Goal: Task Accomplishment & Management: Manage account settings

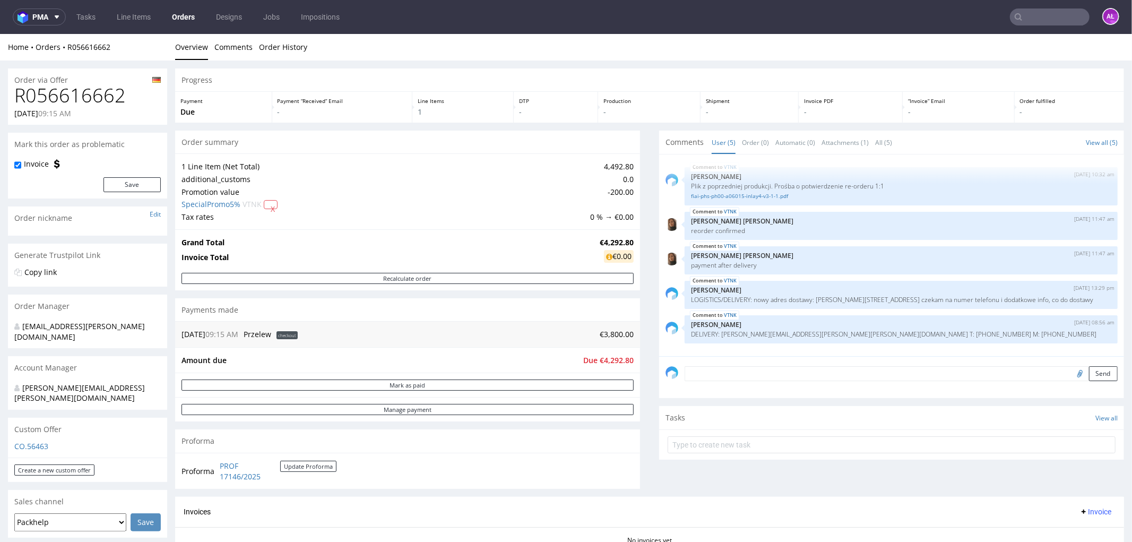
scroll to position [295, 0]
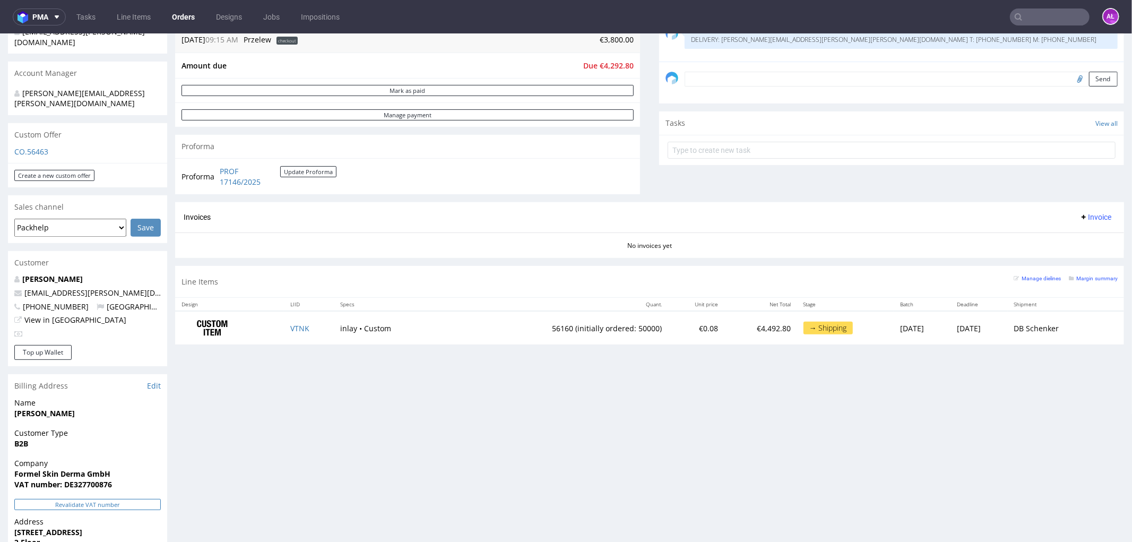
click at [152, 498] on button "Revalidate VAT number" at bounding box center [87, 503] width 147 height 11
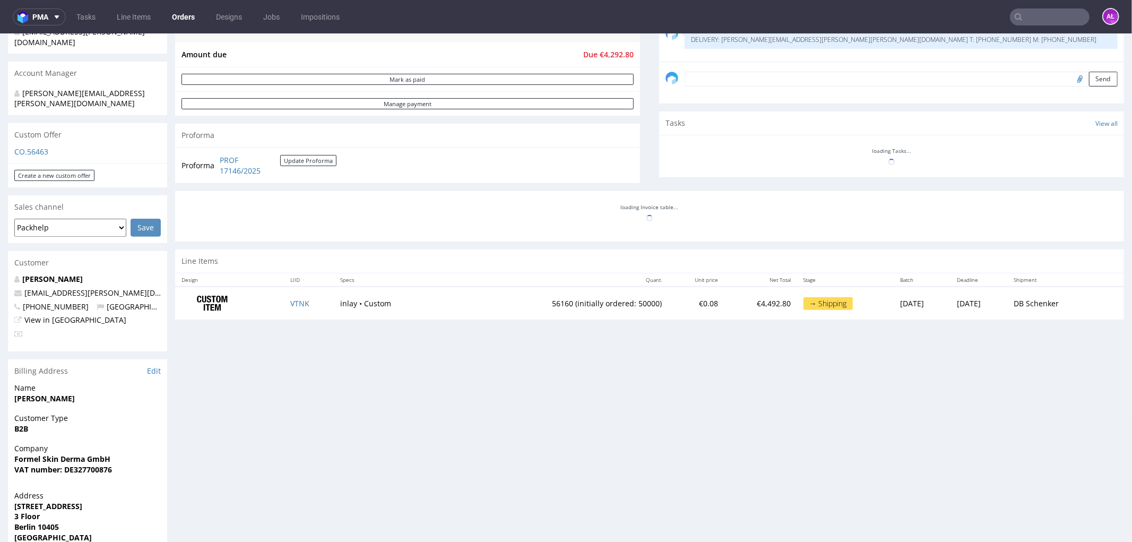
scroll to position [2, 0]
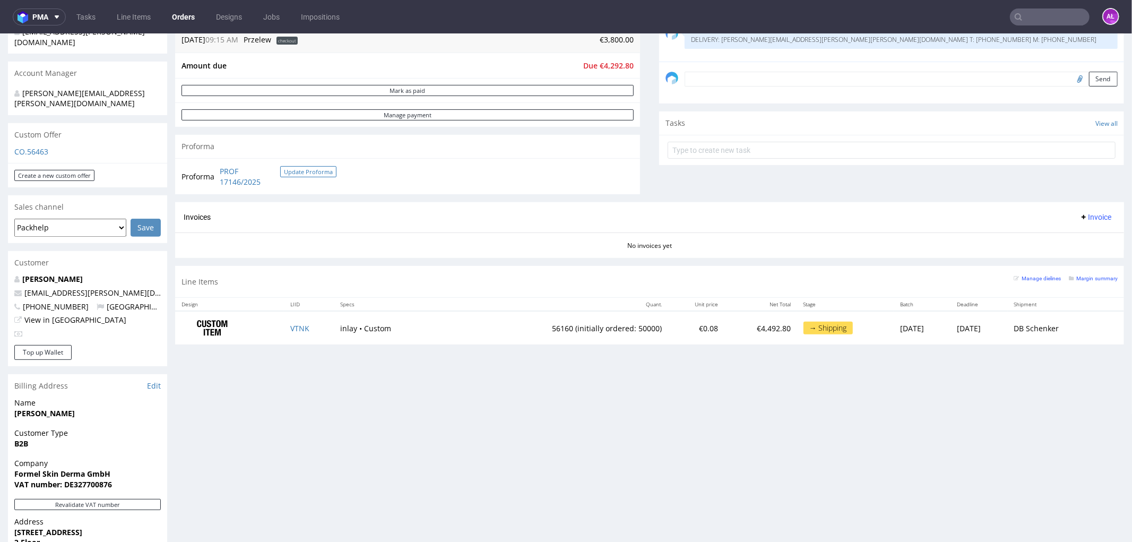
click at [306, 173] on button "Update Proforma" at bounding box center [308, 171] width 56 height 11
click at [305, 173] on button "Update Proforma" at bounding box center [308, 171] width 56 height 11
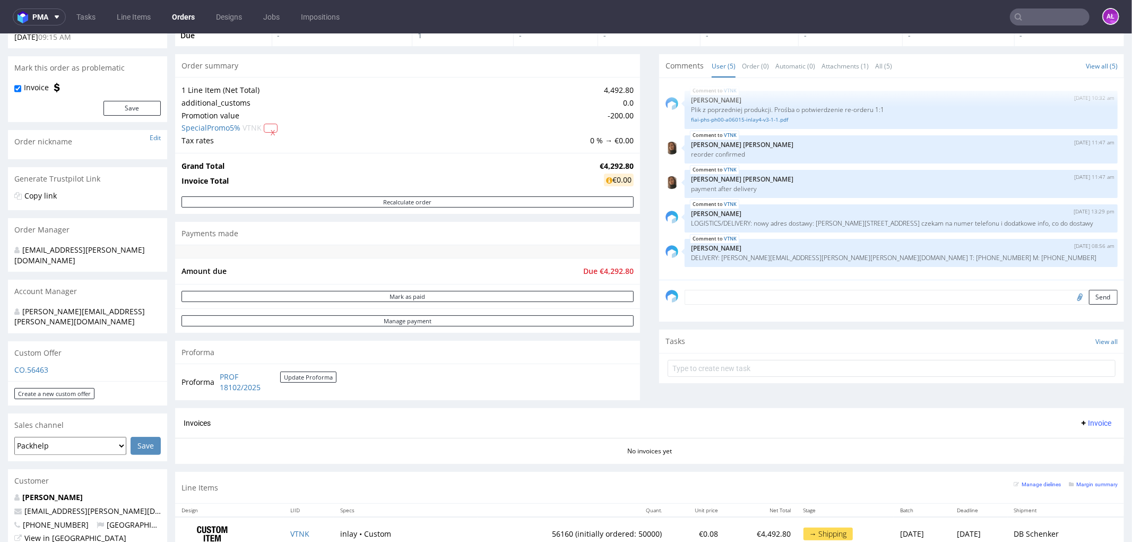
scroll to position [236, 0]
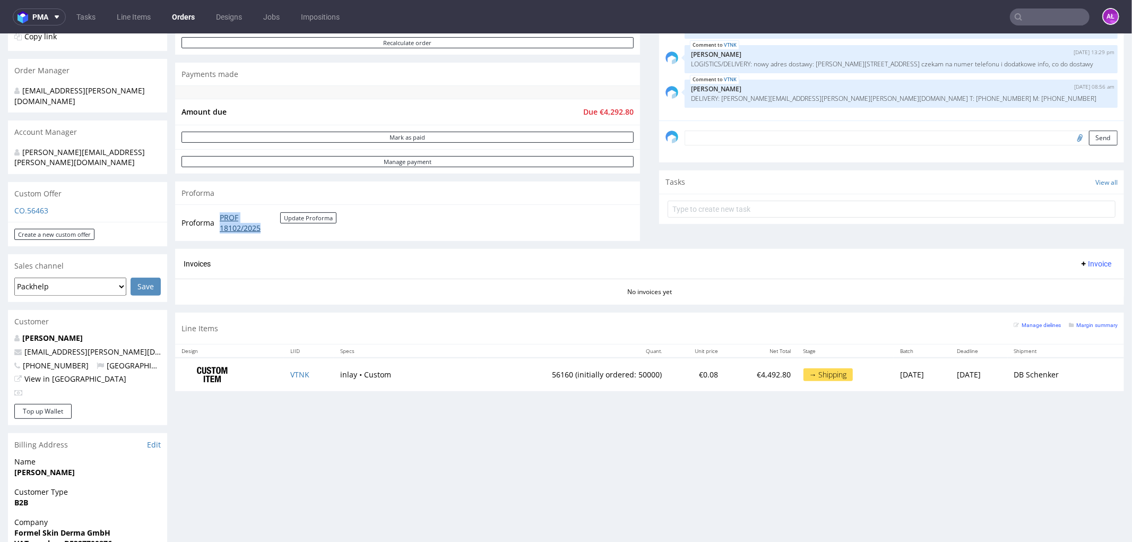
drag, startPoint x: 218, startPoint y: 214, endPoint x: 266, endPoint y: 223, distance: 49.1
click at [266, 223] on tr "Proforma PROF 18102/2025 Update Proforma" at bounding box center [260, 222] width 156 height 23
copy tr "PROF 18102/2025"
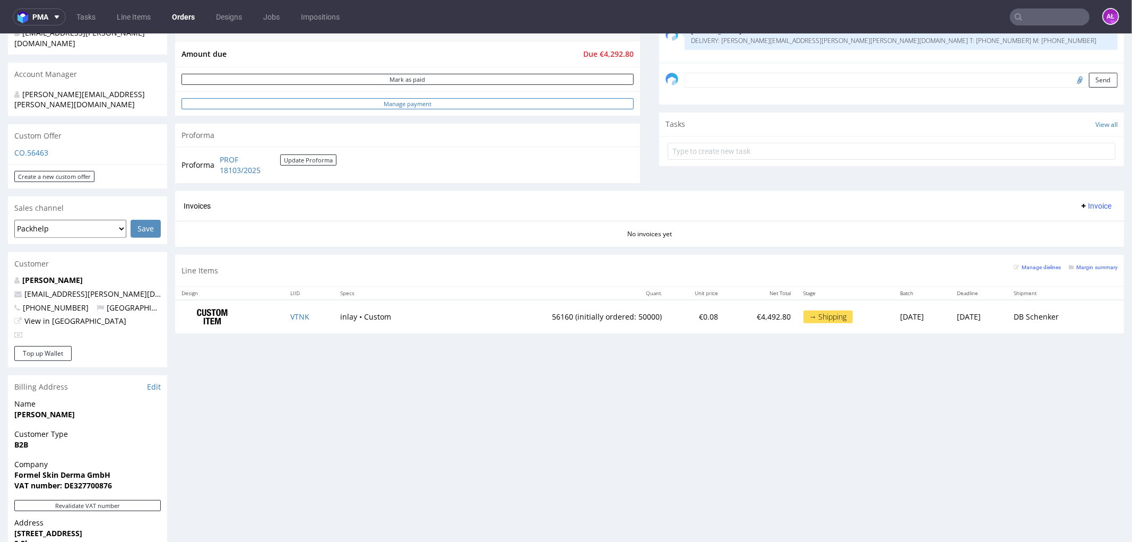
scroll to position [295, 0]
click at [1083, 205] on span "Invoice" at bounding box center [1096, 204] width 32 height 8
click at [1078, 246] on span "Upload" at bounding box center [1077, 245] width 51 height 11
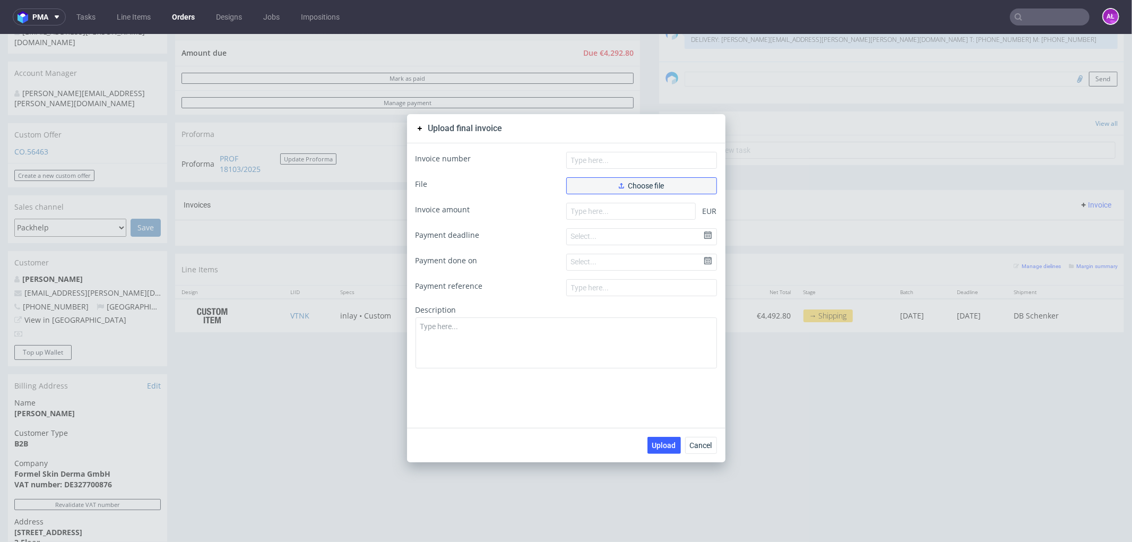
click at [639, 182] on span "Choose file" at bounding box center [642, 185] width 46 height 7
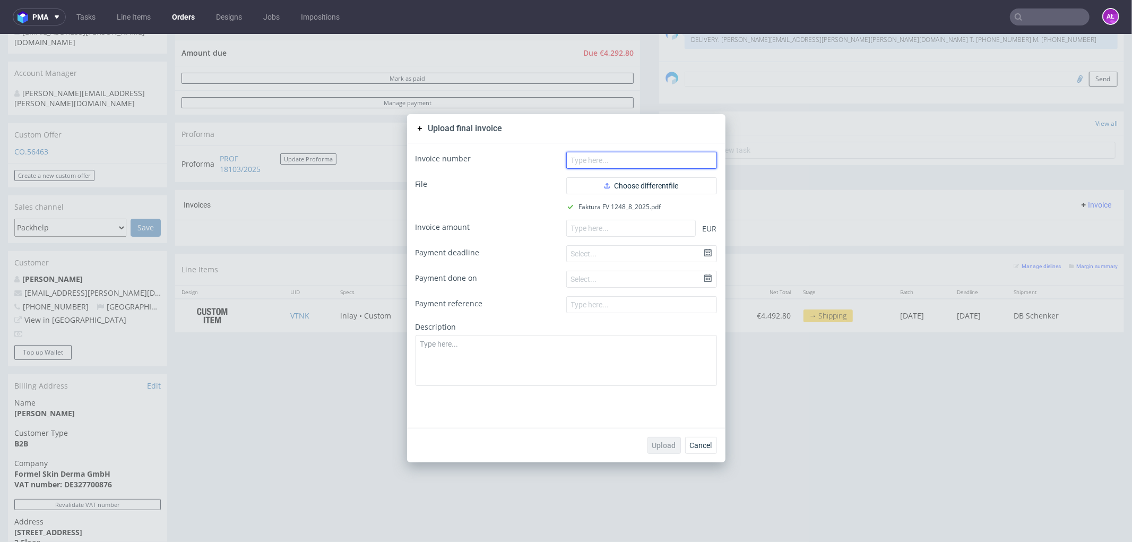
click at [629, 159] on input "text" at bounding box center [641, 159] width 151 height 17
paste input "FV 1248/8/2025"
type input "FV 1248/8/2025"
drag, startPoint x: 608, startPoint y: 225, endPoint x: 606, endPoint y: 236, distance: 11.3
click at [608, 226] on input "number" at bounding box center [631, 227] width 130 height 17
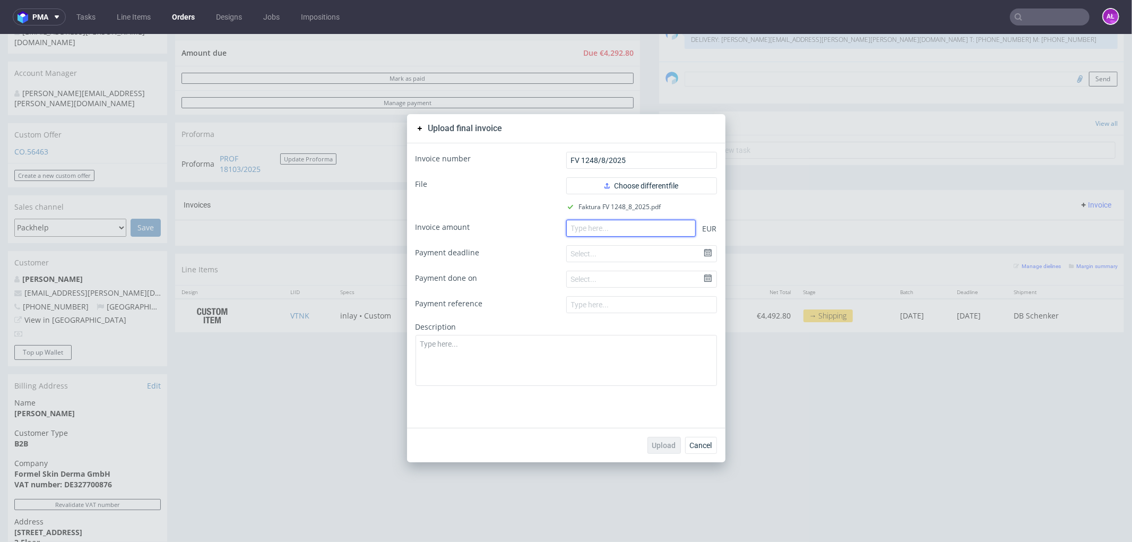
paste input "4292.80"
type input "4292.80"
drag, startPoint x: 657, startPoint y: 440, endPoint x: 639, endPoint y: 422, distance: 25.2
click at [656, 441] on span "Upload" at bounding box center [664, 444] width 24 height 7
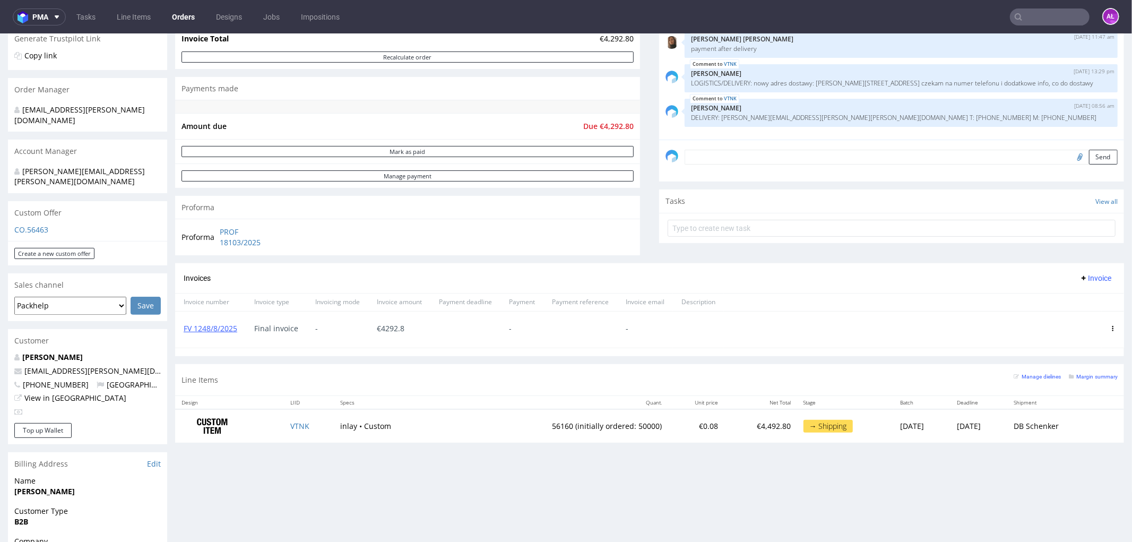
scroll to position [236, 0]
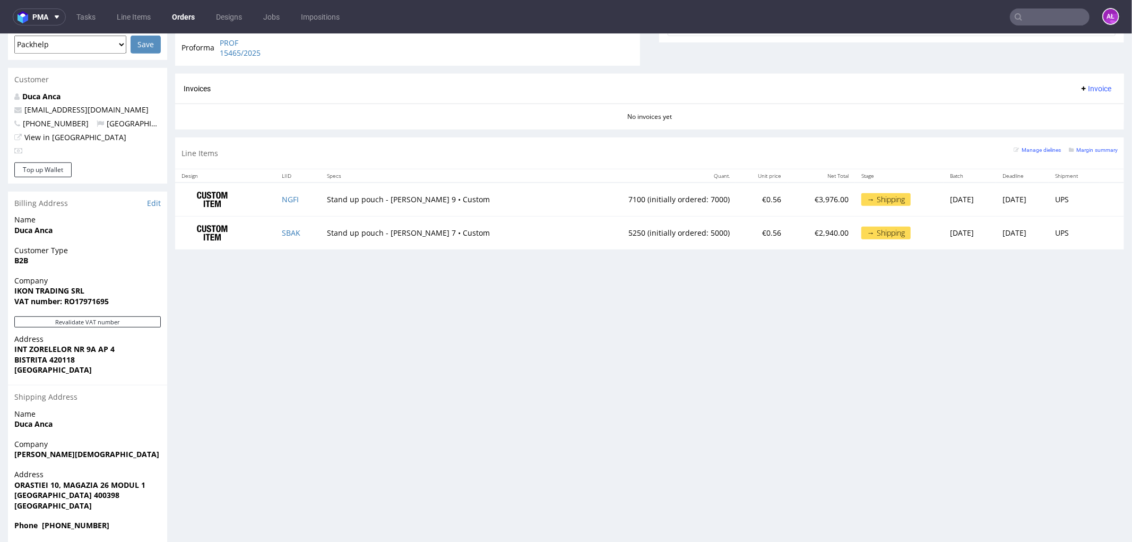
scroll to position [471, 0]
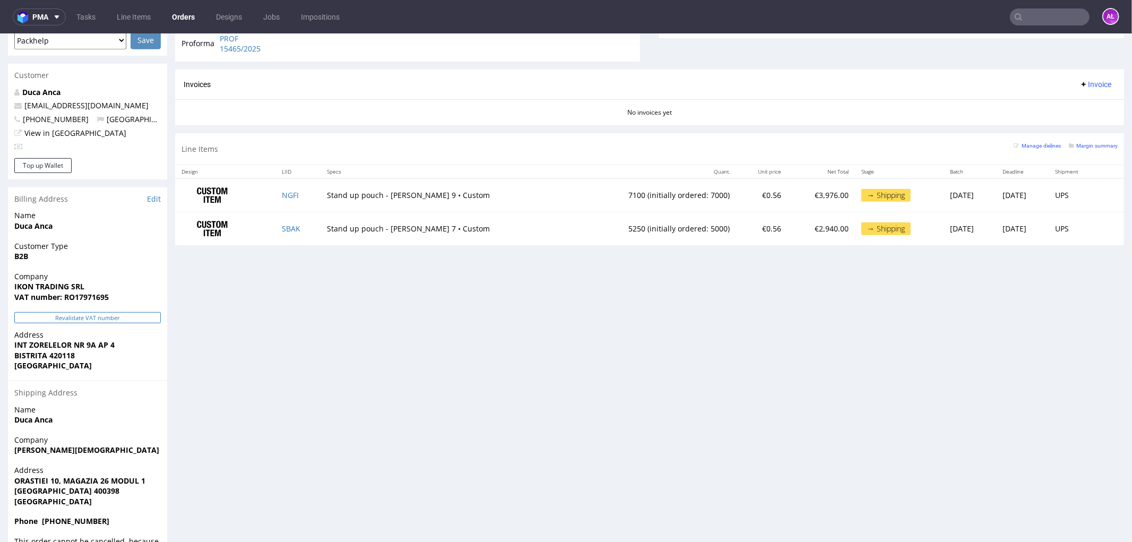
click at [109, 314] on button "Revalidate VAT number" at bounding box center [87, 317] width 147 height 11
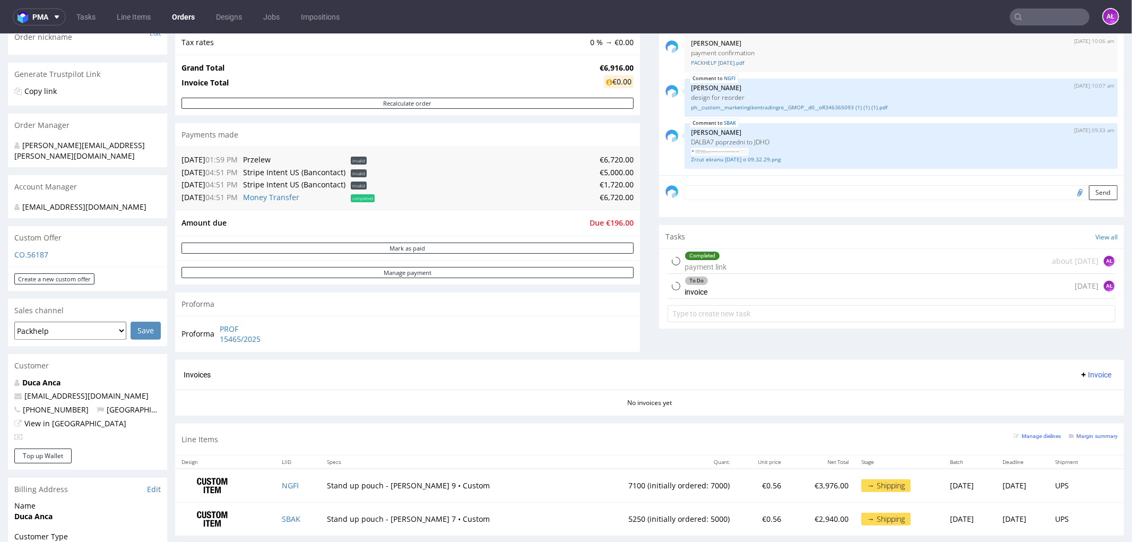
scroll to position [177, 0]
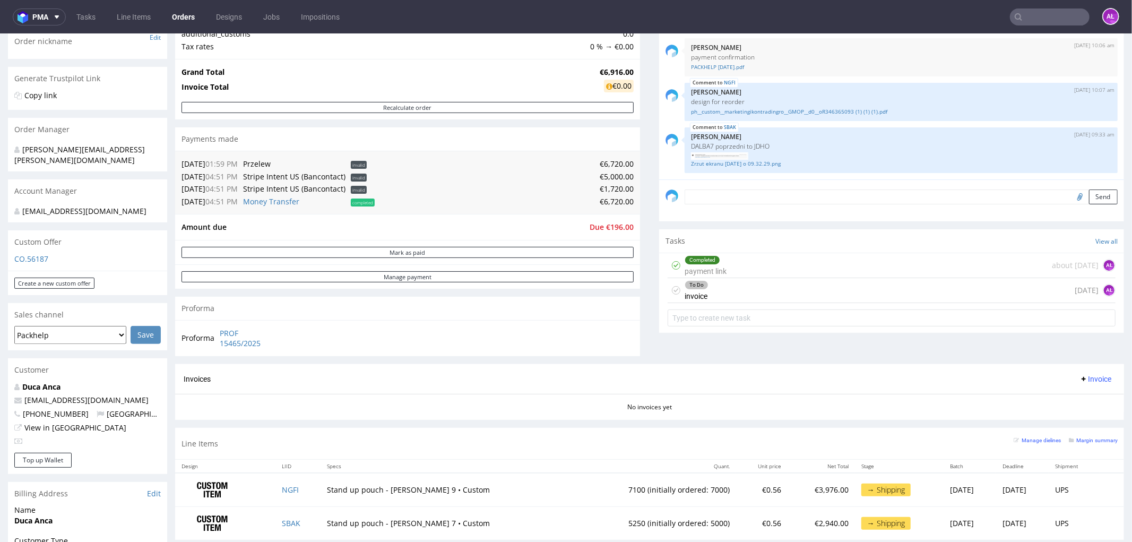
click at [690, 288] on div "To Do" at bounding box center [696, 284] width 23 height 8
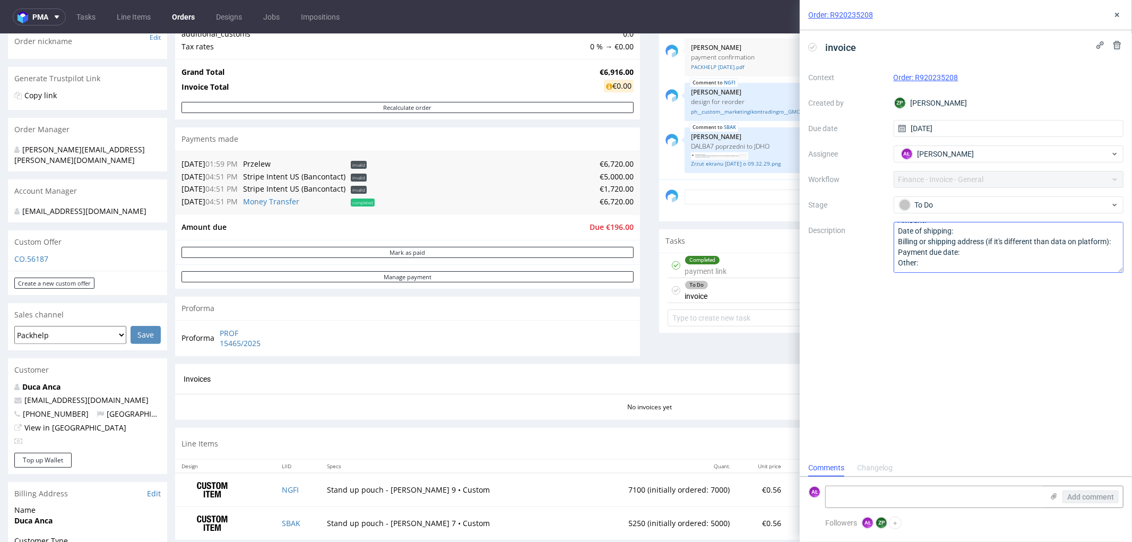
scroll to position [22, 0]
click at [1115, 13] on icon at bounding box center [1117, 15] width 8 height 8
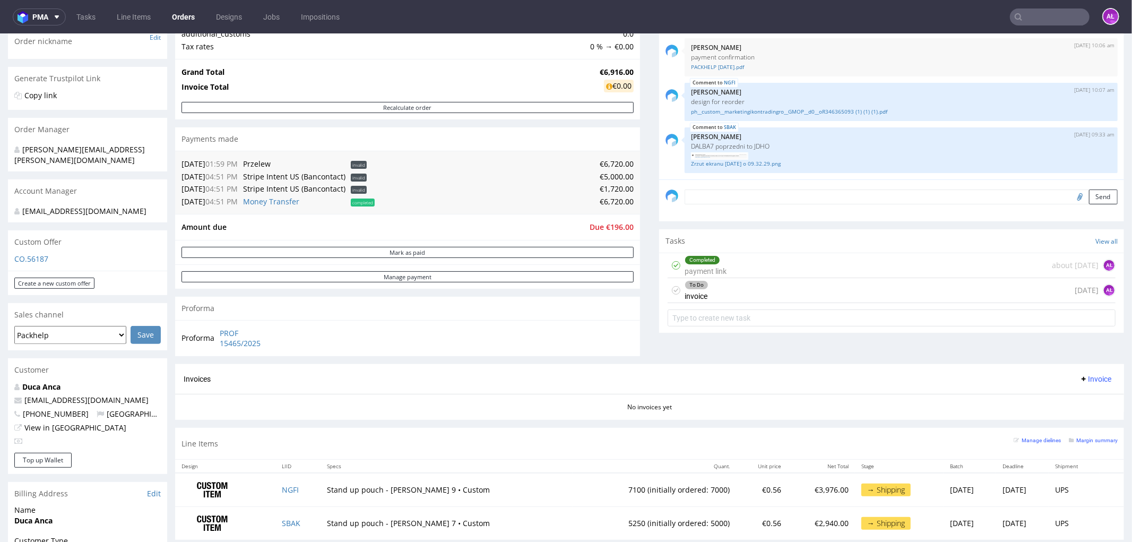
scroll to position [295, 0]
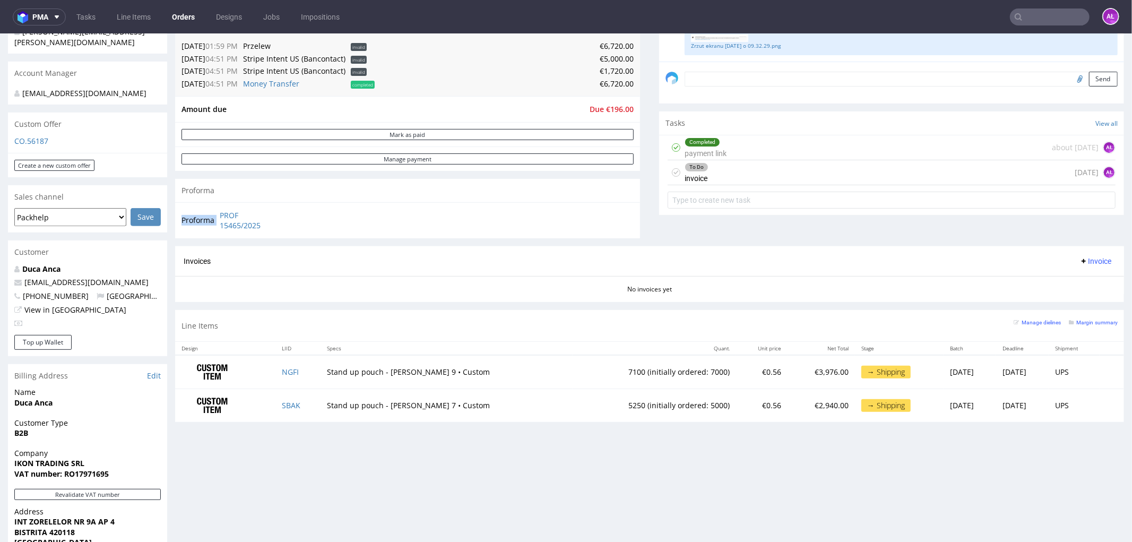
drag, startPoint x: 232, startPoint y: 216, endPoint x: 297, endPoint y: 230, distance: 66.8
click at [295, 230] on div "Proforma PROF 15465/2025" at bounding box center [407, 220] width 465 height 36
copy tbody "Proforma"
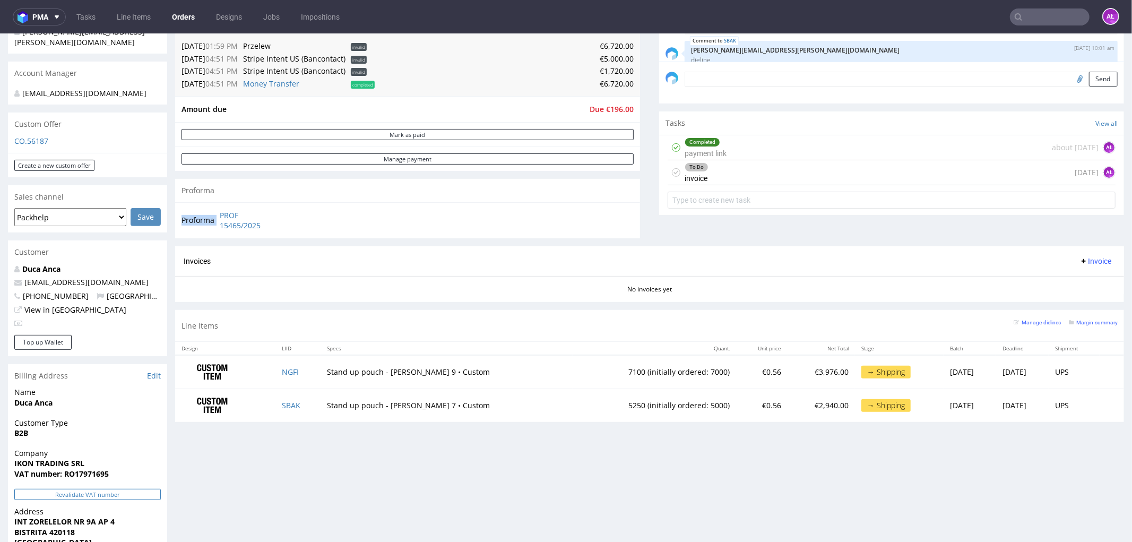
click at [152, 495] on button "Revalidate VAT number" at bounding box center [87, 493] width 147 height 11
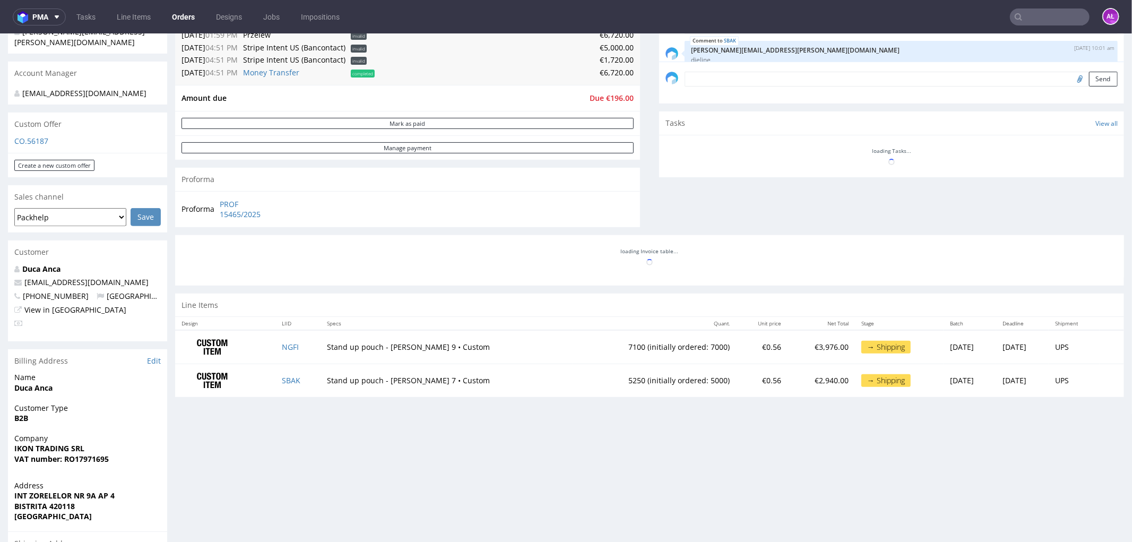
scroll to position [252, 0]
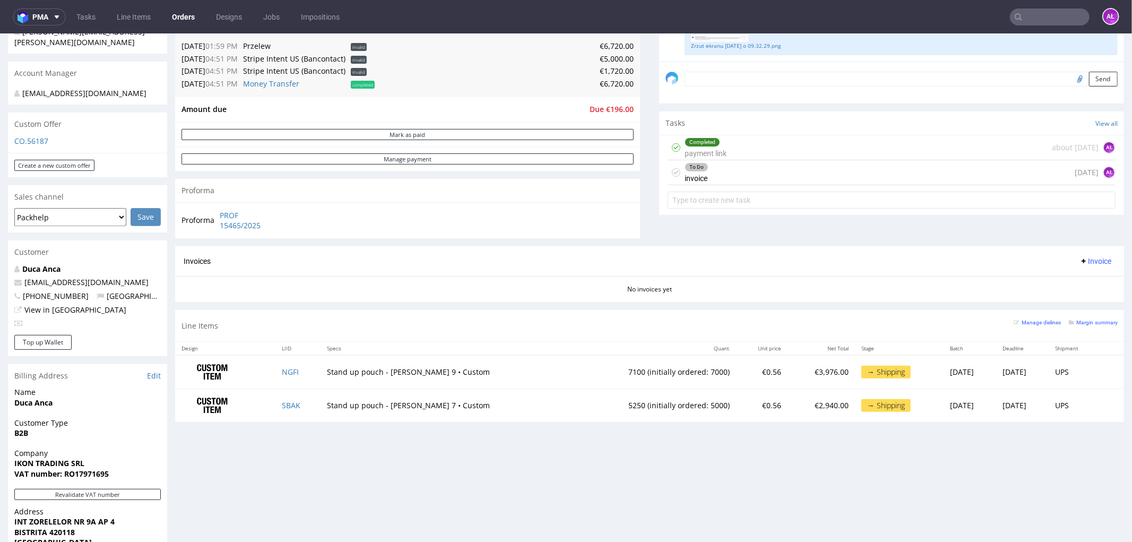
click at [700, 158] on div "Completed payment link" at bounding box center [706, 147] width 42 height 24
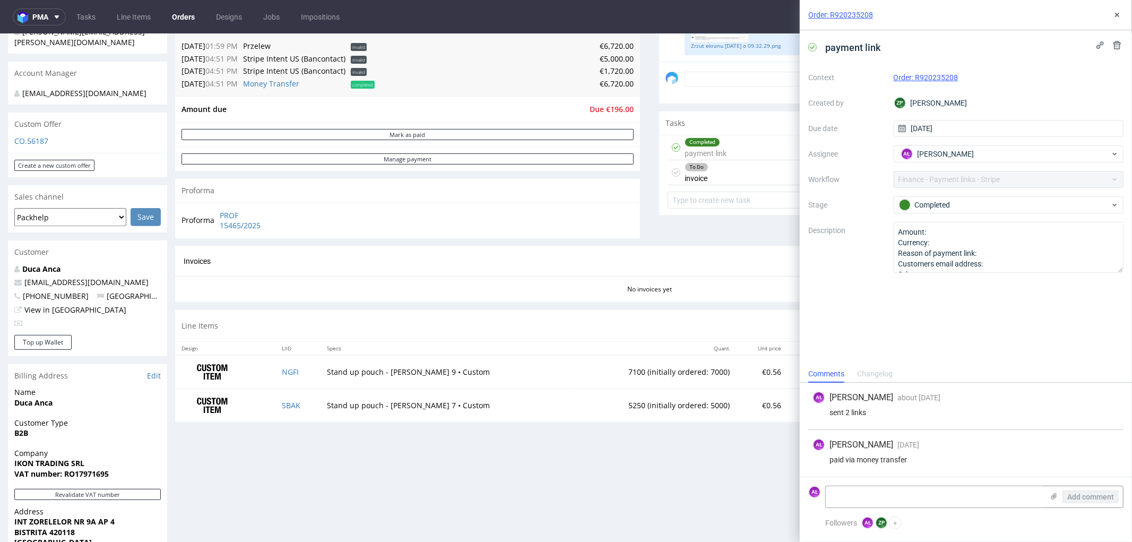
click at [741, 178] on div "To Do invoice today AŁ" at bounding box center [892, 172] width 448 height 25
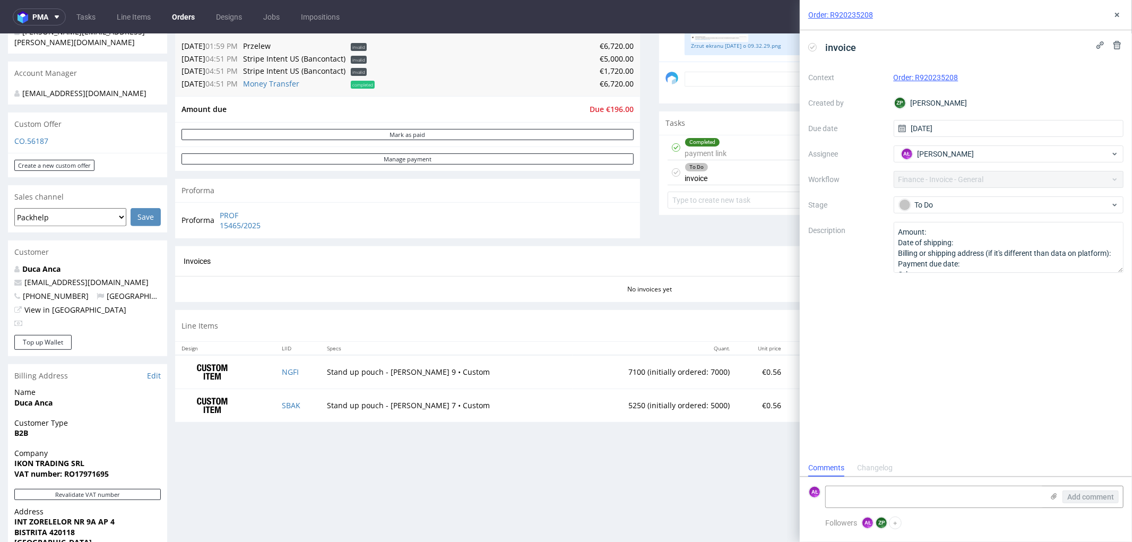
scroll to position [8, 0]
click at [815, 48] on icon at bounding box center [812, 47] width 8 height 8
drag, startPoint x: 849, startPoint y: 487, endPoint x: 862, endPoint y: 494, distance: 13.8
click at [849, 487] on textarea at bounding box center [935, 496] width 218 height 21
paste textarea "FV 1249/8/2025"
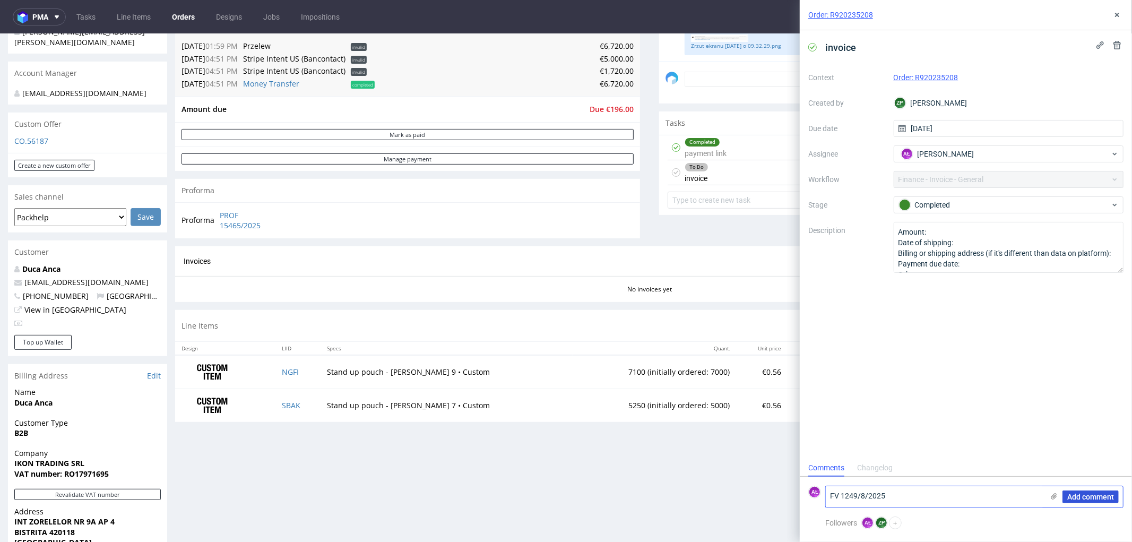
type textarea "FV 1249/8/2025"
click at [1073, 498] on span "Add comment" at bounding box center [1091, 496] width 47 height 7
drag, startPoint x: 1116, startPoint y: 14, endPoint x: 1121, endPoint y: 32, distance: 19.2
click at [1116, 12] on icon at bounding box center [1117, 15] width 8 height 8
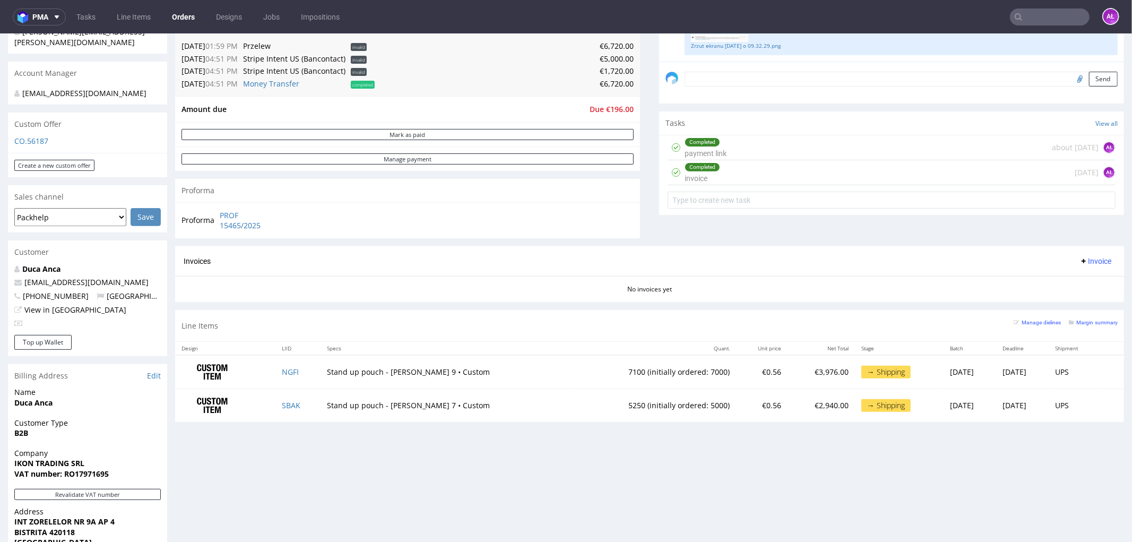
click at [1086, 258] on span "Invoice" at bounding box center [1096, 260] width 32 height 8
click at [1082, 285] on span "Upload" at bounding box center [1077, 283] width 51 height 11
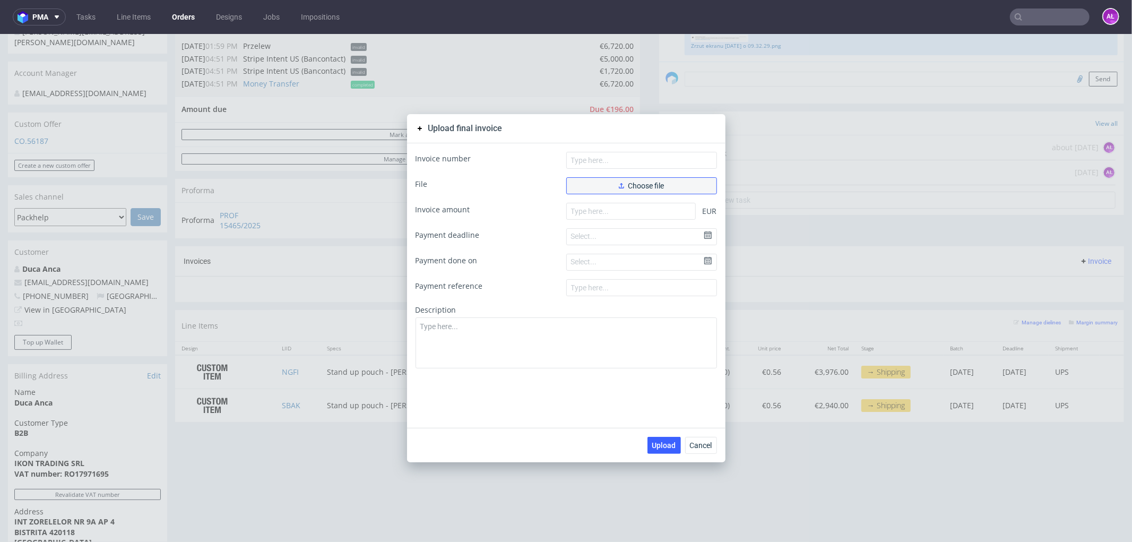
click at [633, 190] on button "Choose file" at bounding box center [641, 185] width 151 height 17
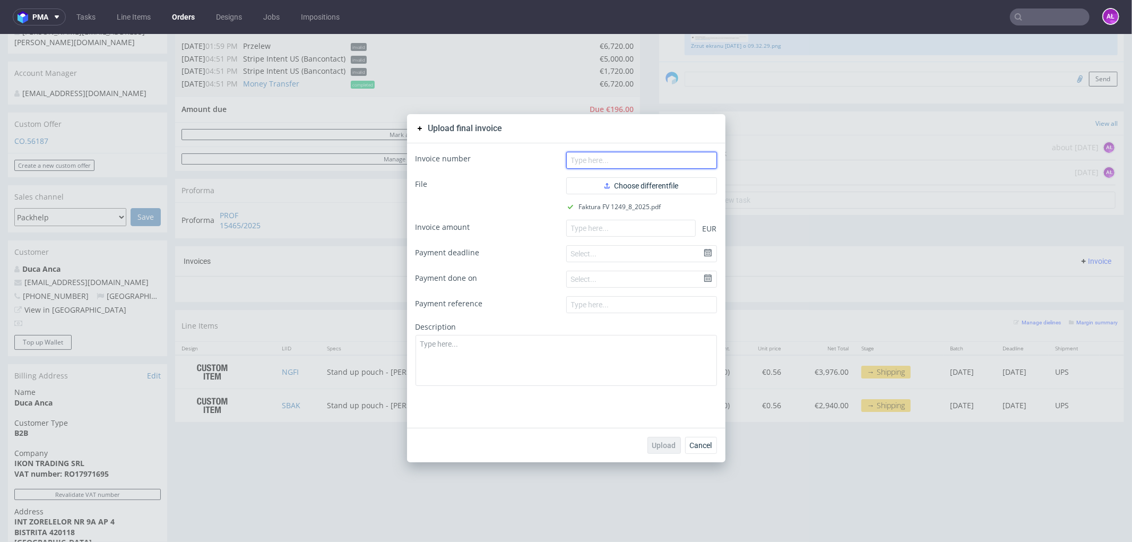
click at [602, 161] on input "text" at bounding box center [641, 159] width 151 height 17
paste input "FV 1249/8/2025"
type input "FV 1249/8/2025"
click at [662, 225] on input "number" at bounding box center [631, 227] width 130 height 17
paste input "6720.00"
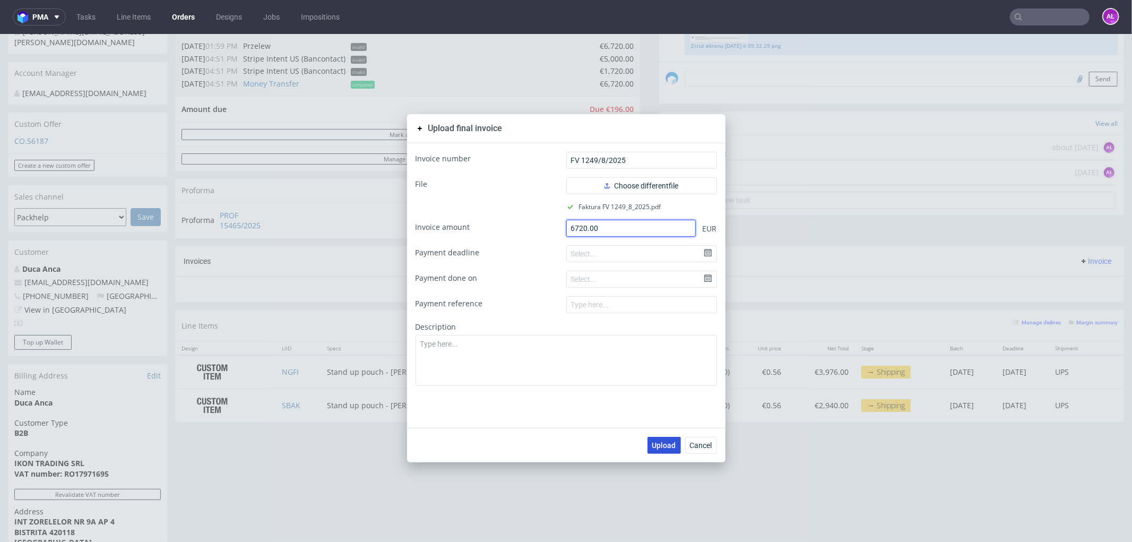
type input "6720.00"
click at [663, 445] on span "Upload" at bounding box center [664, 444] width 24 height 7
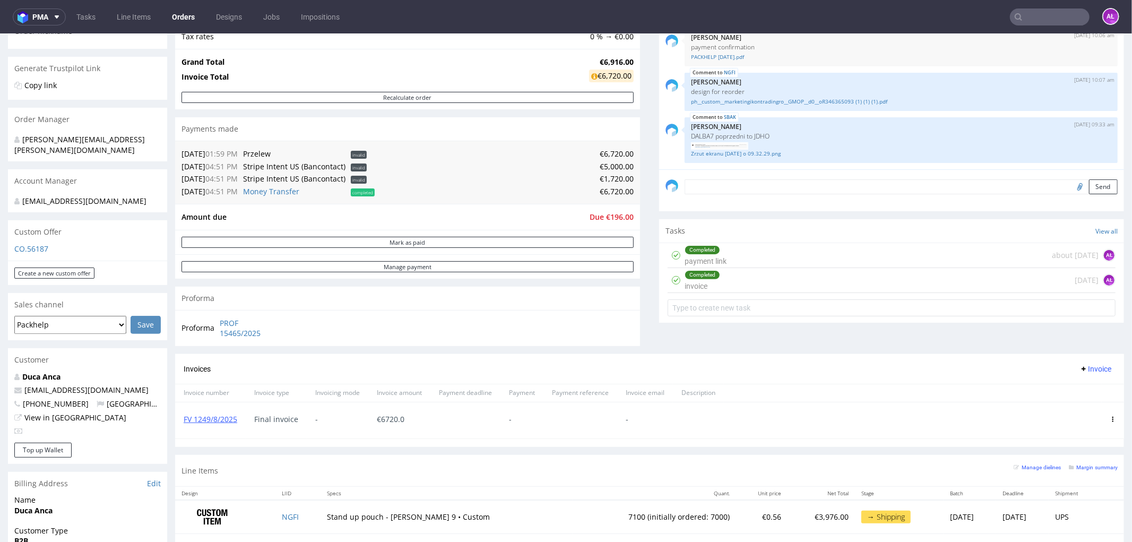
scroll to position [236, 0]
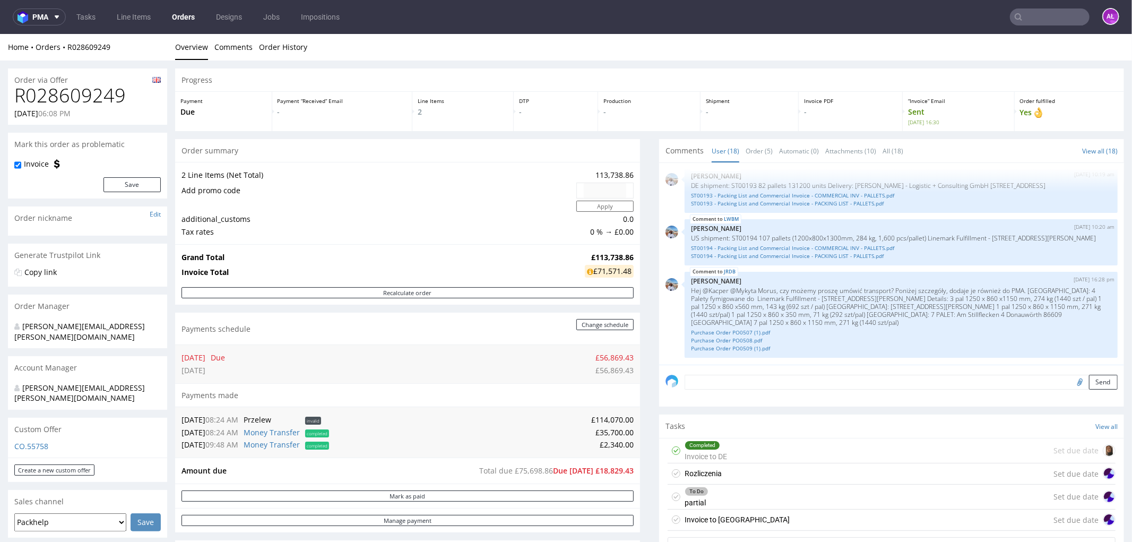
scroll to position [177, 0]
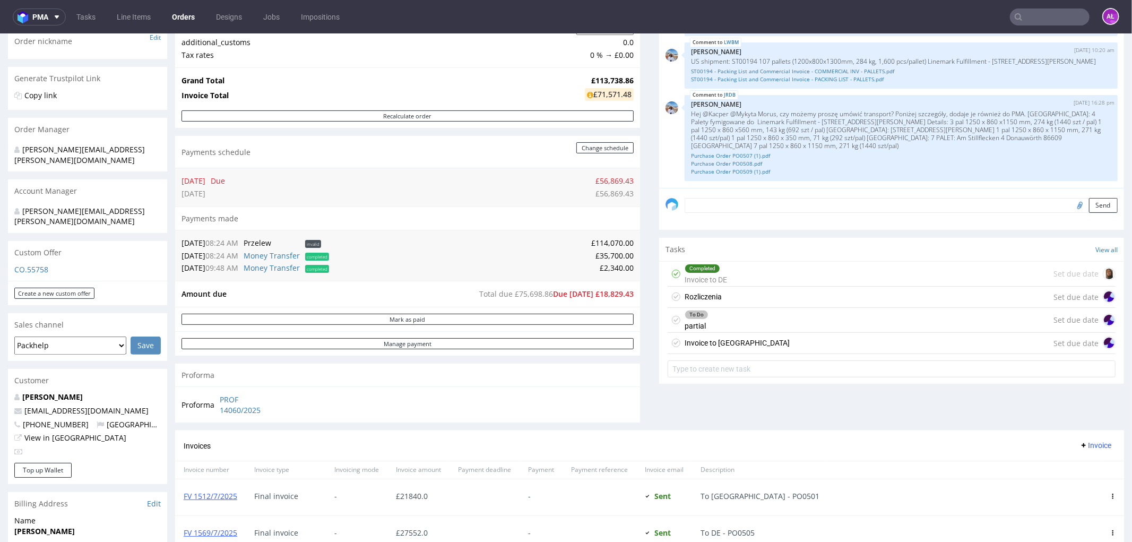
click at [734, 272] on div "Completed Invoice to DE Set due date" at bounding box center [892, 273] width 448 height 25
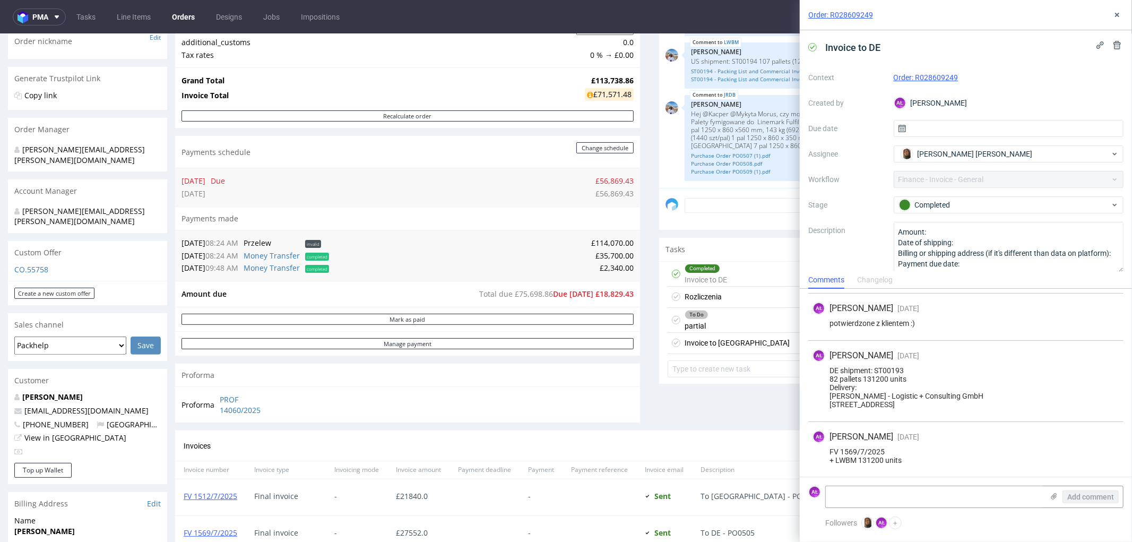
scroll to position [226, 0]
click at [868, 497] on textarea at bounding box center [935, 496] width 218 height 21
paste textarea "7 pal 1250 x 860 x 1150 mm, 271 kg (1440 szt/pal)"
type textarea "7 pal 1250 x 860 x 1150 mm, 271 kg (1440 szt/pal)"
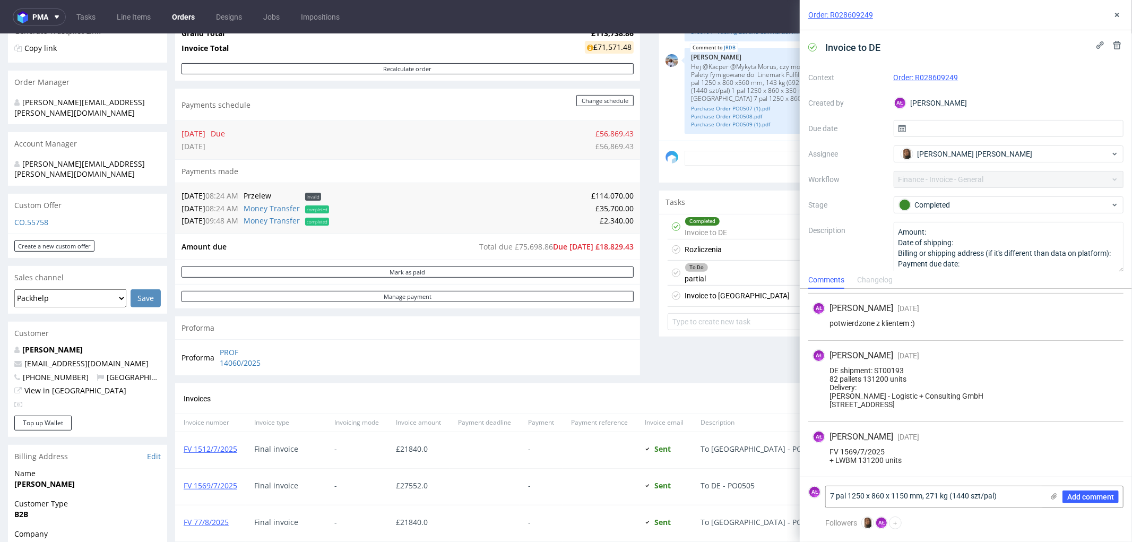
scroll to position [295, 0]
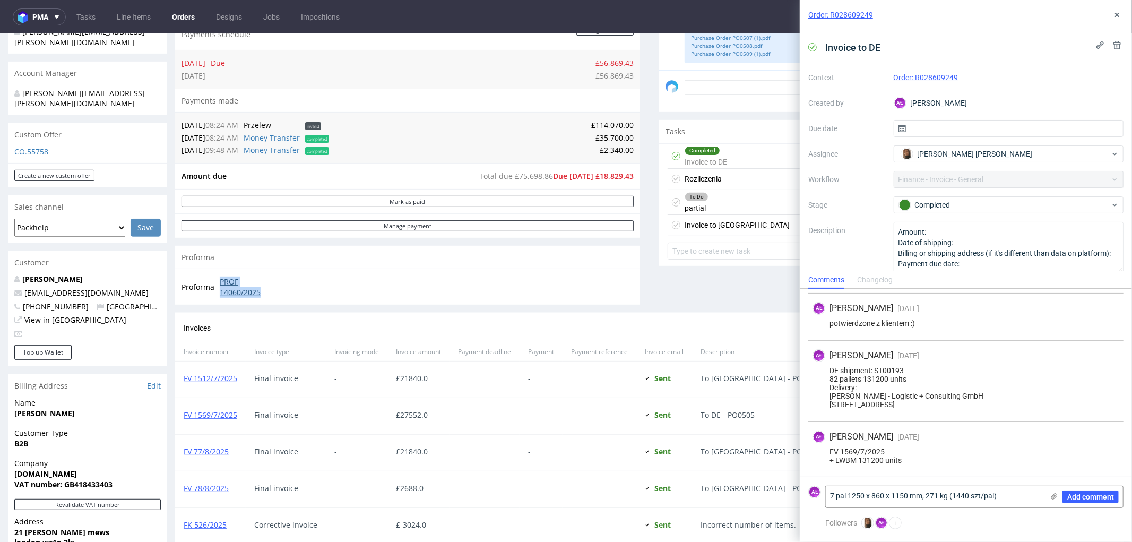
drag, startPoint x: 219, startPoint y: 279, endPoint x: 278, endPoint y: 289, distance: 59.8
click at [278, 289] on td "PROF 14060/2025" at bounding box center [249, 286] width 64 height 23
copy link "PROF 14060/2025"
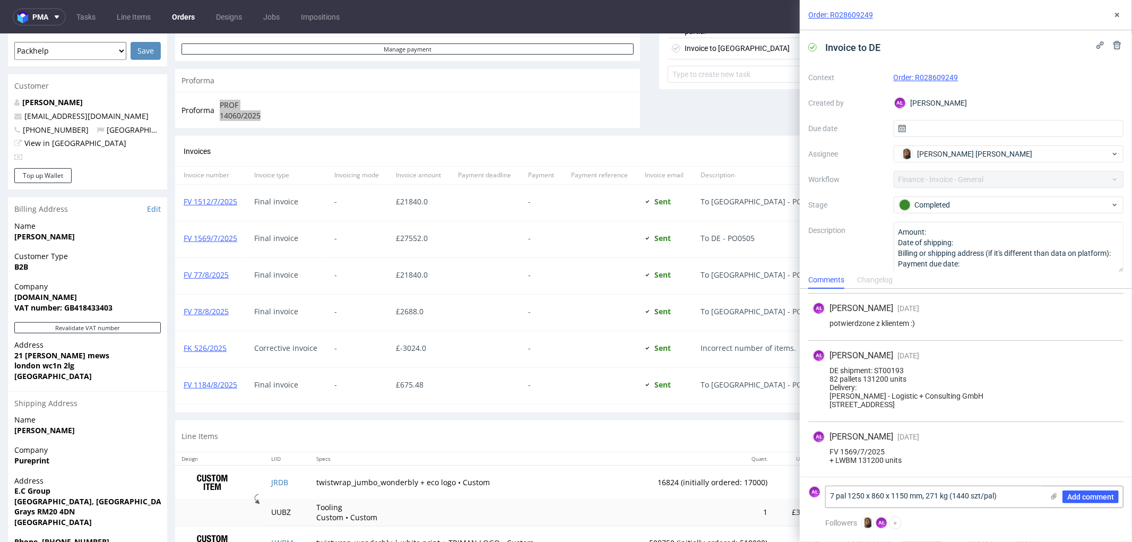
scroll to position [516, 0]
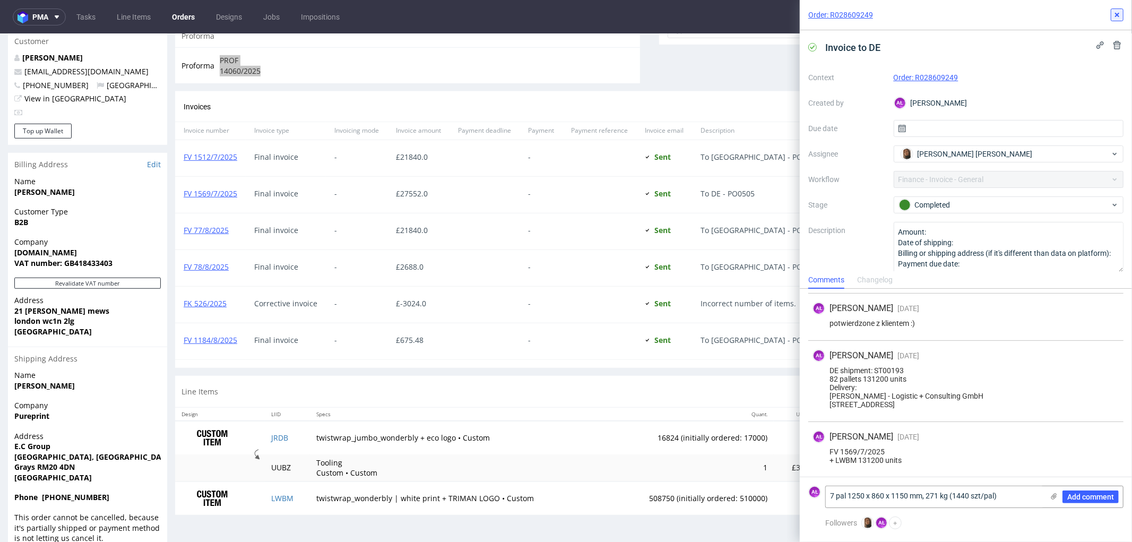
click at [1115, 18] on icon at bounding box center [1117, 15] width 8 height 8
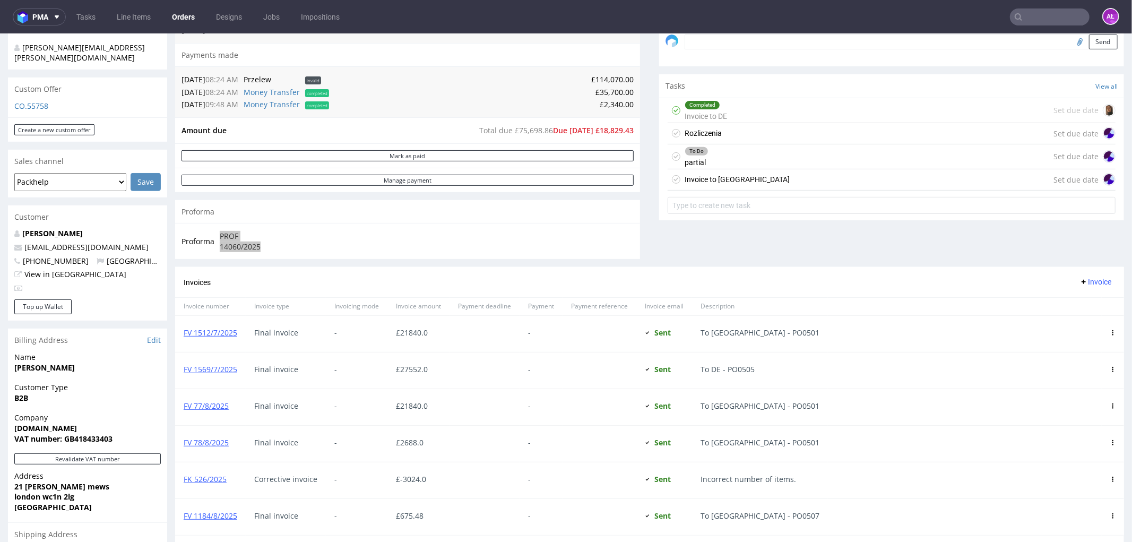
scroll to position [339, 0]
click at [751, 178] on div "Invoice to USA Set due date" at bounding box center [892, 180] width 448 height 21
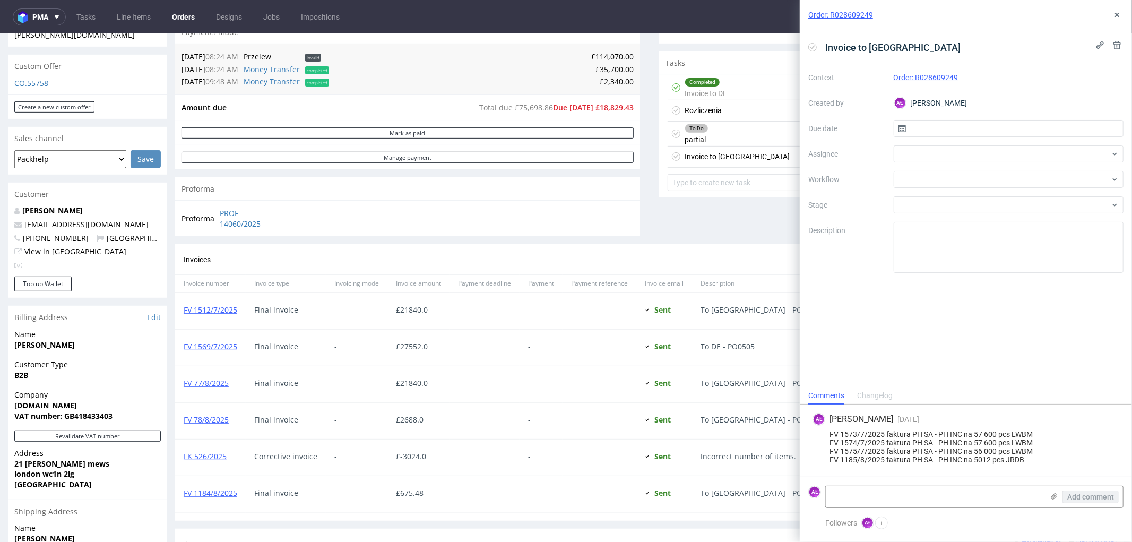
scroll to position [516, 0]
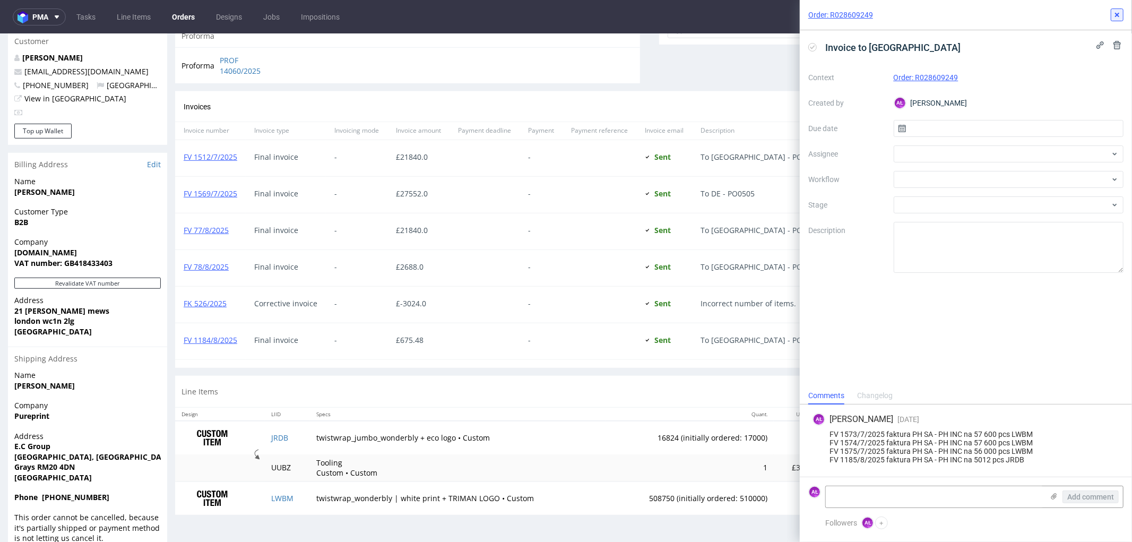
click at [1119, 16] on use at bounding box center [1117, 15] width 4 height 4
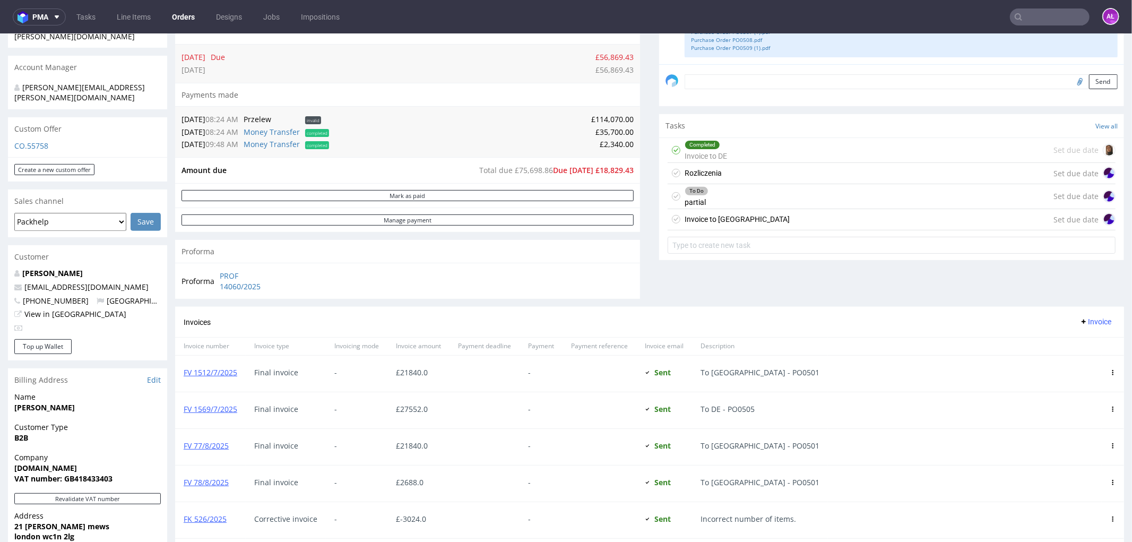
scroll to position [162, 0]
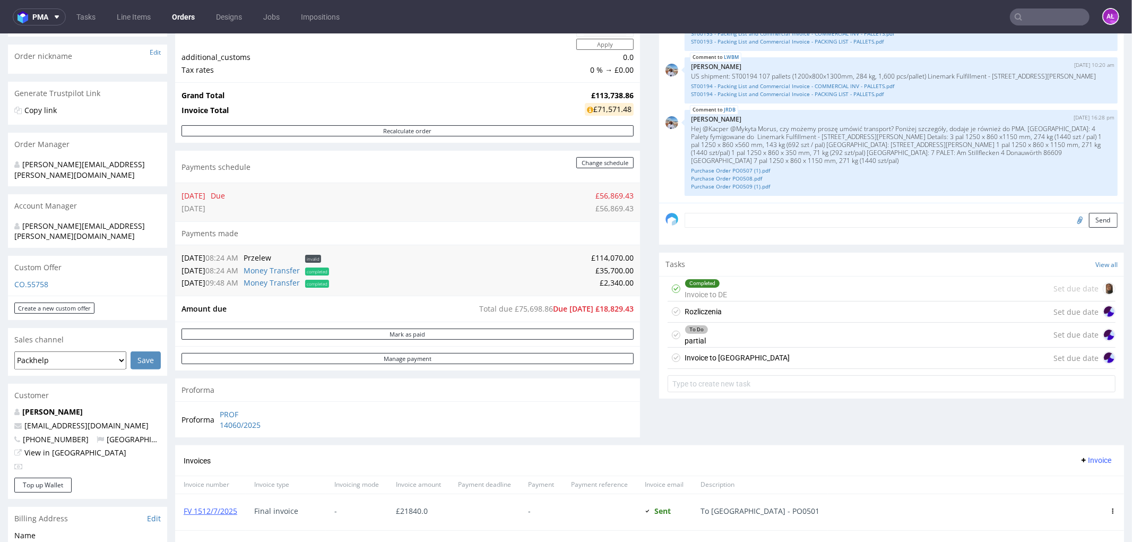
click at [728, 295] on div "Completed Invoice to DE Set due date" at bounding box center [892, 288] width 448 height 25
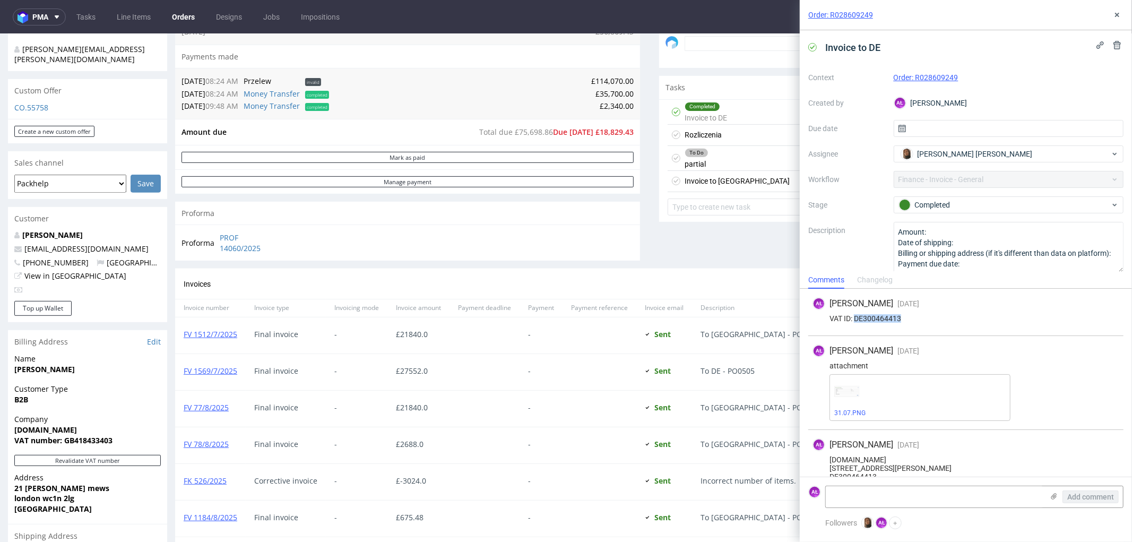
drag, startPoint x: 906, startPoint y: 317, endPoint x: 856, endPoint y: 321, distance: 50.0
click at [856, 321] on div "VAT ID: DE300464413" at bounding box center [966, 318] width 307 height 8
copy div "DE300464413"
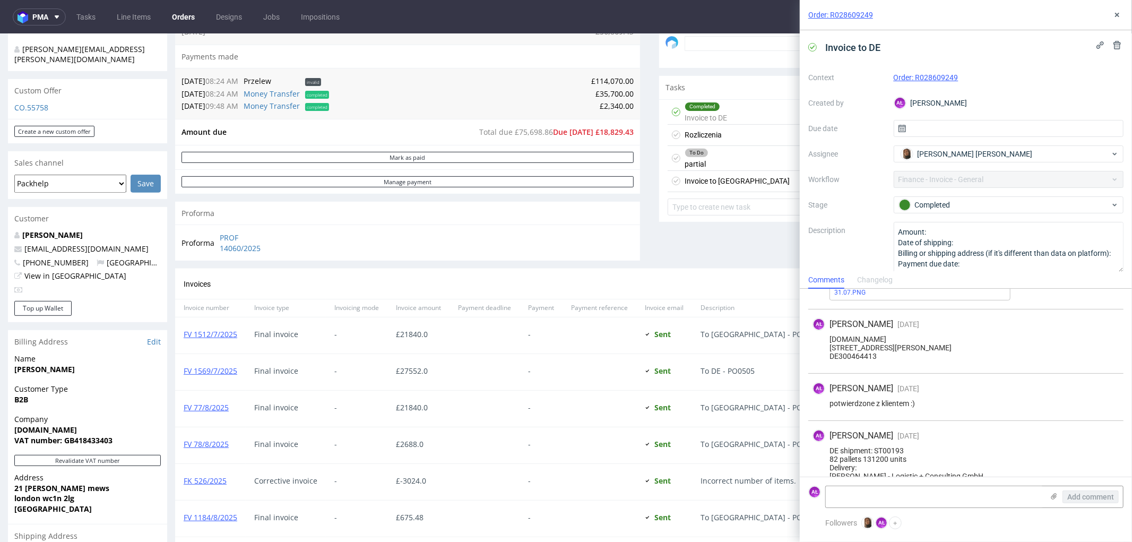
scroll to position [226, 0]
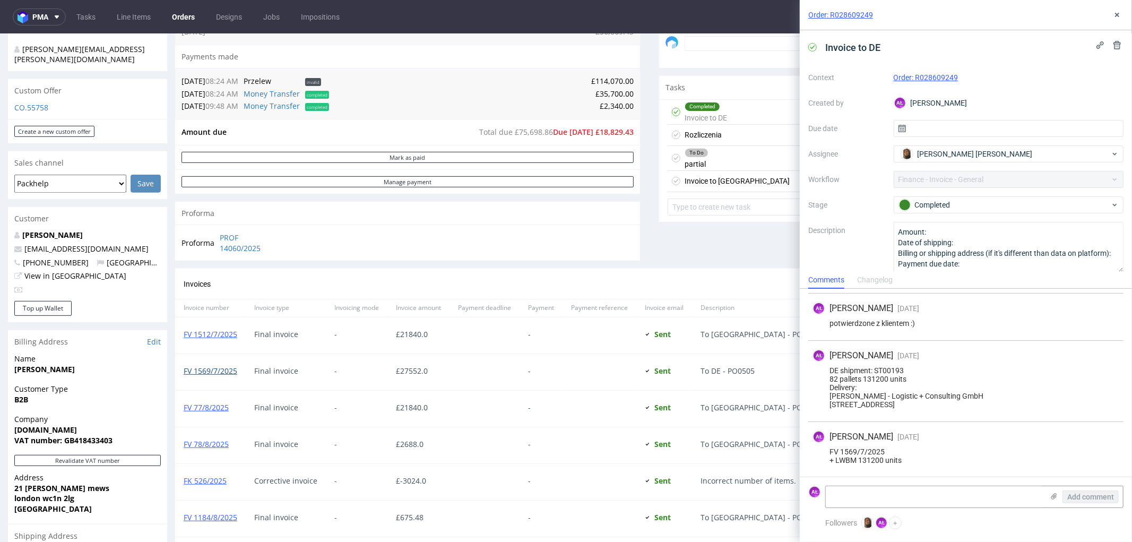
click at [221, 369] on link "FV 1569/7/2025" at bounding box center [211, 370] width 54 height 10
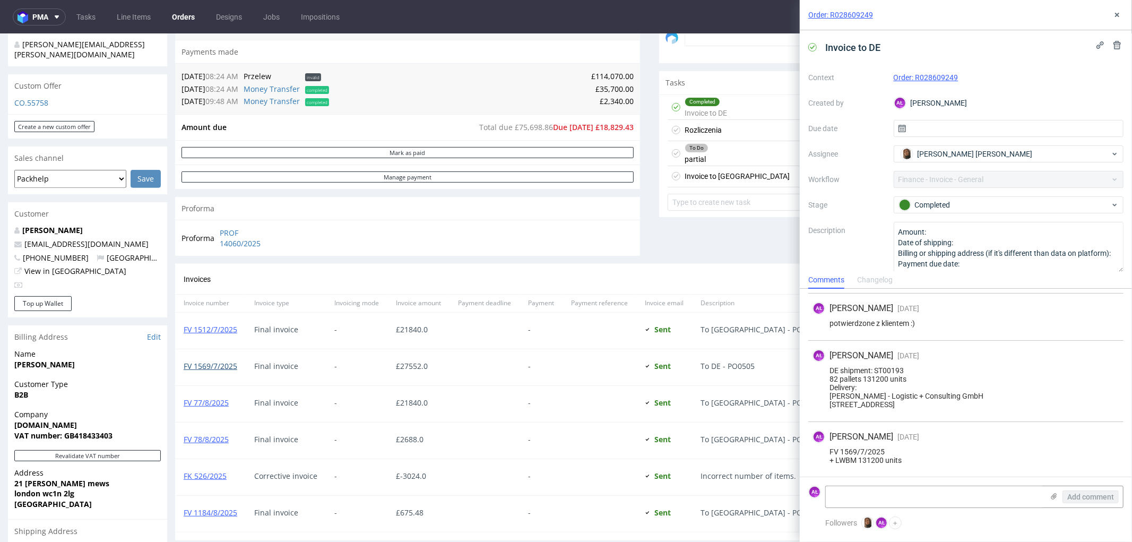
scroll to position [339, 0]
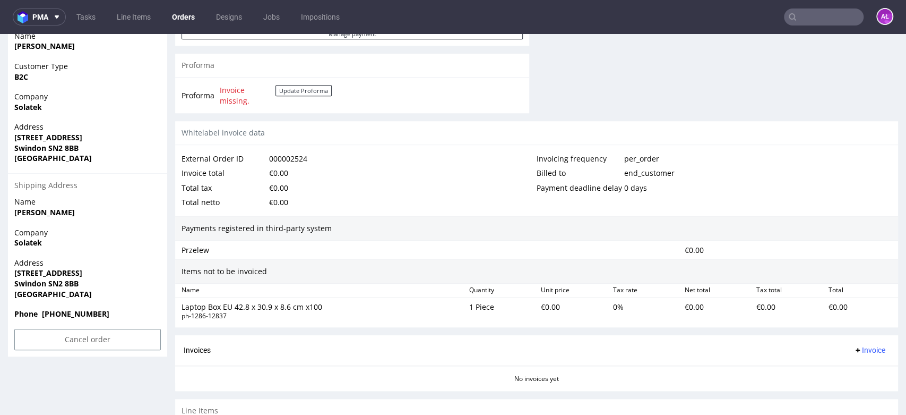
scroll to position [423, 0]
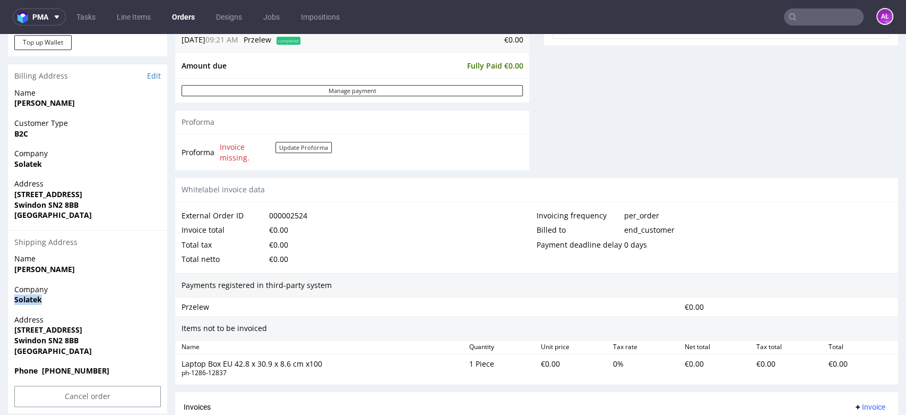
drag, startPoint x: 48, startPoint y: 300, endPoint x: 7, endPoint y: 305, distance: 41.1
click at [8, 305] on div "Company Solatek" at bounding box center [87, 299] width 159 height 30
copy strong "Solatek"
drag, startPoint x: 10, startPoint y: 330, endPoint x: 170, endPoint y: 330, distance: 159.8
click at [170, 330] on div "Order R346960956 (000002524) [DATE] 09:21 AM Mark this order as problematic Inv…" at bounding box center [453, 82] width 906 height 891
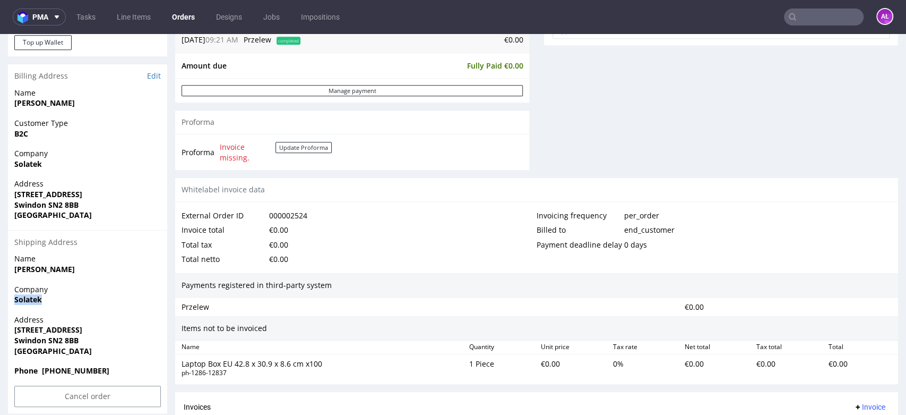
copy strong "[STREET_ADDRESS]"
drag, startPoint x: 90, startPoint y: 338, endPoint x: 14, endPoint y: 327, distance: 77.3
click at [88, 333] on p "Address [STREET_ADDRESS]" at bounding box center [87, 334] width 147 height 41
click at [53, 317] on span "Address" at bounding box center [87, 319] width 147 height 11
drag, startPoint x: 13, startPoint y: 342, endPoint x: 94, endPoint y: 337, distance: 80.9
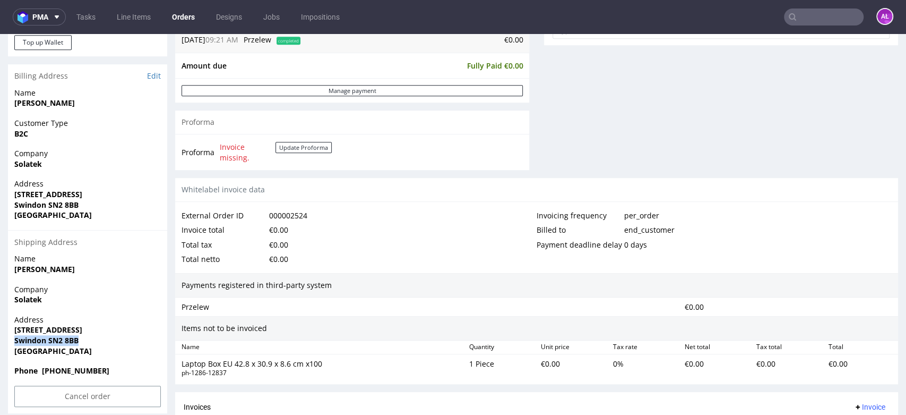
click at [94, 337] on div "Address [STREET_ADDRESS]" at bounding box center [87, 339] width 159 height 51
copy strong "Swindon SN2 8BB"
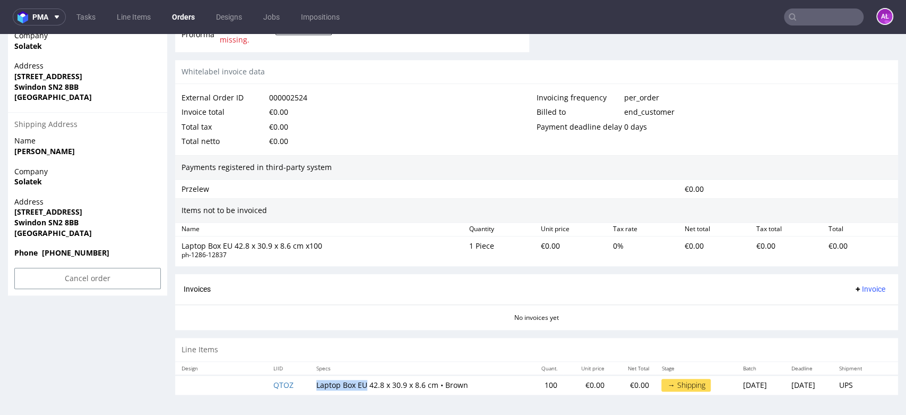
drag, startPoint x: 303, startPoint y: 378, endPoint x: 360, endPoint y: 383, distance: 57.5
click at [356, 387] on td "Laptop Box EU 42.8 x 30.9 x 8.6 cm • Brown" at bounding box center [418, 385] width 216 height 20
copy td "Laptop Box EU"
drag, startPoint x: 83, startPoint y: 239, endPoint x: 56, endPoint y: 203, distance: 45.1
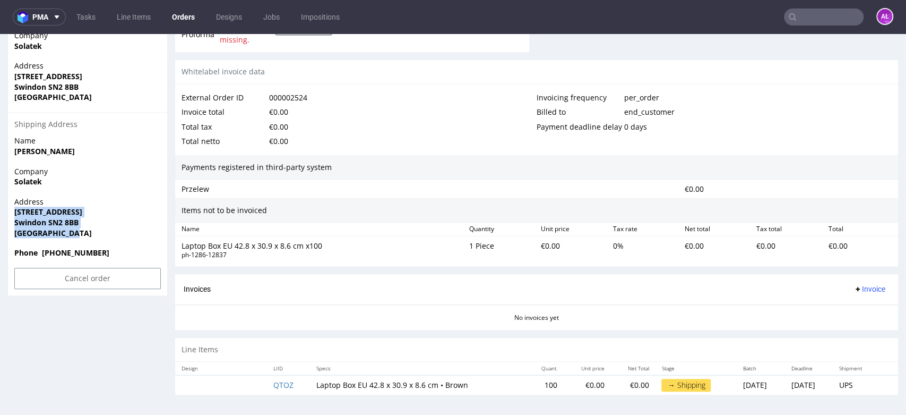
copy p "[STREET_ADDRESS]"
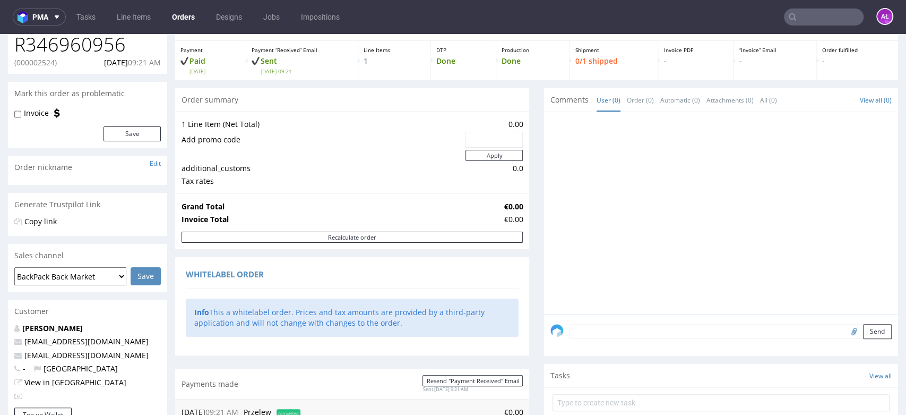
scroll to position [0, 0]
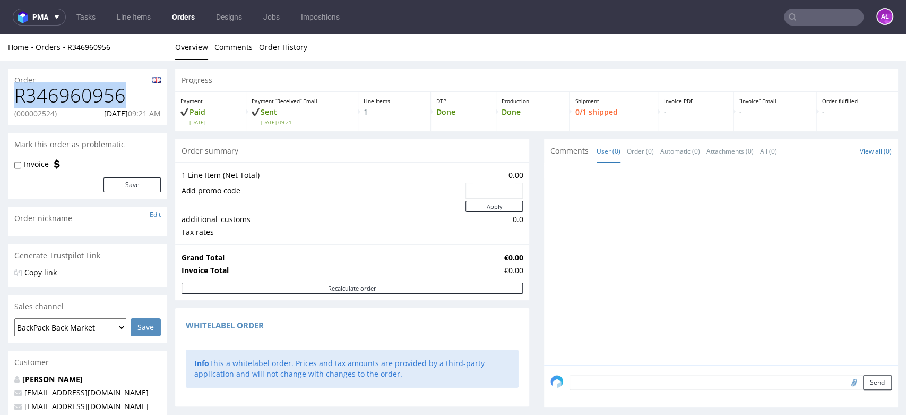
drag, startPoint x: 130, startPoint y: 94, endPoint x: 2, endPoint y: 98, distance: 127.4
click at [12, 93] on div "R346960956 (000002524) [DATE] 09:21 AM" at bounding box center [87, 105] width 159 height 40
copy h1 "R346960956"
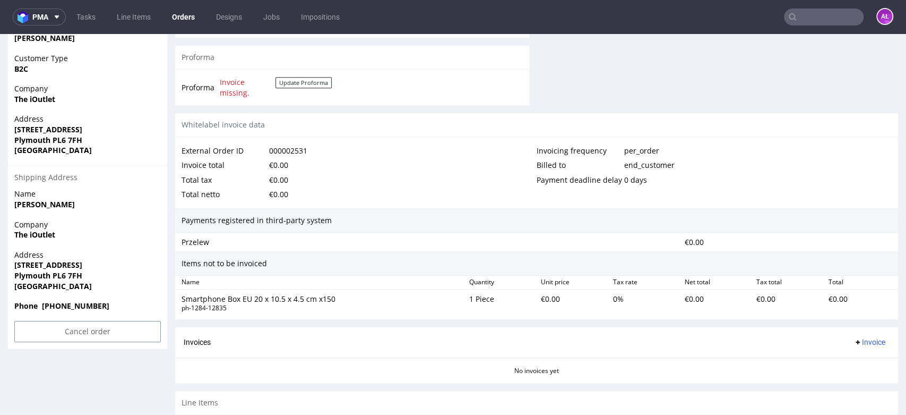
scroll to position [541, 0]
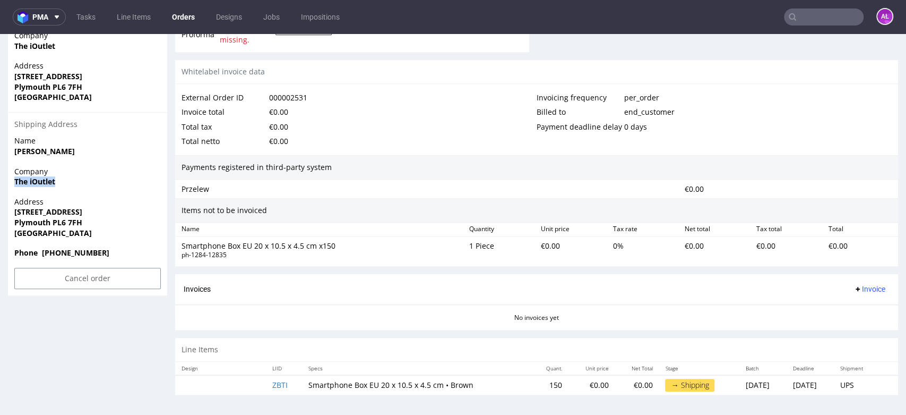
drag, startPoint x: 40, startPoint y: 184, endPoint x: 26, endPoint y: 193, distance: 16.2
copy strong "The iOutlet"
drag, startPoint x: 16, startPoint y: 214, endPoint x: 22, endPoint y: 191, distance: 24.1
click at [119, 212] on span "37a Sisna Park Road" at bounding box center [87, 212] width 147 height 11
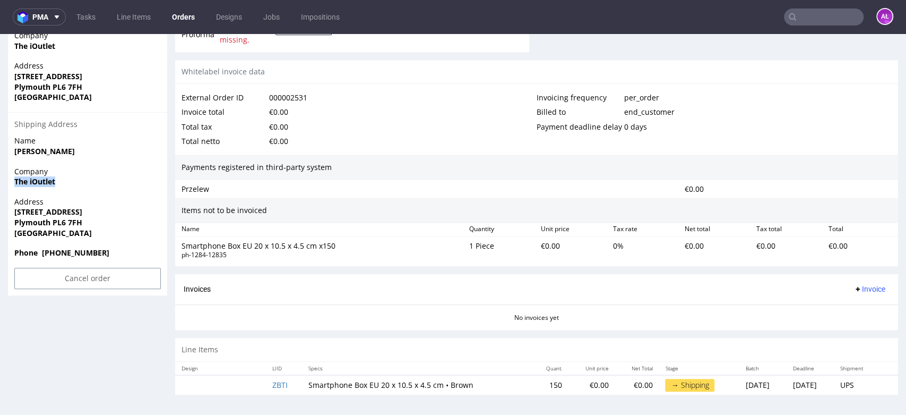
copy strong "37a Sisna Park Road"
drag, startPoint x: 12, startPoint y: 222, endPoint x: 29, endPoint y: 213, distance: 19.0
click at [94, 219] on div "Address 37a Sisna Park Road Plymouth PL6 7FH United Kingdom" at bounding box center [87, 221] width 159 height 51
copy strong "Plymouth PL6 7FH"
drag, startPoint x: 299, startPoint y: 384, endPoint x: 367, endPoint y: 389, distance: 68.1
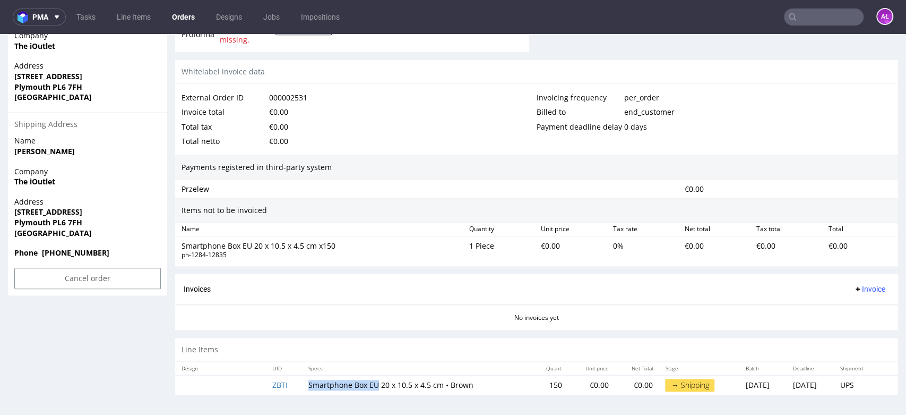
click at [367, 389] on td "Smartphone Box EU 20 x 10.5 x 4.5 cm • Brown" at bounding box center [416, 385] width 229 height 20
copy td "Smartphone Box EU"
drag, startPoint x: 78, startPoint y: 234, endPoint x: 11, endPoint y: 211, distance: 70.8
click at [11, 211] on div "Address 37a Sisna Park Road Plymouth PL6 7FH United Kingdom" at bounding box center [87, 221] width 159 height 51
copy p "37a Sisna Park Road Plymouth PL6 7FH United Kingdom"
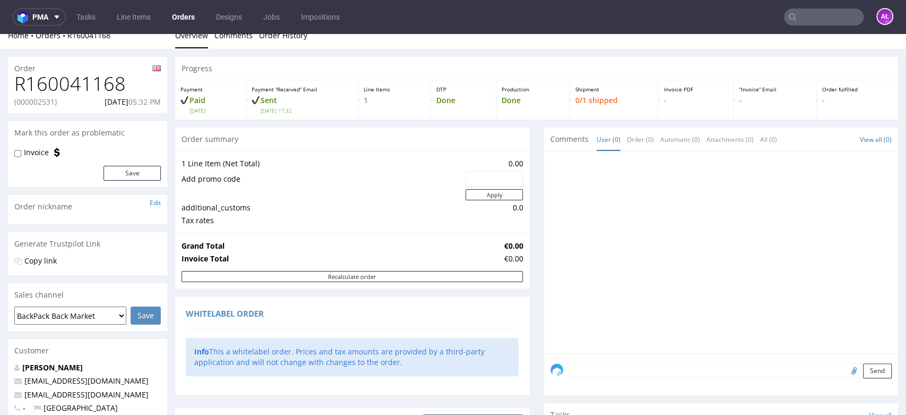
scroll to position [0, 0]
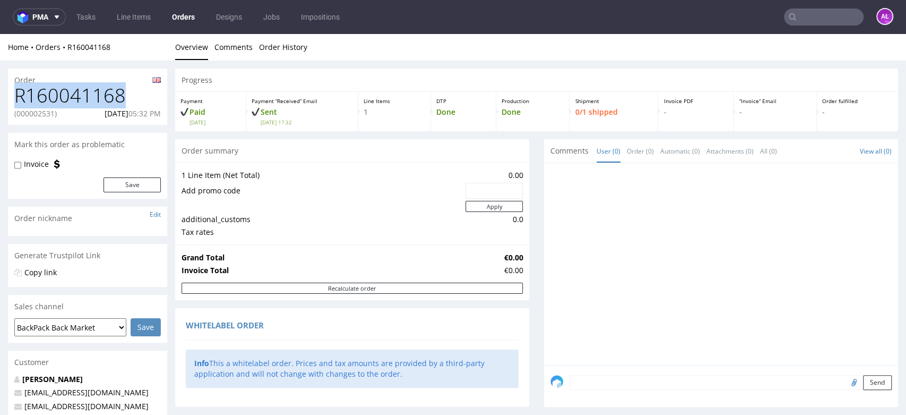
drag, startPoint x: 129, startPoint y: 92, endPoint x: 6, endPoint y: 95, distance: 123.2
click at [15, 88] on h1 "R160041168" at bounding box center [87, 95] width 147 height 21
copy h1 "R160041168"
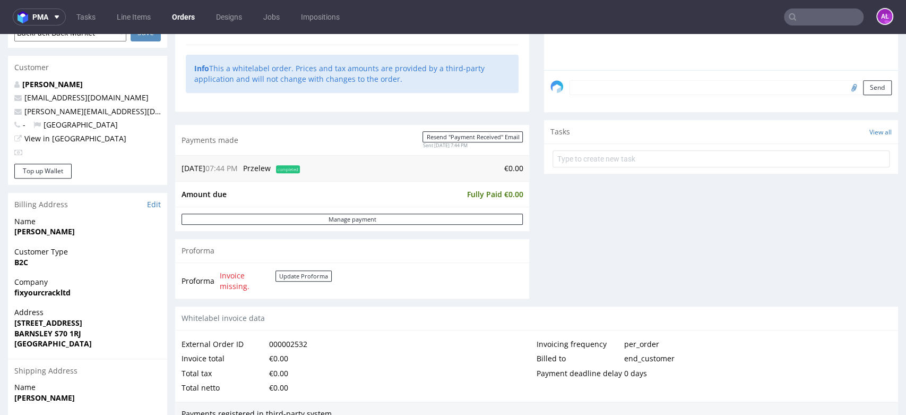
scroll to position [412, 0]
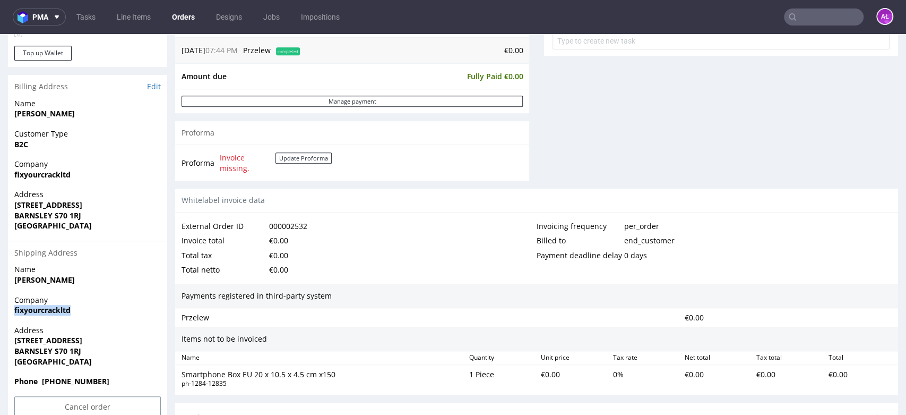
drag, startPoint x: 85, startPoint y: 310, endPoint x: 10, endPoint y: 315, distance: 75.0
click at [10, 315] on div "Company fixyourcrackltd" at bounding box center [87, 310] width 159 height 30
copy strong "fixyourcrackltd"
drag, startPoint x: 25, startPoint y: 338, endPoint x: 2, endPoint y: 338, distance: 22.8
click at [4, 338] on div "Order R367677198 (000002532) [DATE] 07:44 PM Mark this order as problematic Inv…" at bounding box center [453, 93] width 906 height 891
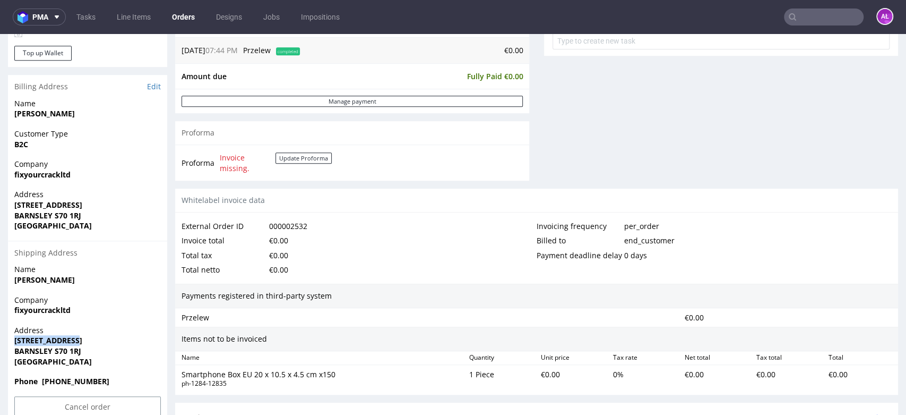
copy strong "[STREET_ADDRESS]"
drag, startPoint x: 12, startPoint y: 352, endPoint x: 37, endPoint y: 340, distance: 28.3
click at [97, 347] on div "Address [STREET_ADDRESS]" at bounding box center [87, 350] width 159 height 51
copy strong "BARNSLEY S70 1RJ"
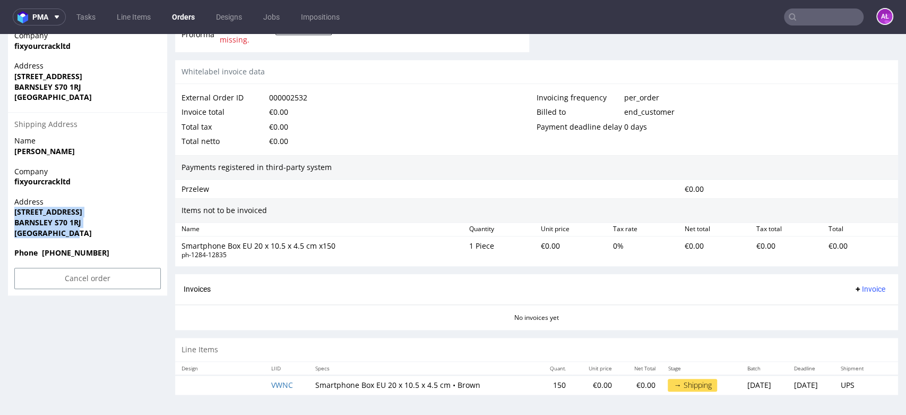
drag, startPoint x: 17, startPoint y: 222, endPoint x: 0, endPoint y: 212, distance: 19.8
copy p "[STREET_ADDRESS]"
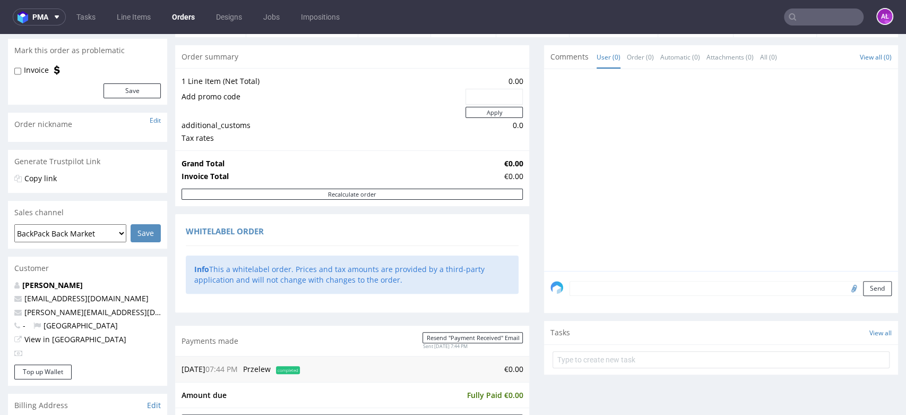
scroll to position [0, 0]
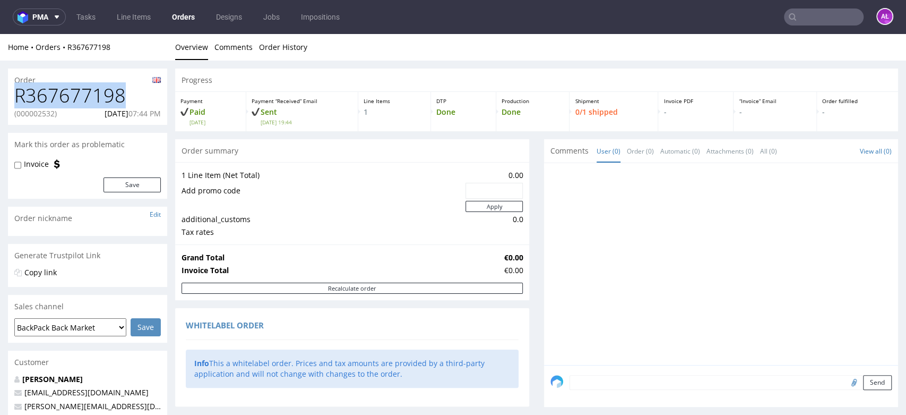
drag, startPoint x: 126, startPoint y: 94, endPoint x: 55, endPoint y: 104, distance: 71.7
click at [13, 94] on div "R367677198 (000002532) [DATE] 07:44 PM" at bounding box center [87, 105] width 159 height 40
copy h1 "R367677198"
click at [539, 56] on div "Home Orders R367677198 Overview Comments Order History" at bounding box center [453, 47] width 906 height 27
click at [805, 21] on input "text" at bounding box center [824, 16] width 80 height 17
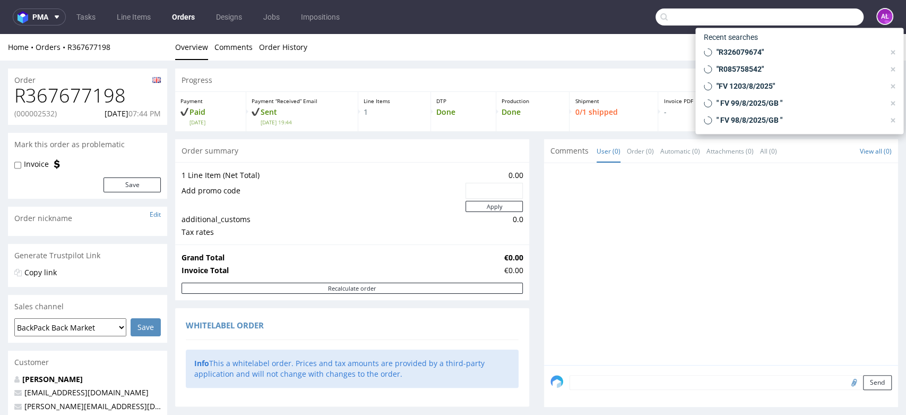
paste input "R642534677"
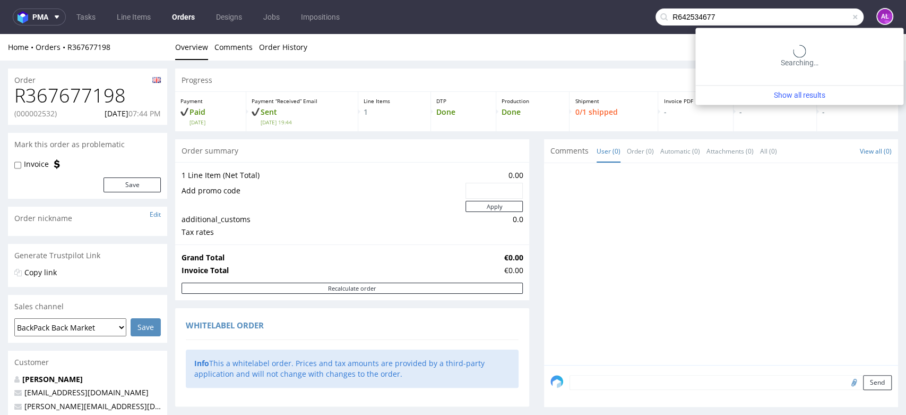
type input "R642534677"
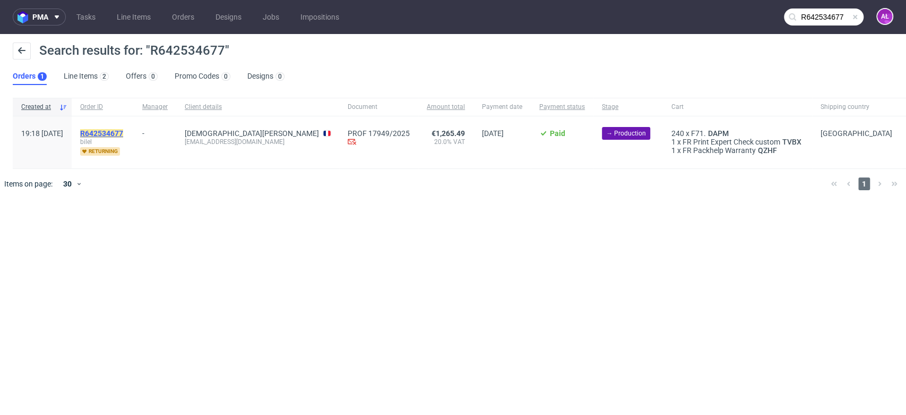
click at [123, 131] on mark "R642534677" at bounding box center [101, 133] width 43 height 8
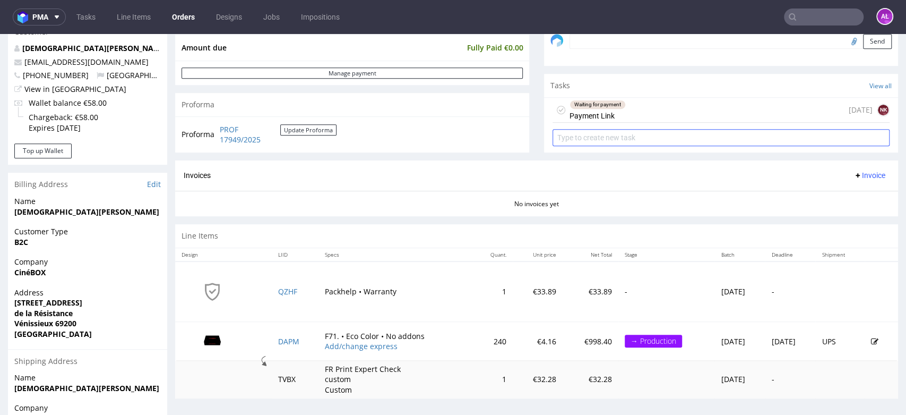
scroll to position [354, 0]
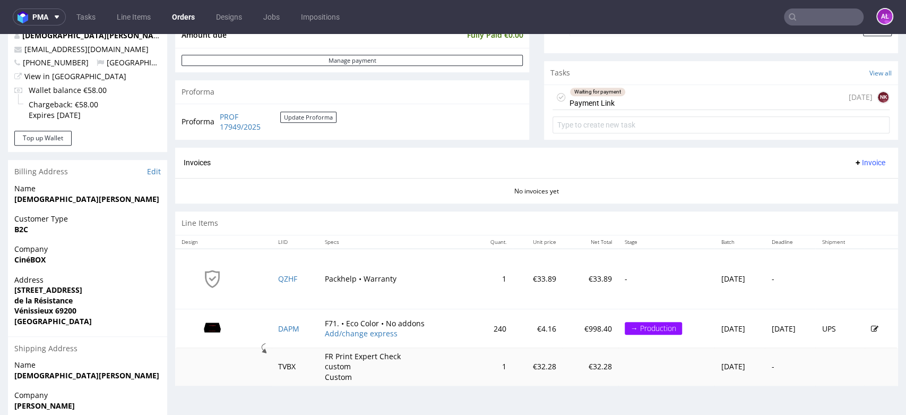
click at [600, 98] on div "Waiting for payment Payment Link" at bounding box center [598, 97] width 56 height 24
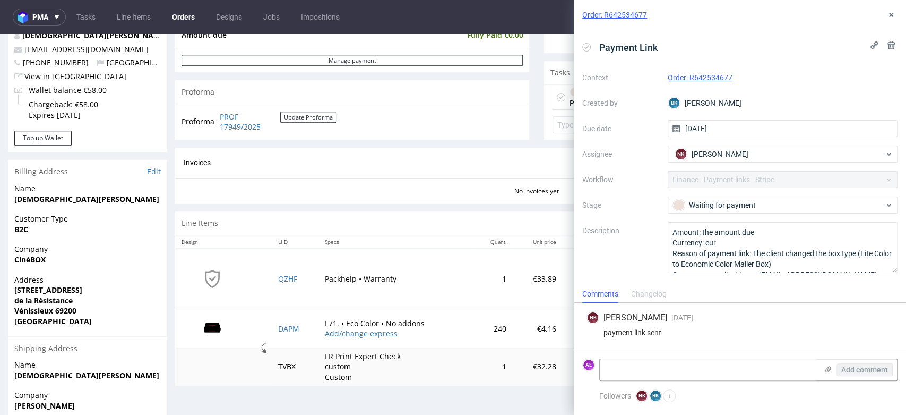
click at [584, 46] on icon at bounding box center [586, 47] width 8 height 8
click at [733, 362] on textarea at bounding box center [709, 369] width 218 height 21
type textarea "paid"
click at [883, 372] on span "Add comment" at bounding box center [864, 369] width 47 height 7
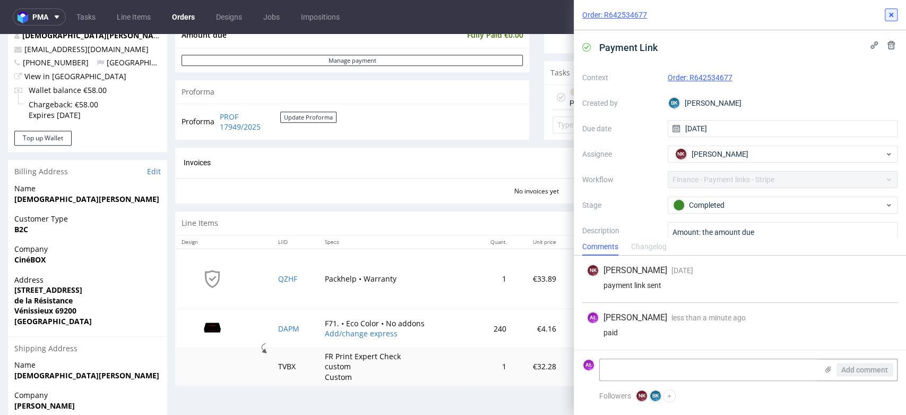
click at [890, 19] on icon at bounding box center [891, 15] width 8 height 8
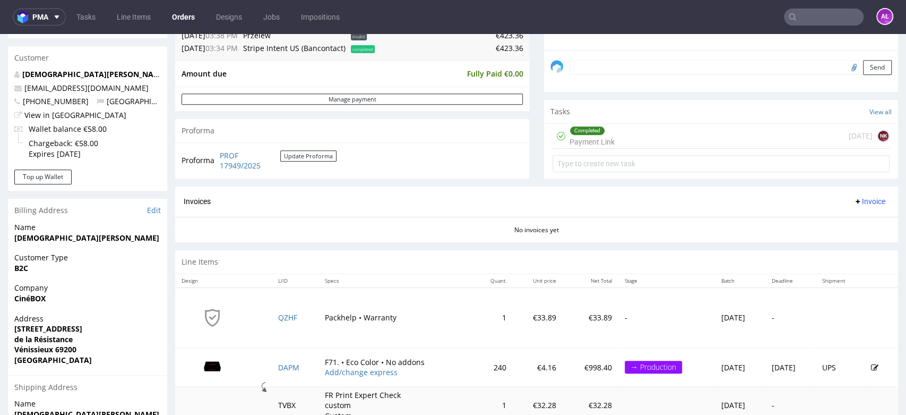
scroll to position [236, 0]
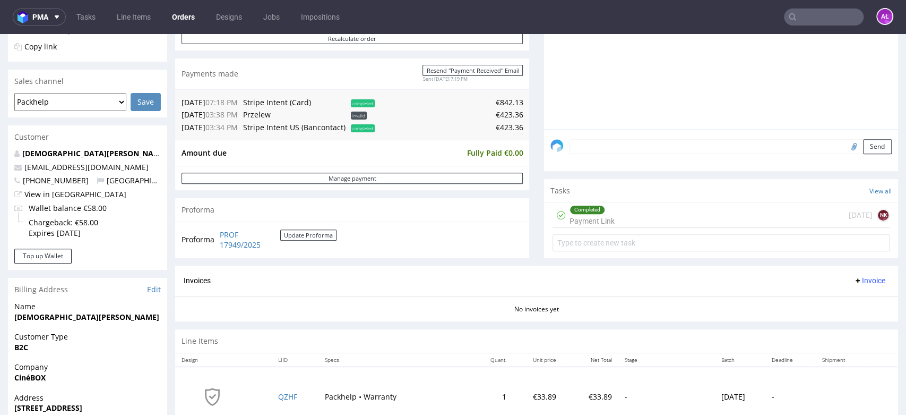
click at [825, 15] on input "text" at bounding box center [824, 16] width 80 height 17
paste input "R673518624"
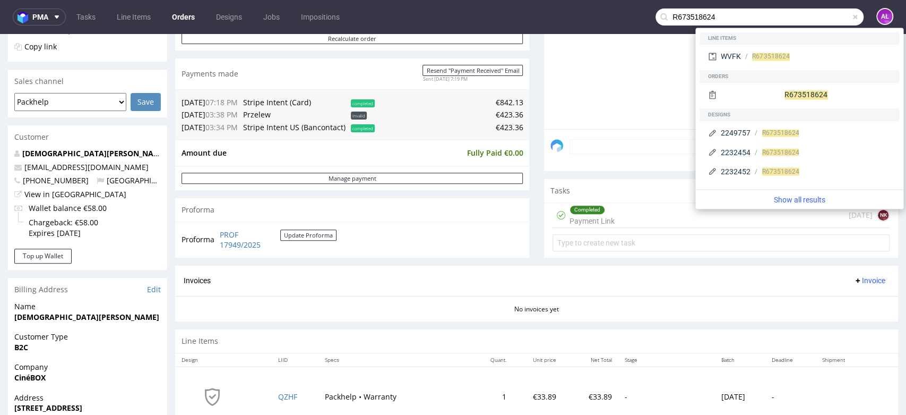
type input "R673518624"
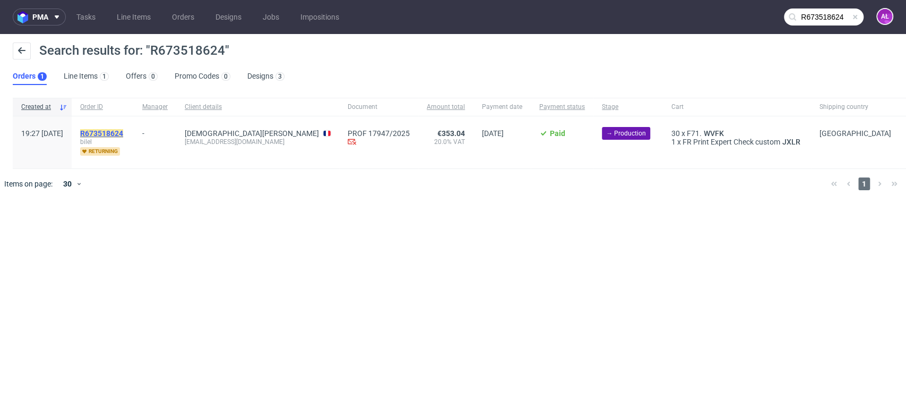
click at [123, 134] on mark "R673518624" at bounding box center [101, 133] width 43 height 8
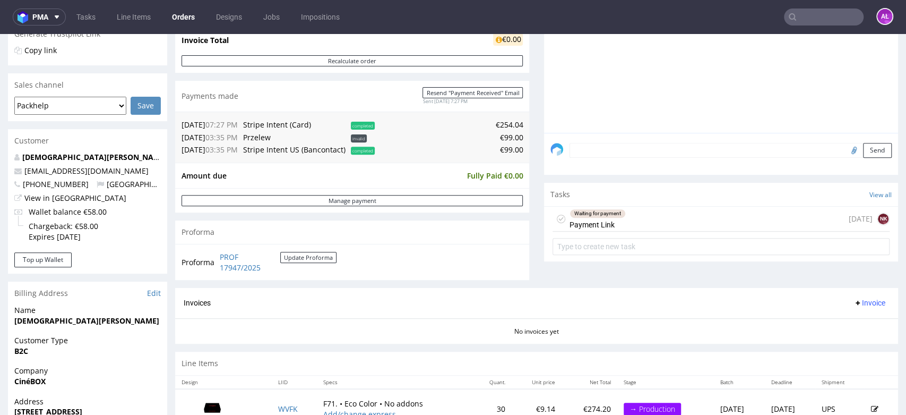
scroll to position [236, 0]
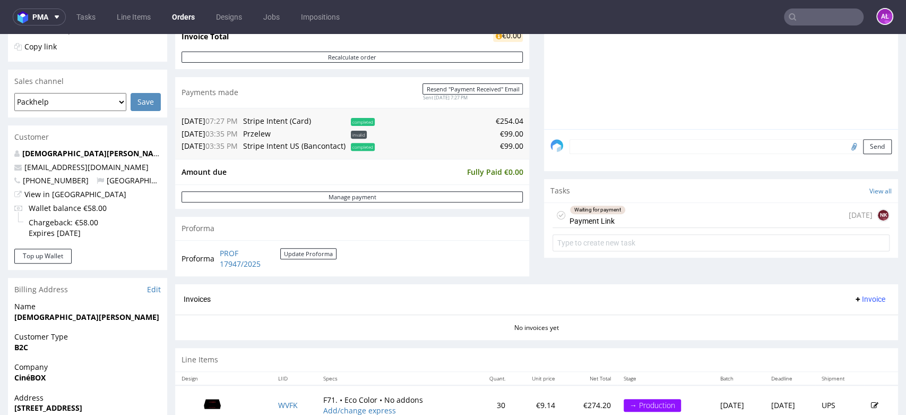
click at [611, 214] on div "Waiting for payment Payment Link" at bounding box center [598, 215] width 56 height 24
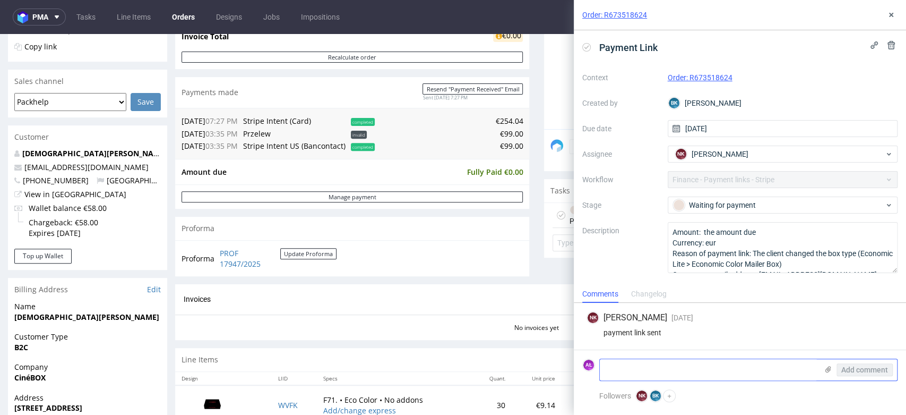
click at [700, 369] on textarea at bounding box center [709, 369] width 218 height 21
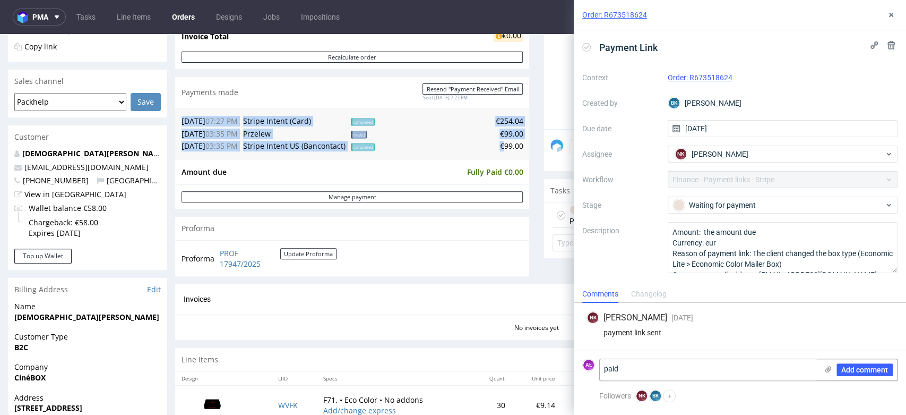
drag, startPoint x: 498, startPoint y: 151, endPoint x: 504, endPoint y: 150, distance: 6.6
click at [514, 150] on div "15.08.25 07:27 PM Stripe Intent (Card) completed €254.04 25.08.25 03:35 PM Prze…" at bounding box center [352, 133] width 354 height 51
drag, startPoint x: 491, startPoint y: 148, endPoint x: 549, endPoint y: 190, distance: 71.2
click at [517, 147] on div "15.08.25 07:27 PM Stripe Intent (Card) completed €254.04 25.08.25 03:35 PM Prze…" at bounding box center [352, 133] width 354 height 51
copy table "15.08.25 07:27 PM Stripe Intent (Card) completed €254.04 25.08.25 03:35 PM Prze…"
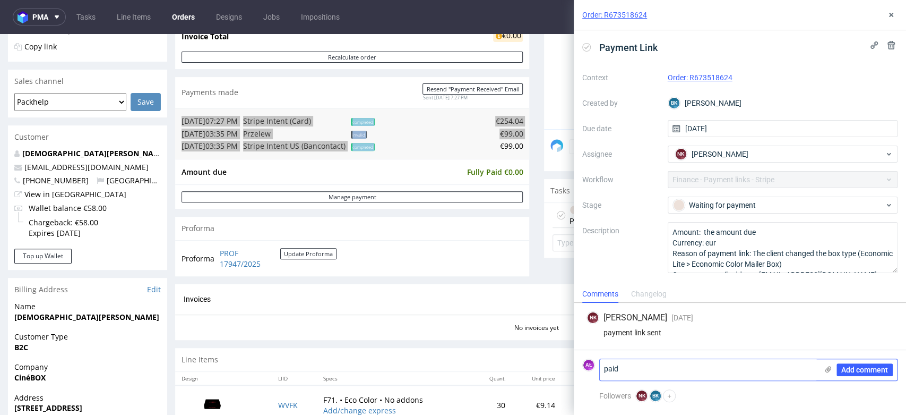
click at [694, 366] on textarea "paid" at bounding box center [709, 369] width 218 height 21
paste textarea "€99.00"
click at [620, 363] on textarea "paid€99.00" at bounding box center [709, 365] width 218 height 30
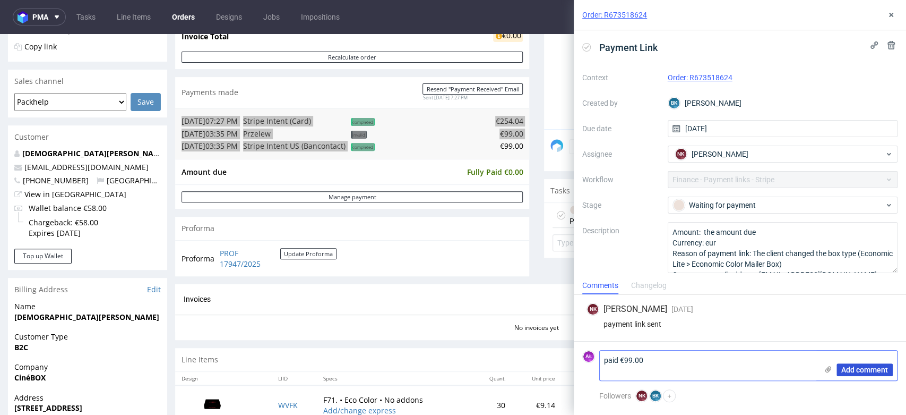
type textarea "paid €99.00"
click at [846, 370] on span "Add comment" at bounding box center [864, 369] width 47 height 7
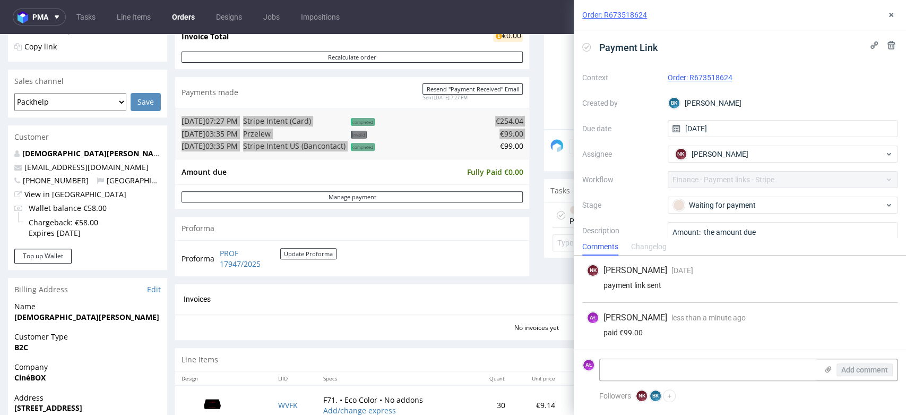
click at [589, 48] on icon at bounding box center [586, 47] width 8 height 8
drag, startPoint x: 893, startPoint y: 13, endPoint x: 885, endPoint y: 18, distance: 8.8
click at [893, 13] on icon at bounding box center [891, 15] width 8 height 8
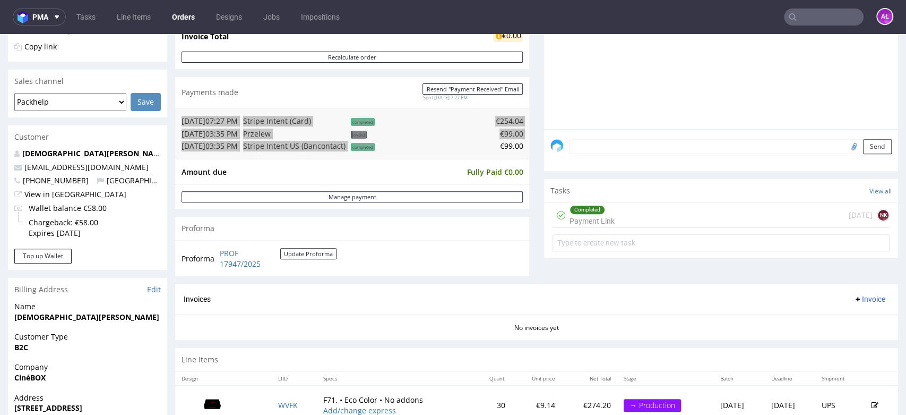
click at [794, 21] on input "text" at bounding box center [824, 16] width 80 height 17
paste input "R240669585"
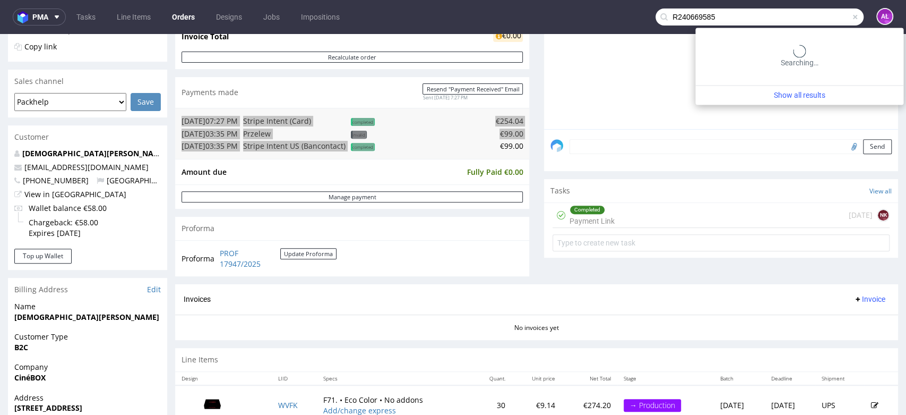
type input "R240669585"
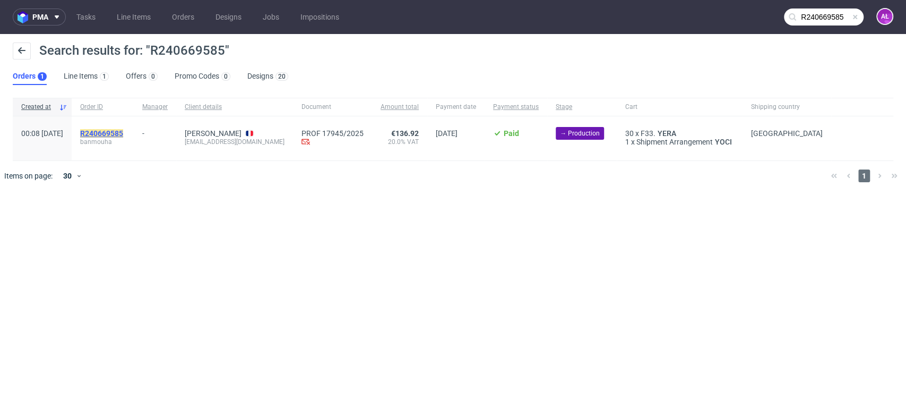
click at [123, 135] on mark "R240669585" at bounding box center [101, 133] width 43 height 8
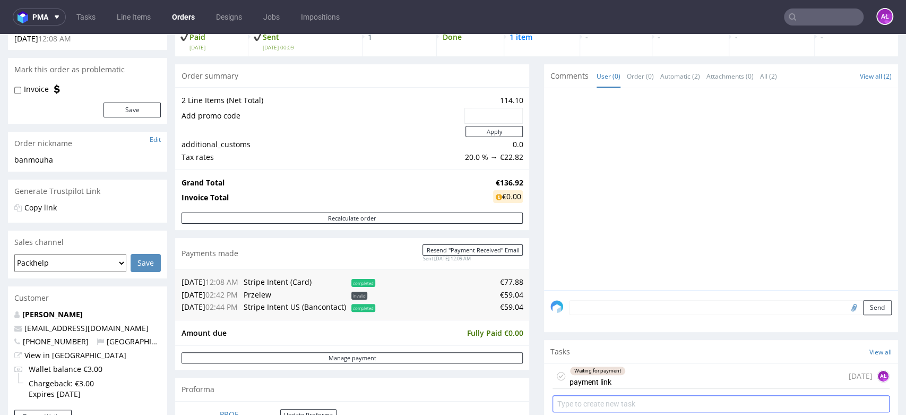
scroll to position [236, 0]
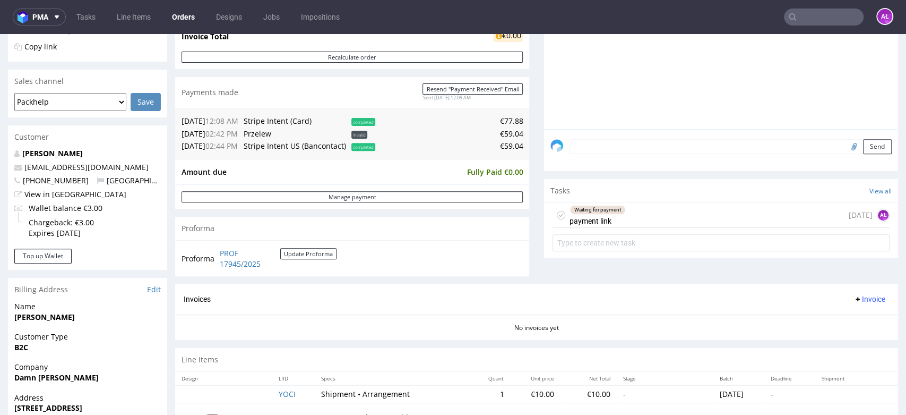
click at [619, 220] on div "Waiting for payment payment link 2 days ago AŁ" at bounding box center [721, 215] width 337 height 25
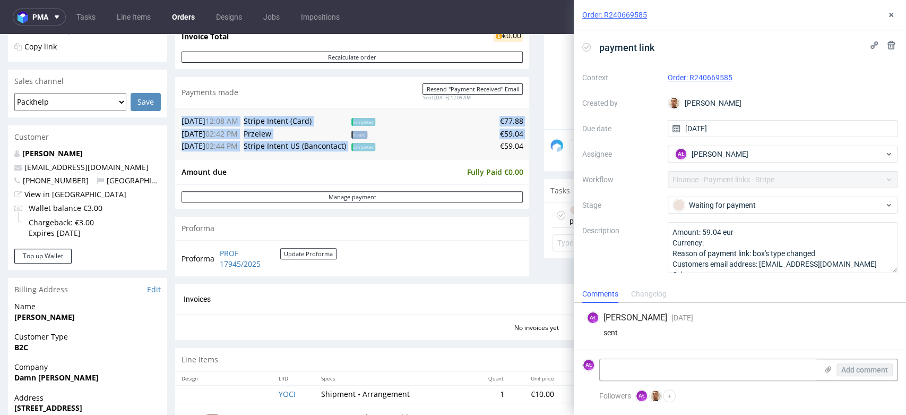
drag, startPoint x: 491, startPoint y: 148, endPoint x: 515, endPoint y: 147, distance: 24.4
click at [515, 147] on div "19.08.25 12:08 AM Stripe Intent (Card) completed €77.88 25.08.25 02:42 PM Przel…" at bounding box center [352, 133] width 354 height 51
copy table "19.08.25 12:08 AM Stripe Intent (Card) completed €77.88 25.08.25 02:42 PM Przel…"
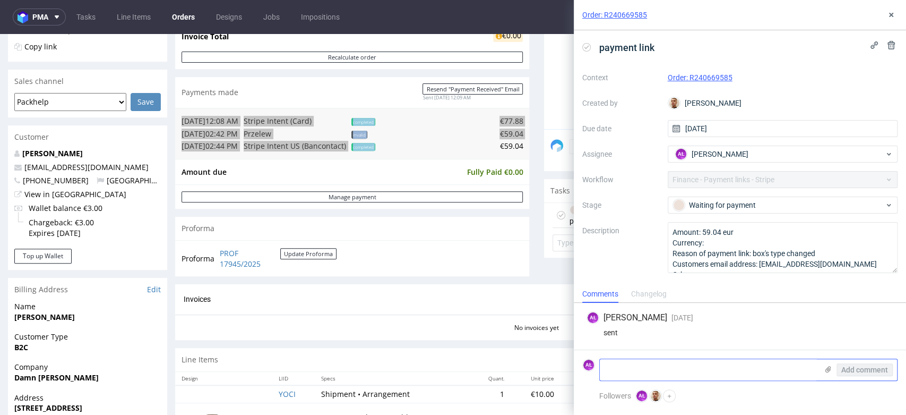
click at [701, 369] on textarea at bounding box center [709, 369] width 218 height 21
paste textarea "€59.04"
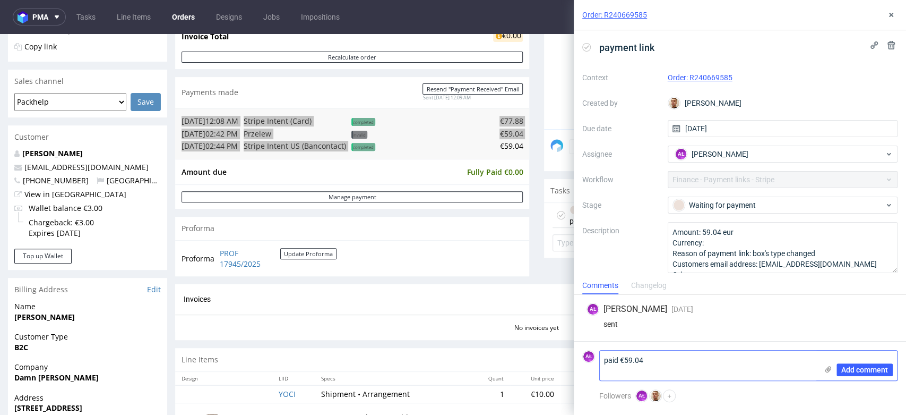
type textarea "paid €59.04"
click at [859, 370] on span "Add comment" at bounding box center [864, 369] width 47 height 7
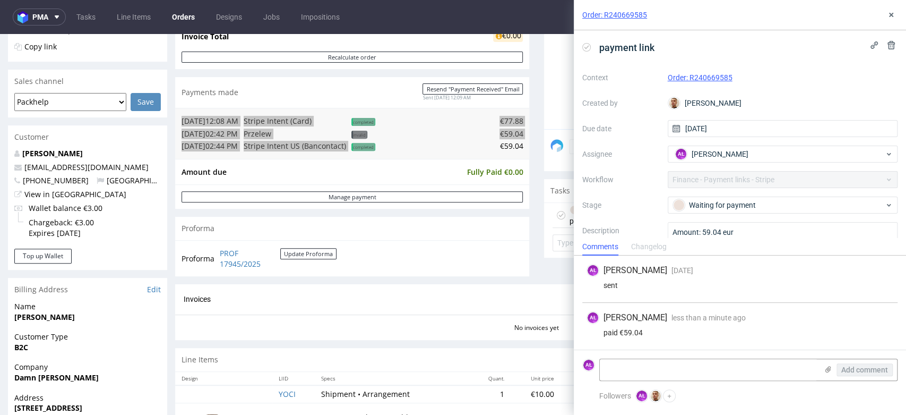
click at [587, 45] on icon at bounding box center [586, 47] width 8 height 8
click at [892, 13] on icon at bounding box center [891, 15] width 8 height 8
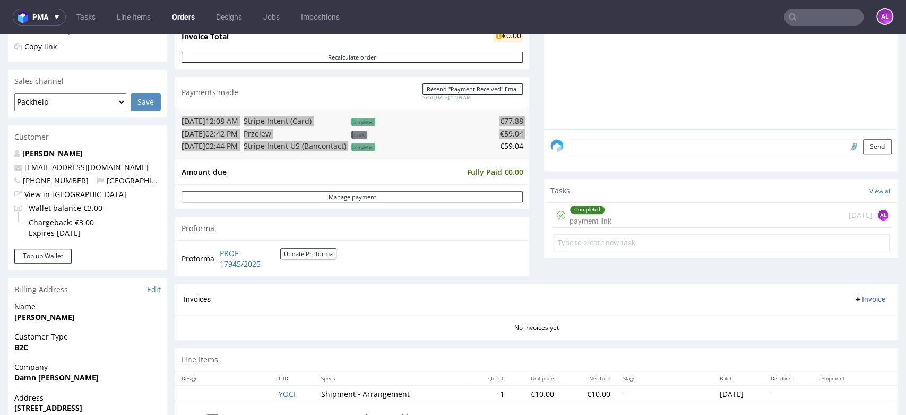
click at [793, 20] on input "text" at bounding box center [824, 16] width 80 height 17
paste input "R935980439"
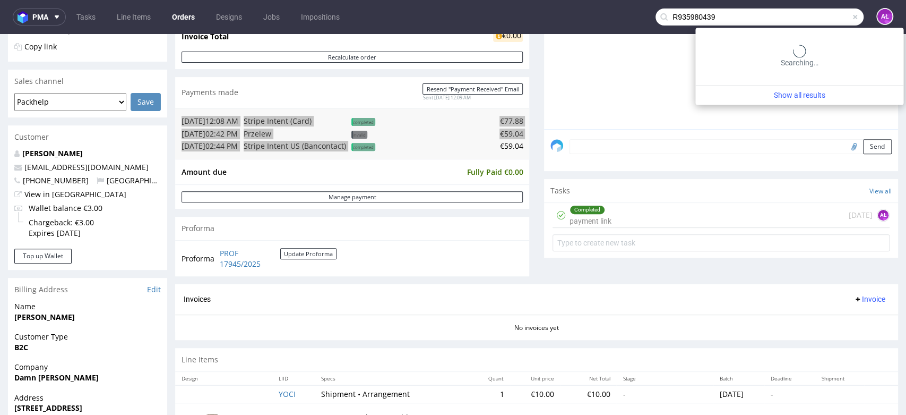
type input "R935980439"
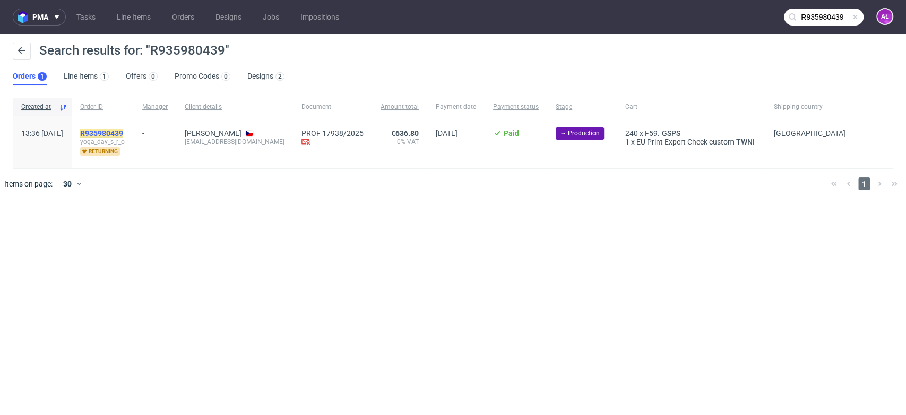
click at [123, 130] on mark "R935980439" at bounding box center [101, 133] width 43 height 8
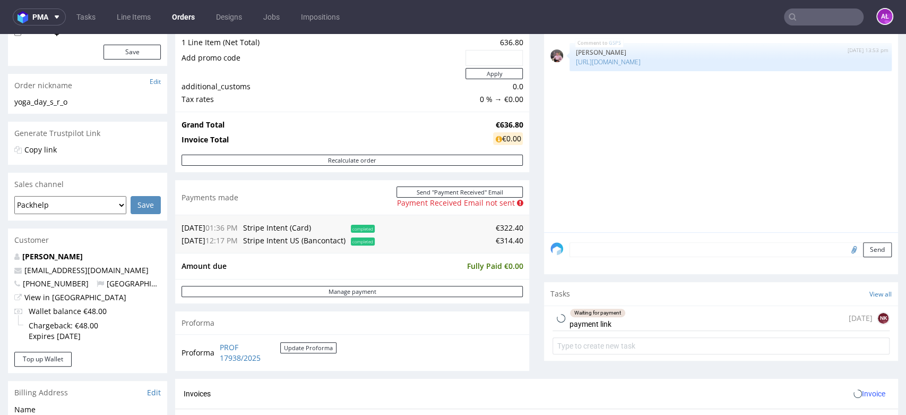
scroll to position [295, 0]
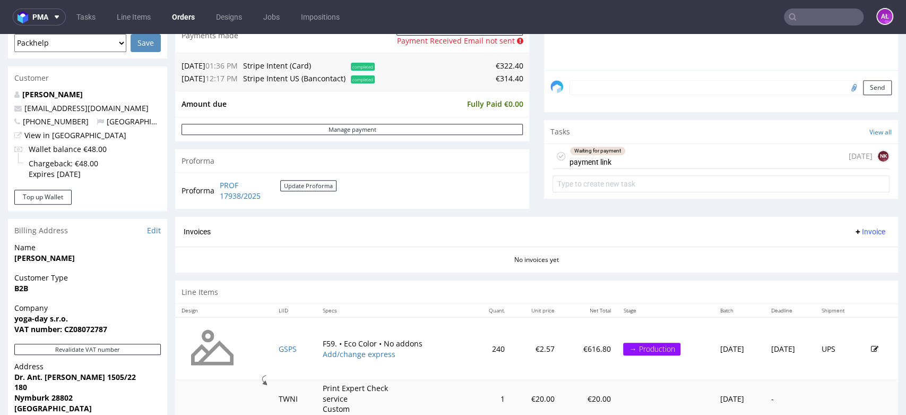
click at [621, 157] on div "Waiting for payment payment link 2 days ago NK" at bounding box center [721, 156] width 337 height 25
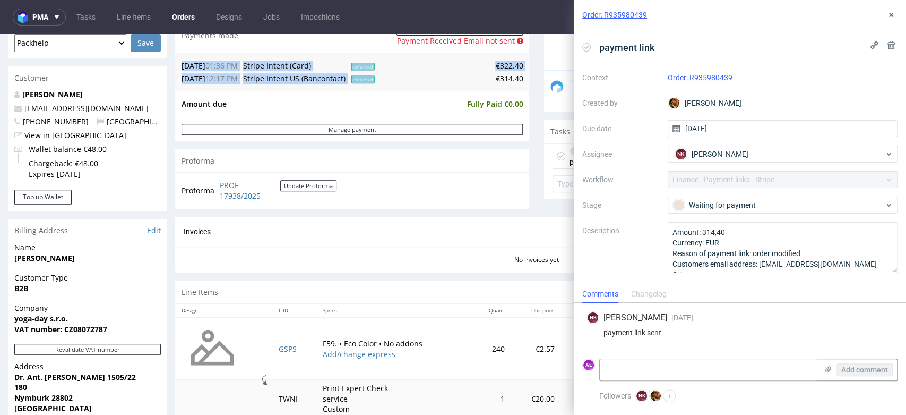
drag, startPoint x: 503, startPoint y: 80, endPoint x: 514, endPoint y: 79, distance: 11.2
click at [514, 79] on div "20.08.25 01:36 PM Stripe Intent (Card) completed €322.40 26.08.25 12:17 PM Stri…" at bounding box center [352, 72] width 354 height 38
copy table "20.08.25 01:36 PM Stripe Intent (Card) completed €322.40 26.08.25 12:17 PM Stri…"
click at [687, 374] on textarea at bounding box center [709, 369] width 218 height 21
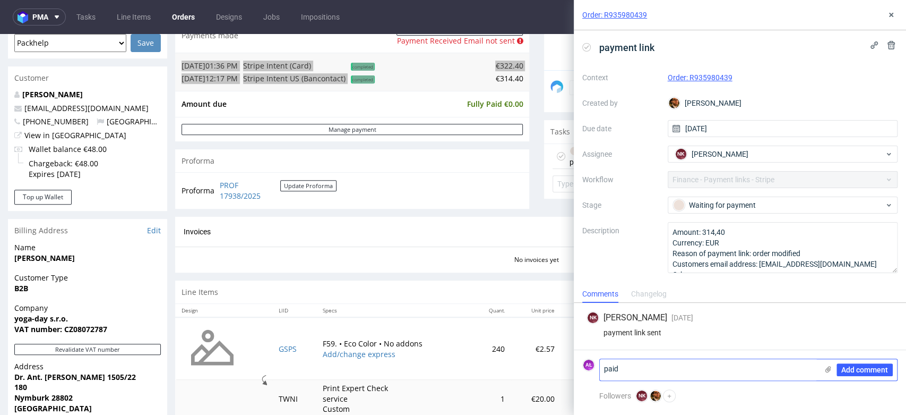
paste textarea "€314.40"
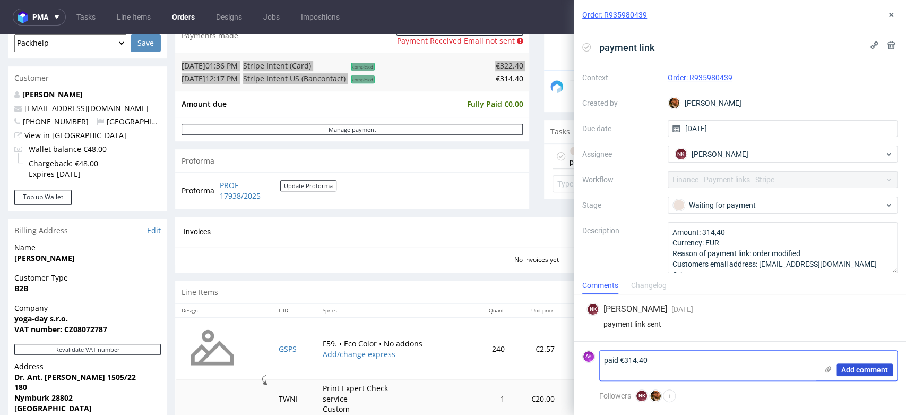
type textarea "paid €314.40"
click at [871, 372] on span "Add comment" at bounding box center [864, 369] width 47 height 7
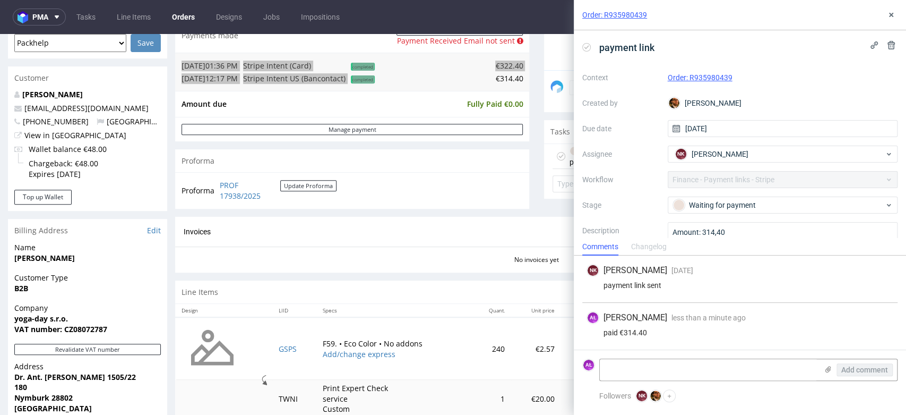
click at [584, 45] on icon at bounding box center [586, 47] width 8 height 8
click at [888, 9] on button at bounding box center [891, 14] width 13 height 13
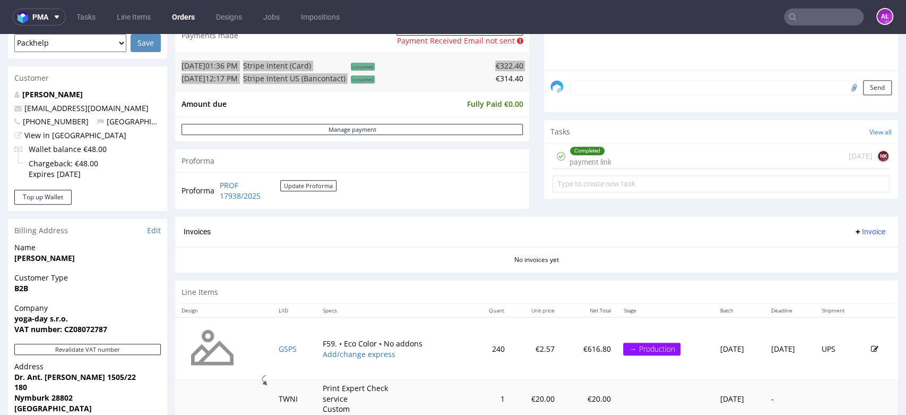
click at [813, 20] on input "text" at bounding box center [824, 16] width 80 height 17
paste input "R230834815"
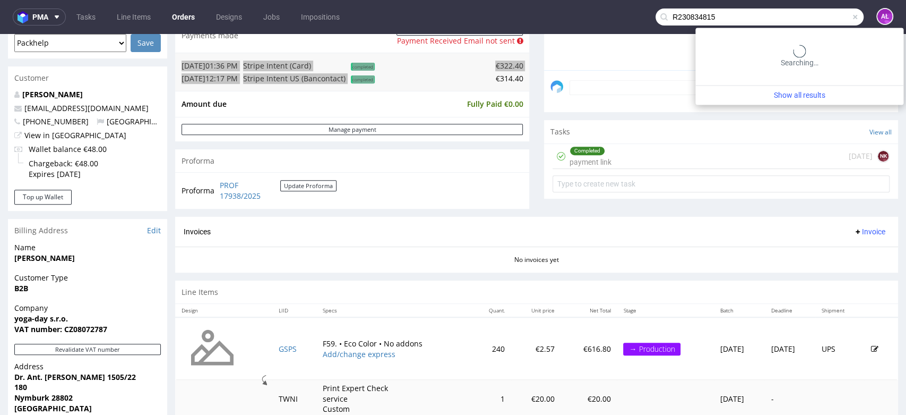
type input "R230834815"
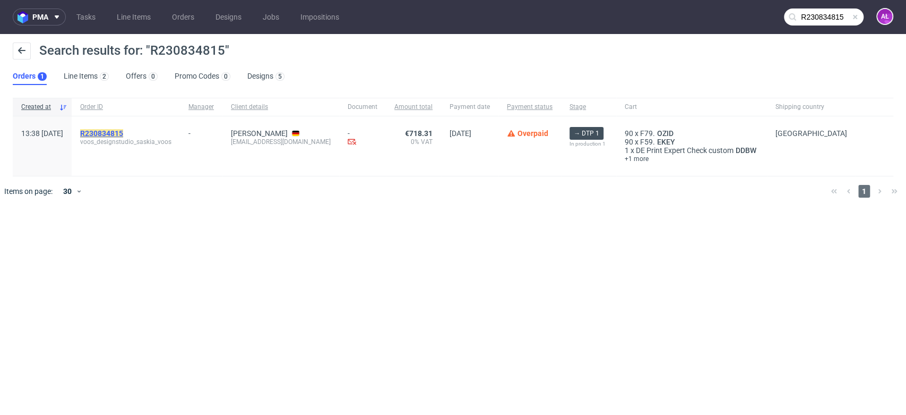
click at [122, 131] on mark "R230834815" at bounding box center [101, 133] width 43 height 8
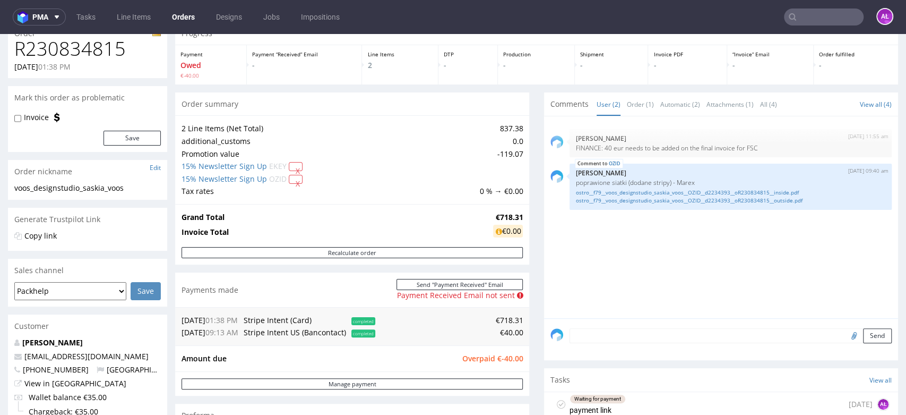
scroll to position [177, 0]
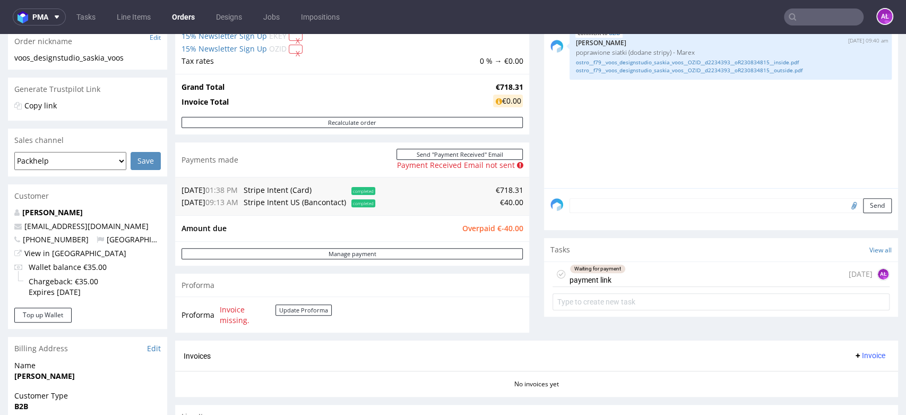
click at [618, 277] on div "Waiting for payment payment link 5 days ago AŁ" at bounding box center [721, 274] width 337 height 25
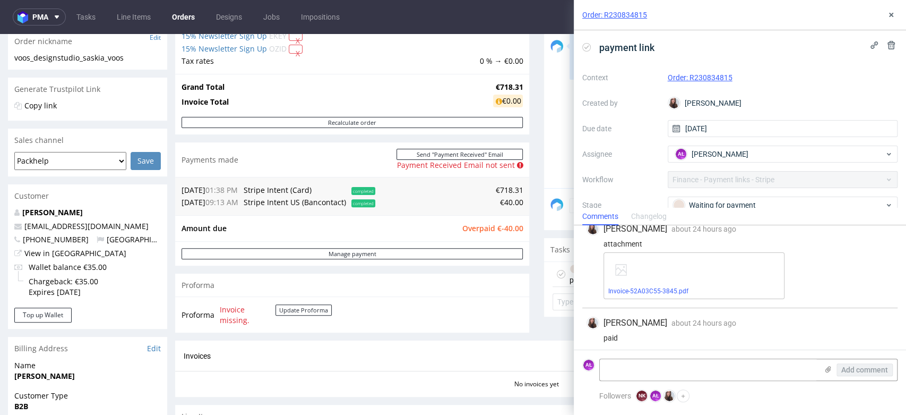
scroll to position [157, 0]
click at [660, 368] on textarea at bounding box center [709, 369] width 218 height 21
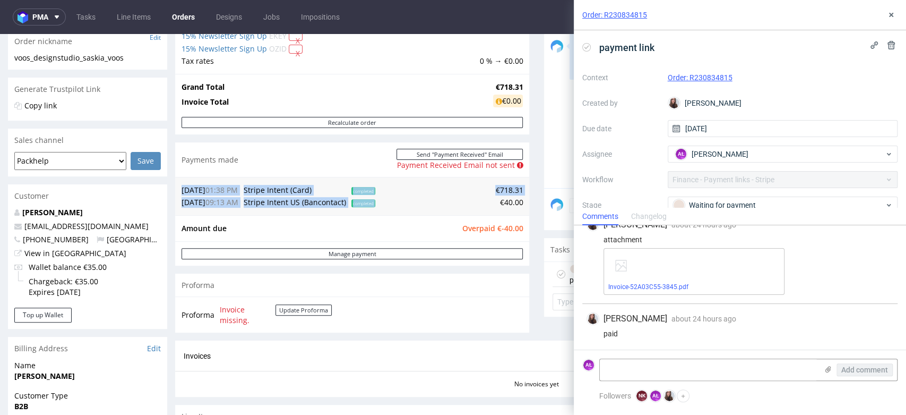
drag, startPoint x: 490, startPoint y: 204, endPoint x: 519, endPoint y: 203, distance: 29.2
click at [519, 203] on div "12.08.25 01:38 PM Stripe Intent (Card) completed €718.31 26.08.25 09:13 AM Stri…" at bounding box center [352, 196] width 354 height 38
click at [675, 286] on link "Invoice-52A03C55-3845.pdf" at bounding box center [648, 286] width 80 height 7
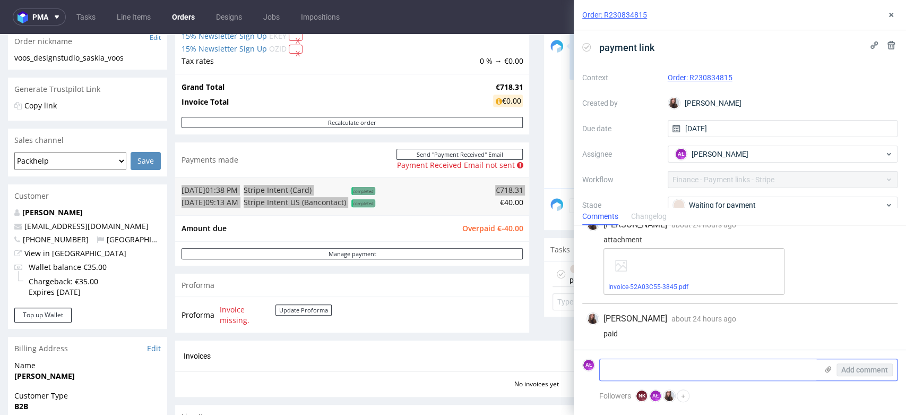
click at [636, 378] on textarea at bounding box center [709, 369] width 218 height 21
type textarea "paid"
click at [828, 365] on icon at bounding box center [828, 369] width 8 height 8
click at [0, 0] on input "file" at bounding box center [0, 0] width 0 height 0
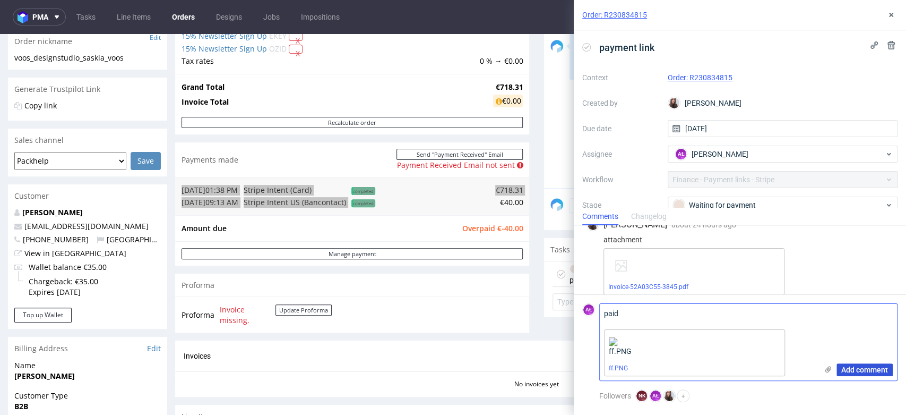
click at [865, 371] on span "Add comment" at bounding box center [864, 369] width 47 height 7
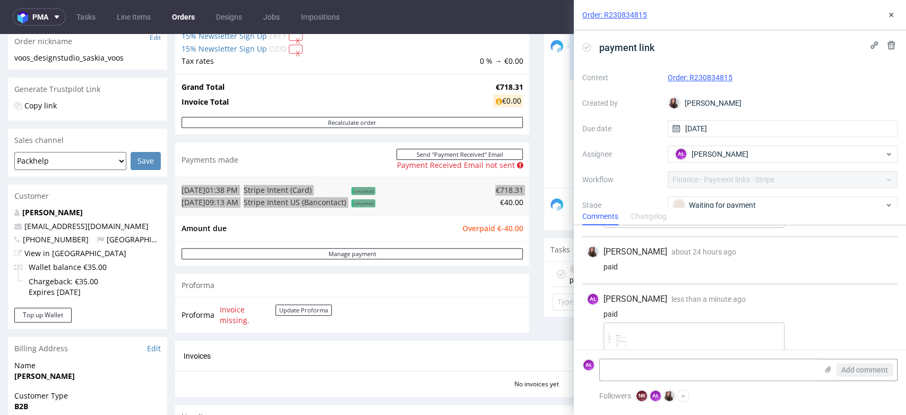
scroll to position [251, 0]
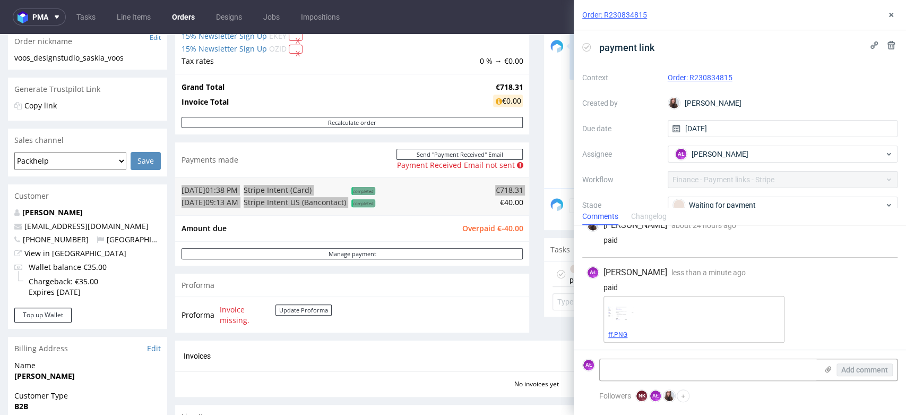
click at [622, 333] on link "ff.PNG" at bounding box center [617, 334] width 19 height 7
drag, startPoint x: 893, startPoint y: 12, endPoint x: 864, endPoint y: 19, distance: 30.0
click at [893, 12] on icon at bounding box center [891, 15] width 8 height 8
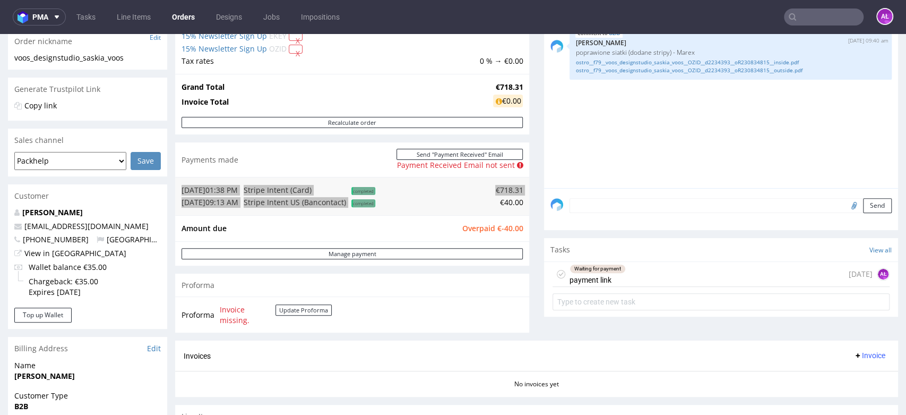
click at [832, 19] on input "text" at bounding box center [824, 16] width 80 height 17
paste input "R406572930"
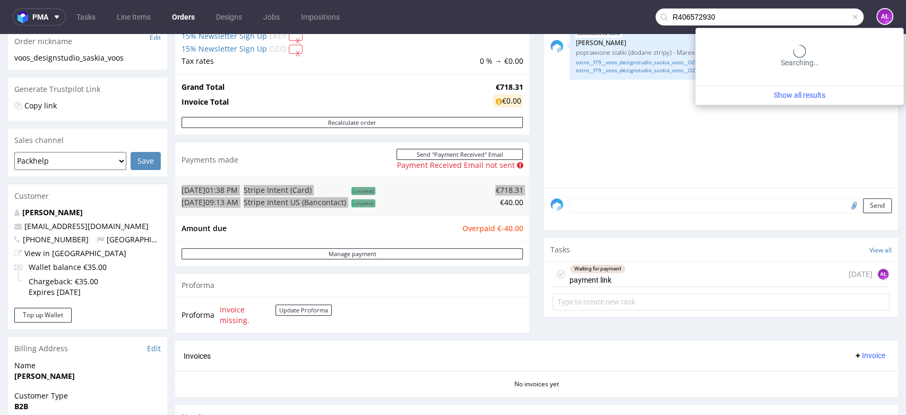
type input "R406572930"
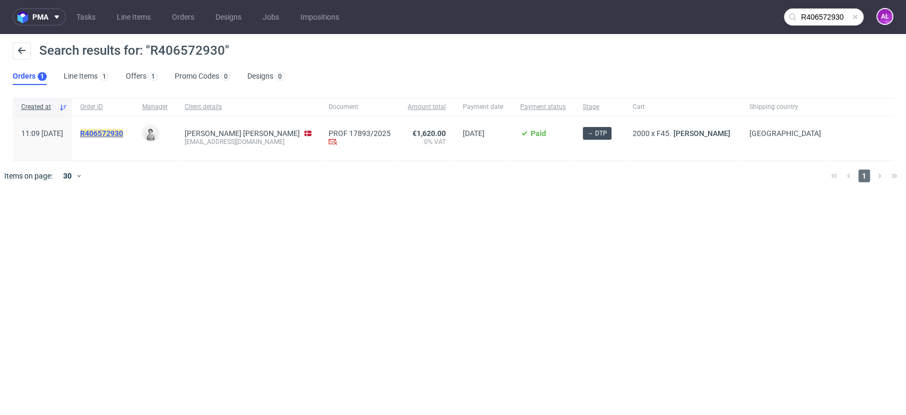
click at [123, 133] on mark "R406572930" at bounding box center [101, 133] width 43 height 8
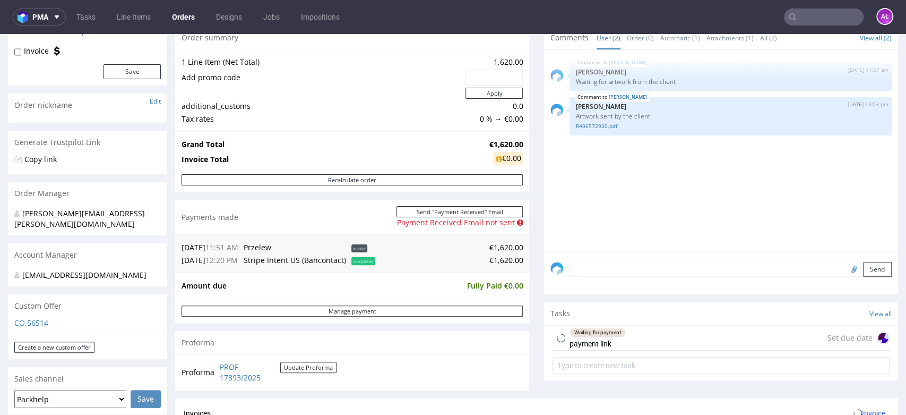
scroll to position [295, 0]
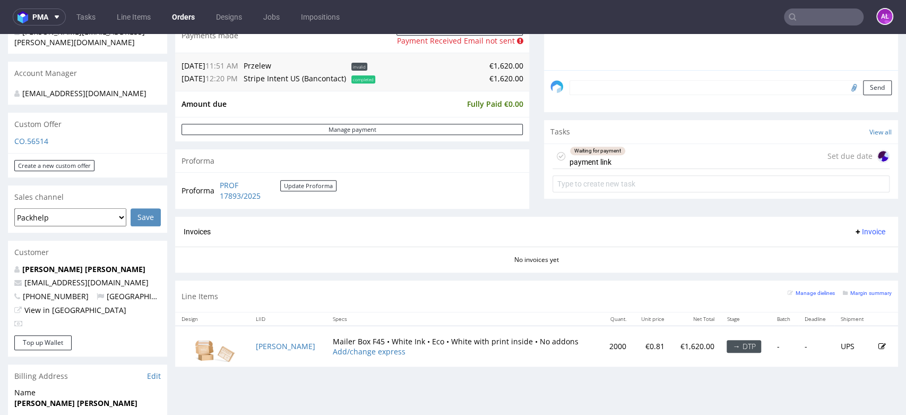
click at [595, 166] on div "Waiting for payment payment link" at bounding box center [598, 156] width 56 height 24
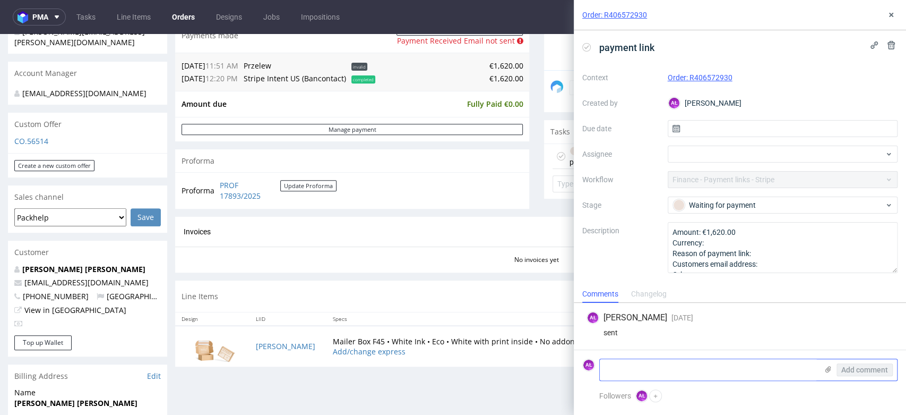
click at [696, 367] on textarea at bounding box center [709, 369] width 218 height 21
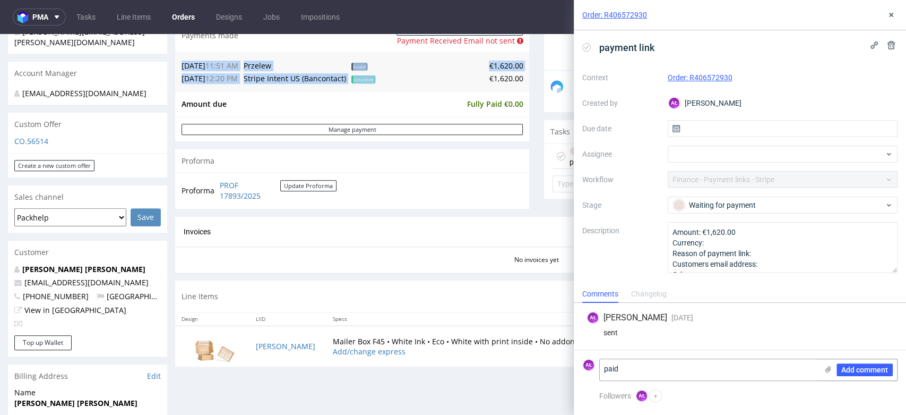
drag, startPoint x: 510, startPoint y: 80, endPoint x: 537, endPoint y: 117, distance: 45.7
click at [520, 80] on div "25.08.25 11:51 AM Przelew invalid €1,620.00 25.08.25 12:20 PM Stripe Intent US …" at bounding box center [352, 72] width 354 height 38
copy table "25.08.25 11:51 AM Przelew invalid €1,620.00 25.08.25 12:20 PM Stripe Intent US …"
click at [719, 368] on textarea "paid" at bounding box center [709, 369] width 218 height 21
paste textarea "€1,620.00"
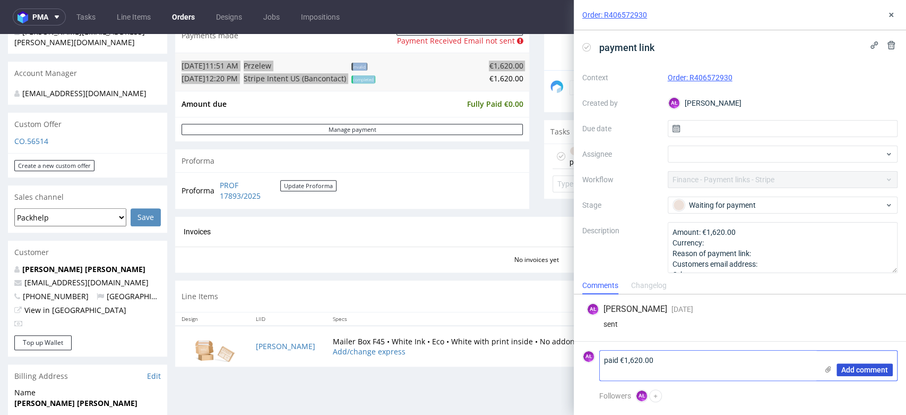
type textarea "paid €1,620.00"
click at [858, 371] on span "Add comment" at bounding box center [864, 369] width 47 height 7
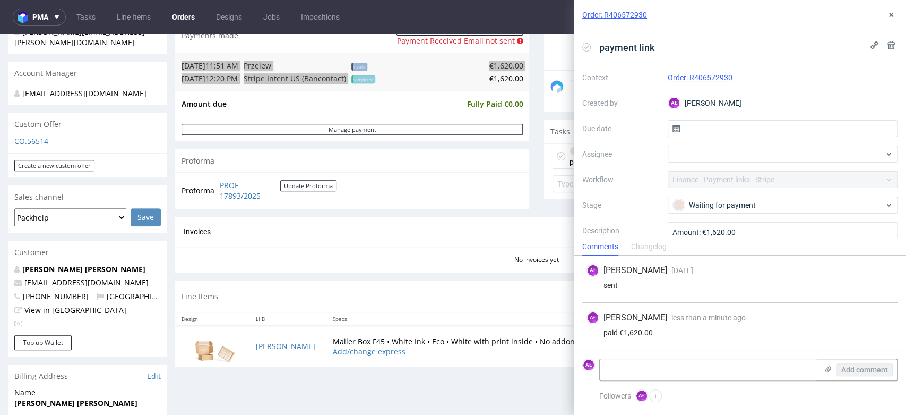
click at [582, 47] on icon at bounding box center [586, 47] width 8 height 8
click at [893, 13] on icon at bounding box center [891, 15] width 8 height 8
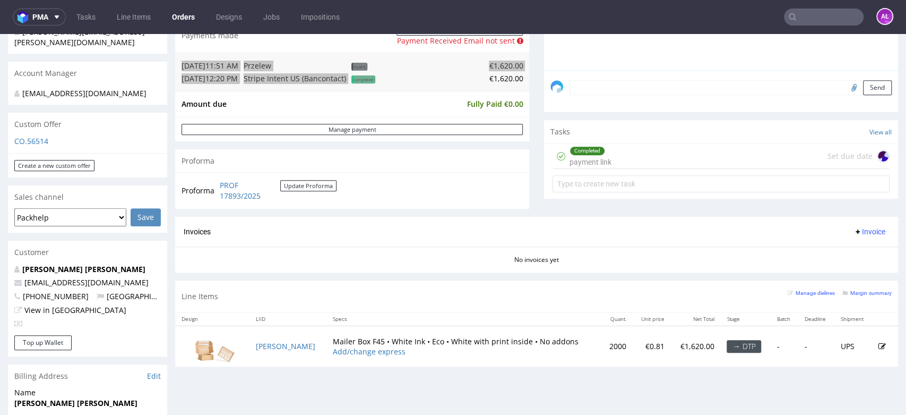
paste input "R635501150"
click at [825, 19] on input "text" at bounding box center [824, 16] width 80 height 17
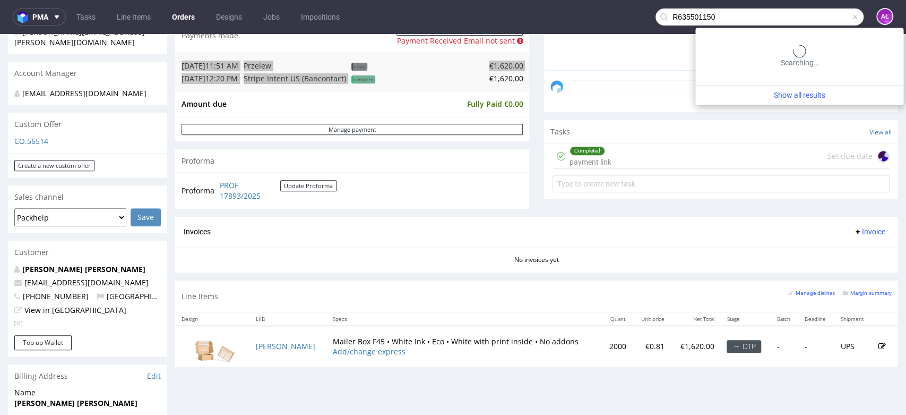
type input "R635501150"
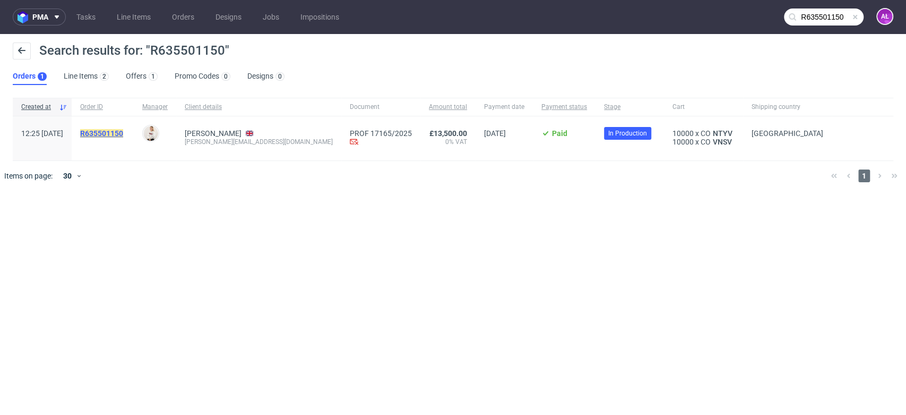
click at [123, 136] on mark "R635501150" at bounding box center [101, 133] width 43 height 8
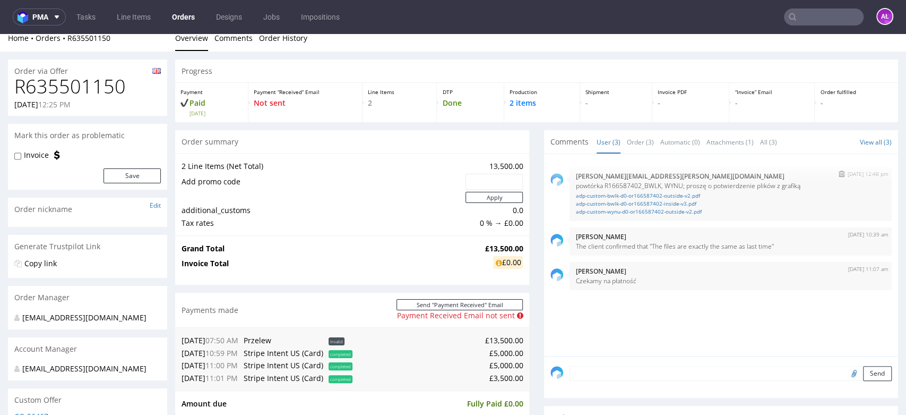
scroll to position [295, 0]
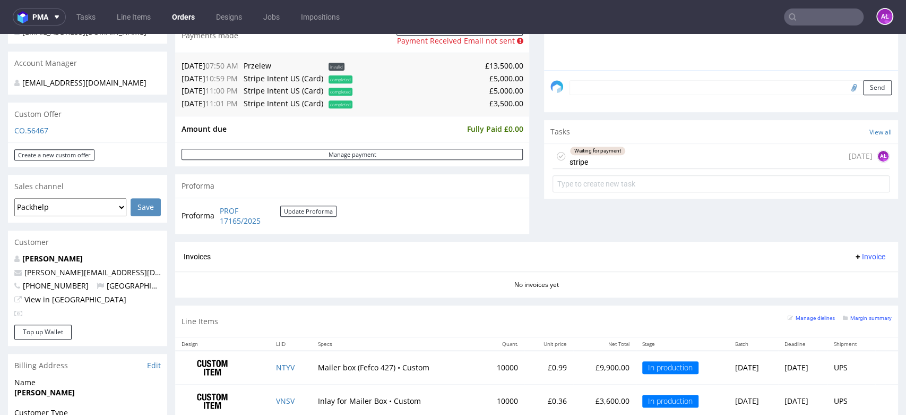
click at [606, 157] on div "Waiting for payment stripe" at bounding box center [598, 156] width 56 height 24
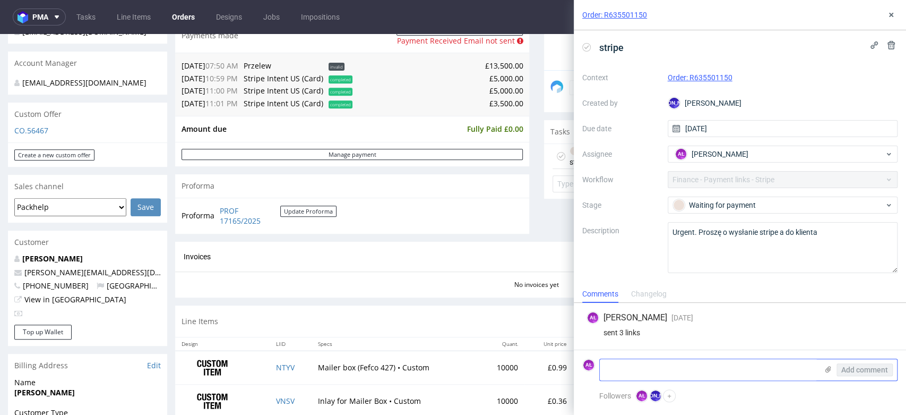
click at [805, 374] on textarea at bounding box center [709, 369] width 218 height 21
type textarea "paid"
click at [828, 365] on icon at bounding box center [828, 369] width 8 height 8
click at [0, 0] on input "file" at bounding box center [0, 0] width 0 height 0
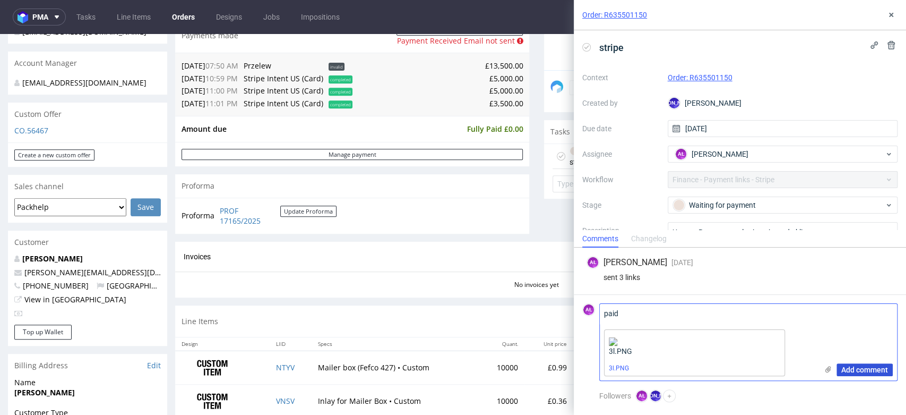
click at [859, 369] on span "Add comment" at bounding box center [864, 369] width 47 height 7
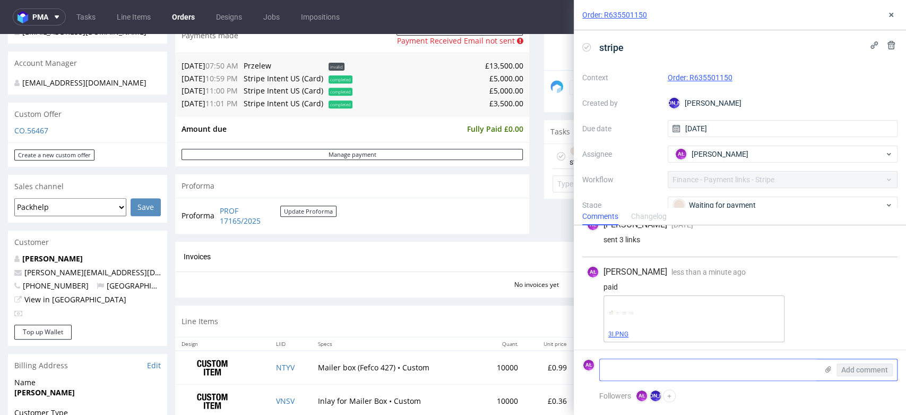
click at [623, 333] on link "3l.PNG" at bounding box center [618, 333] width 20 height 7
drag, startPoint x: 893, startPoint y: 16, endPoint x: 854, endPoint y: 18, distance: 39.8
click at [892, 16] on icon at bounding box center [891, 15] width 8 height 8
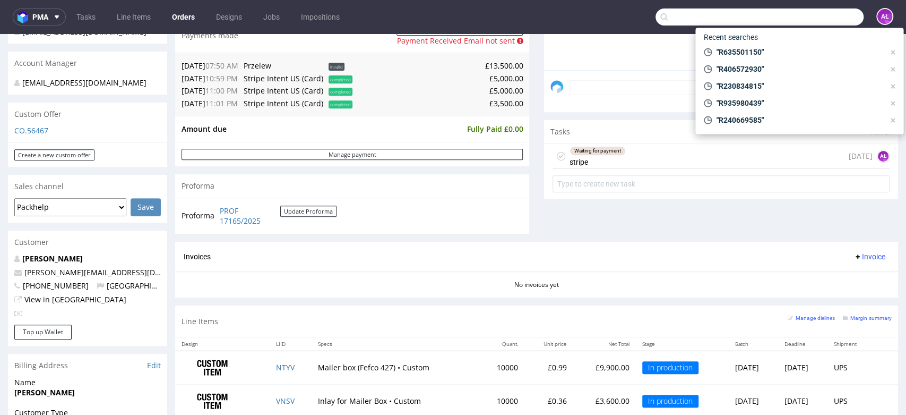
click at [841, 16] on input "text" at bounding box center [760, 16] width 208 height 17
paste input "R455040113"
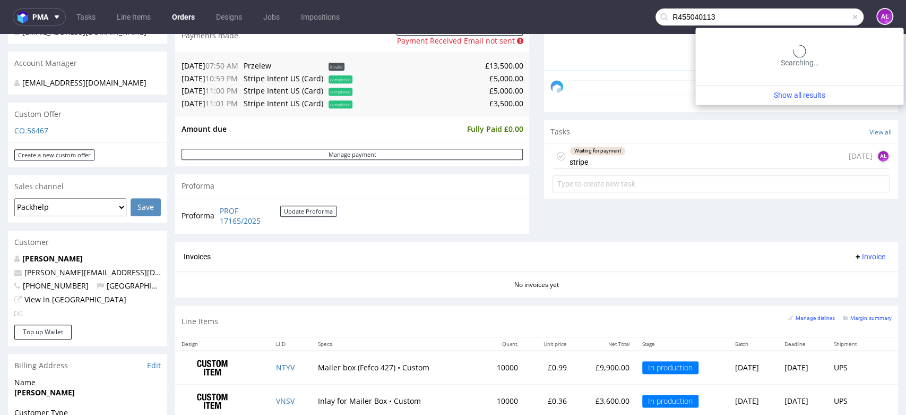
type input "R455040113"
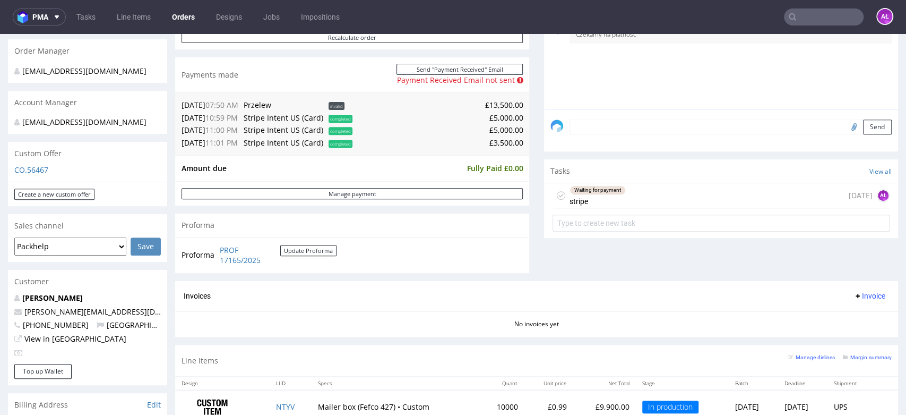
scroll to position [295, 0]
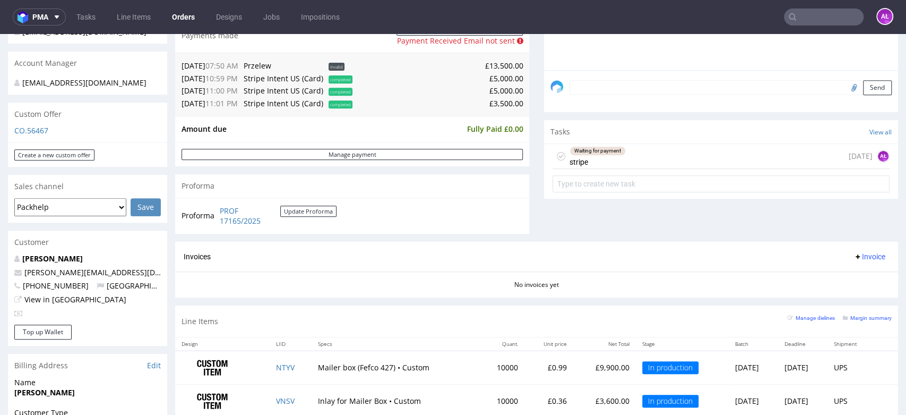
drag, startPoint x: 615, startPoint y: 158, endPoint x: 616, endPoint y: 177, distance: 19.1
click at [615, 158] on div "Waiting for payment stripe" at bounding box center [598, 156] width 56 height 24
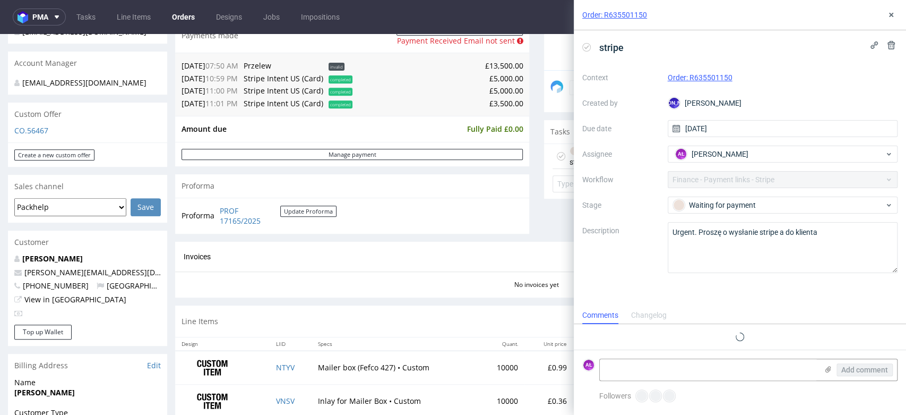
scroll to position [15, 0]
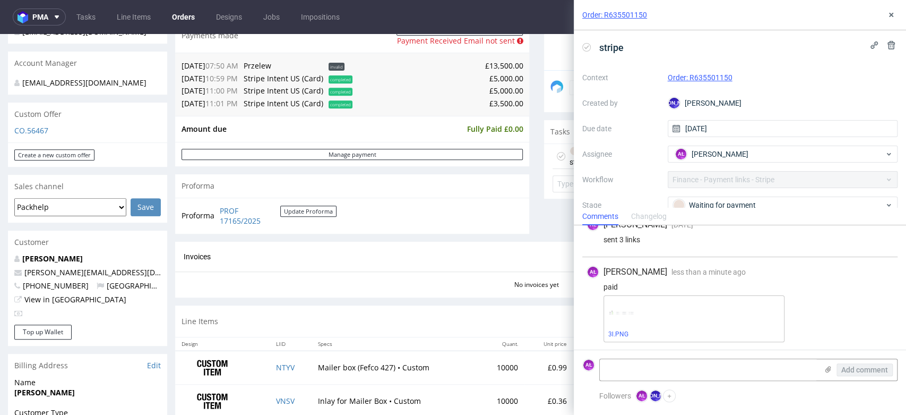
click at [586, 47] on icon at bounding box center [586, 47] width 8 height 8
click at [892, 15] on use at bounding box center [891, 15] width 4 height 4
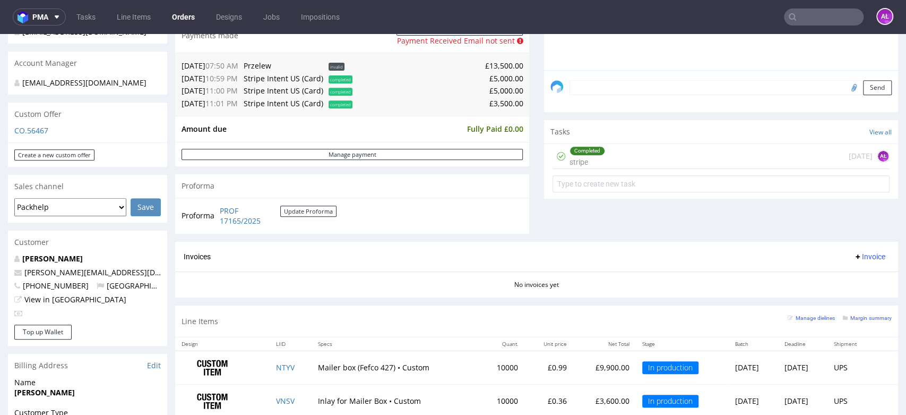
click at [835, 14] on input "text" at bounding box center [824, 16] width 80 height 17
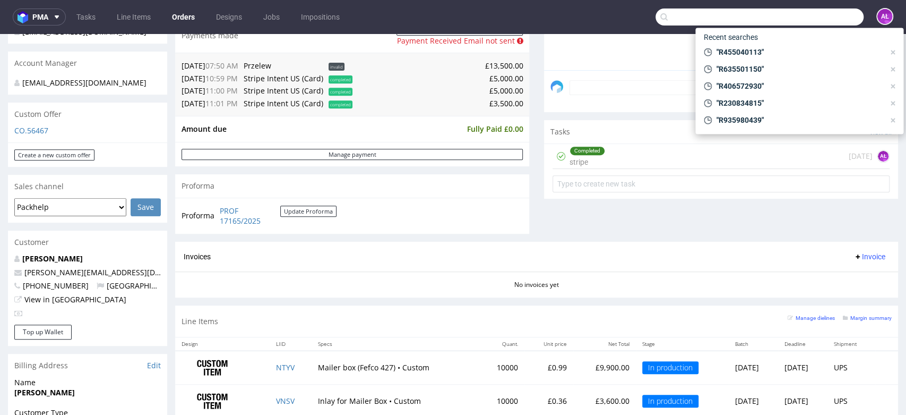
paste input "R455040113"
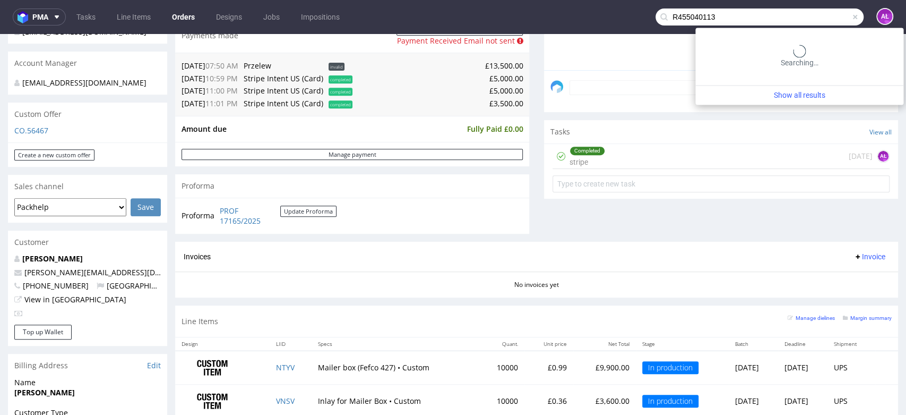
type input "R455040113"
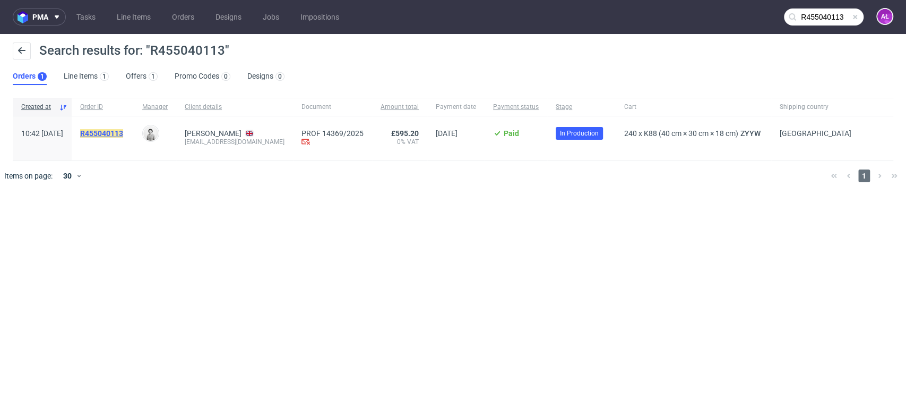
click at [123, 133] on mark "R455040113" at bounding box center [101, 133] width 43 height 8
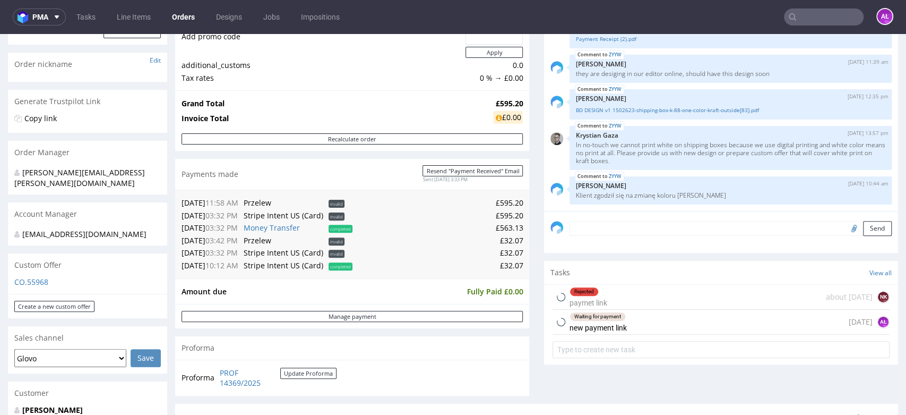
scroll to position [295, 0]
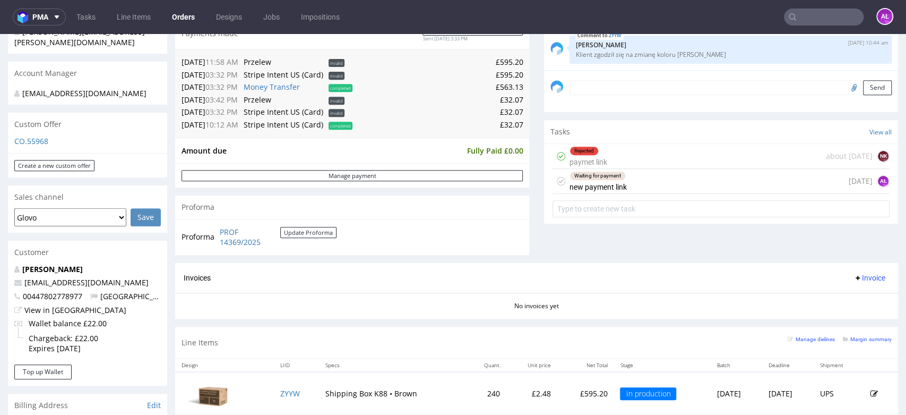
click at [596, 185] on div "Waiting for payment new payment link" at bounding box center [598, 181] width 57 height 24
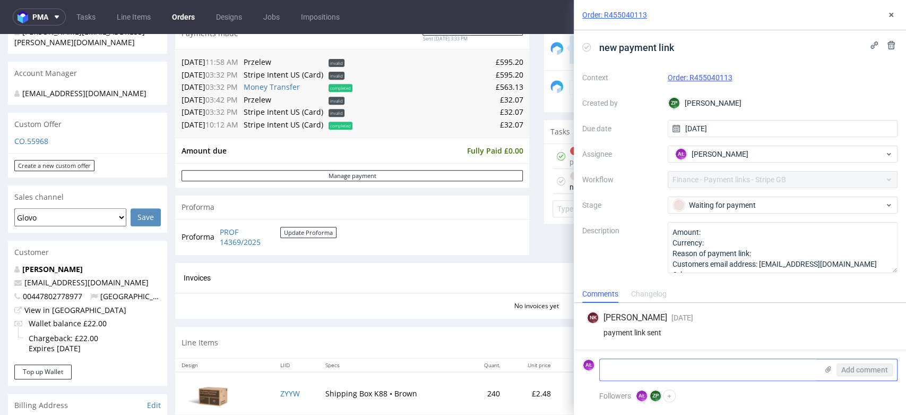
click at [648, 366] on textarea at bounding box center [709, 369] width 218 height 21
paste textarea "£32.07"
type textarea "pad £32.07"
click at [881, 364] on button "Add comment" at bounding box center [865, 369] width 56 height 13
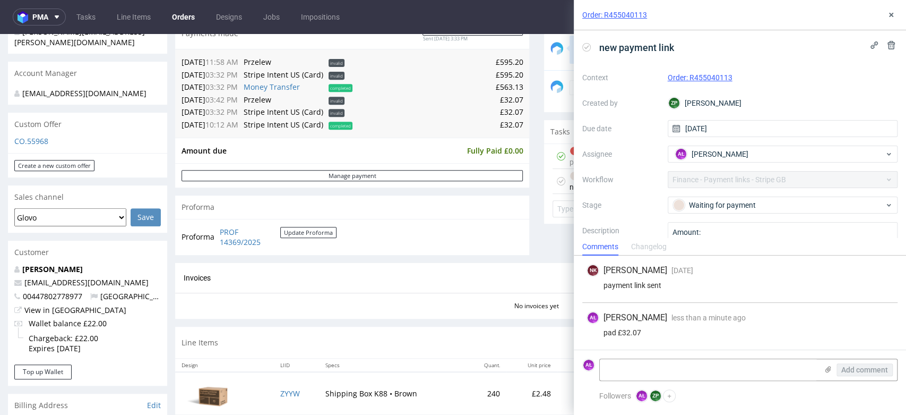
click at [588, 44] on icon at bounding box center [586, 47] width 8 height 8
click at [893, 12] on icon at bounding box center [891, 15] width 8 height 8
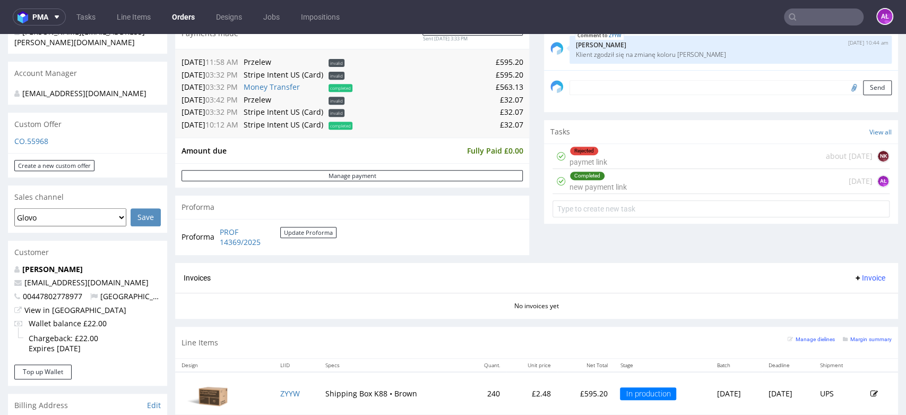
click at [630, 154] on div "Rejected paymet link about 2 months ago NK" at bounding box center [721, 156] width 337 height 25
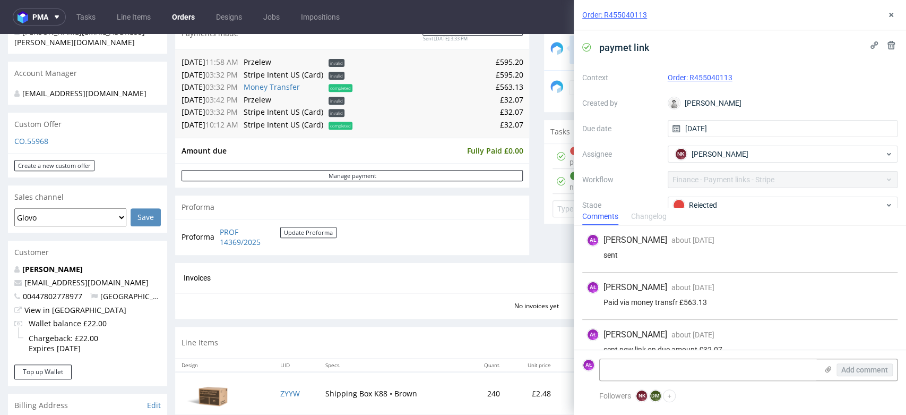
scroll to position [63, 0]
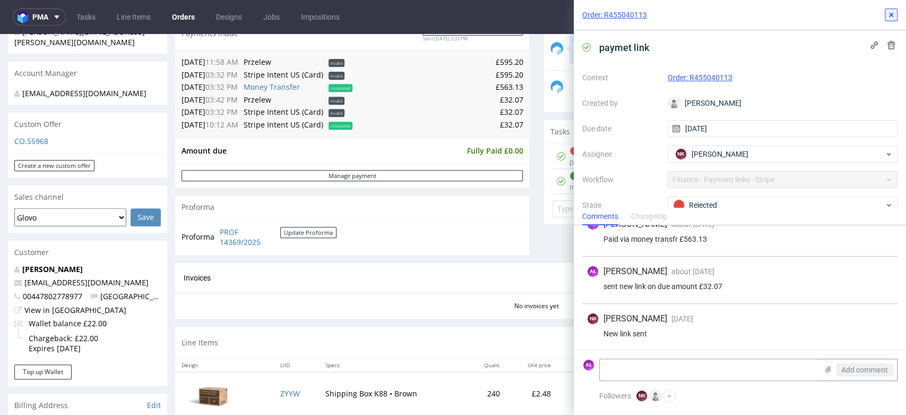
click at [893, 13] on icon at bounding box center [891, 15] width 8 height 8
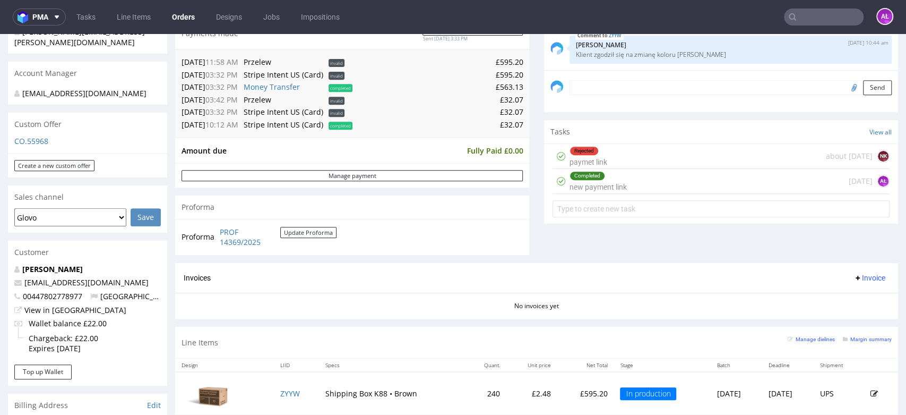
click at [813, 27] on nav "pma Tasks Line Items Orders Designs Jobs Impositions AŁ" at bounding box center [453, 17] width 906 height 34
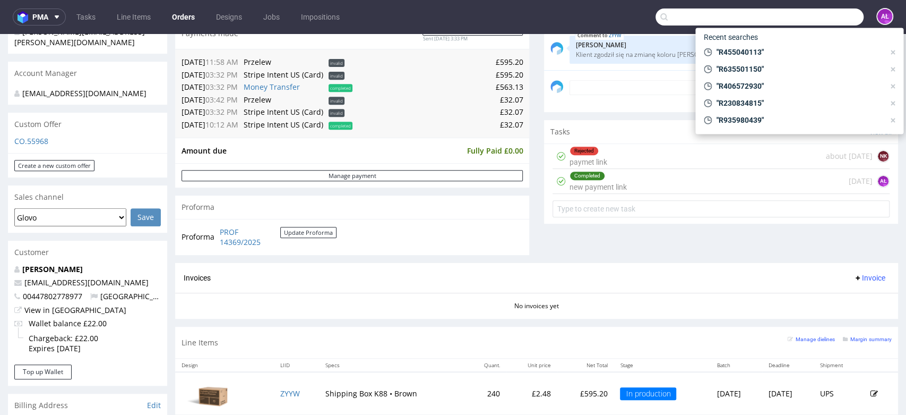
click at [812, 21] on input "text" at bounding box center [760, 16] width 208 height 17
paste input "R730819372"
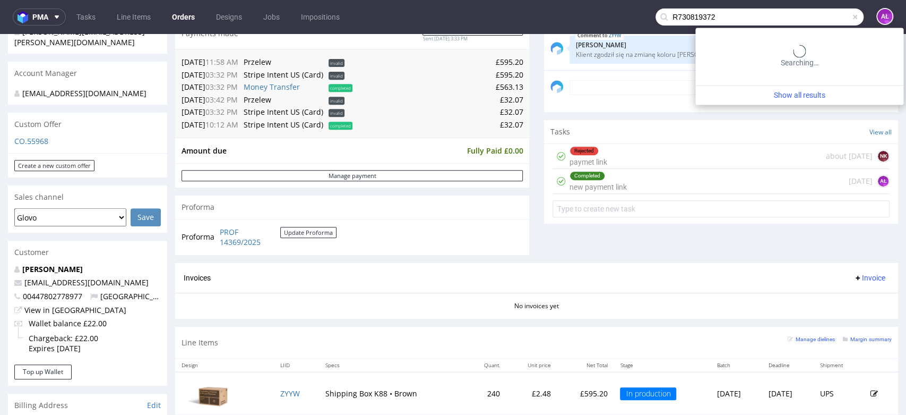
type input "R730819372"
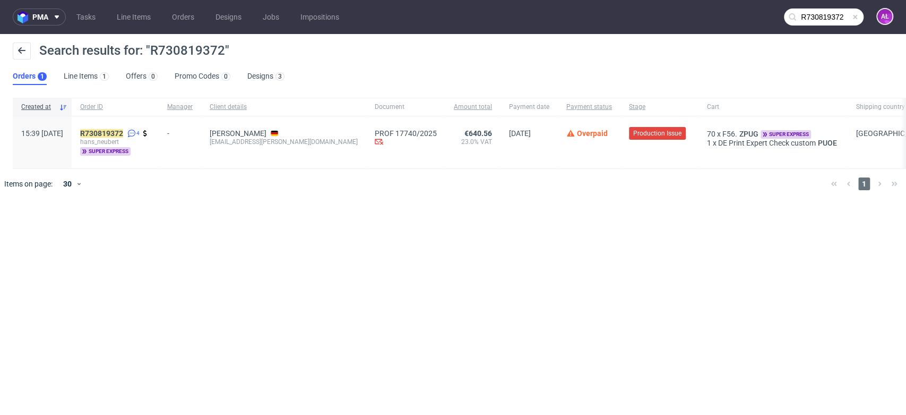
click at [147, 127] on div "R730819372 4 hans_neubert super express" at bounding box center [115, 142] width 87 height 52
click at [123, 132] on mark "R730819372" at bounding box center [101, 133] width 43 height 8
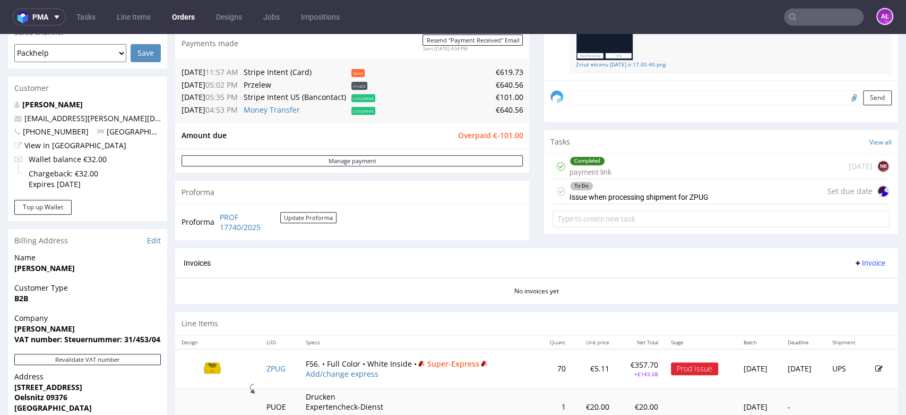
scroll to position [295, 0]
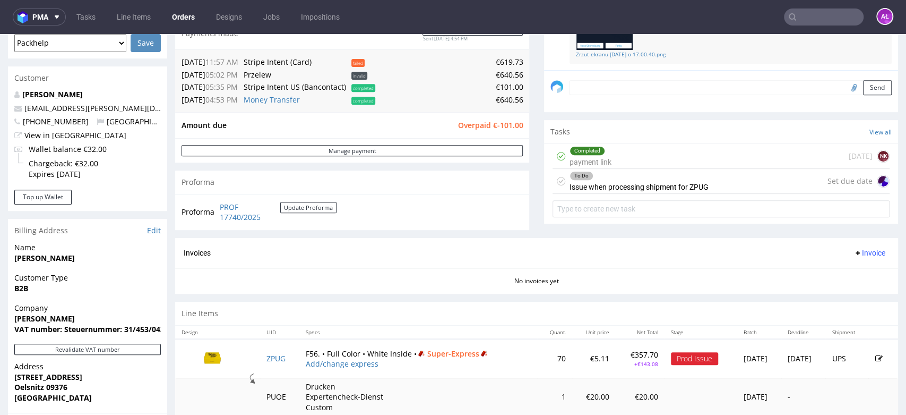
click at [613, 158] on div "Completed payment link 7 days ago NK" at bounding box center [721, 156] width 337 height 25
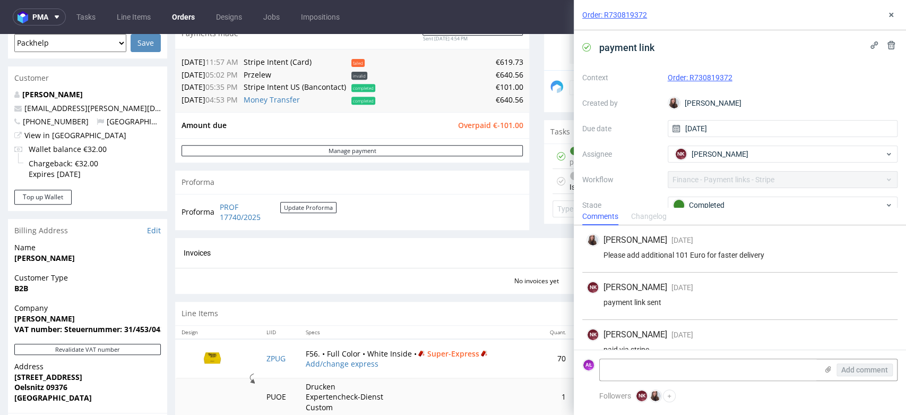
click at [633, 160] on div "Context Order: R730819372 Created by Sandra Beśka Due date 20/08/2025 Assignee …" at bounding box center [739, 171] width 315 height 204
click at [892, 18] on icon at bounding box center [891, 15] width 8 height 8
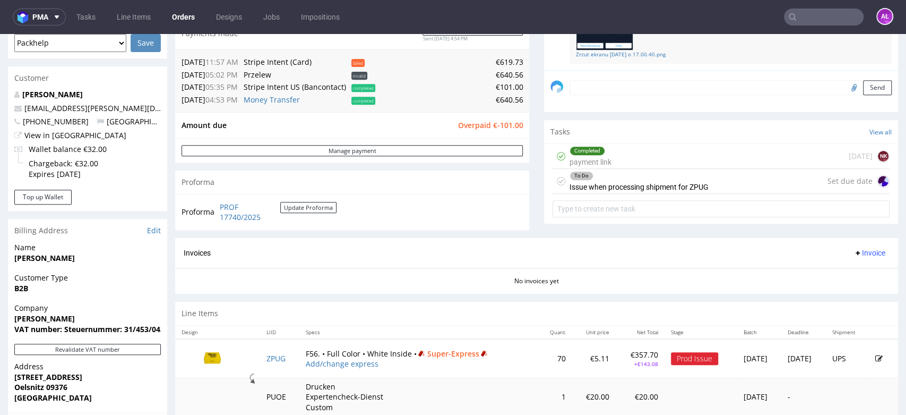
click at [818, 8] on input "text" at bounding box center [824, 16] width 80 height 17
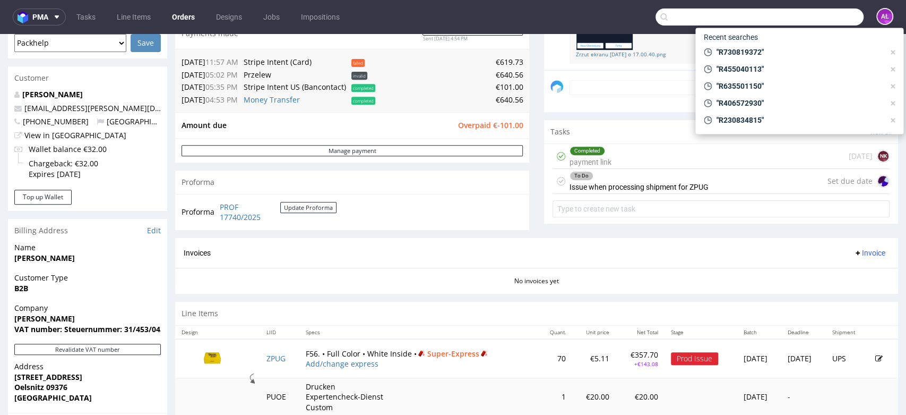
paste input "R318124366"
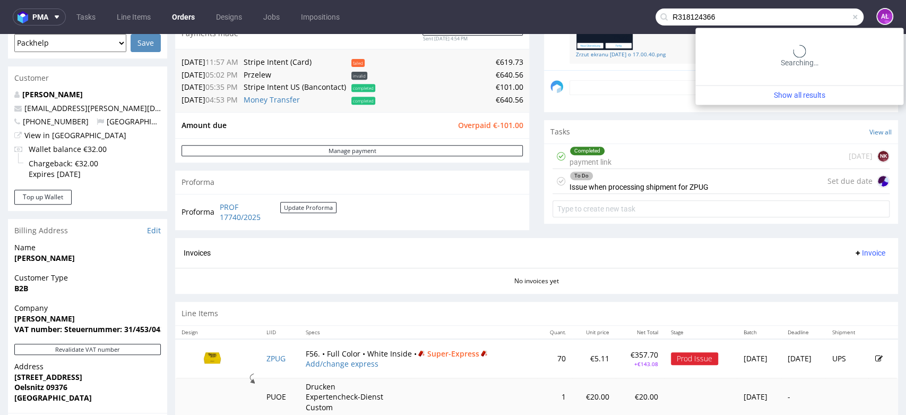
type input "R318124366"
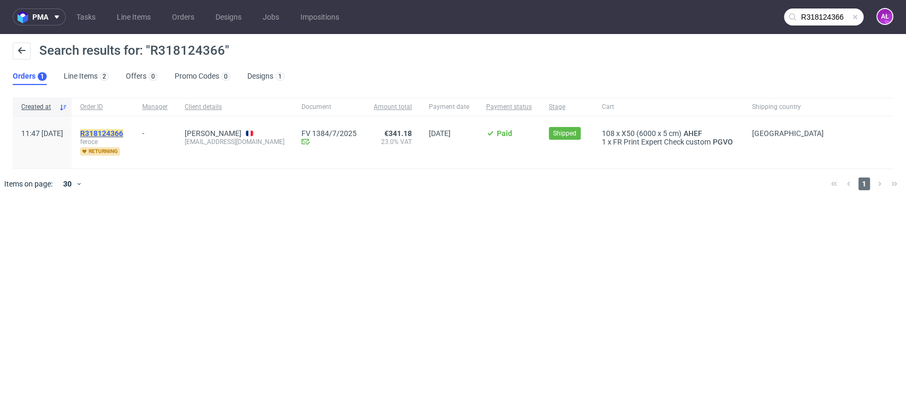
click at [123, 132] on mark "R318124366" at bounding box center [101, 133] width 43 height 8
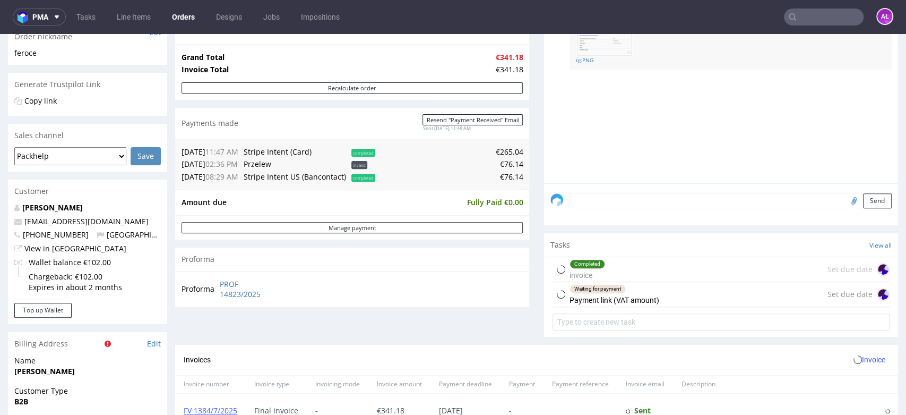
scroll to position [236, 0]
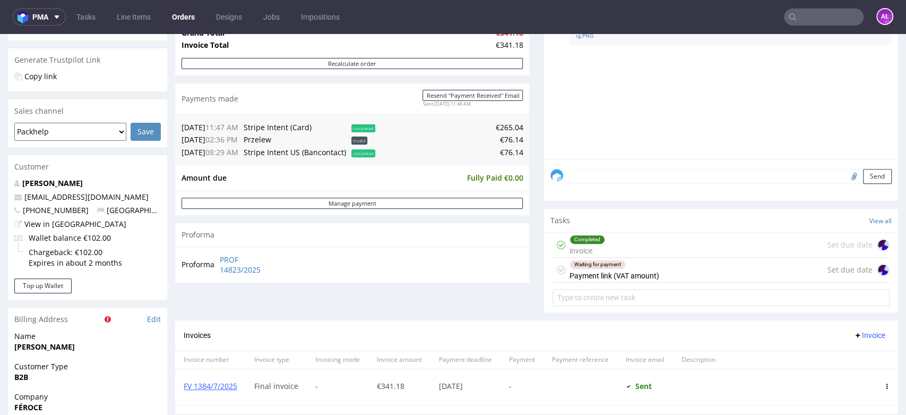
click at [625, 268] on div "Waiting for payment Payment link (VAT amount)" at bounding box center [615, 269] width 90 height 24
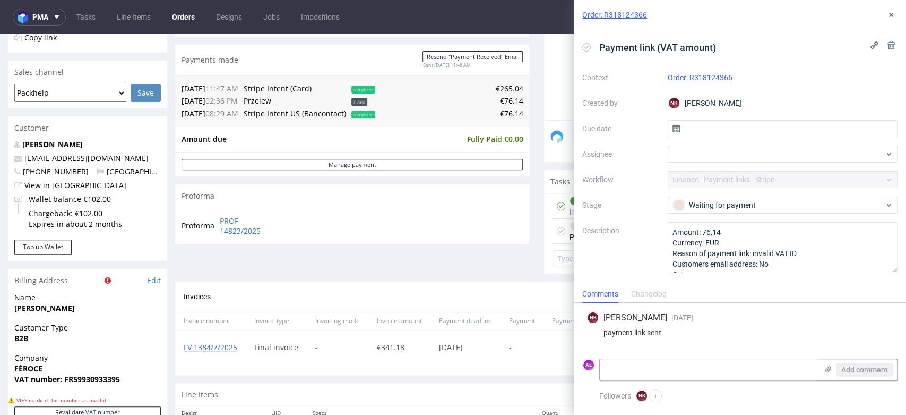
scroll to position [295, 0]
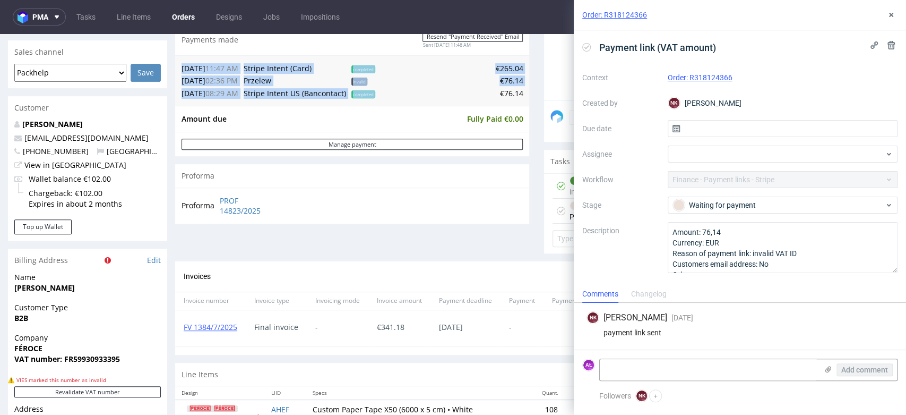
drag, startPoint x: 492, startPoint y: 90, endPoint x: 519, endPoint y: 92, distance: 27.1
click at [519, 92] on div "23.06.25 11:47 AM Stripe Intent (Card) completed €265.04 20.08.25 02:36 PM Prze…" at bounding box center [352, 80] width 354 height 51
copy table "23.06.25 11:47 AM Stripe Intent (Card) completed €265.04 20.08.25 02:36 PM Prze…"
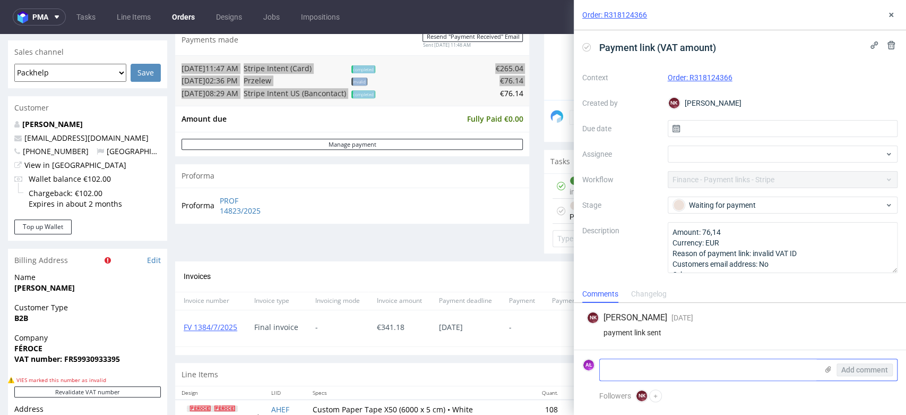
click at [698, 372] on textarea at bounding box center [709, 369] width 218 height 21
paste textarea "€76.14"
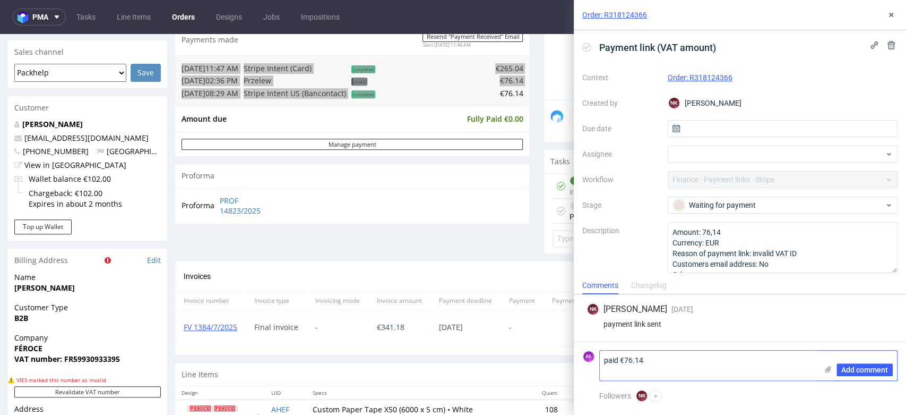
scroll to position [0, 0]
type textarea "paid €76.14"
drag, startPoint x: 854, startPoint y: 365, endPoint x: 834, endPoint y: 349, distance: 25.6
click at [854, 366] on span "Add comment" at bounding box center [864, 369] width 47 height 7
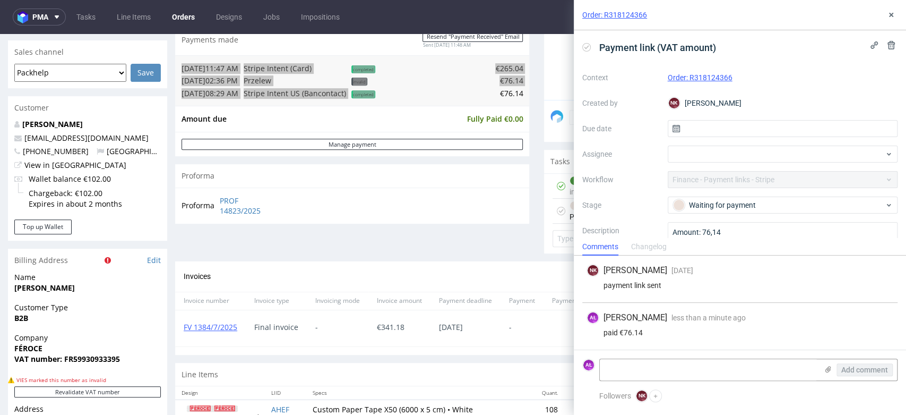
click at [589, 44] on icon at bounding box center [586, 47] width 8 height 8
drag, startPoint x: 893, startPoint y: 16, endPoint x: 870, endPoint y: 31, distance: 27.7
click at [890, 19] on icon at bounding box center [891, 15] width 8 height 8
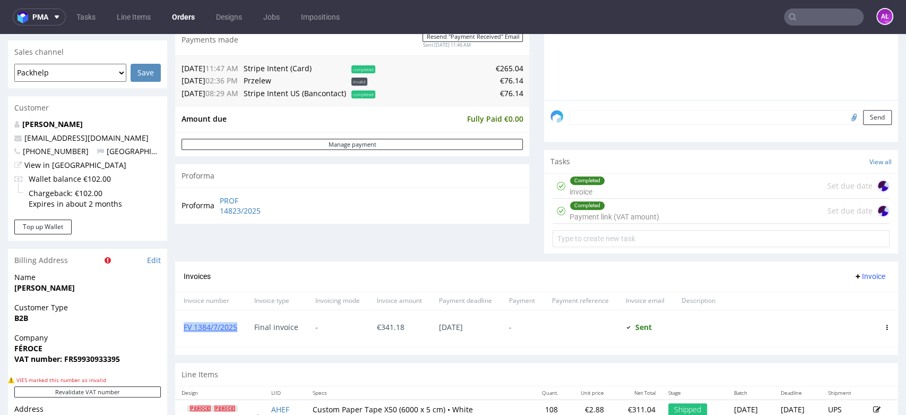
drag, startPoint x: 241, startPoint y: 330, endPoint x: 183, endPoint y: 329, distance: 58.4
click at [183, 329] on div "FV 1384/7/2025" at bounding box center [210, 328] width 71 height 36
click at [809, 18] on input "text" at bounding box center [824, 16] width 80 height 17
paste input "R645000600"
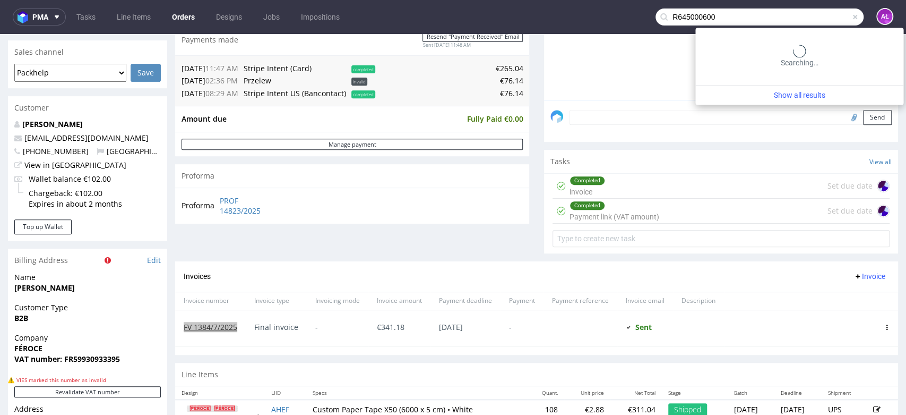
type input "R645000600"
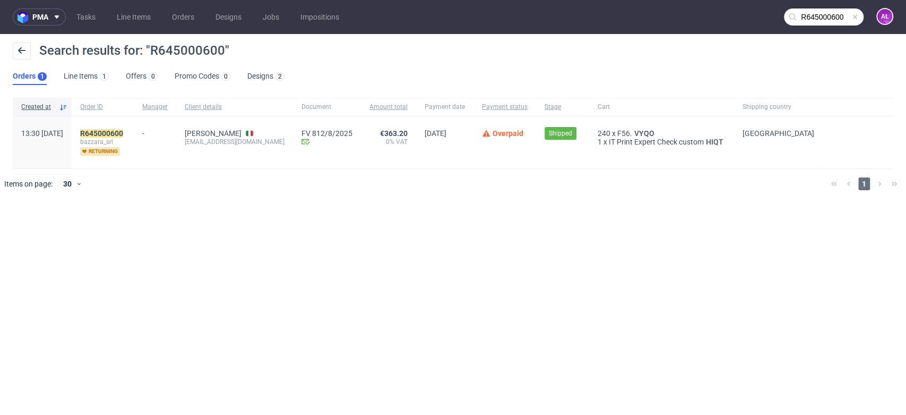
drag, startPoint x: 509, startPoint y: 351, endPoint x: 237, endPoint y: 228, distance: 299.1
click at [506, 349] on div "pma Tasks Line Items Orders Designs Jobs Impositions R645000600 AŁ Search resul…" at bounding box center [453, 207] width 906 height 415
click at [123, 132] on mark "R645000600" at bounding box center [101, 133] width 43 height 8
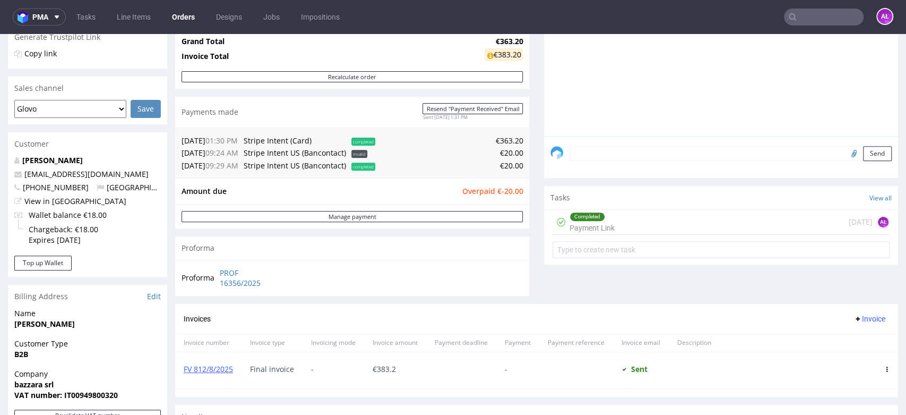
scroll to position [236, 0]
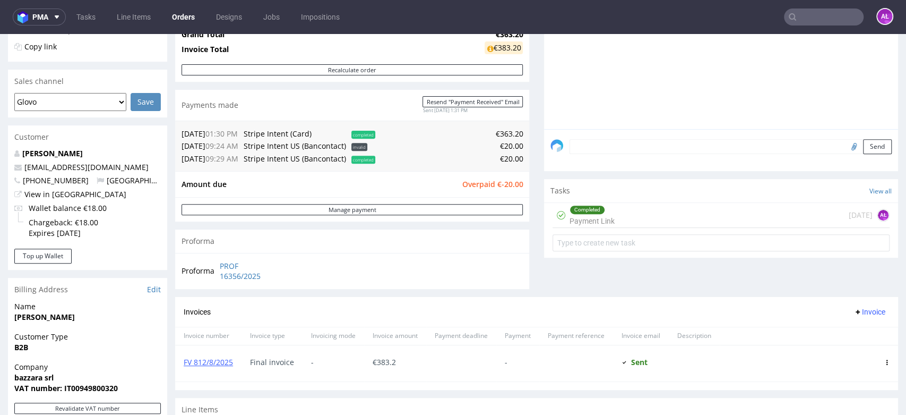
click at [582, 216] on div "Completed Payment Link" at bounding box center [592, 215] width 45 height 24
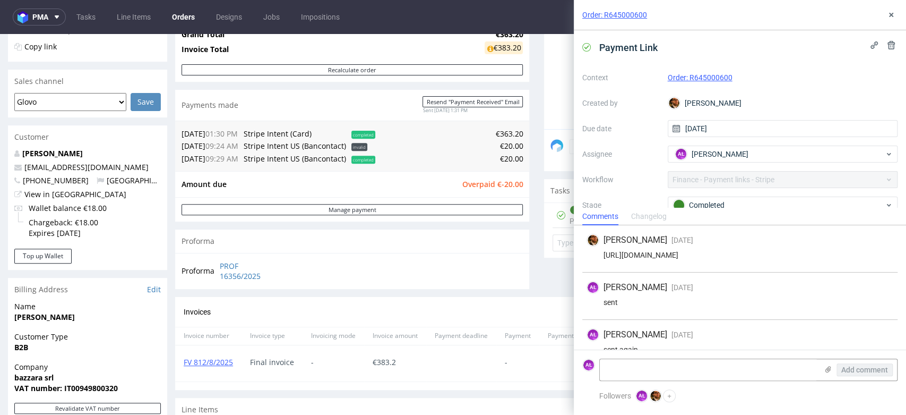
scroll to position [63, 0]
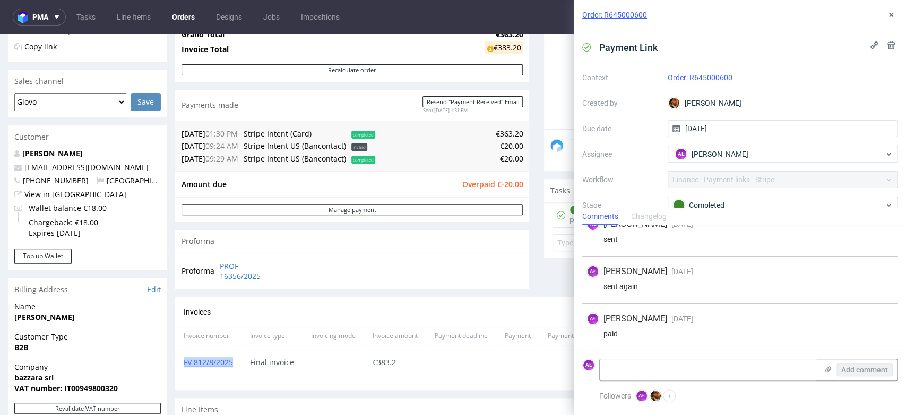
drag, startPoint x: 235, startPoint y: 366, endPoint x: 17, endPoint y: 296, distance: 229.2
click at [181, 371] on div "FV 812/8/2025" at bounding box center [208, 363] width 66 height 36
click at [892, 15] on icon at bounding box center [891, 15] width 8 height 8
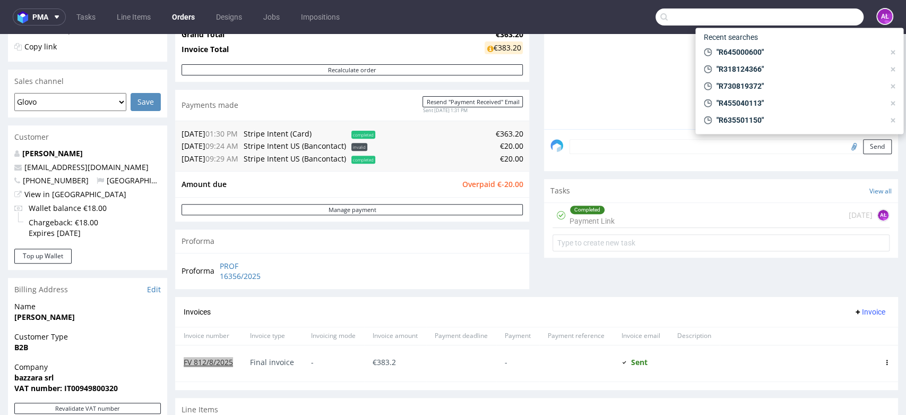
click at [825, 16] on input "text" at bounding box center [760, 16] width 208 height 17
paste input "R447244974"
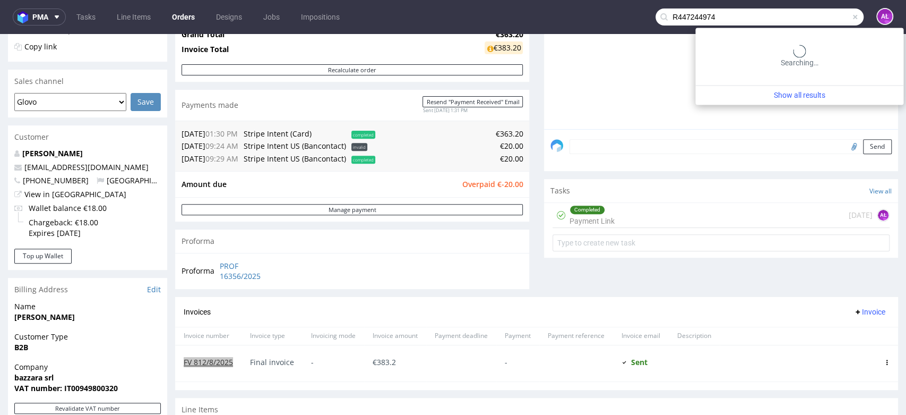
type input "R447244974"
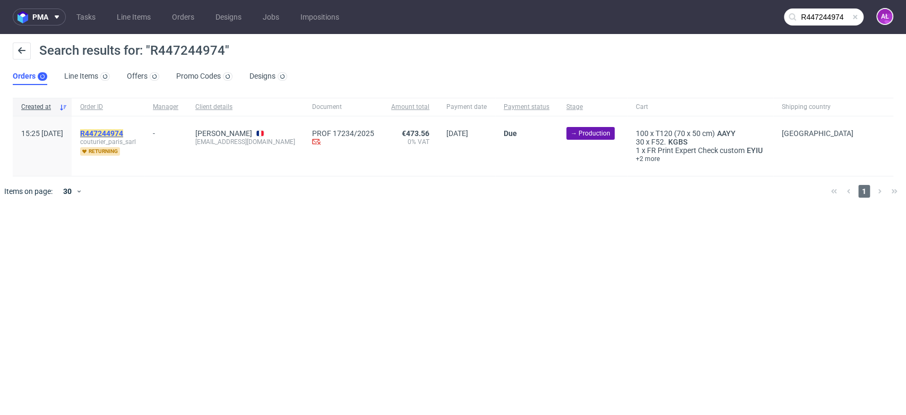
click at [123, 131] on mark "R447244974" at bounding box center [101, 133] width 43 height 8
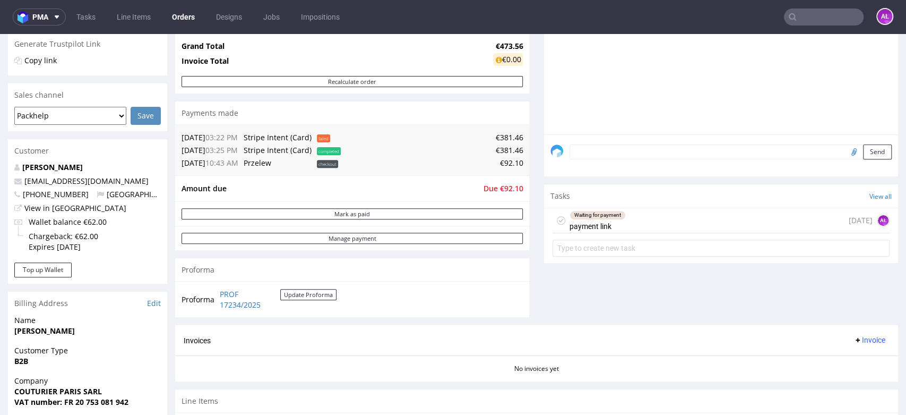
scroll to position [236, 0]
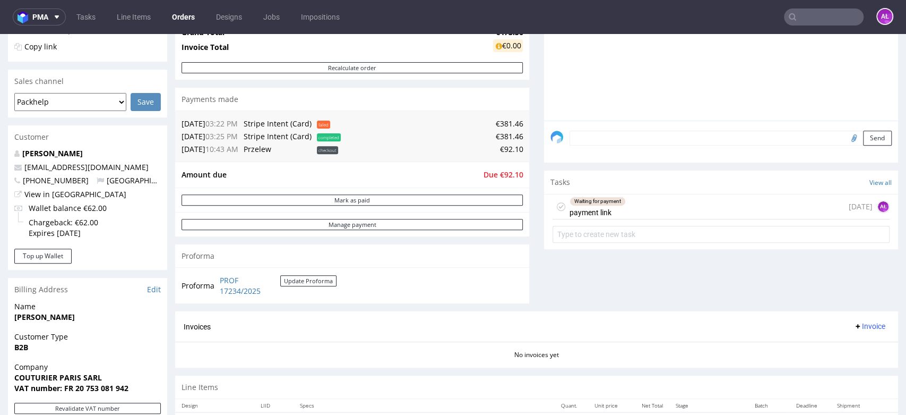
click at [600, 207] on div "Waiting for payment payment link" at bounding box center [598, 206] width 56 height 24
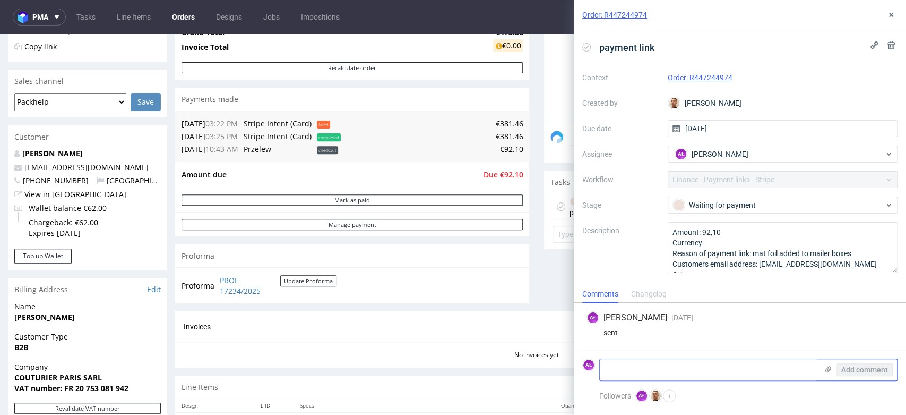
click at [743, 364] on textarea at bounding box center [709, 369] width 218 height 21
type textarea "paid"
click at [828, 365] on icon at bounding box center [828, 369] width 8 height 8
click at [0, 0] on input "file" at bounding box center [0, 0] width 0 height 0
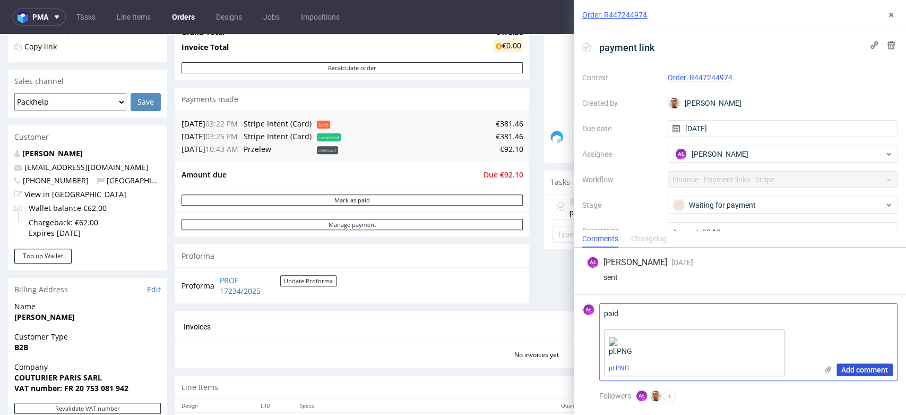
click at [848, 369] on span "Add comment" at bounding box center [864, 369] width 47 height 7
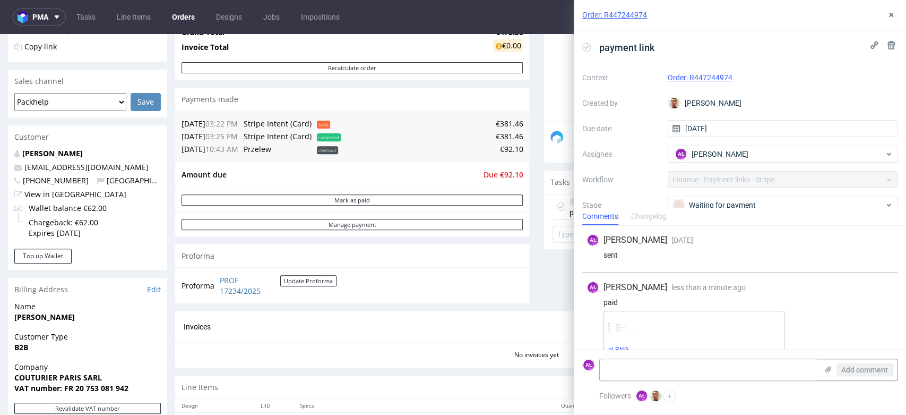
scroll to position [15, 0]
click at [586, 46] on icon at bounding box center [586, 47] width 8 height 8
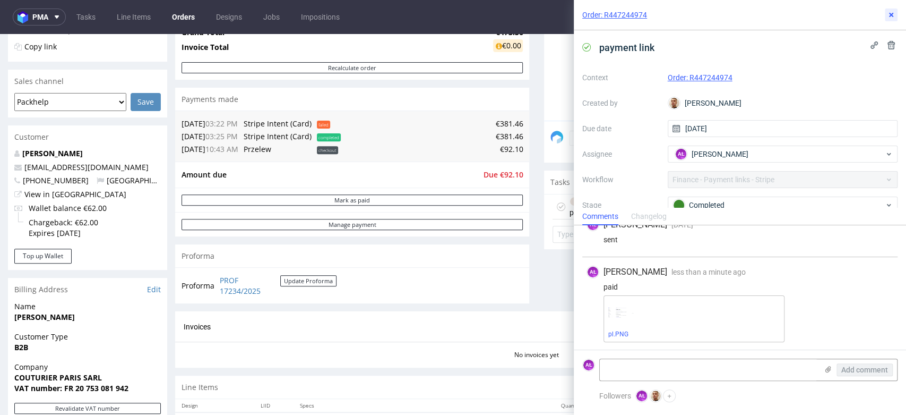
click at [889, 11] on icon at bounding box center [891, 15] width 8 height 8
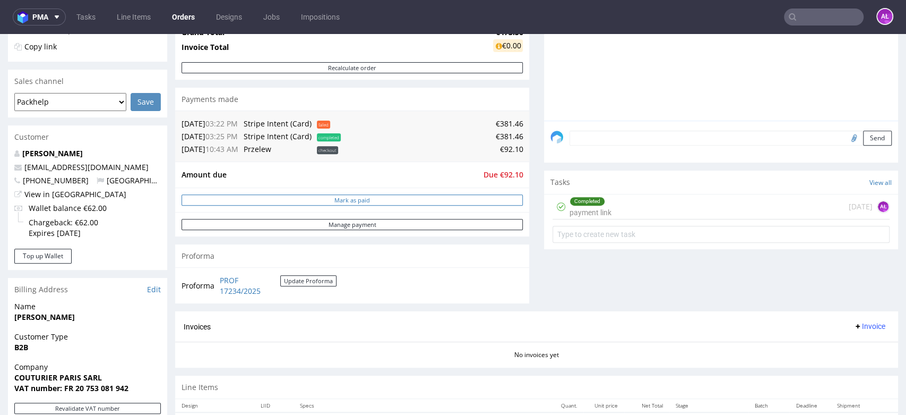
click at [439, 199] on button "Mark as paid" at bounding box center [352, 199] width 341 height 11
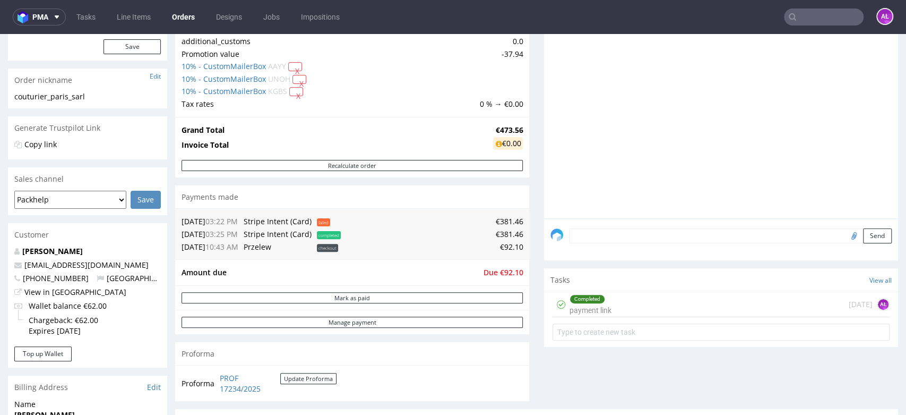
scroll to position [136, 0]
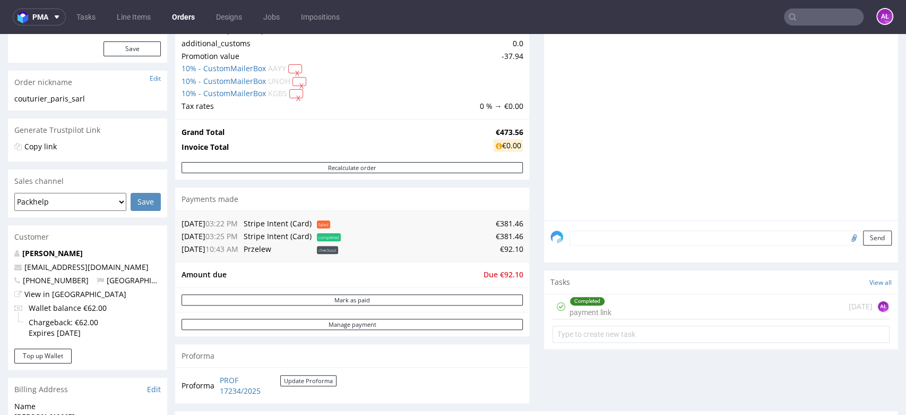
click at [586, 305] on div "Completed payment link" at bounding box center [591, 306] width 42 height 24
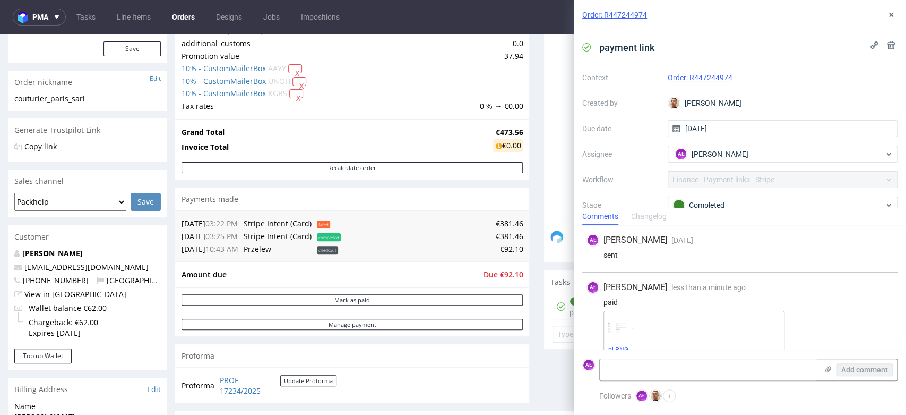
scroll to position [15, 0]
click at [621, 333] on link "pl.PNG" at bounding box center [618, 333] width 20 height 7
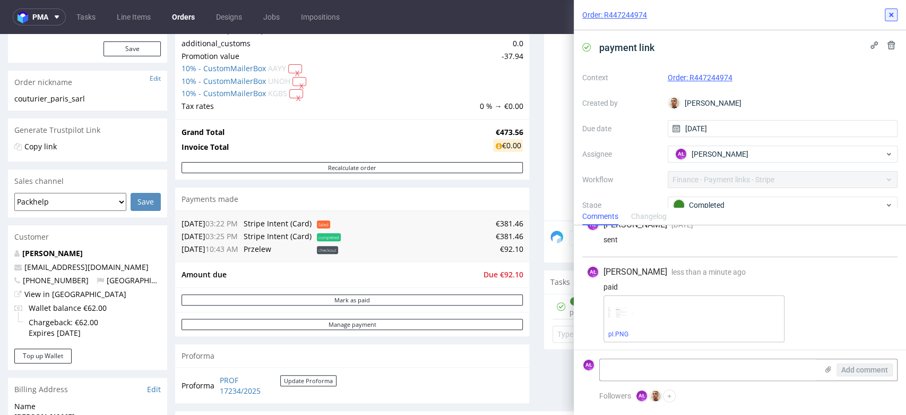
click at [891, 13] on icon at bounding box center [891, 15] width 8 height 8
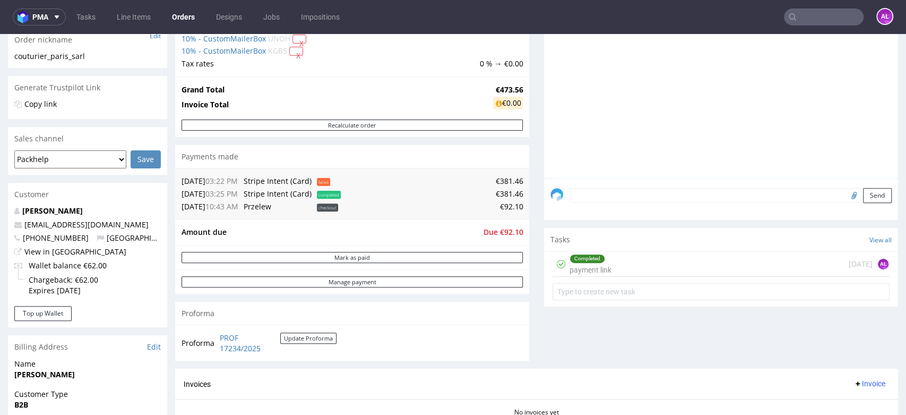
scroll to position [313, 0]
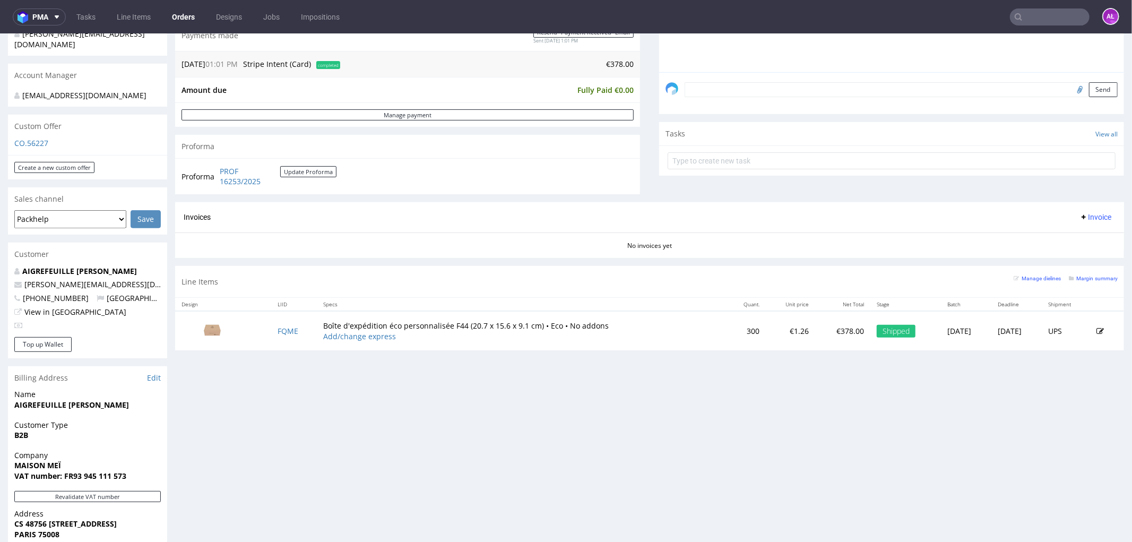
scroll to position [295, 0]
click at [147, 494] on button "Revalidate VAT number" at bounding box center [87, 493] width 147 height 11
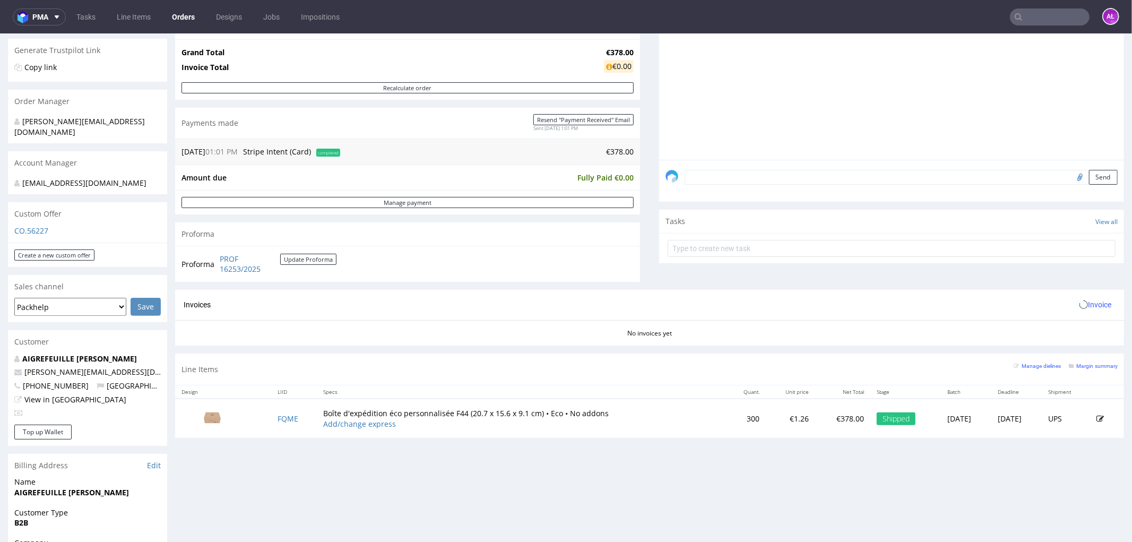
scroll to position [177, 0]
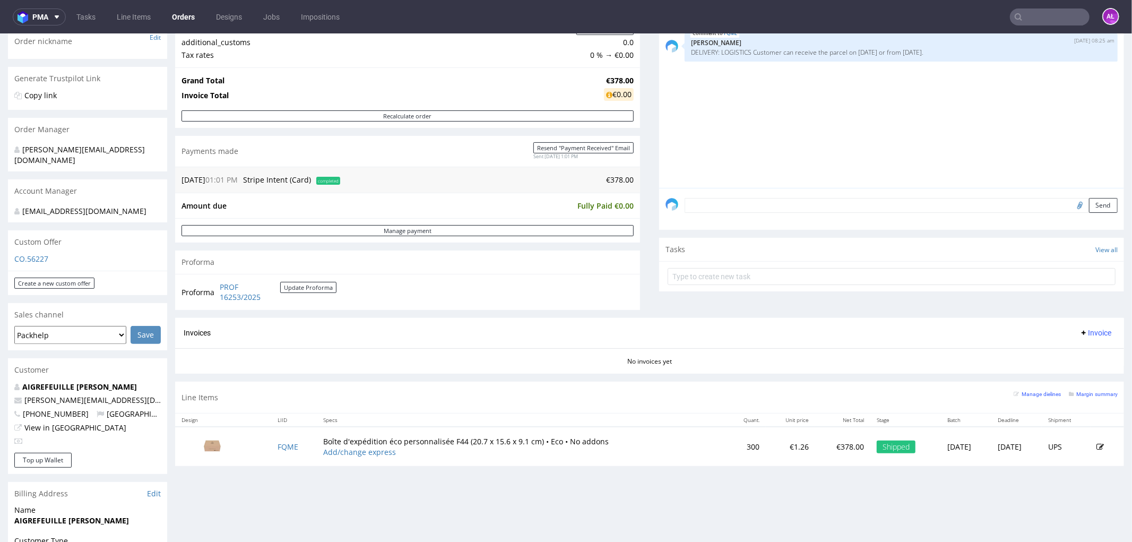
click at [1080, 330] on span "Invoice" at bounding box center [1096, 332] width 32 height 8
click at [1080, 353] on span "Generate" at bounding box center [1077, 355] width 51 height 11
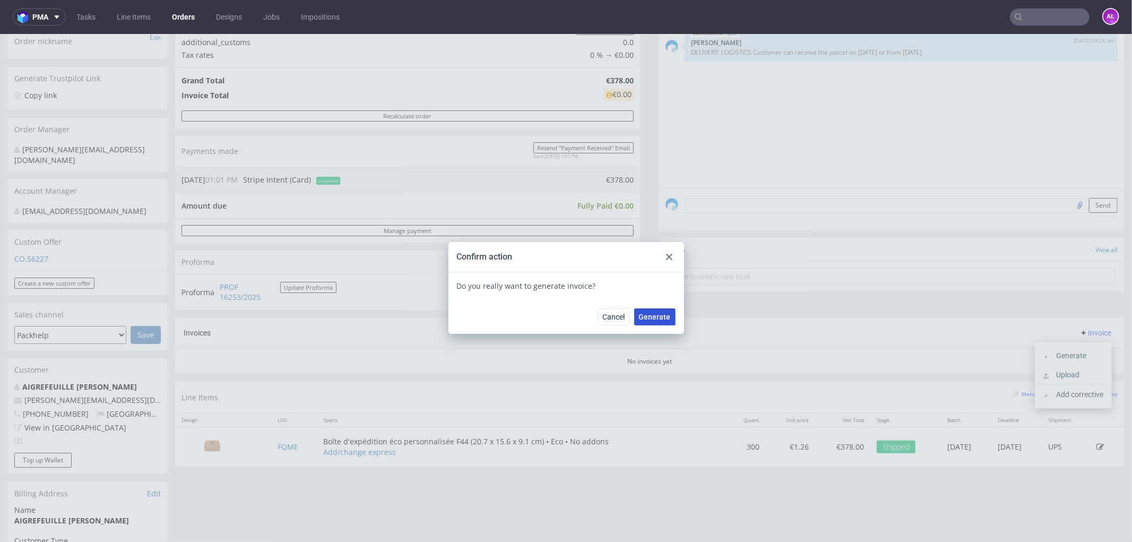
click at [651, 314] on span "Generate" at bounding box center [655, 316] width 32 height 7
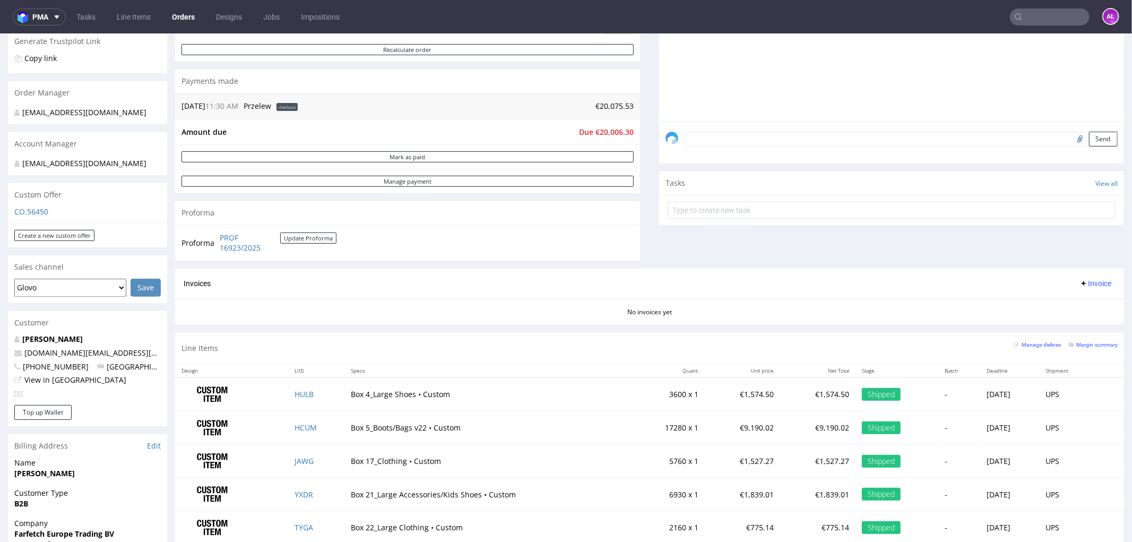
scroll to position [236, 0]
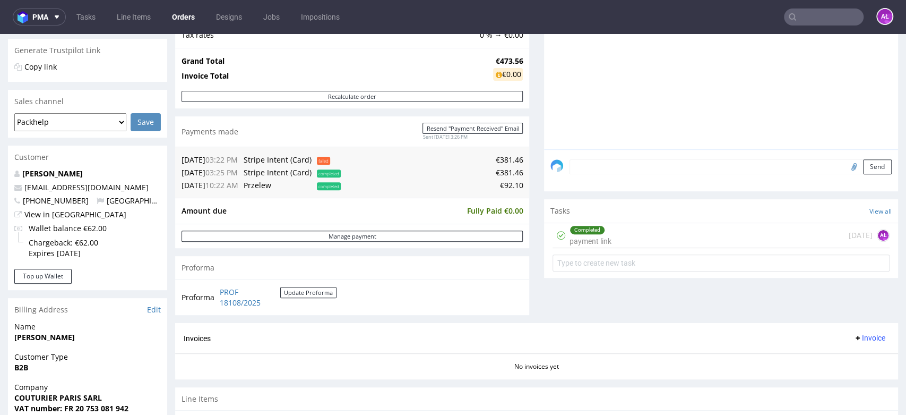
scroll to position [236, 0]
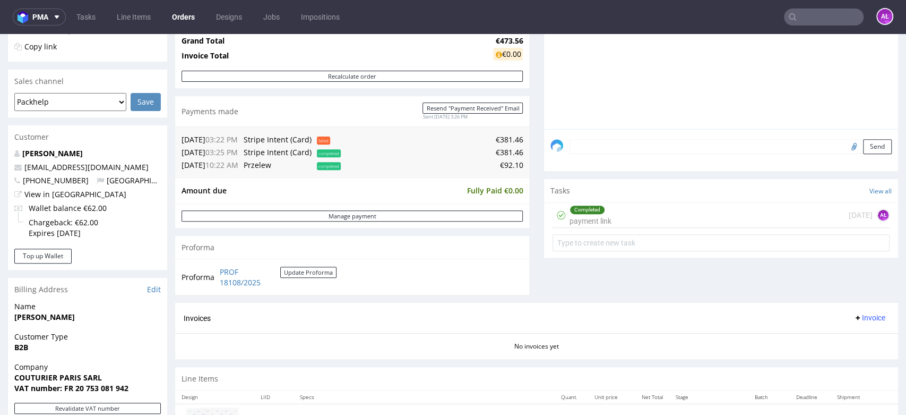
click at [581, 211] on div "Completed" at bounding box center [587, 209] width 35 height 8
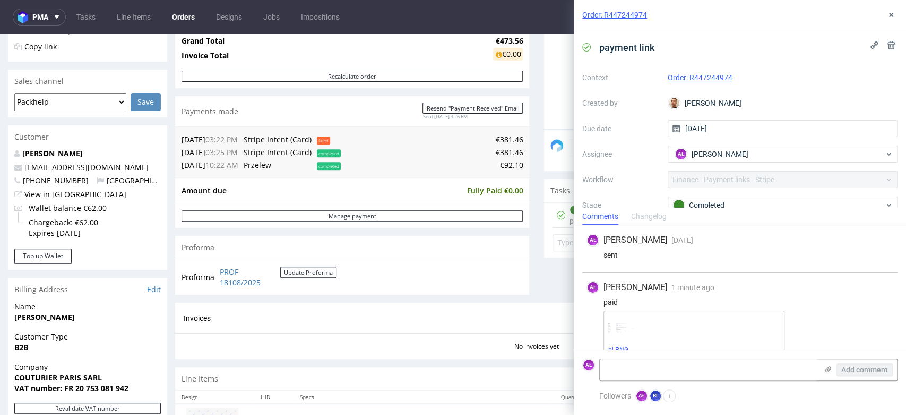
scroll to position [15, 0]
click at [618, 331] on link "pl.PNG" at bounding box center [618, 333] width 20 height 7
click at [888, 16] on icon at bounding box center [891, 15] width 8 height 8
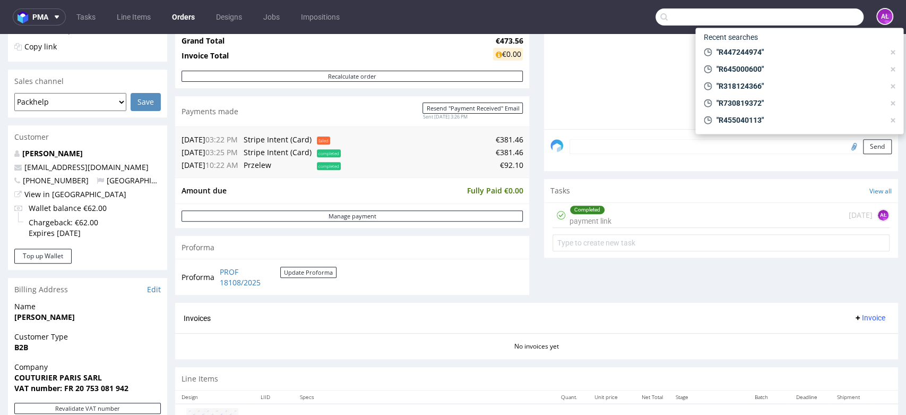
click at [806, 17] on input "text" at bounding box center [760, 16] width 208 height 17
paste input "R734664040"
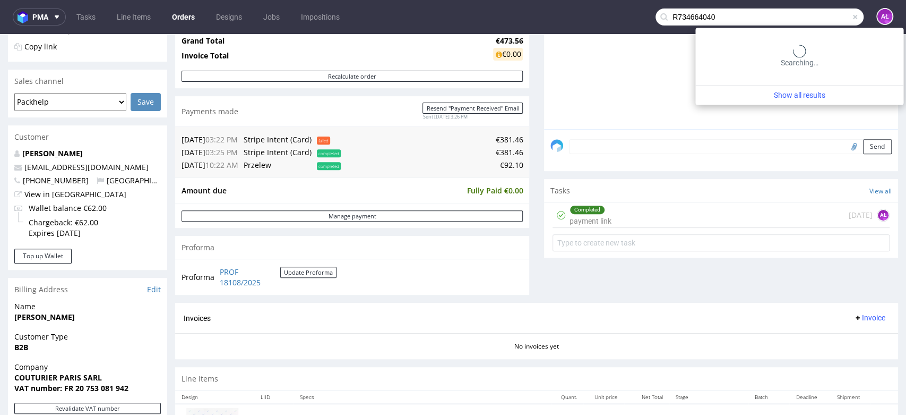
type input "R734664040"
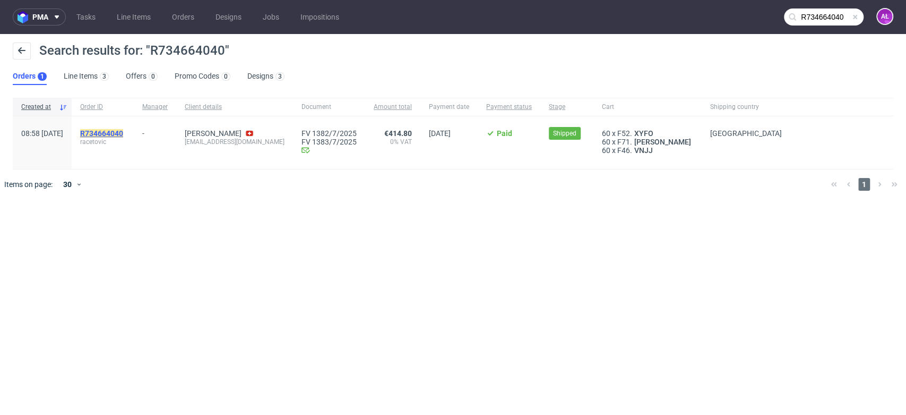
click at [123, 135] on mark "R734664040" at bounding box center [101, 133] width 43 height 8
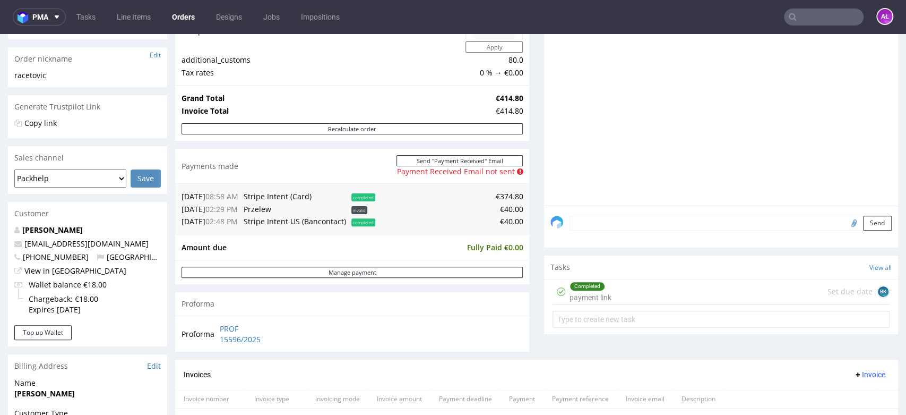
scroll to position [236, 0]
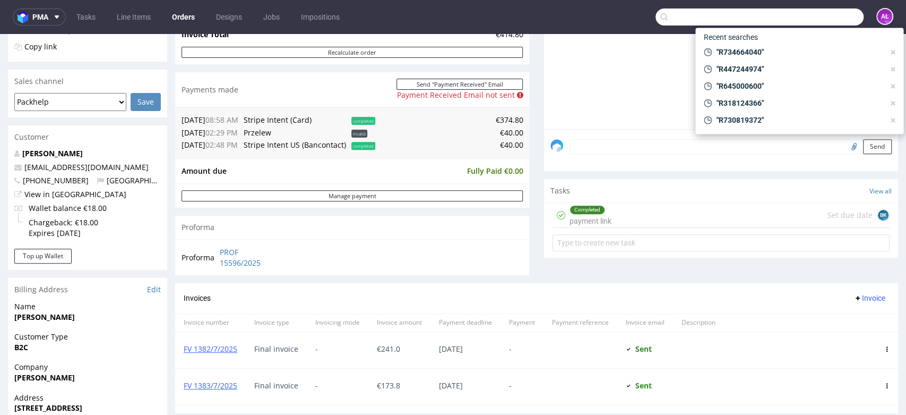
click at [804, 16] on input "text" at bounding box center [760, 16] width 208 height 17
paste input "R121175742"
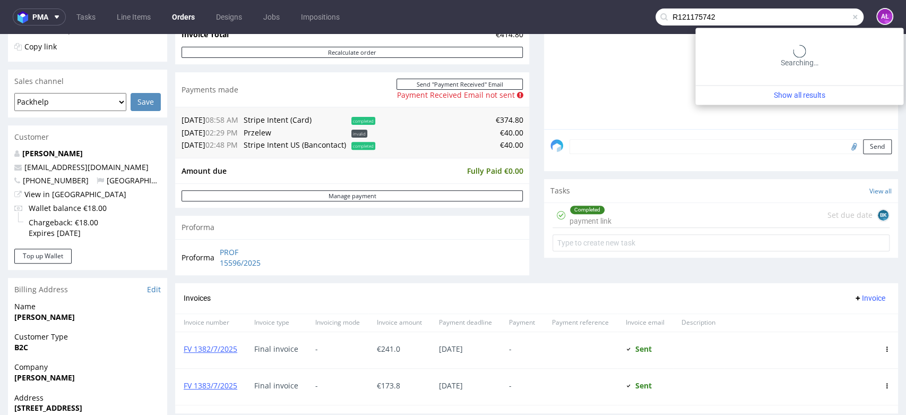
type input "R121175742"
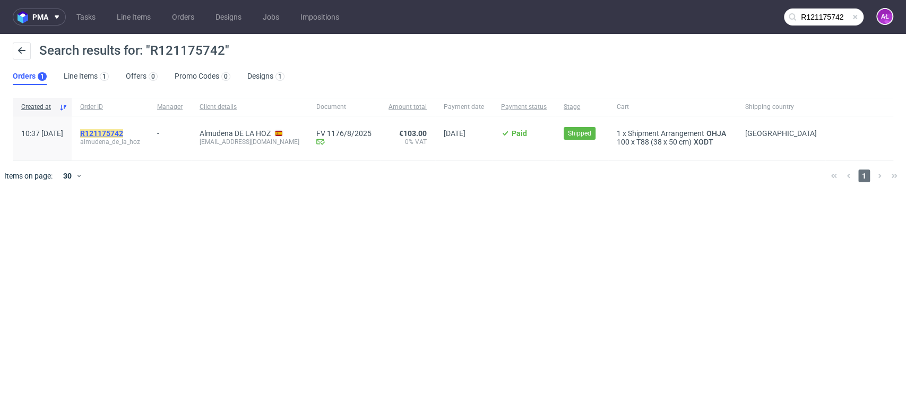
click at [123, 134] on mark "R121175742" at bounding box center [101, 133] width 43 height 8
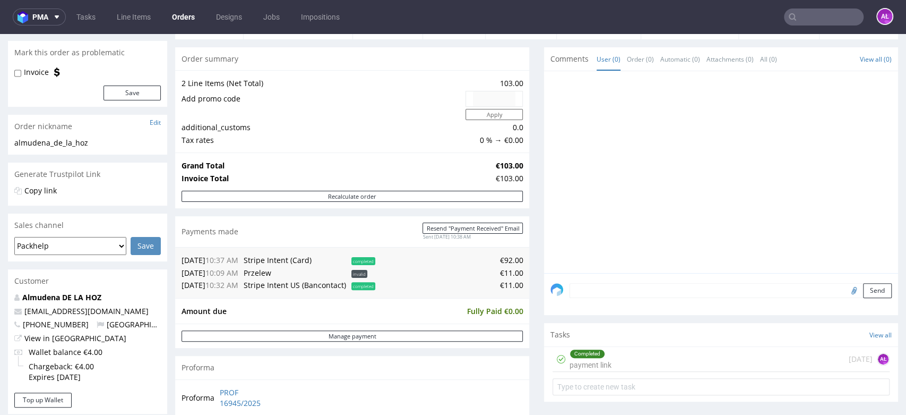
scroll to position [236, 0]
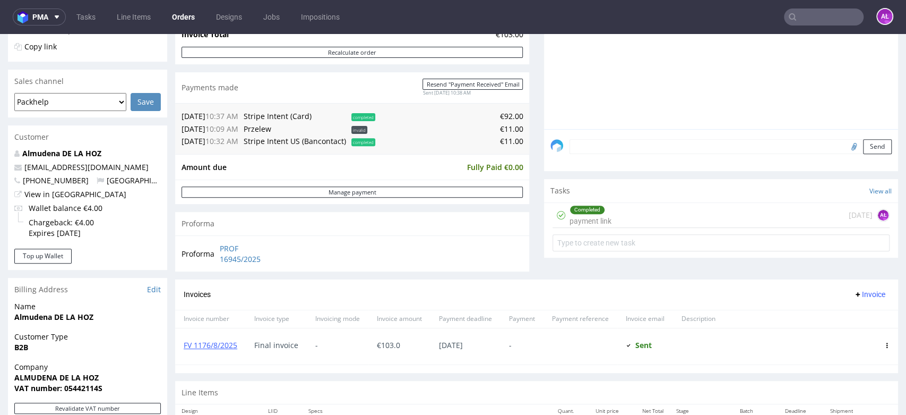
click at [593, 210] on div "Completed" at bounding box center [587, 209] width 35 height 8
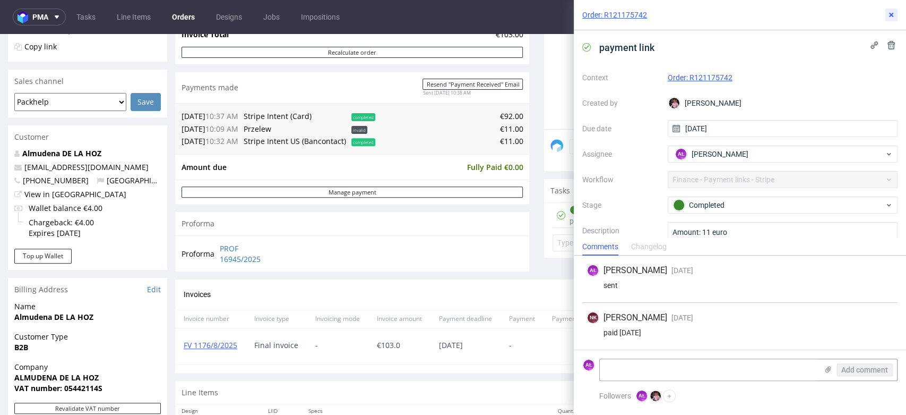
drag, startPoint x: 896, startPoint y: 16, endPoint x: 884, endPoint y: 24, distance: 13.8
click at [896, 16] on button at bounding box center [891, 14] width 13 height 13
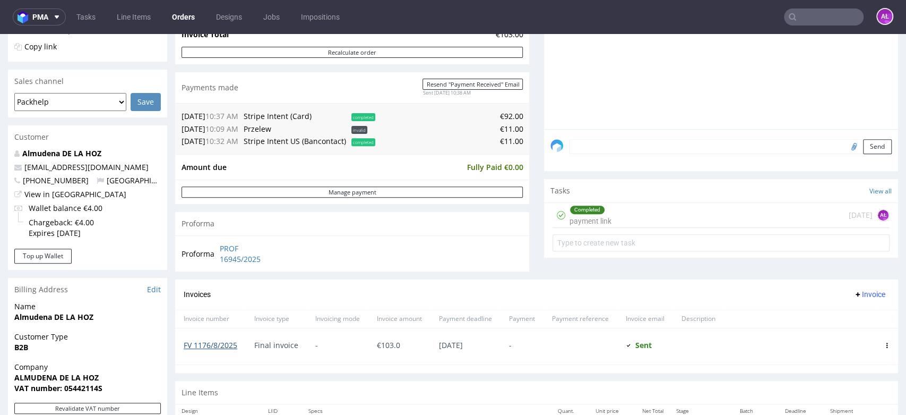
click at [225, 348] on link "FV 1176/8/2025" at bounding box center [211, 345] width 54 height 10
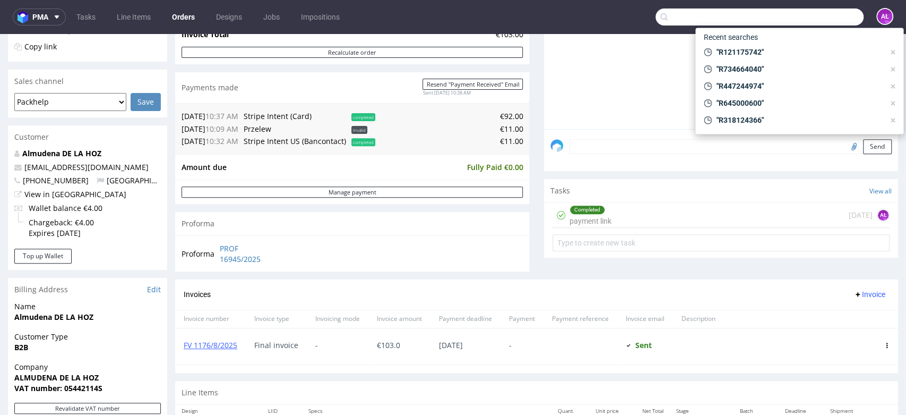
click at [811, 21] on input "text" at bounding box center [760, 16] width 208 height 17
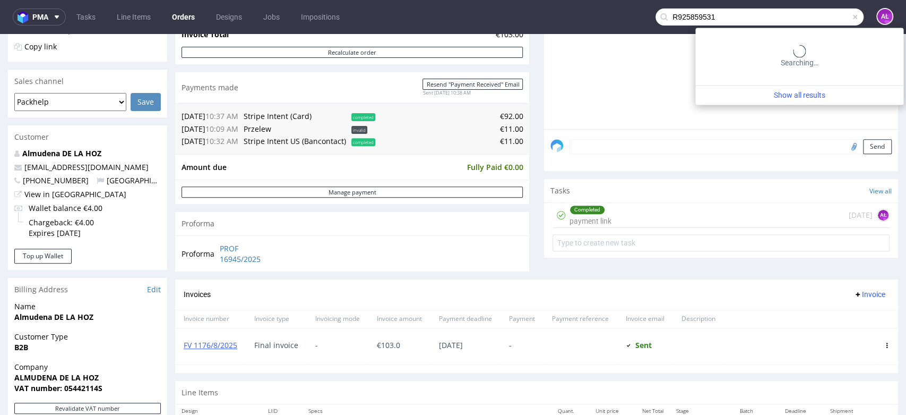
type input "R925859531"
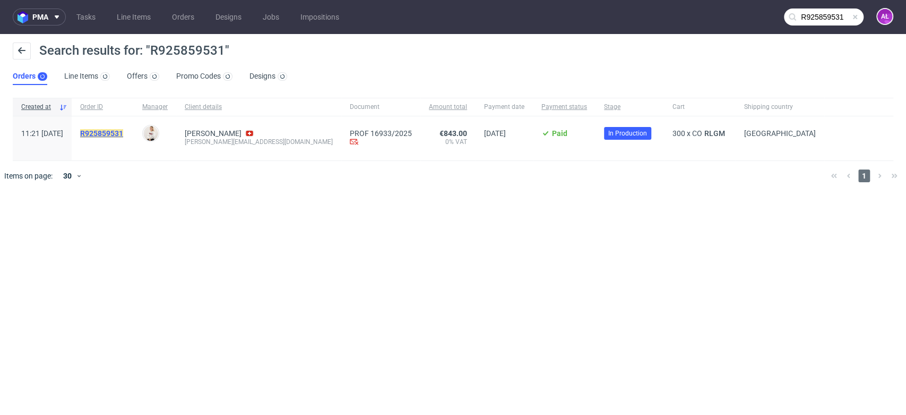
click at [123, 135] on mark "R925859531" at bounding box center [101, 133] width 43 height 8
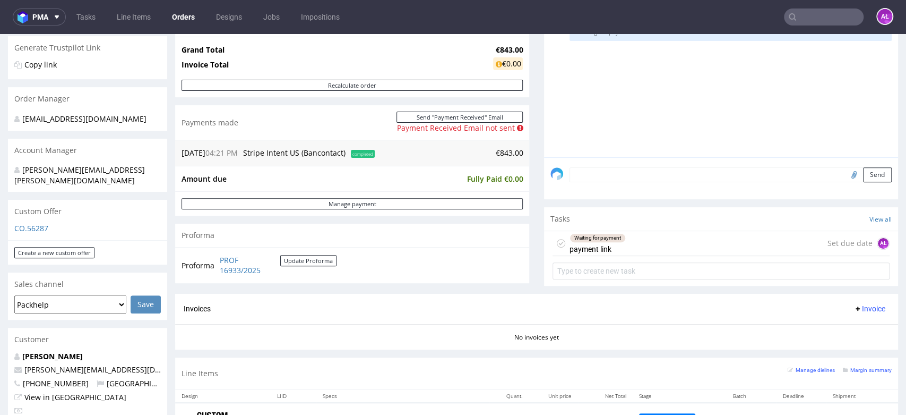
scroll to position [236, 0]
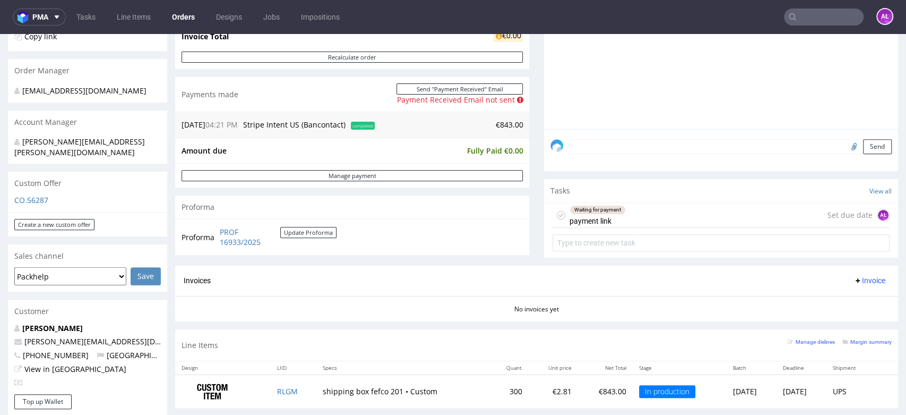
drag, startPoint x: 592, startPoint y: 210, endPoint x: 616, endPoint y: 299, distance: 92.3
click at [592, 210] on div "Waiting for payment" at bounding box center [597, 209] width 55 height 8
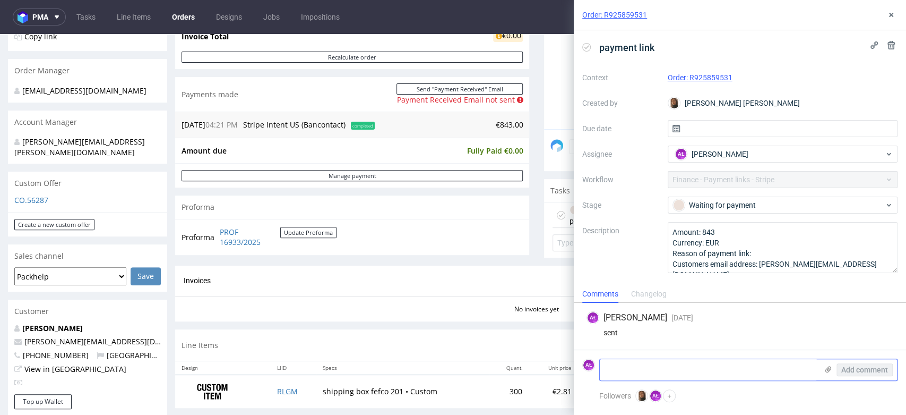
click at [674, 368] on textarea at bounding box center [709, 369] width 218 height 21
type textarea "paid"
drag, startPoint x: 870, startPoint y: 369, endPoint x: 608, endPoint y: 75, distance: 393.6
click at [870, 368] on span "Add comment" at bounding box center [864, 369] width 47 height 7
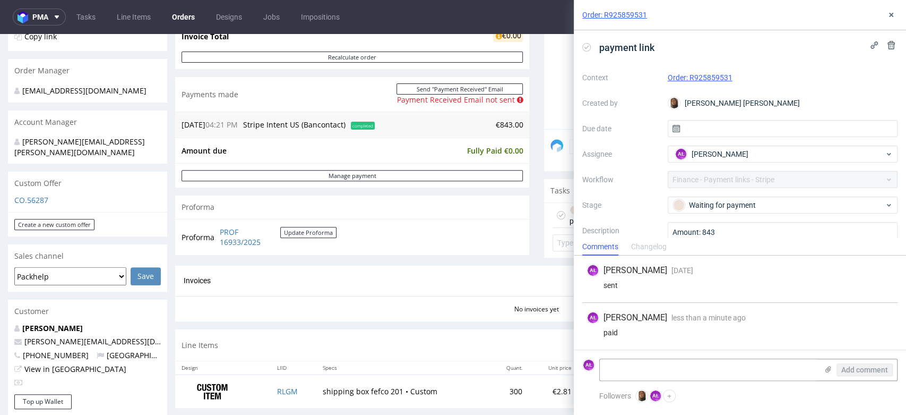
drag, startPoint x: 584, startPoint y: 47, endPoint x: 699, endPoint y: 30, distance: 116.0
click at [585, 47] on icon at bounding box center [586, 47] width 8 height 8
click at [886, 20] on button at bounding box center [891, 14] width 13 height 13
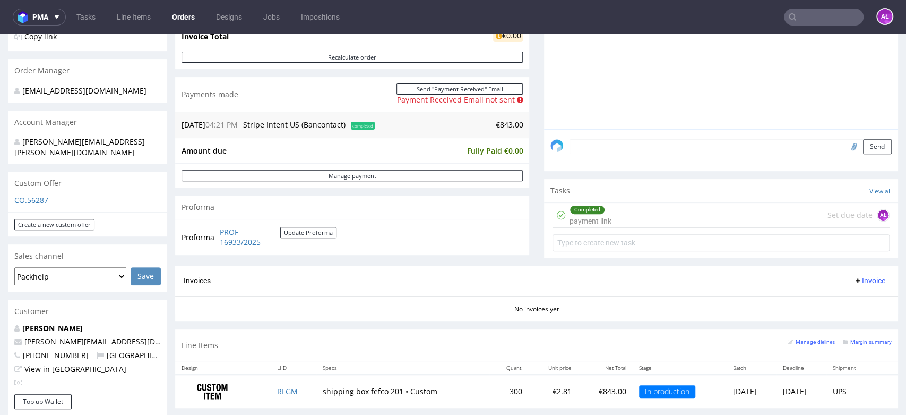
click at [806, 16] on input "text" at bounding box center [824, 16] width 80 height 17
paste input "R256014137"
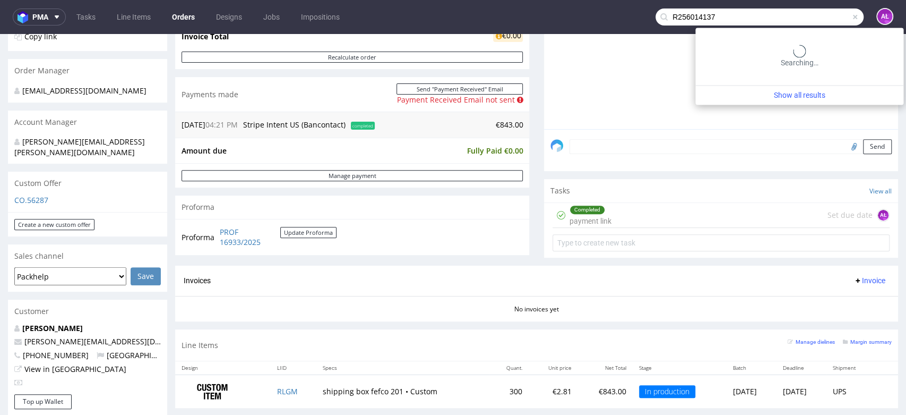
type input "R256014137"
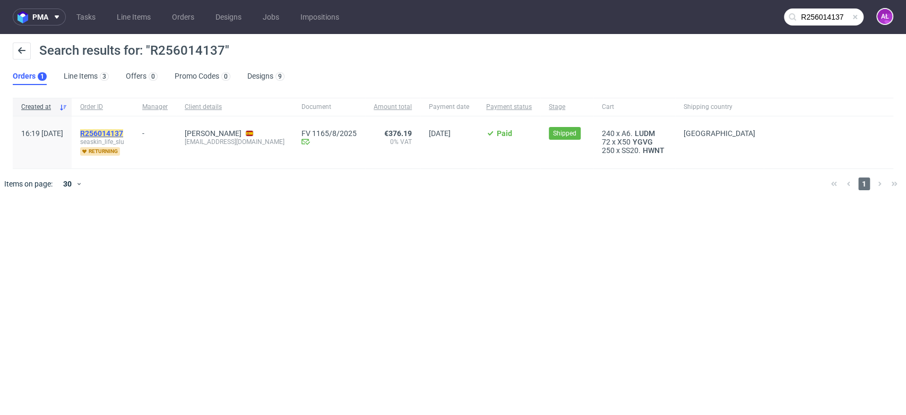
click at [123, 130] on mark "R256014137" at bounding box center [101, 133] width 43 height 8
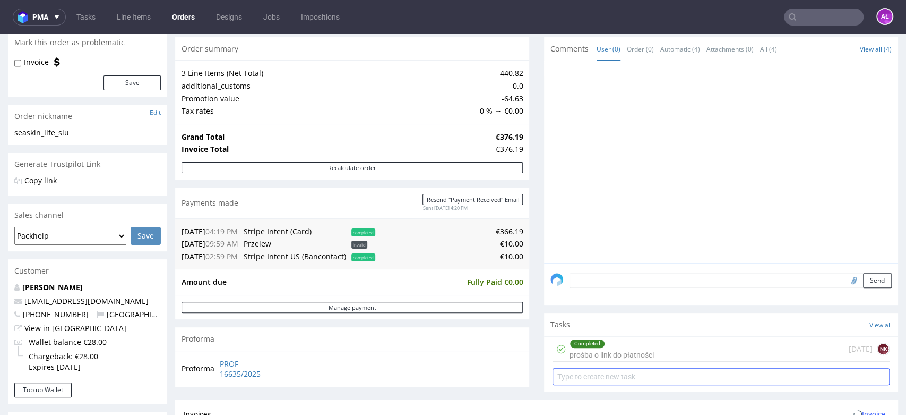
scroll to position [236, 0]
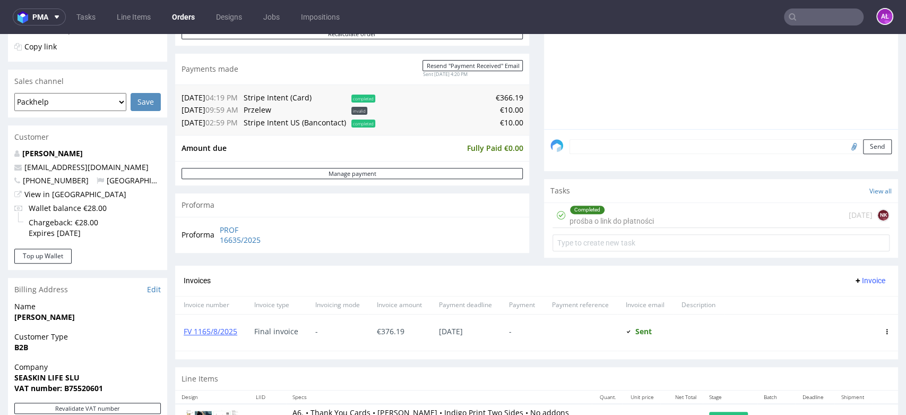
click at [598, 218] on div "Completed prośba o link do płatności" at bounding box center [612, 215] width 84 height 24
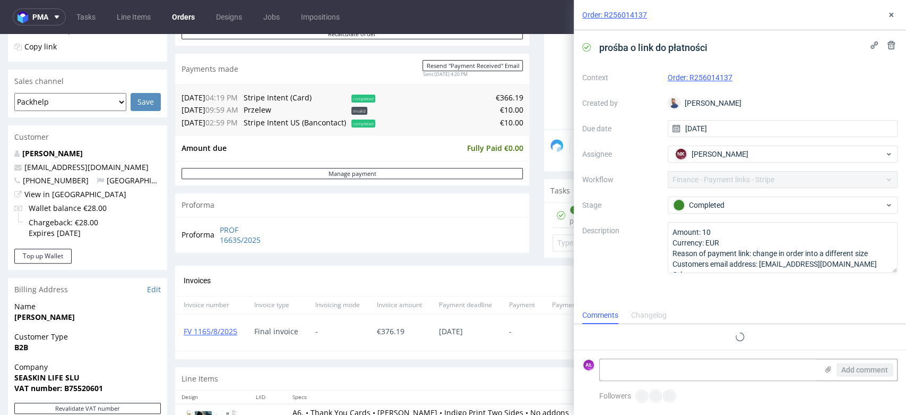
scroll to position [15, 0]
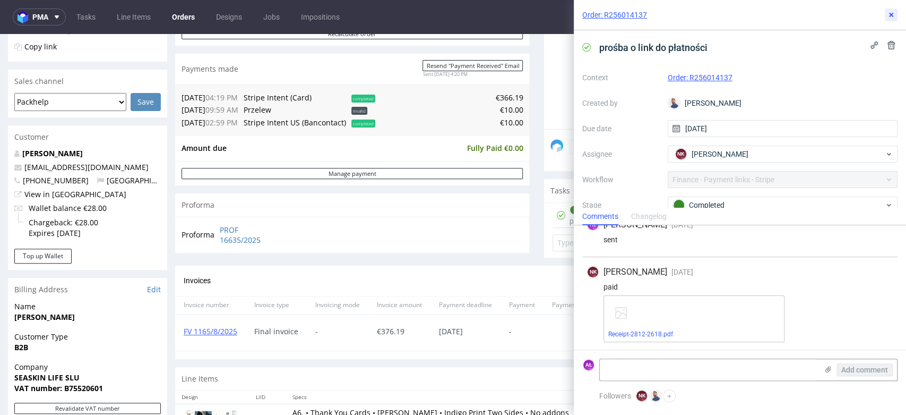
drag, startPoint x: 889, startPoint y: 19, endPoint x: 879, endPoint y: 21, distance: 9.9
click at [887, 19] on icon at bounding box center [891, 15] width 8 height 8
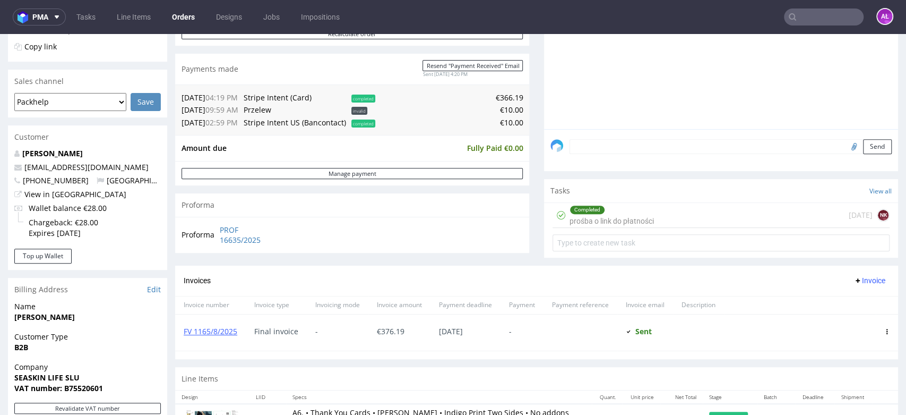
paste input "R345840526"
click at [817, 18] on input "text" at bounding box center [824, 16] width 80 height 17
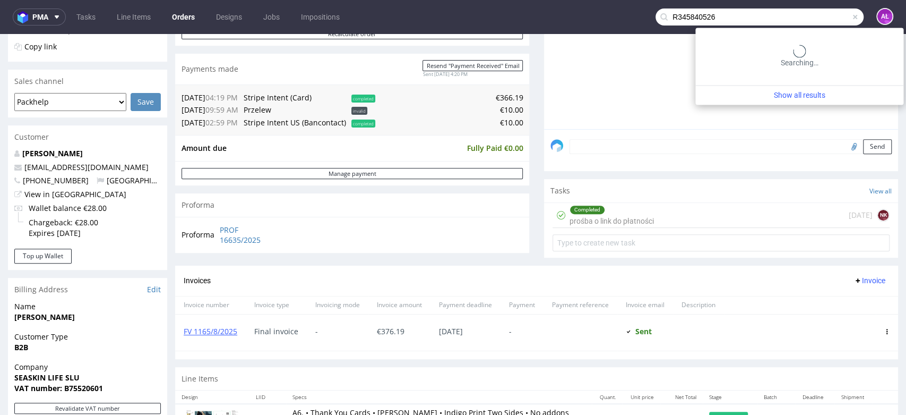
type input "R345840526"
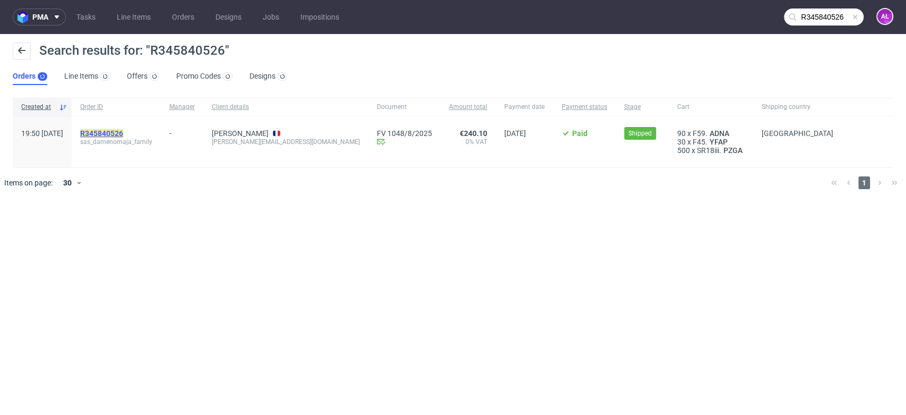
click at [123, 130] on mark "R345840526" at bounding box center [101, 133] width 43 height 8
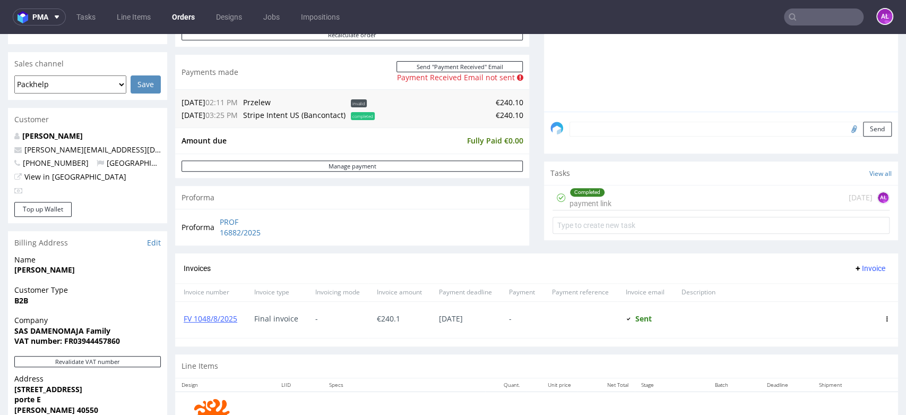
scroll to position [295, 0]
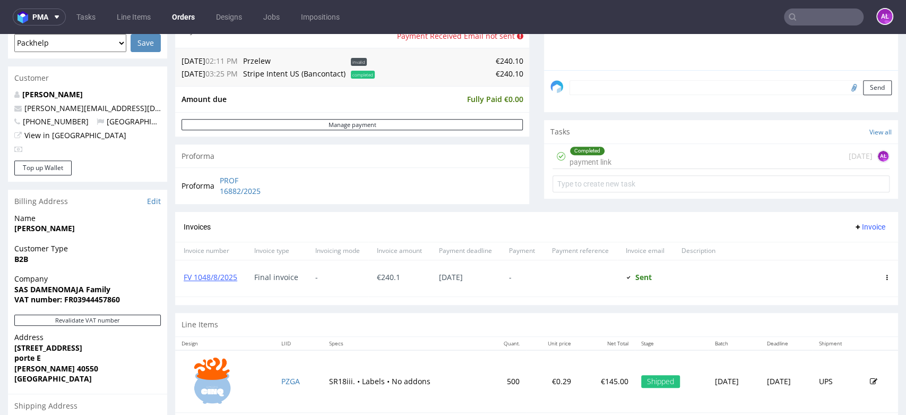
click at [587, 156] on div "Completed payment link" at bounding box center [591, 156] width 42 height 24
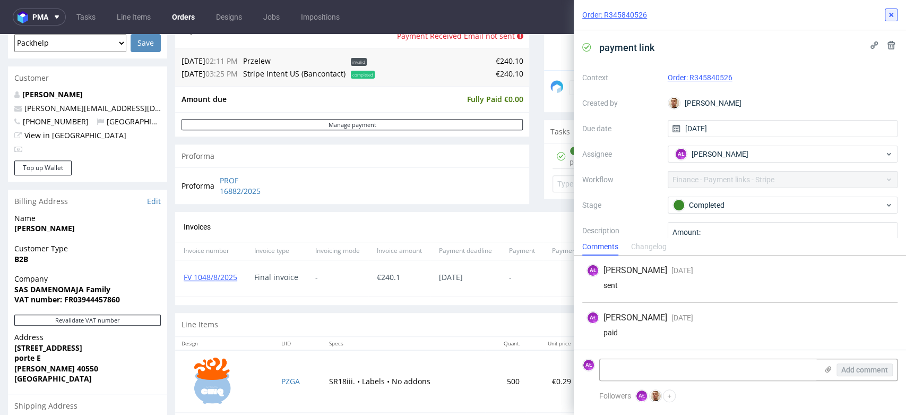
click at [889, 15] on icon at bounding box center [891, 15] width 8 height 8
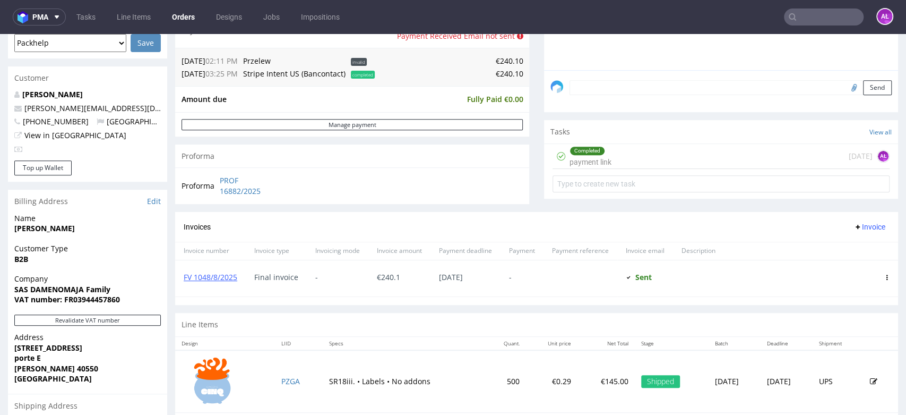
click at [837, 15] on input "text" at bounding box center [824, 16] width 80 height 17
paste input "R093758834"
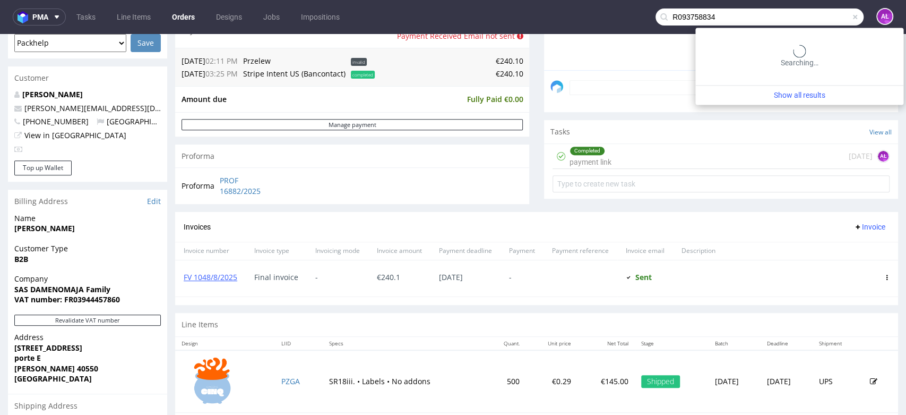
type input "R093758834"
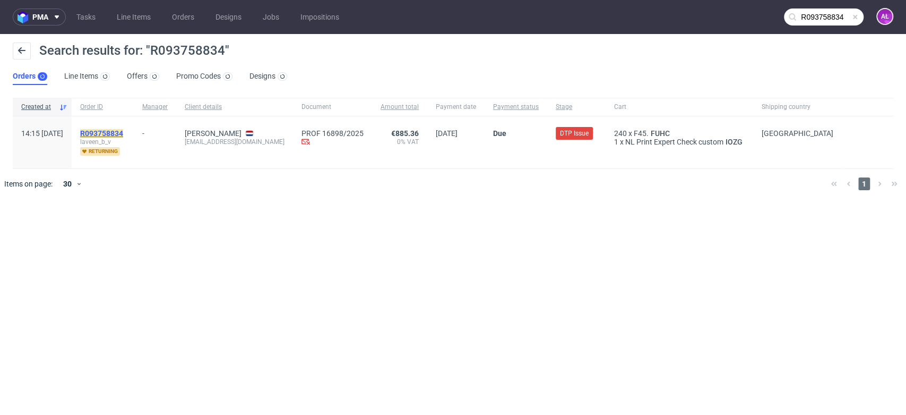
click at [123, 135] on mark "R093758834" at bounding box center [101, 133] width 43 height 8
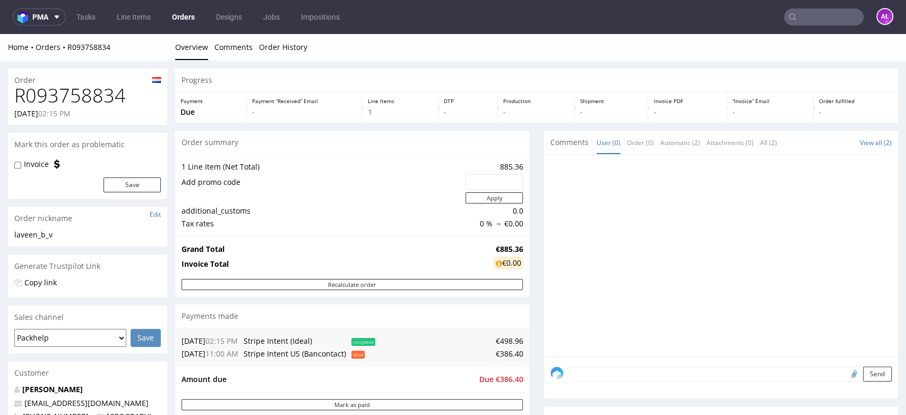
scroll to position [295, 0]
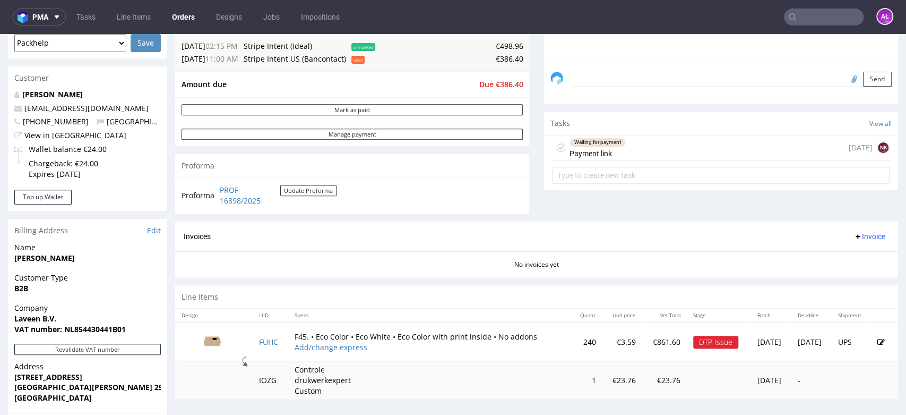
click at [621, 152] on div "Waiting for payment Payment link 16 days ago NK" at bounding box center [721, 147] width 337 height 25
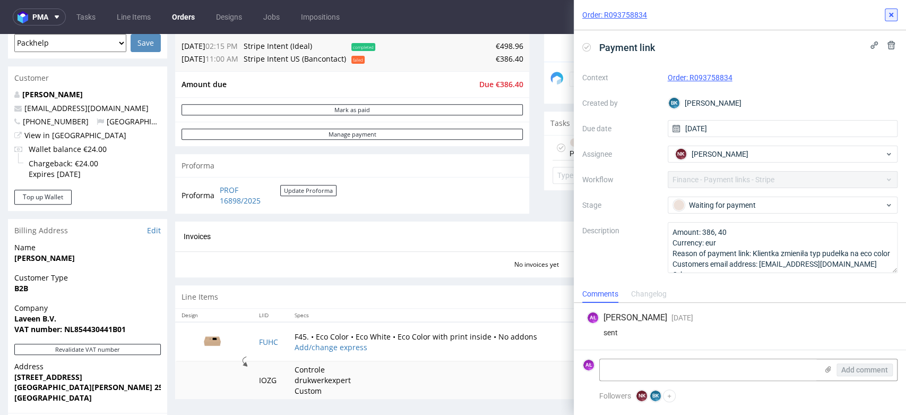
click at [892, 19] on icon at bounding box center [891, 15] width 8 height 8
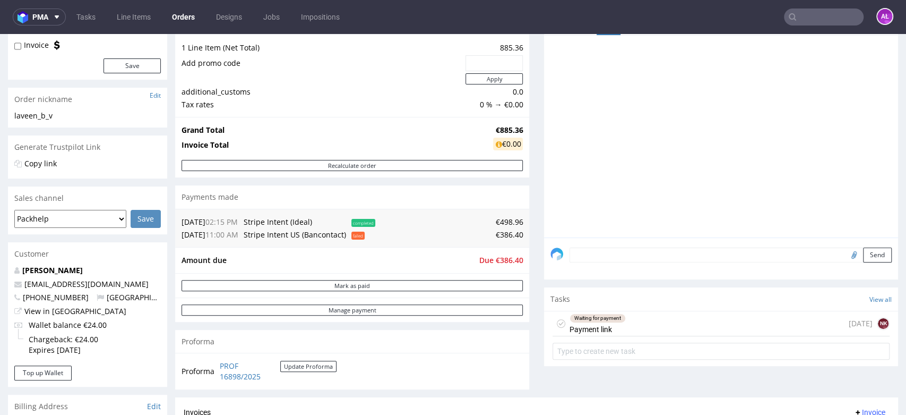
scroll to position [118, 0]
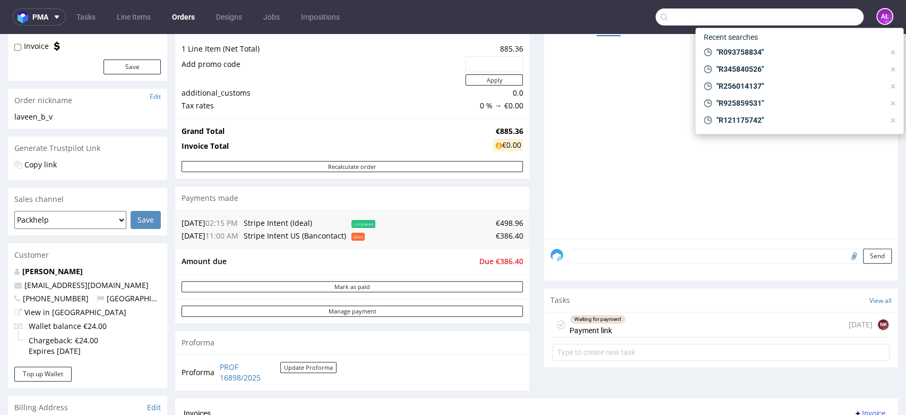
click at [809, 10] on input "text" at bounding box center [760, 16] width 208 height 17
paste input "R718771722"
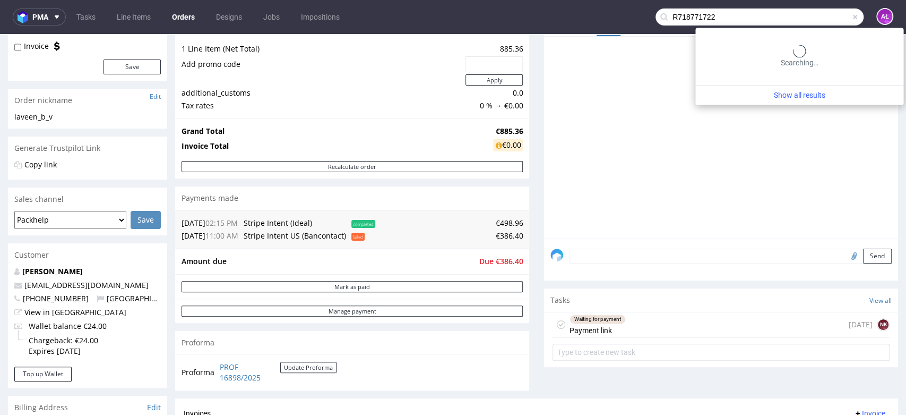
type input "R718771722"
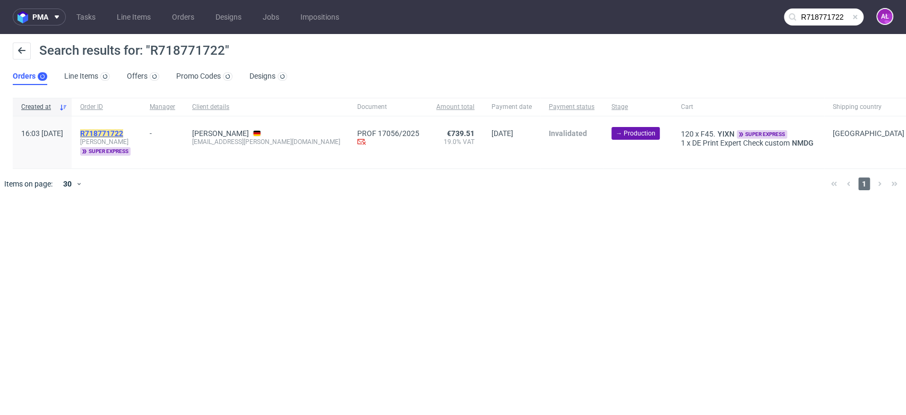
click at [123, 132] on mark "R718771722" at bounding box center [101, 133] width 43 height 8
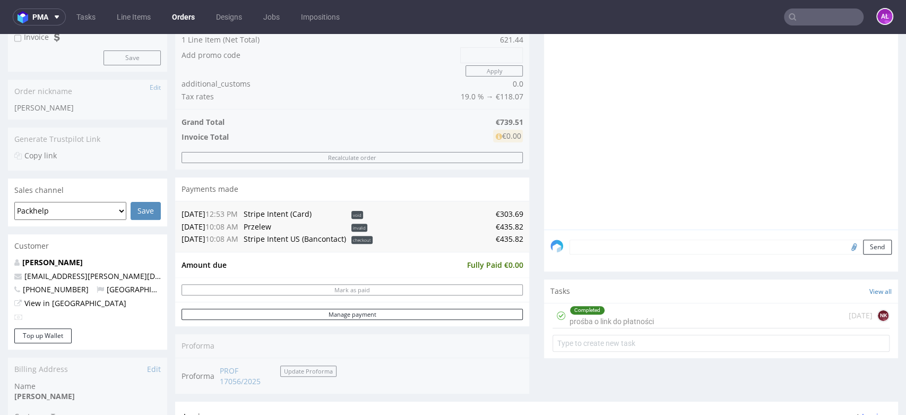
scroll to position [236, 0]
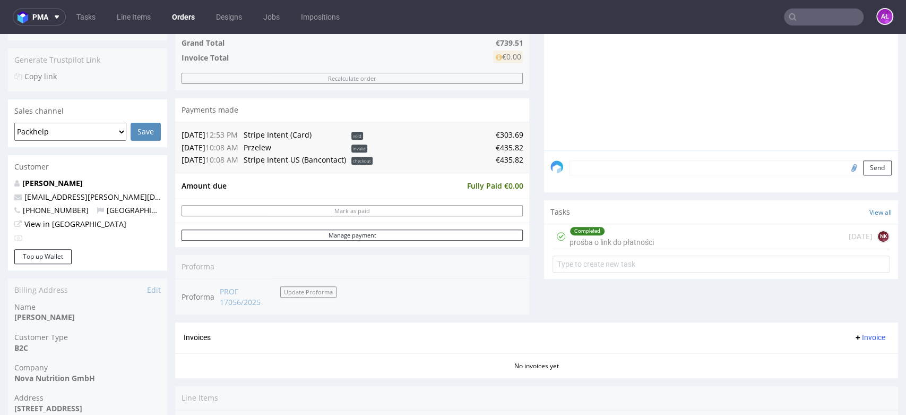
click at [599, 238] on div "Completed prośba o link do płatności" at bounding box center [612, 236] width 84 height 24
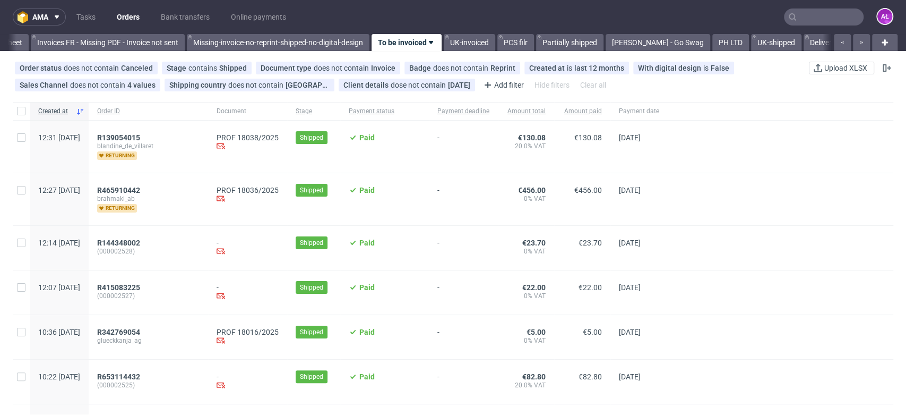
scroll to position [0, 1779]
click at [140, 137] on span "R139054015" at bounding box center [118, 137] width 43 height 8
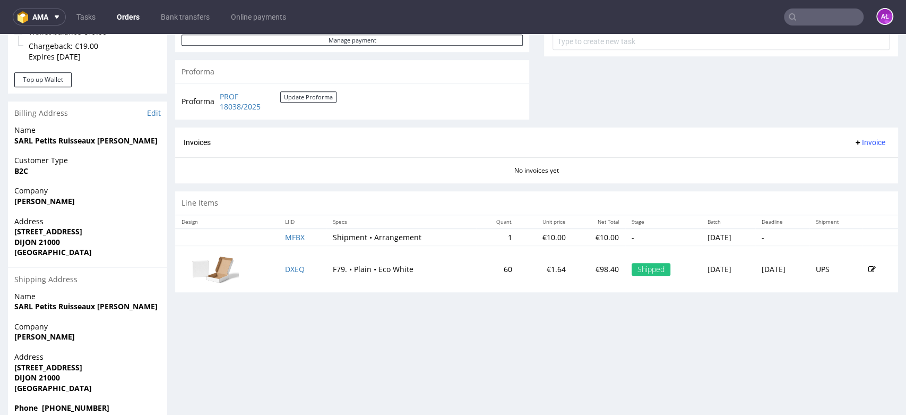
scroll to position [412, 0]
click at [856, 141] on span "Invoice" at bounding box center [870, 141] width 32 height 8
click at [861, 164] on span "Generate" at bounding box center [850, 164] width 51 height 11
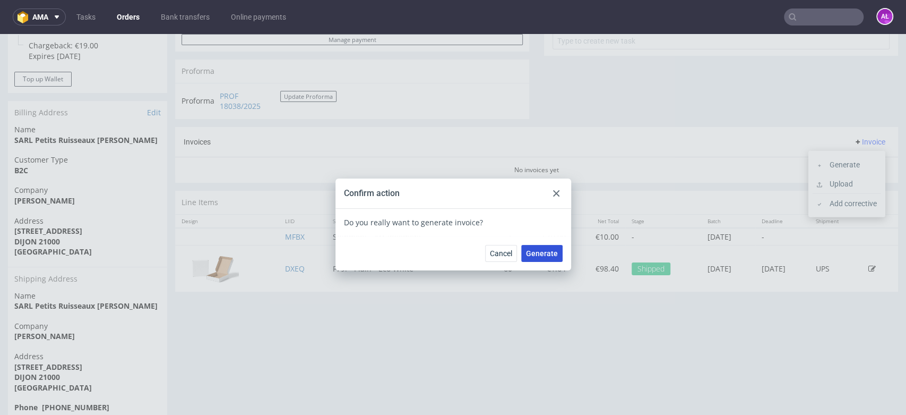
click at [550, 247] on button "Generate" at bounding box center [541, 253] width 41 height 17
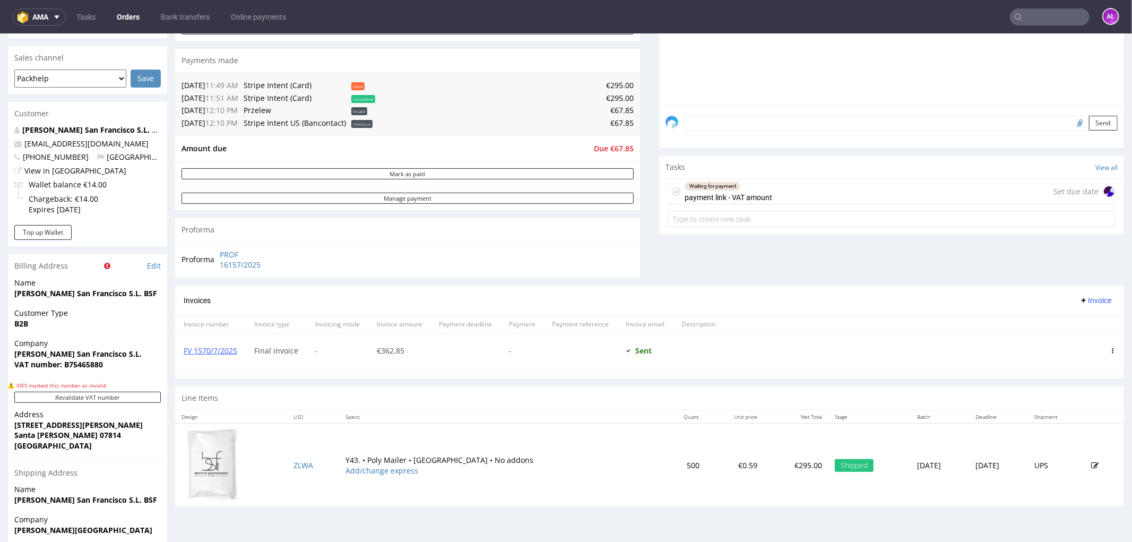
scroll to position [295, 0]
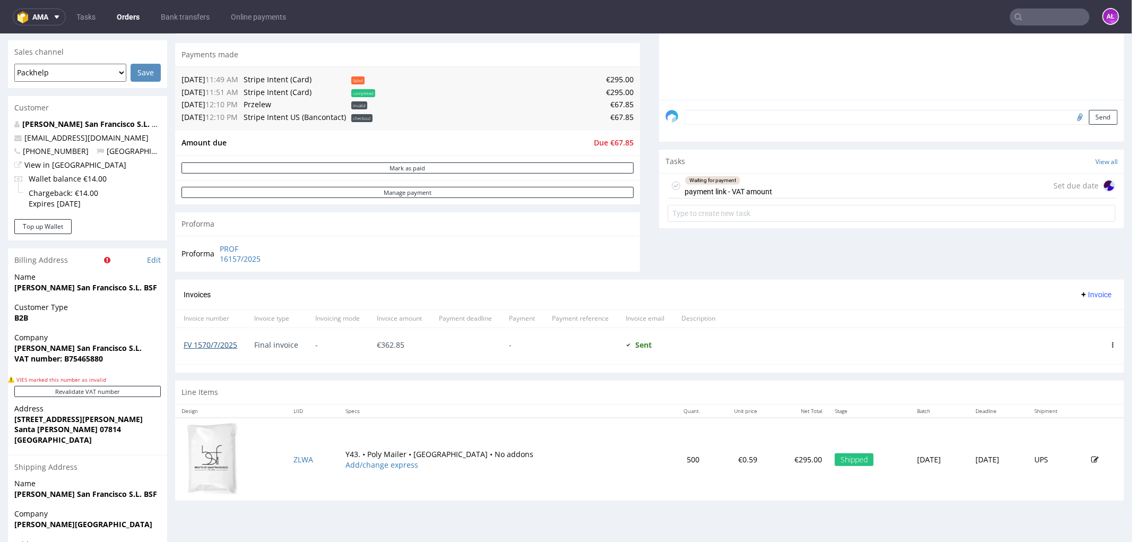
click at [205, 343] on link "FV 1570/7/2025" at bounding box center [211, 344] width 54 height 10
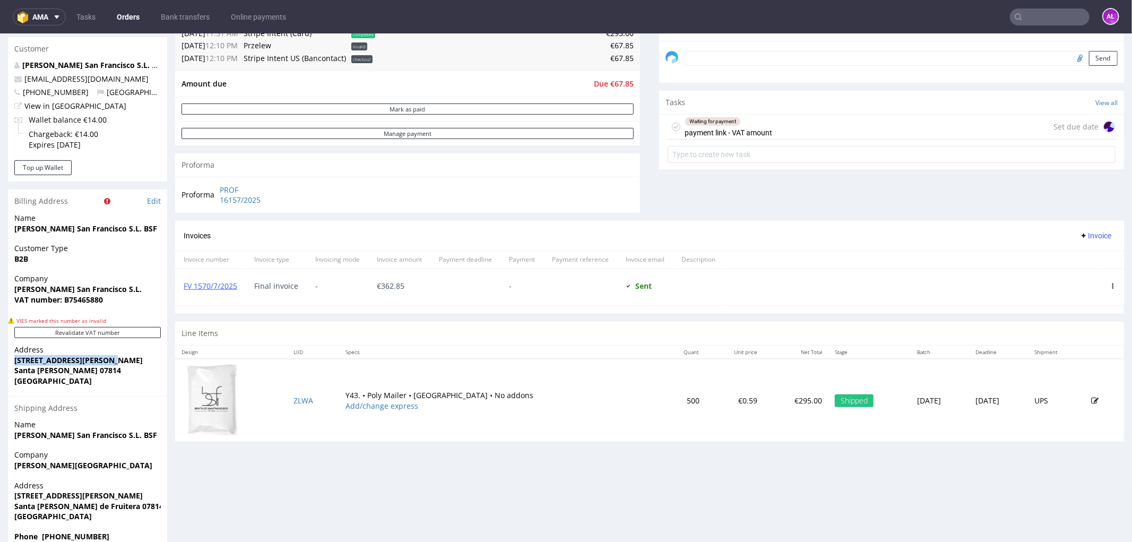
drag, startPoint x: 13, startPoint y: 363, endPoint x: 110, endPoint y: 363, distance: 97.1
click at [110, 363] on div "Address [STREET_ADDRESS][PERSON_NAME][PERSON_NAME]" at bounding box center [87, 369] width 159 height 51
copy strong "[STREET_ADDRESS][PERSON_NAME]"
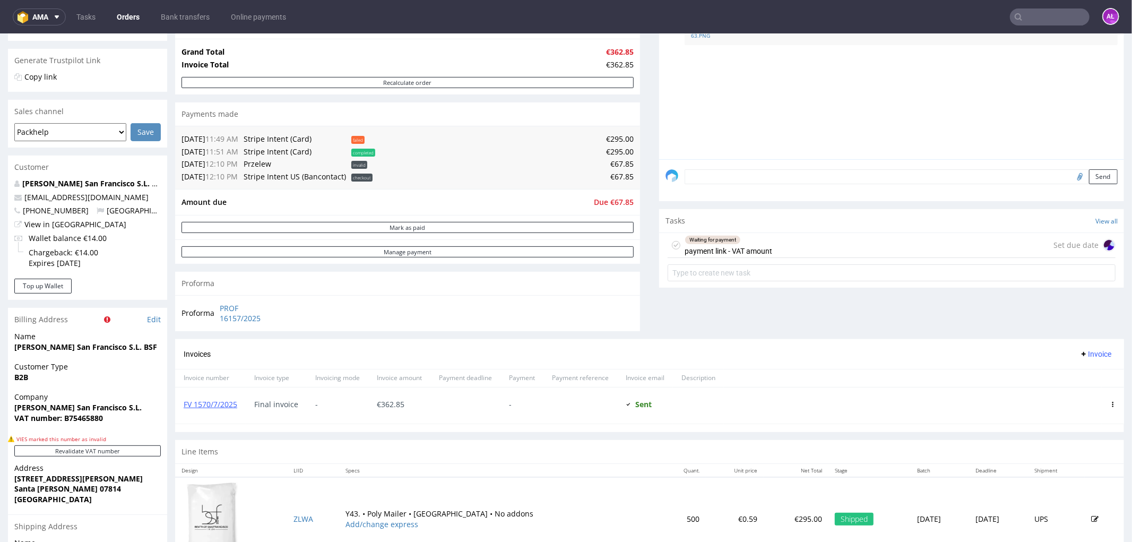
scroll to position [236, 0]
click at [735, 264] on input "text" at bounding box center [892, 271] width 448 height 17
type input "correction"
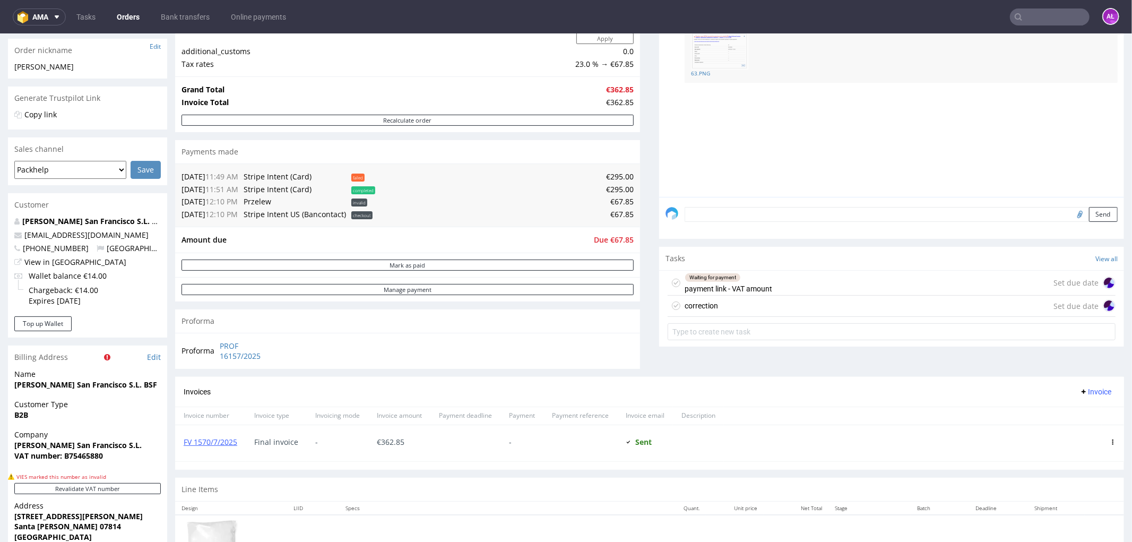
scroll to position [177, 0]
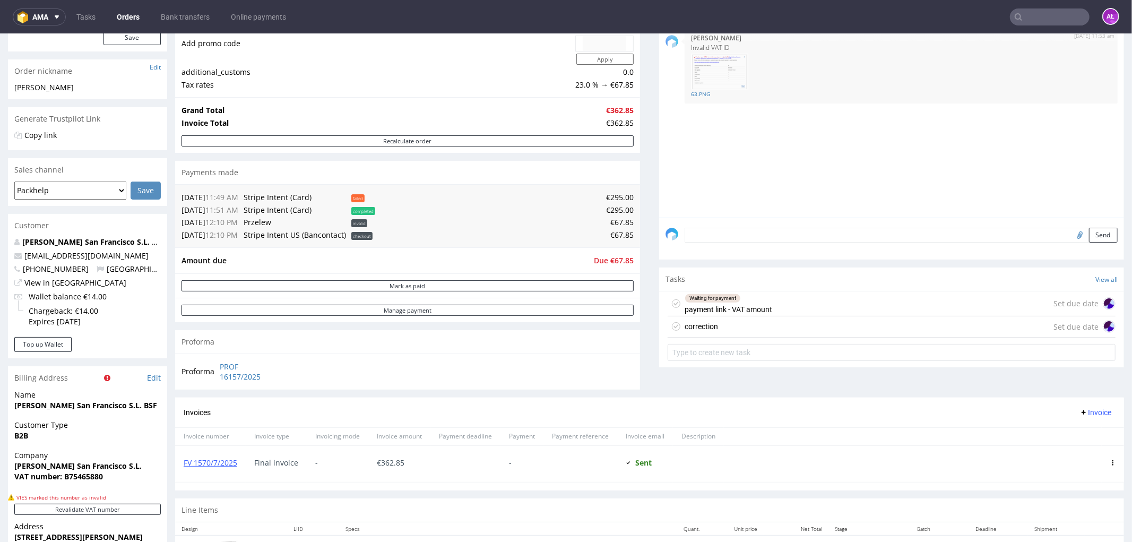
click at [732, 331] on div "correction Set due date" at bounding box center [892, 326] width 448 height 21
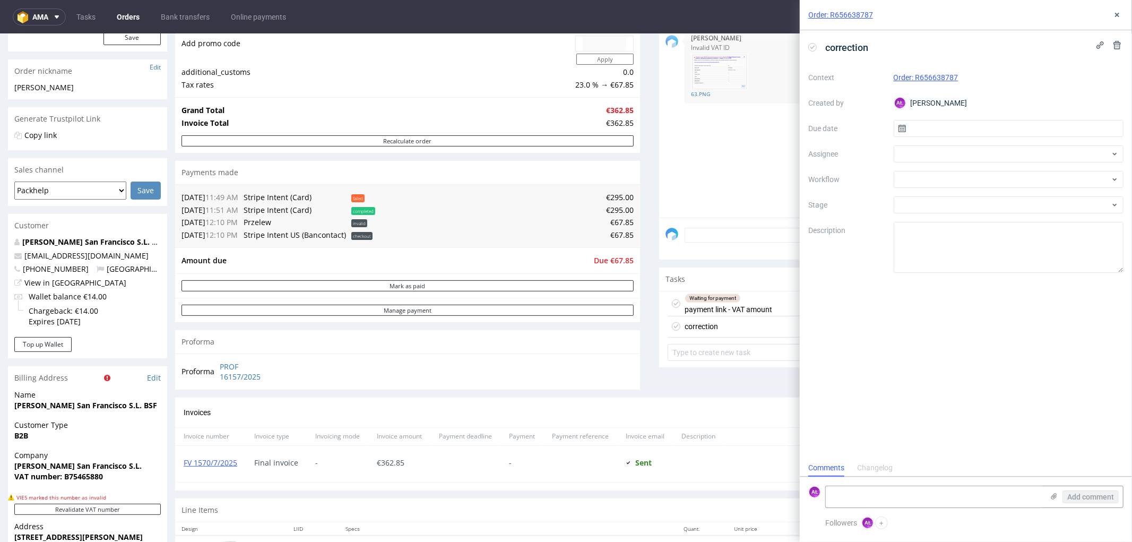
scroll to position [8, 0]
click at [943, 178] on div at bounding box center [1009, 179] width 230 height 17
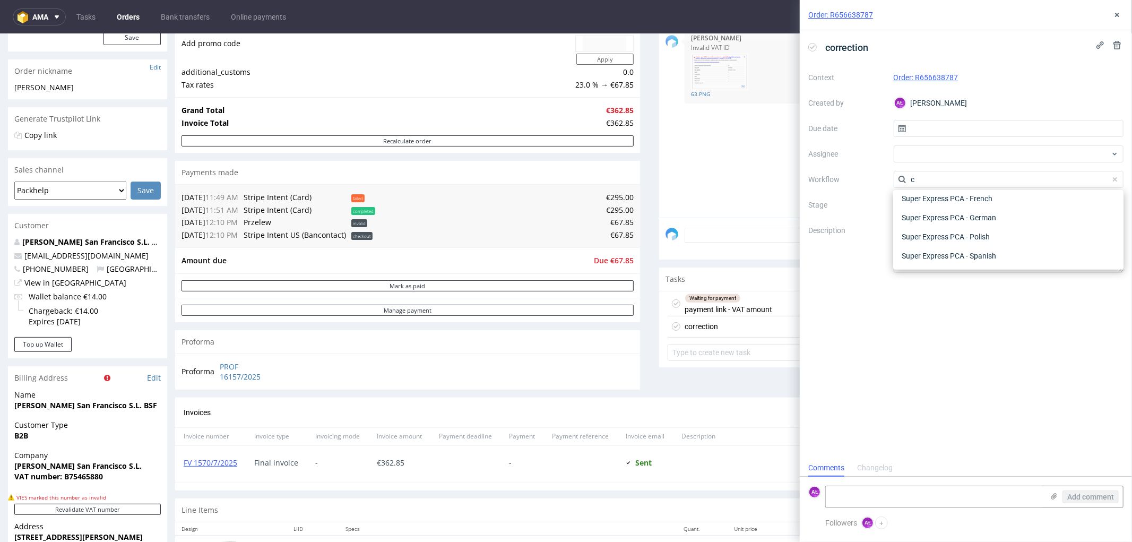
scroll to position [0, 0]
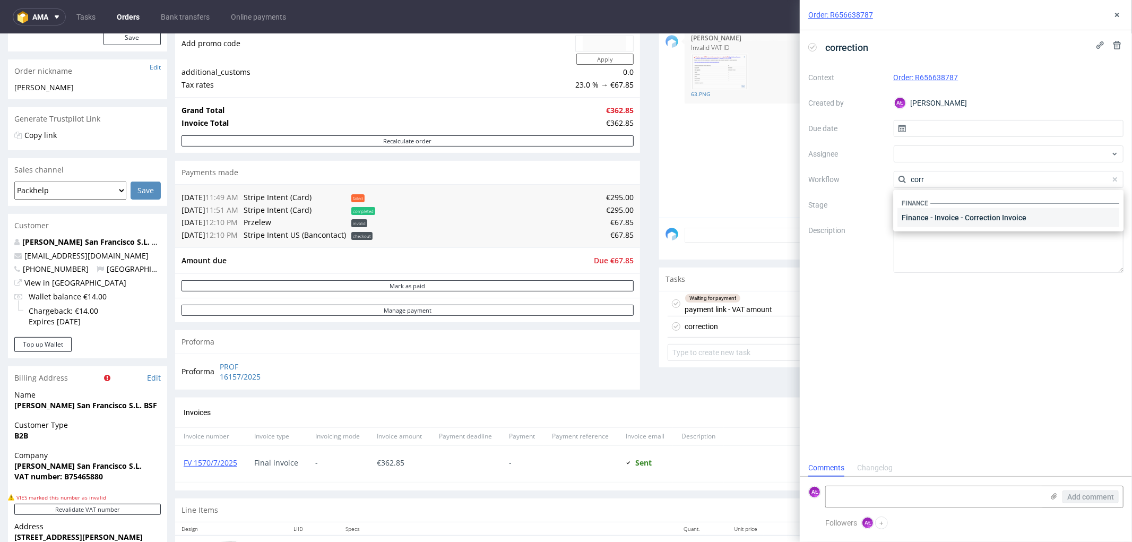
type input "corr"
click at [969, 214] on div "Finance - Invoice - Correction Invoice" at bounding box center [1009, 217] width 222 height 19
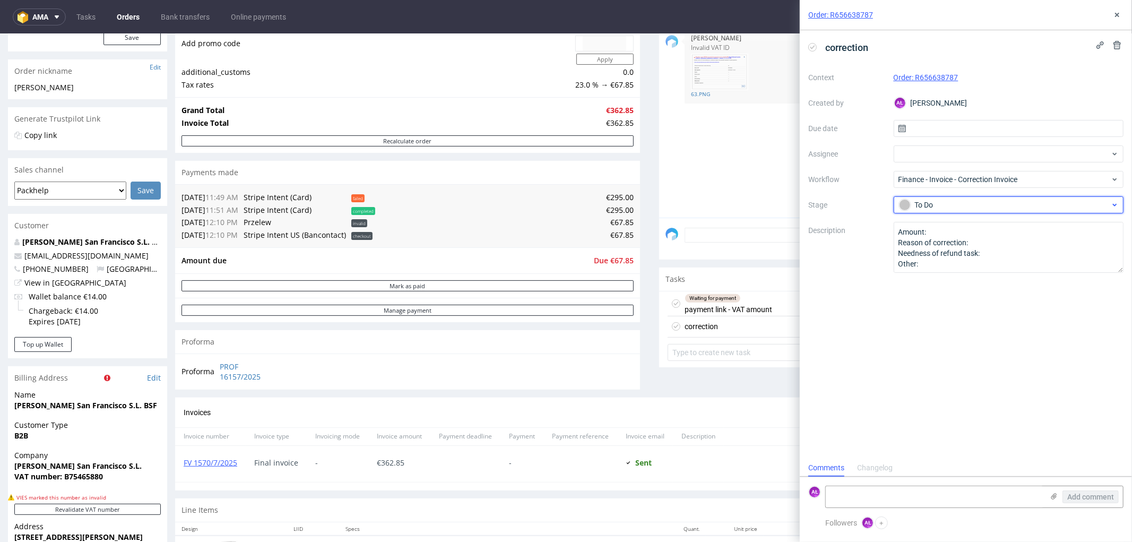
click at [967, 204] on div "To Do" at bounding box center [1004, 205] width 211 height 12
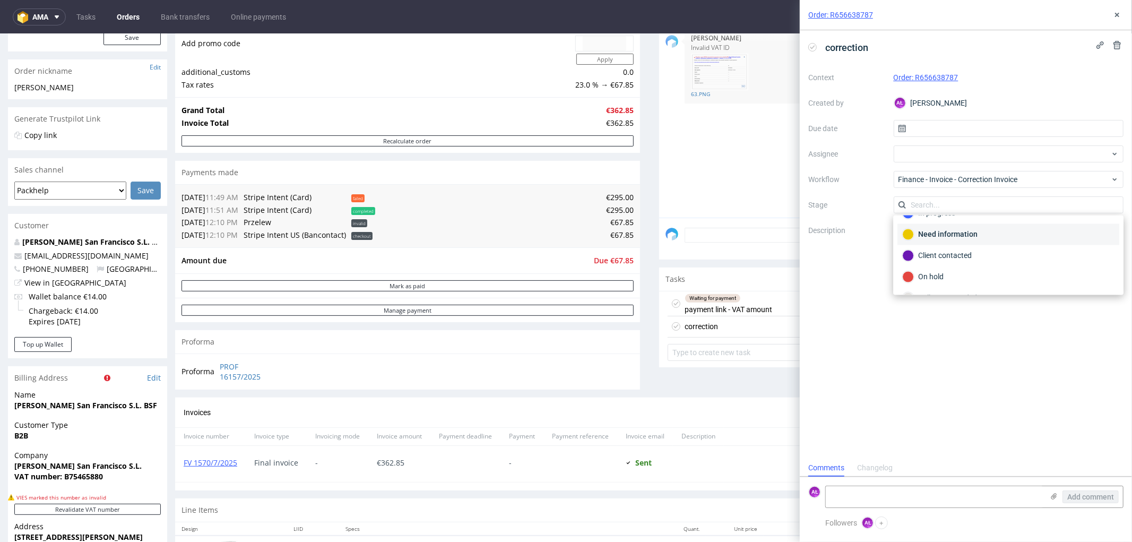
scroll to position [59, 0]
click at [975, 272] on div "Call to KIS needed" at bounding box center [1008, 278] width 212 height 12
click at [977, 322] on div "correction Context Order: R656638787 Created by AŁ Aleksandra Łętowska Due date…" at bounding box center [966, 244] width 332 height 429
paste textarea "Beatrice San Francisco ESPJ CIF: E10907970 C/Venda de Parada 8B 07814 Santa Ger…"
click at [953, 502] on textarea at bounding box center [935, 496] width 218 height 21
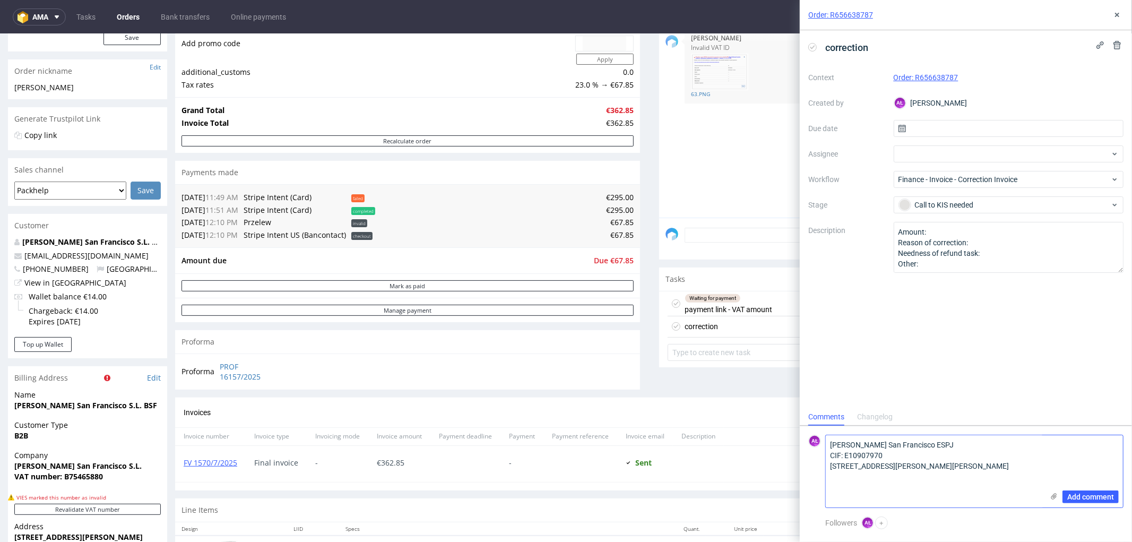
scroll to position [0, 0]
type textarea "Beatrice San Francisco ESPJ CIF: E10907970 C/Venda de Parada 8B 07814 Santa Ger…"
click at [1090, 498] on span "Add comment" at bounding box center [1091, 496] width 47 height 7
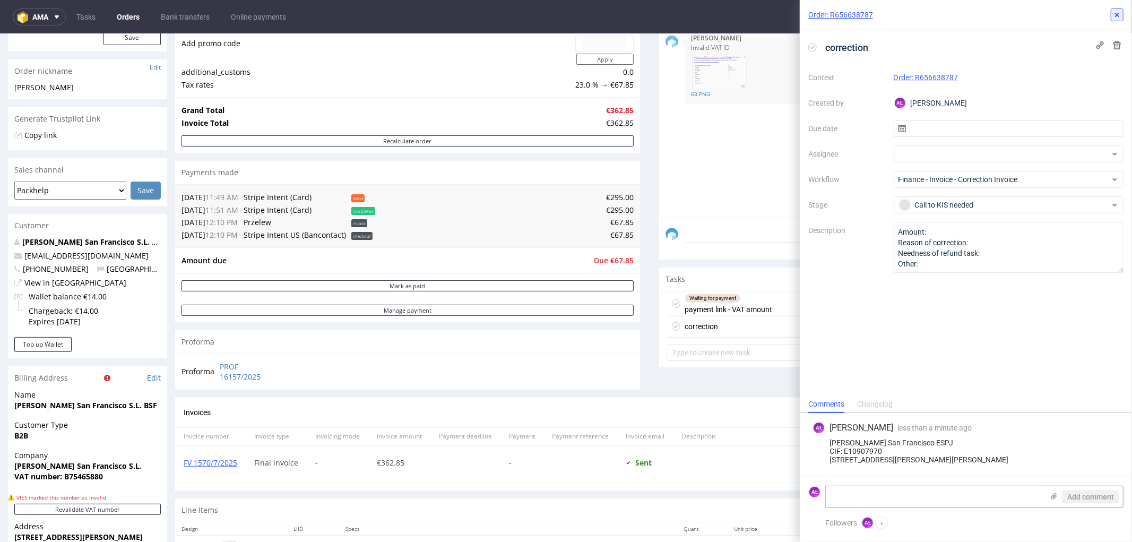
click at [1114, 18] on icon at bounding box center [1117, 15] width 8 height 8
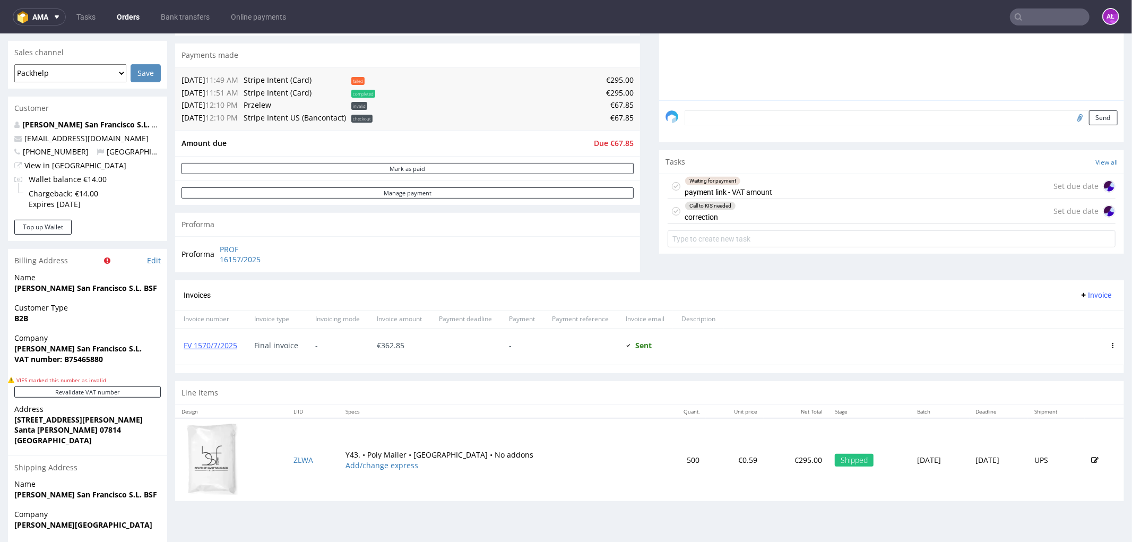
scroll to position [295, 0]
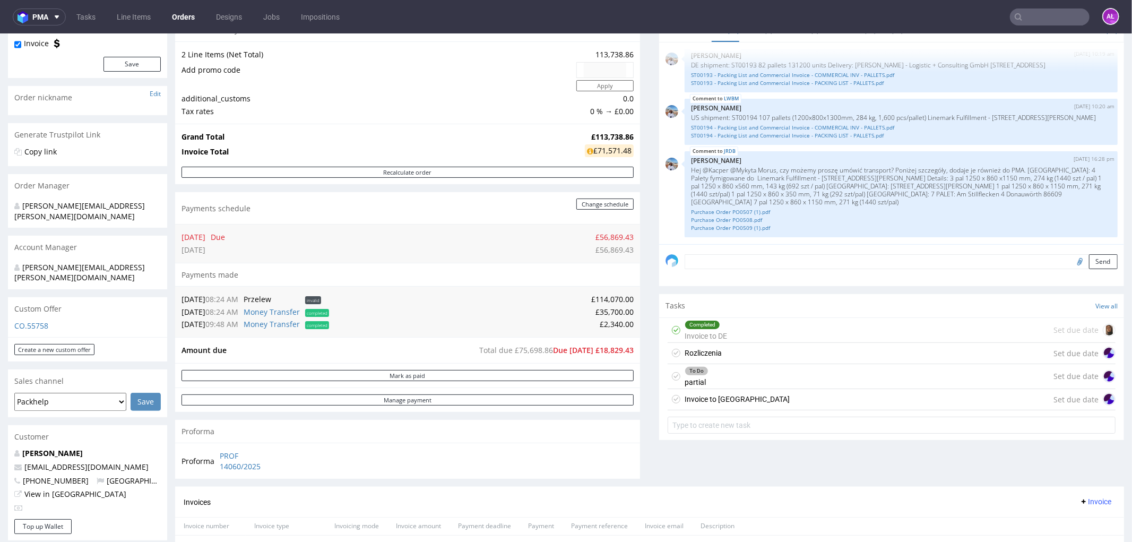
scroll to position [177, 0]
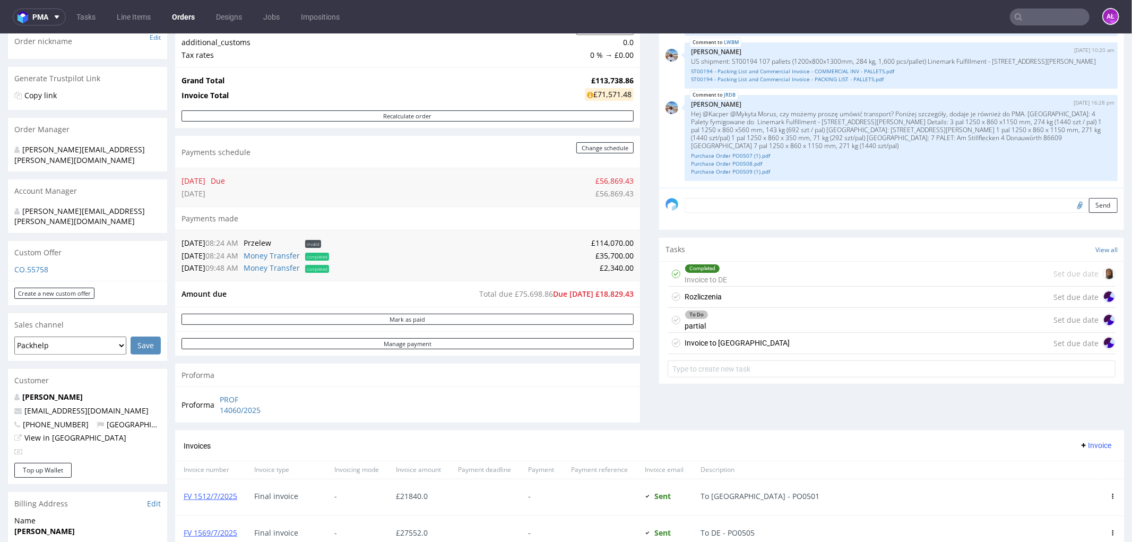
click at [697, 343] on div "Invoice to [GEOGRAPHIC_DATA]" at bounding box center [737, 342] width 105 height 13
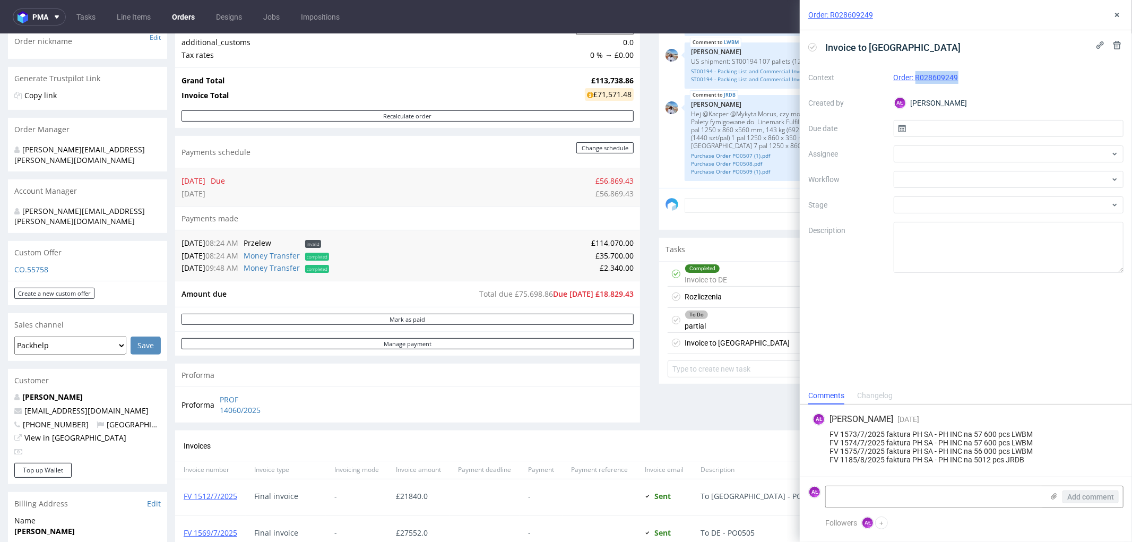
drag, startPoint x: 968, startPoint y: 81, endPoint x: 917, endPoint y: 83, distance: 51.0
click at [917, 83] on div "Order: R028609249" at bounding box center [1009, 77] width 230 height 13
copy link "R028609249"
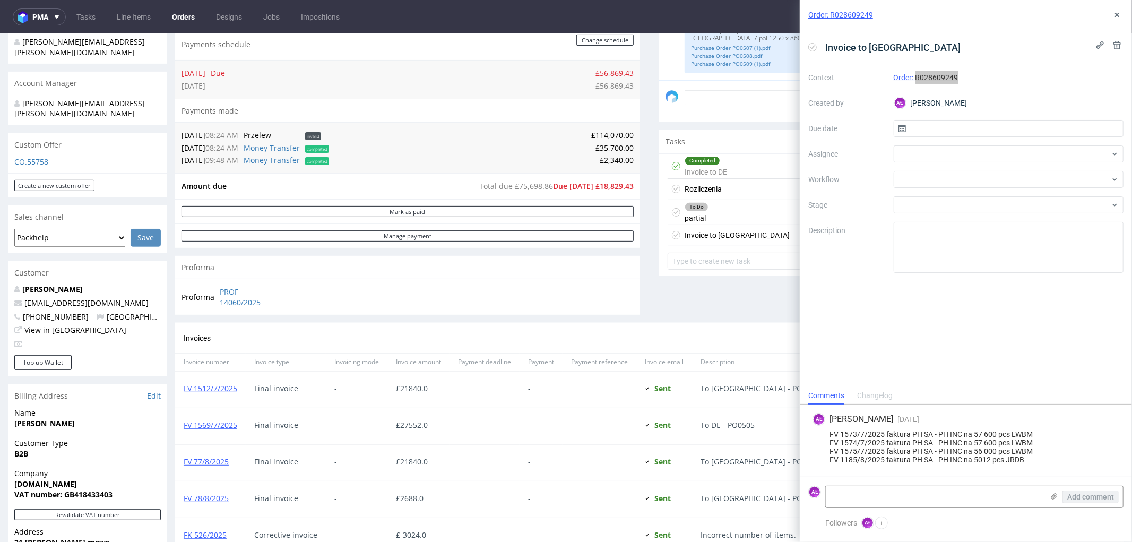
scroll to position [471, 0]
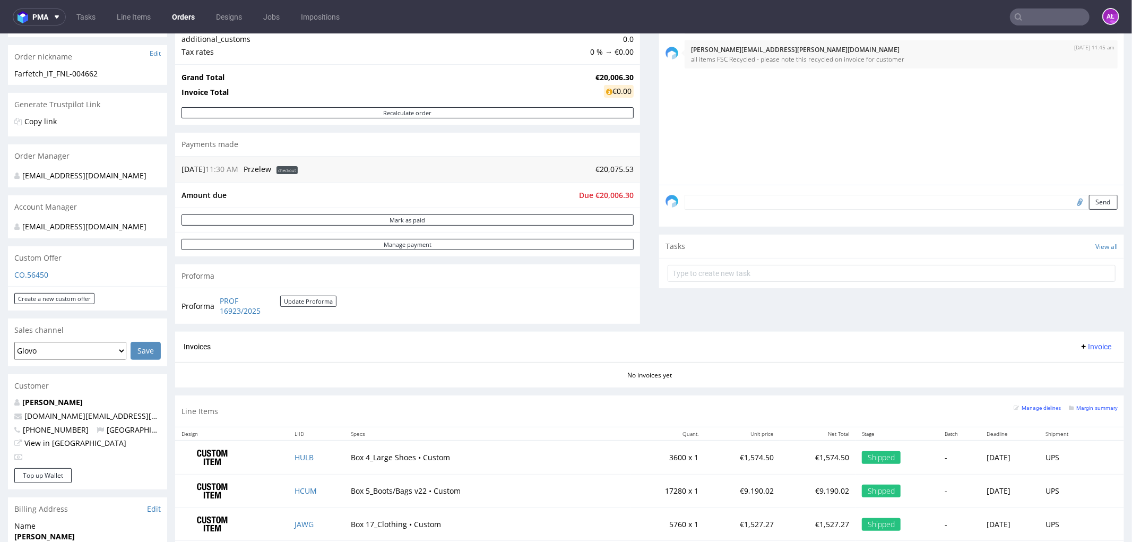
scroll to position [177, 0]
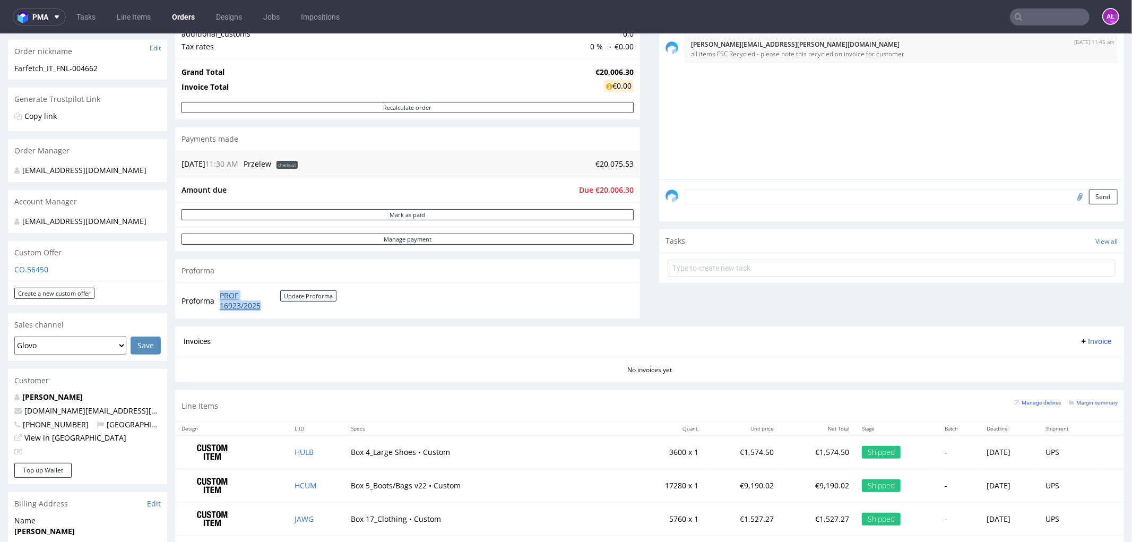
drag, startPoint x: 218, startPoint y: 292, endPoint x: 266, endPoint y: 309, distance: 50.7
click at [266, 309] on td "PROF 16923/2025 Update Proforma" at bounding box center [276, 300] width 119 height 23
copy link "PROF 16923/2025"
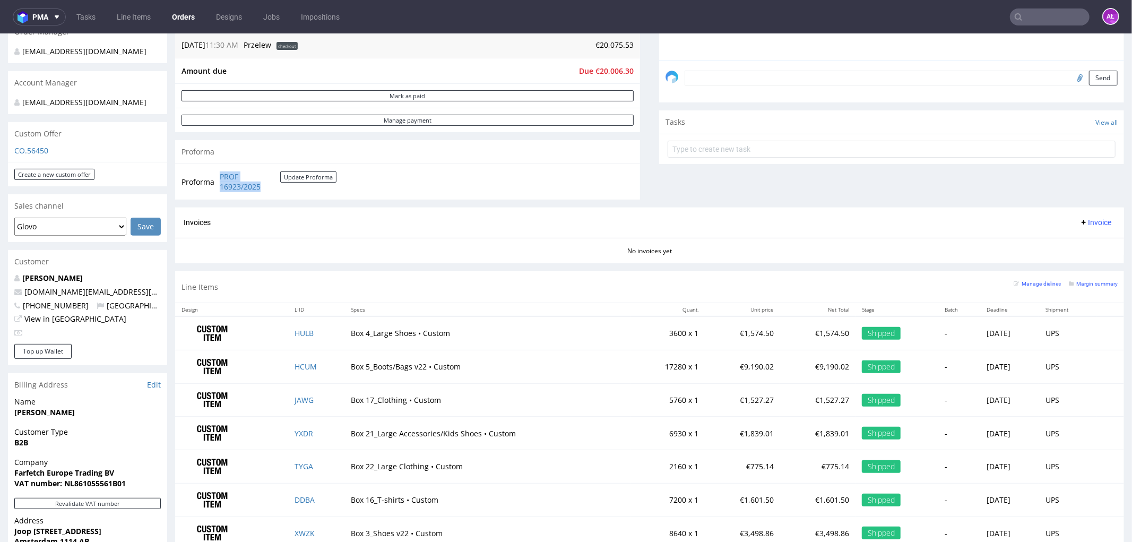
scroll to position [412, 0]
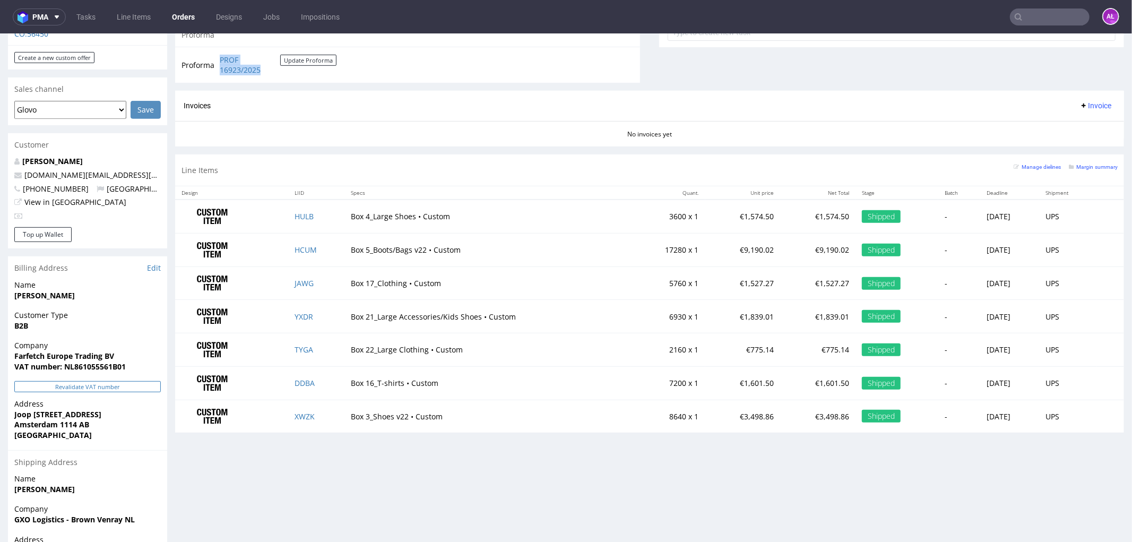
click at [118, 392] on button "Revalidate VAT number" at bounding box center [87, 386] width 147 height 11
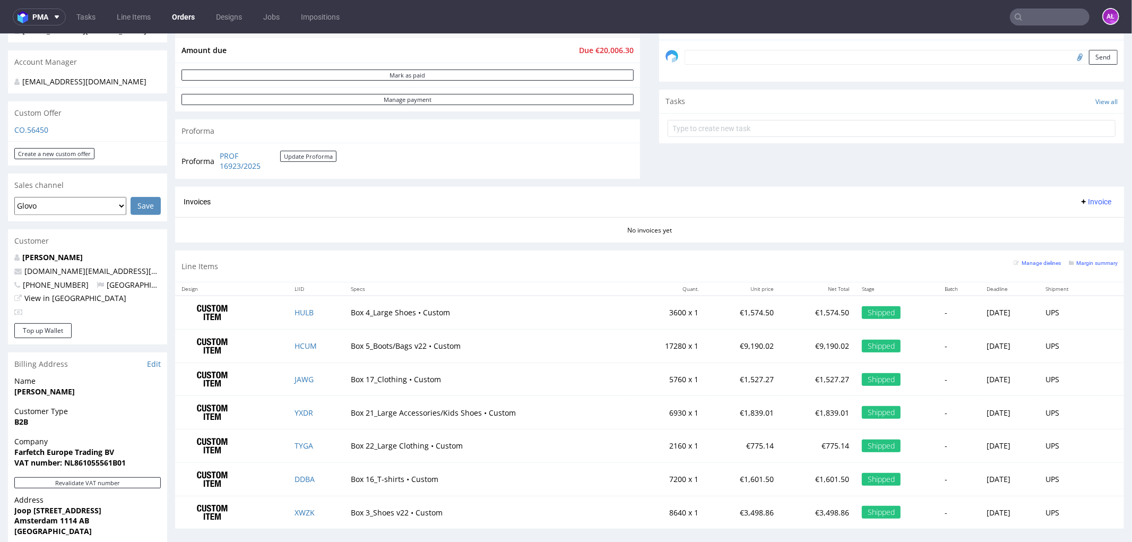
scroll to position [295, 0]
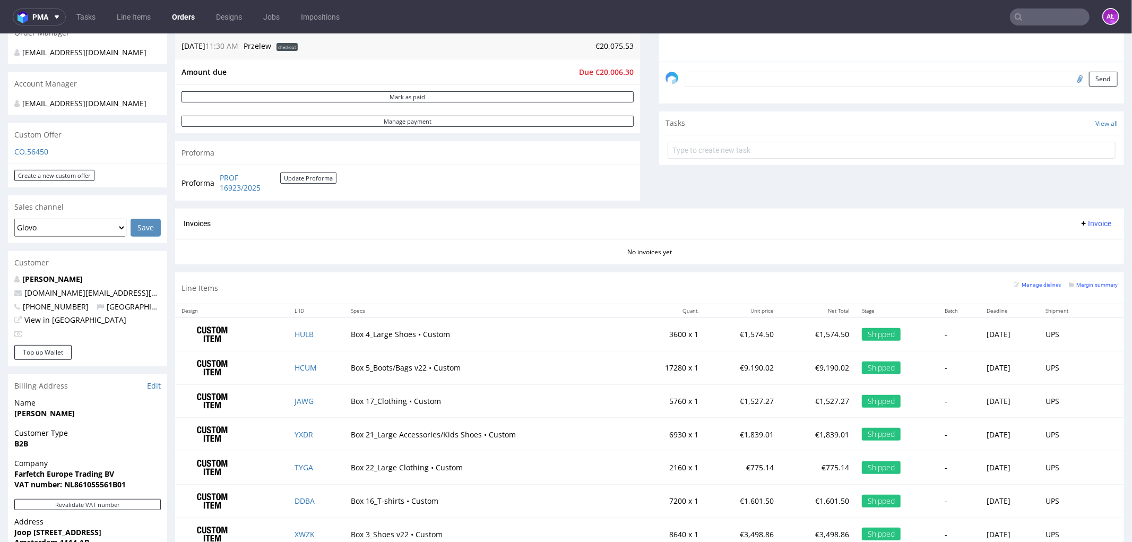
click at [1088, 223] on span "Invoice" at bounding box center [1096, 223] width 32 height 8
click at [1080, 262] on span "Upload" at bounding box center [1077, 265] width 51 height 11
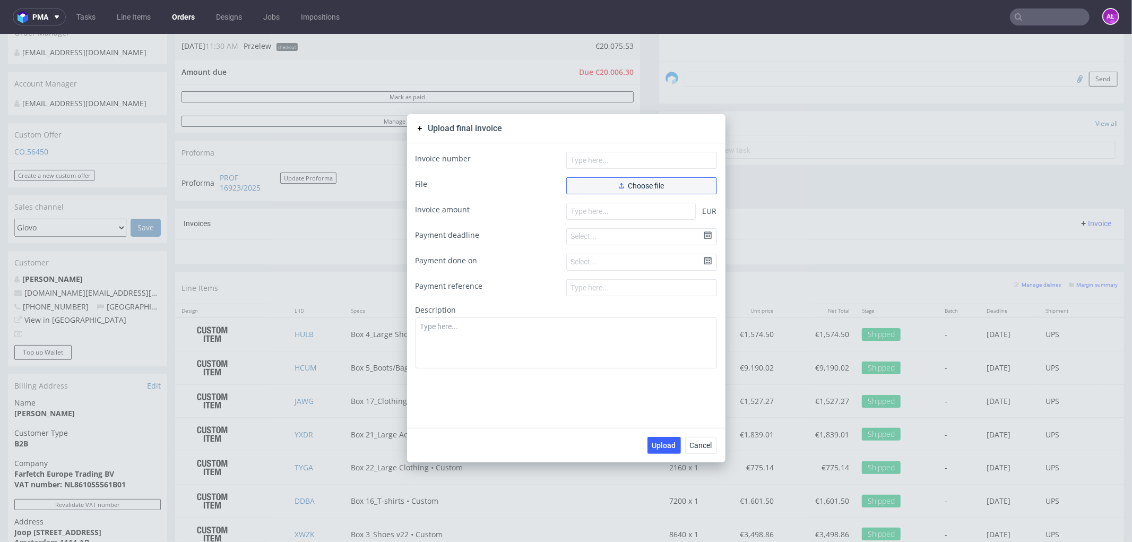
click at [619, 183] on span "Choose file" at bounding box center [642, 185] width 46 height 7
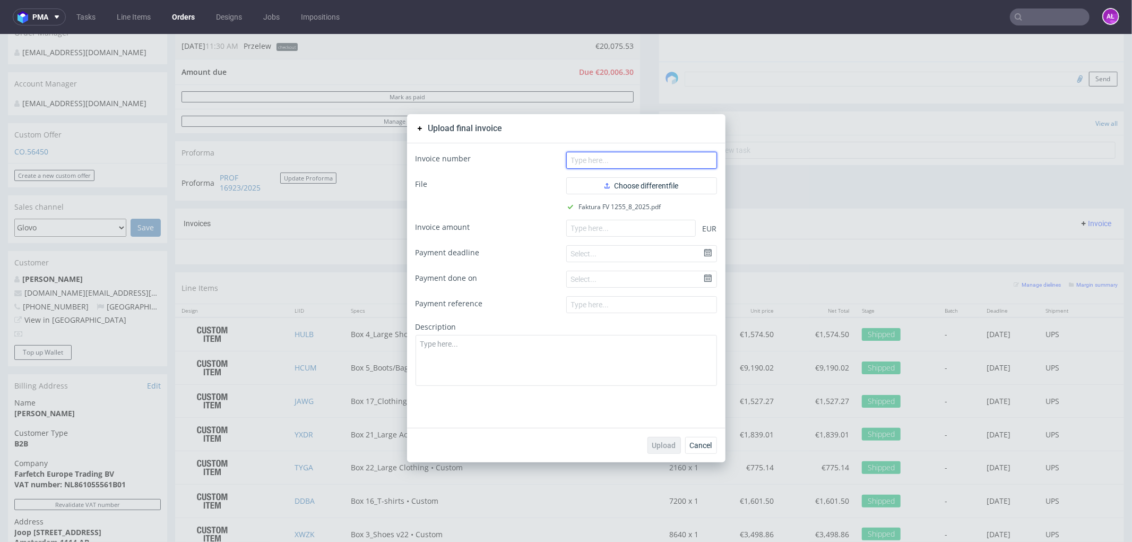
click at [636, 159] on input "text" at bounding box center [641, 159] width 151 height 17
paste input "FV 1255/8/2025"
type input "FV 1255/8/2025"
paste input "20006.28"
click at [659, 225] on input "20006.28" at bounding box center [631, 227] width 130 height 17
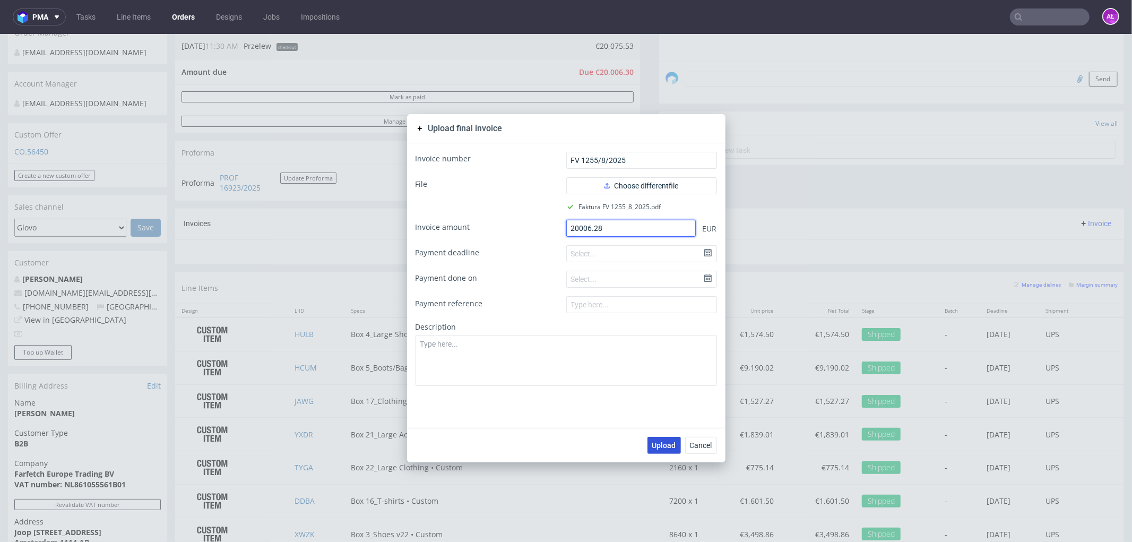
type input "20006.28"
click at [653, 437] on button "Upload" at bounding box center [664, 444] width 33 height 17
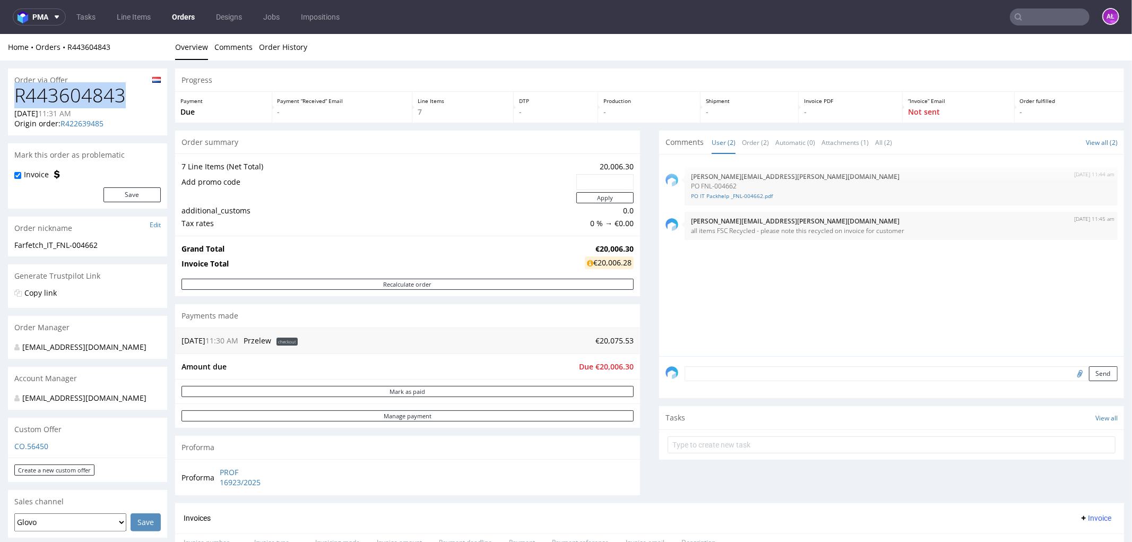
drag, startPoint x: 131, startPoint y: 93, endPoint x: 11, endPoint y: 96, distance: 120.0
click at [11, 96] on div "R443604843 [DATE] 11:31 AM Origin order: R422639485 Reorder" at bounding box center [87, 109] width 159 height 50
copy h1 "R443604843"
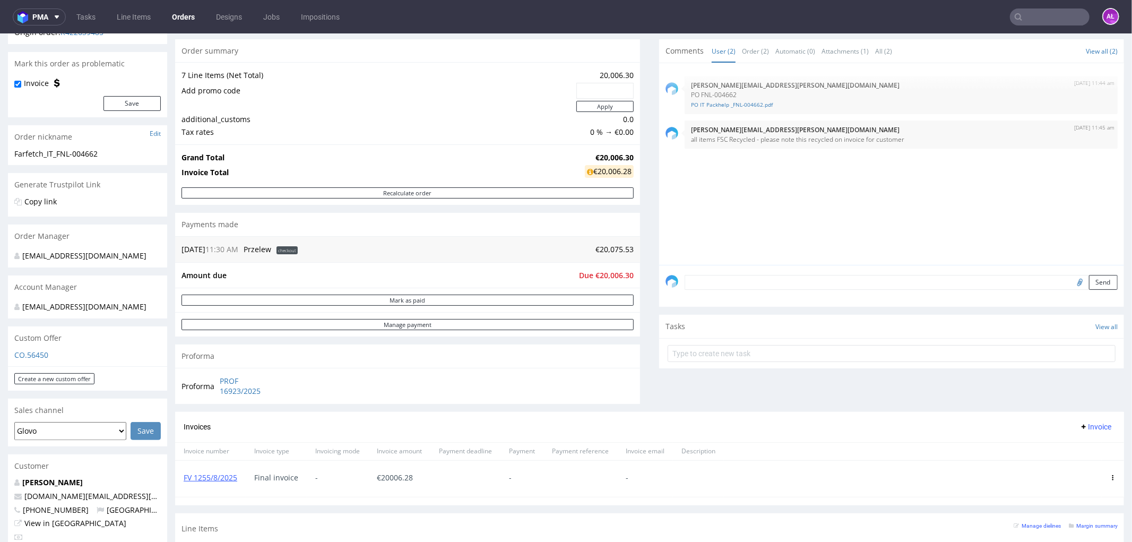
scroll to position [236, 0]
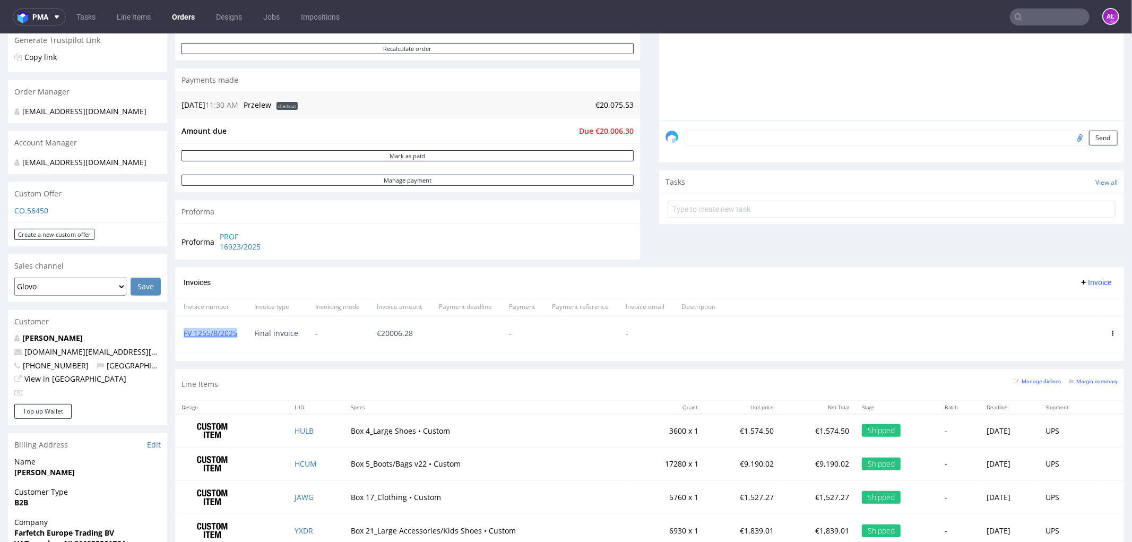
drag, startPoint x: 238, startPoint y: 338, endPoint x: 176, endPoint y: 338, distance: 61.6
click at [176, 338] on div "FV 1255/8/2025" at bounding box center [210, 334] width 71 height 36
copy link "FV 1255/8/2025"
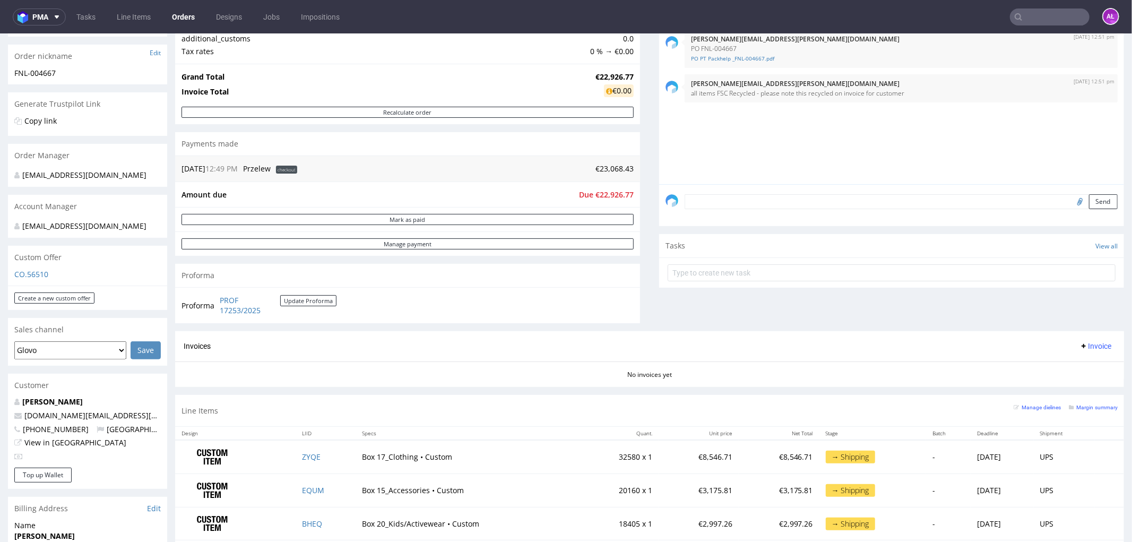
scroll to position [354, 0]
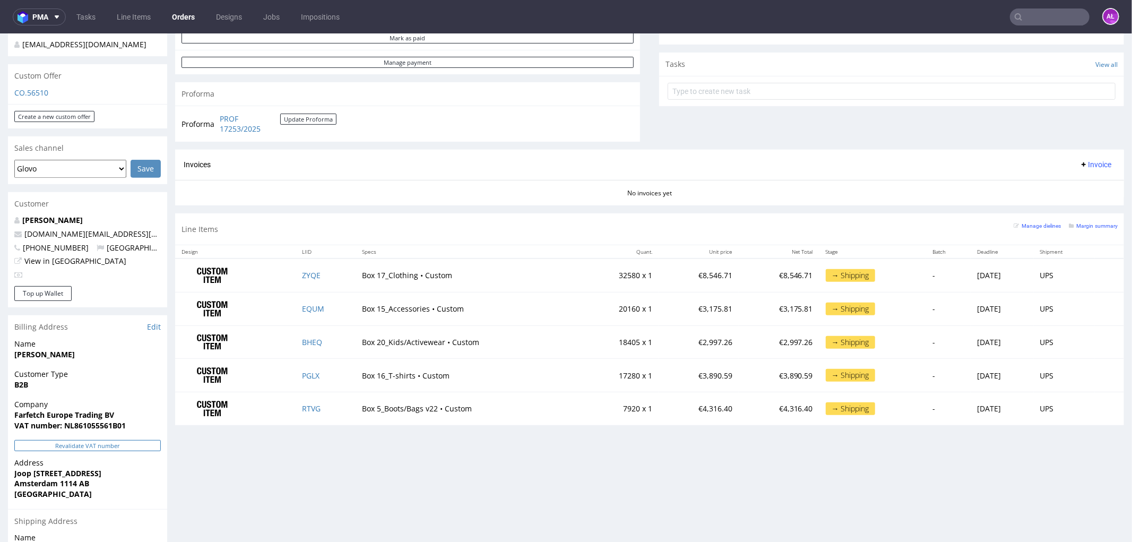
click at [141, 451] on button "Revalidate VAT number" at bounding box center [87, 445] width 147 height 11
drag, startPoint x: 216, startPoint y: 115, endPoint x: 271, endPoint y: 132, distance: 58.4
click at [271, 132] on tr "Proforma PROF 17253/2025 Update Proforma" at bounding box center [260, 123] width 156 height 23
click at [147, 451] on button "Revalidate VAT number" at bounding box center [87, 445] width 147 height 11
drag, startPoint x: 1078, startPoint y: 163, endPoint x: 1080, endPoint y: 171, distance: 8.2
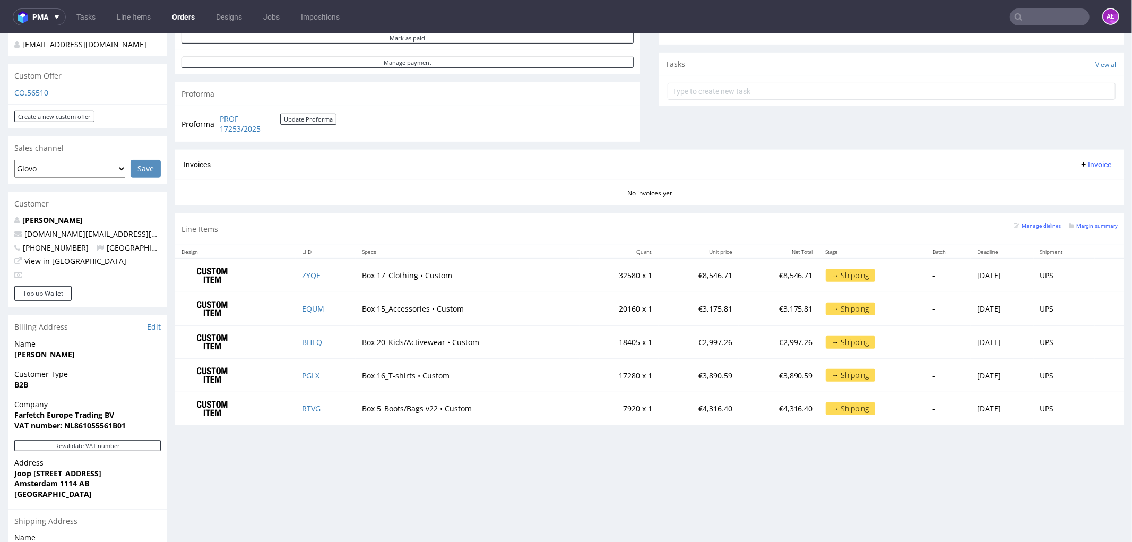
click at [1080, 163] on span "Invoice" at bounding box center [1096, 164] width 32 height 8
click at [1085, 199] on li "Upload" at bounding box center [1073, 205] width 68 height 19
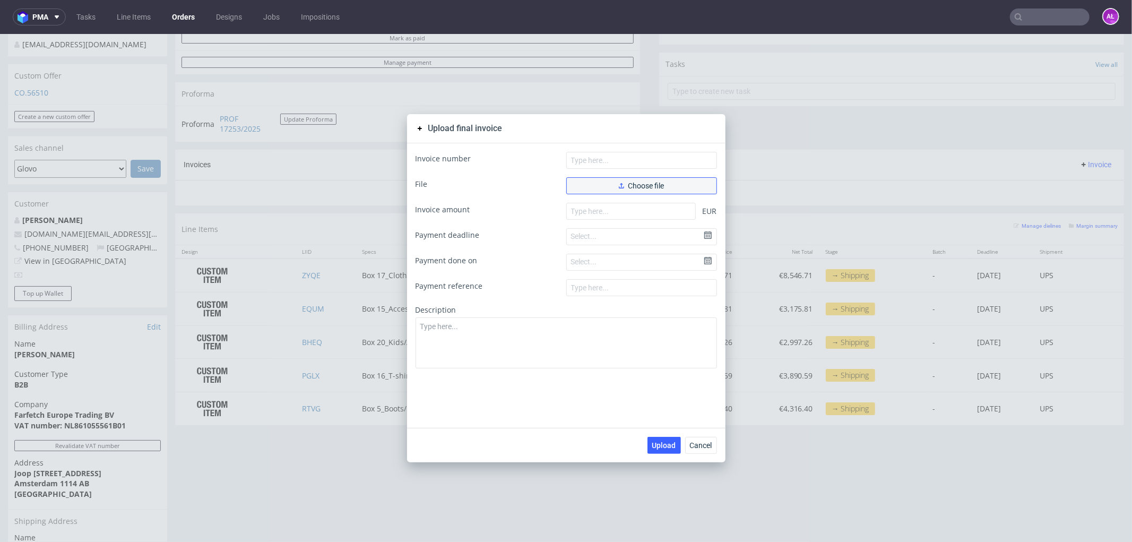
click at [629, 186] on span "Choose file" at bounding box center [642, 185] width 46 height 7
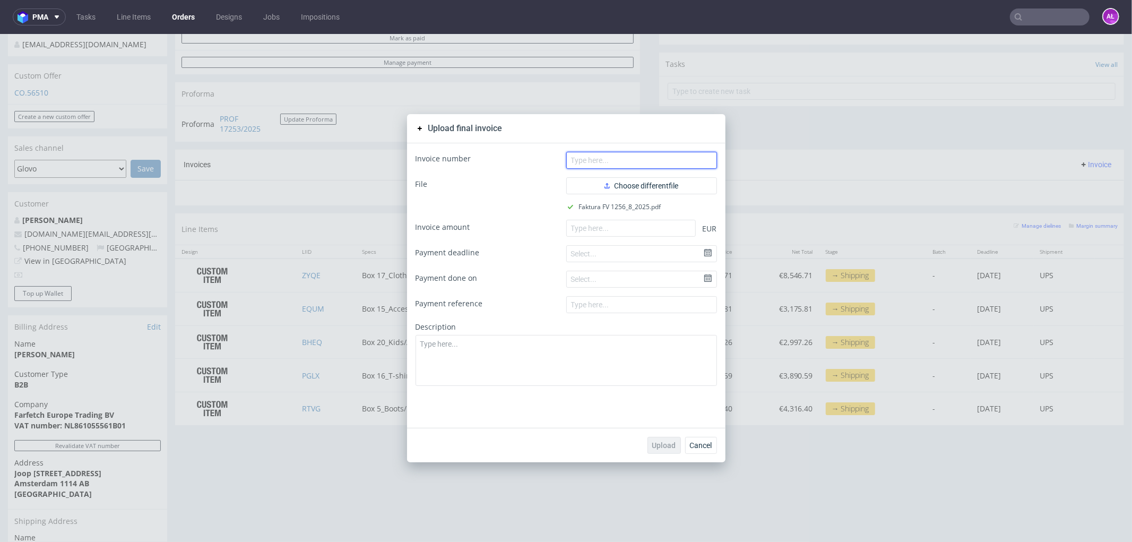
click at [629, 159] on input "text" at bounding box center [641, 159] width 151 height 17
paste input "FV 1256/8/2025"
type input "FV 1256/8/2025"
paste input "22926.75"
drag, startPoint x: 660, startPoint y: 226, endPoint x: 651, endPoint y: 291, distance: 65.9
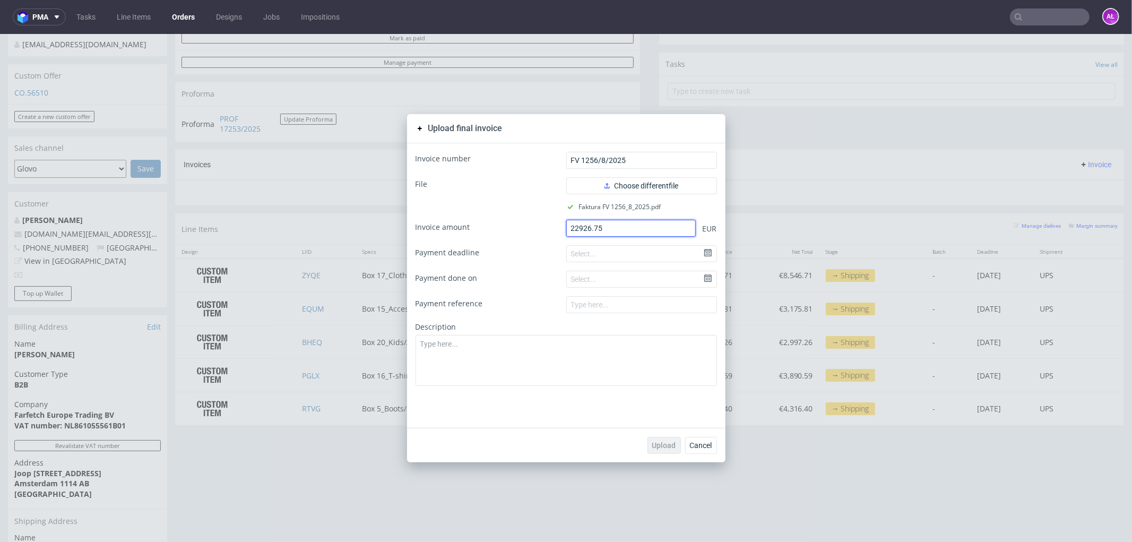
click at [660, 226] on input "22926.75" at bounding box center [631, 227] width 130 height 17
type input "22926.75"
click at [666, 438] on button "Upload" at bounding box center [664, 444] width 33 height 17
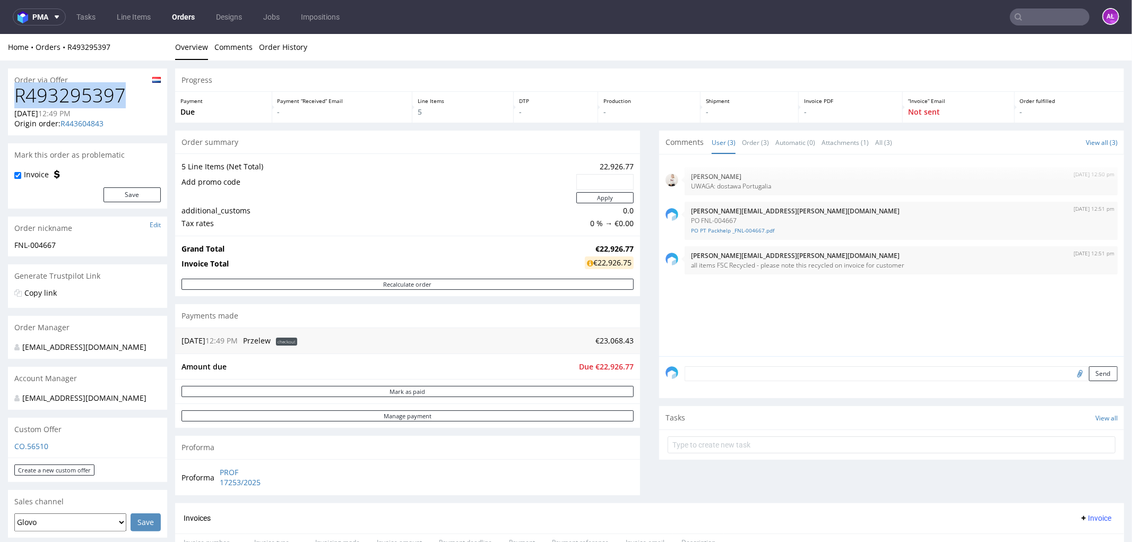
drag, startPoint x: 121, startPoint y: 98, endPoint x: 16, endPoint y: 93, distance: 104.7
click at [16, 93] on h1 "R493295397" at bounding box center [87, 94] width 147 height 21
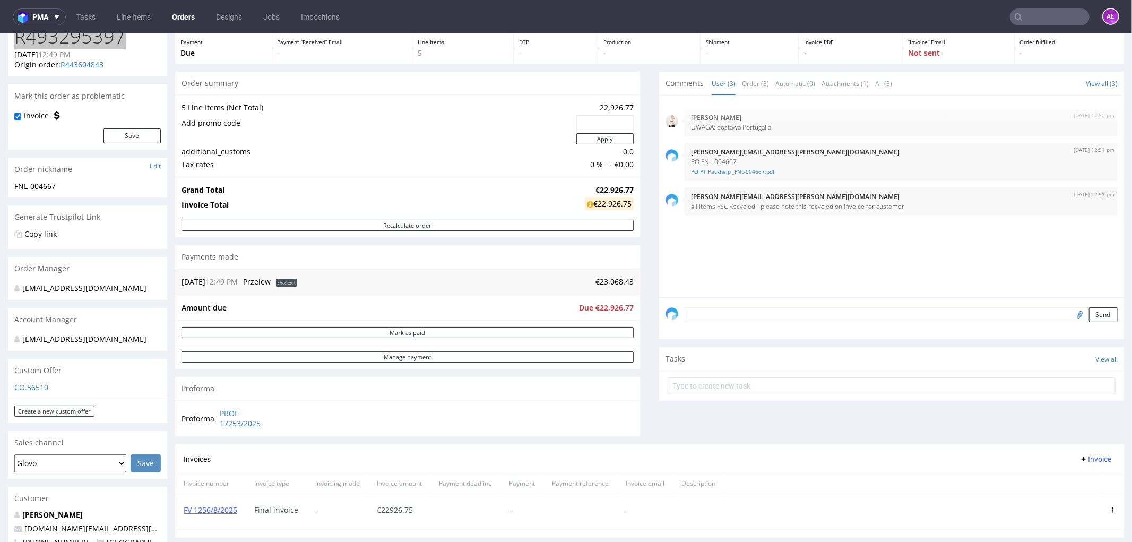
scroll to position [295, 0]
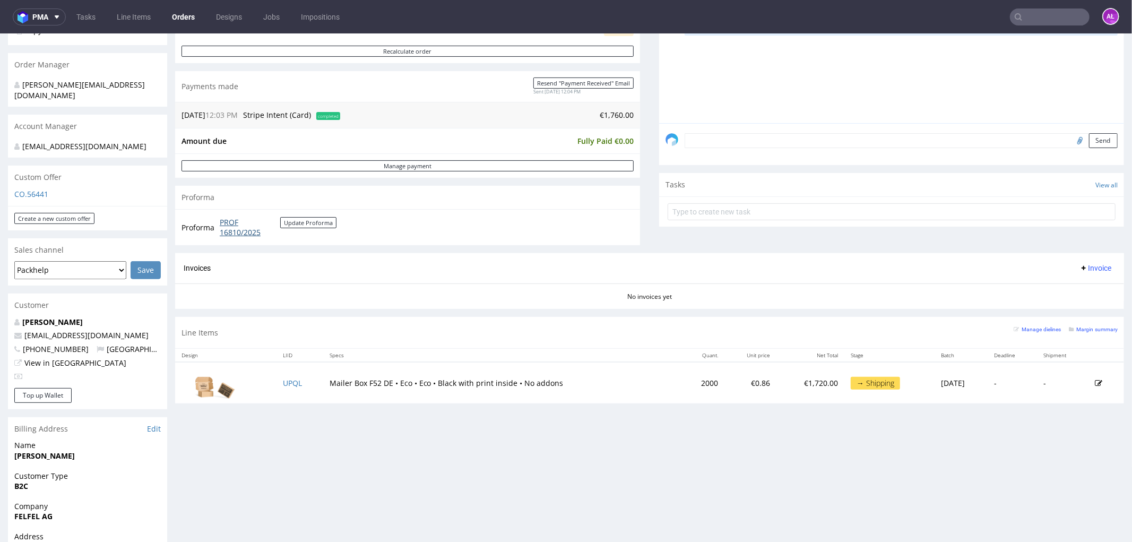
scroll to position [231, 0]
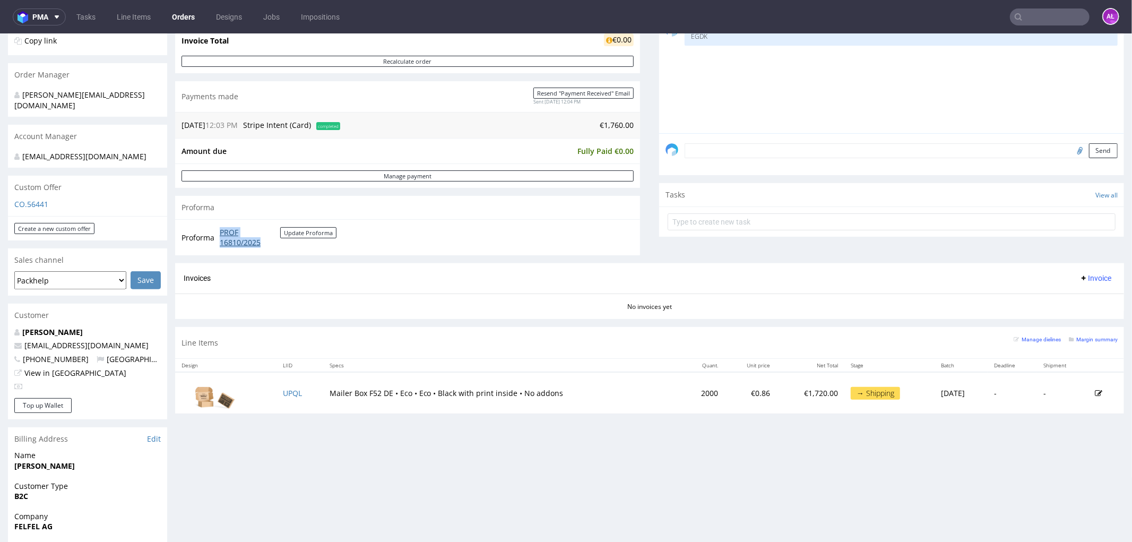
drag, startPoint x: 215, startPoint y: 229, endPoint x: 263, endPoint y: 243, distance: 50.1
click at [263, 243] on tr "Proforma PROF 16810/2025 Update Proforma" at bounding box center [260, 237] width 156 height 23
copy tr "PROF 16810/2025"
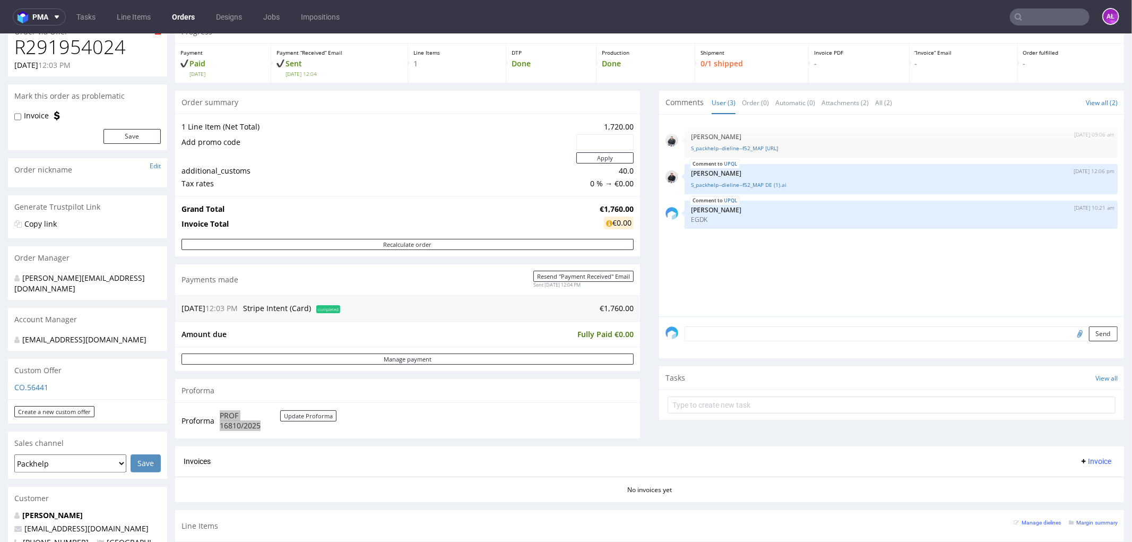
scroll to position [0, 0]
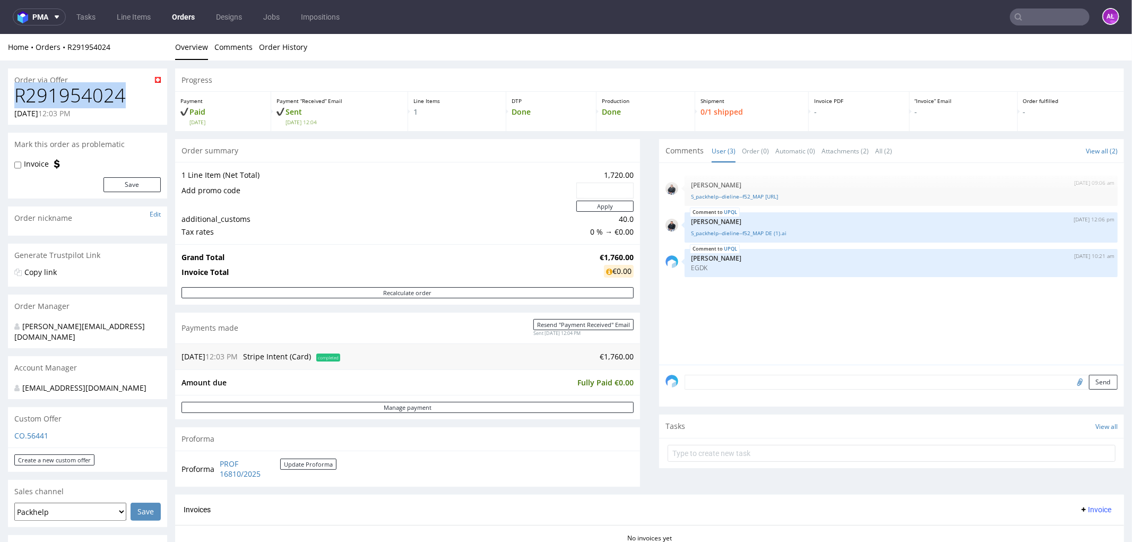
drag, startPoint x: 133, startPoint y: 99, endPoint x: 237, endPoint y: 154, distance: 118.3
click at [8, 103] on div "R291954024 [DATE] 12:03 PM" at bounding box center [87, 104] width 159 height 40
copy h1 "R291954024"
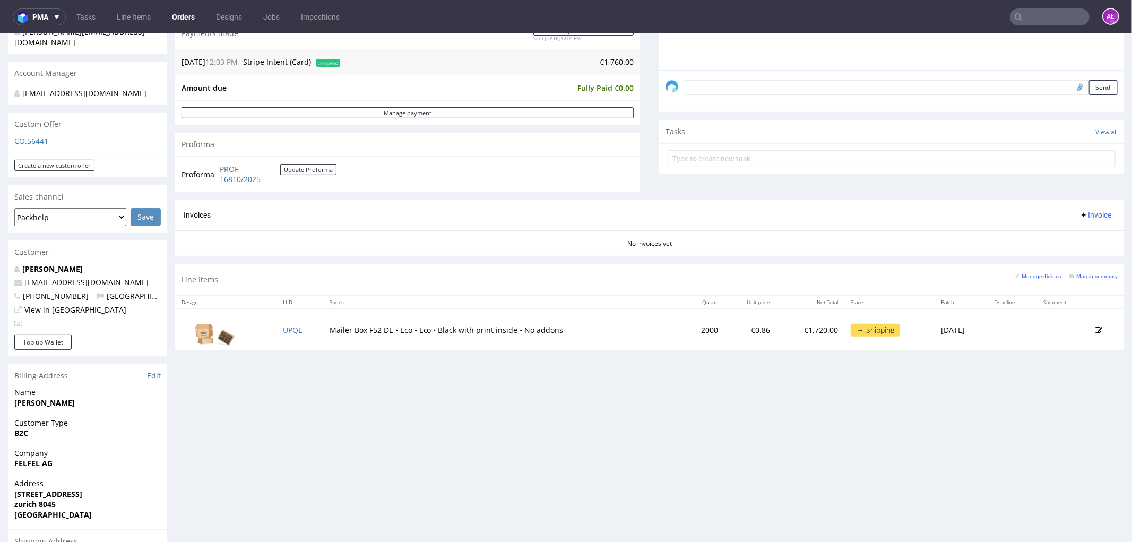
scroll to position [468, 0]
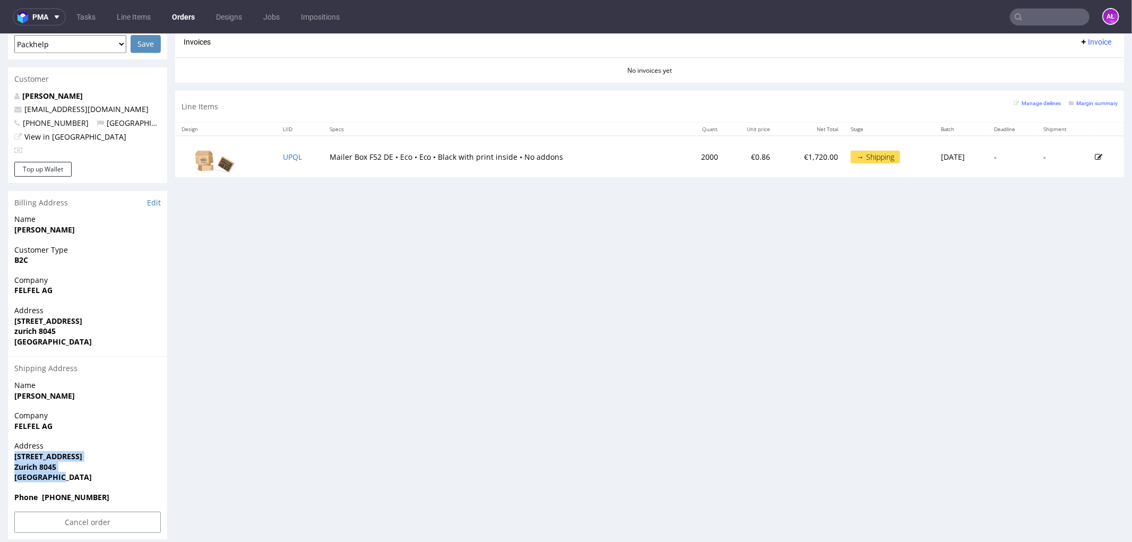
drag, startPoint x: 25, startPoint y: 457, endPoint x: 9, endPoint y: 446, distance: 19.6
click at [9, 446] on div "Address [STREET_ADDRESS]" at bounding box center [87, 465] width 159 height 51
copy p "[STREET_ADDRESS]"
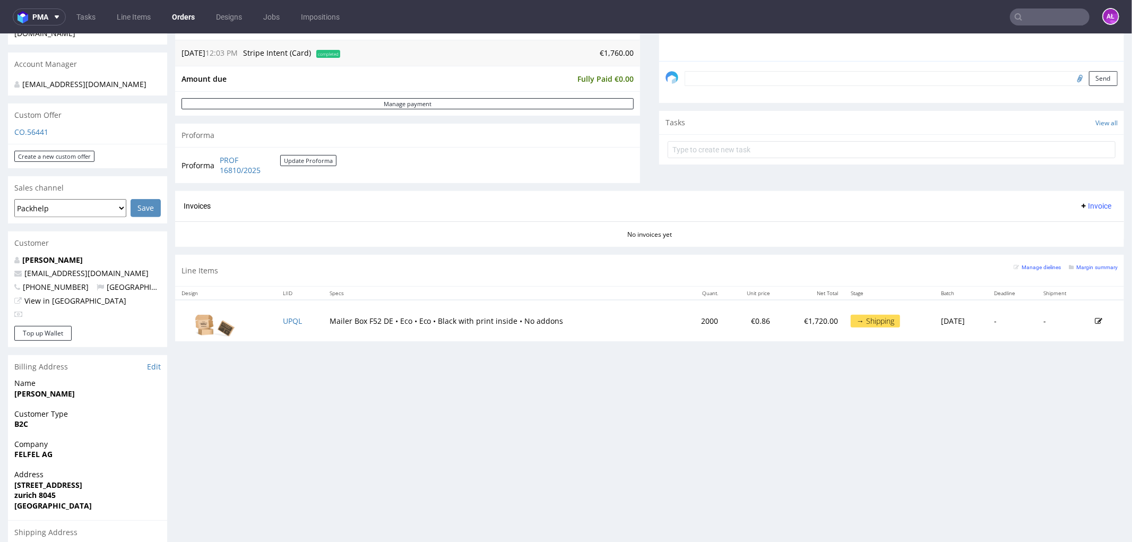
scroll to position [290, 0]
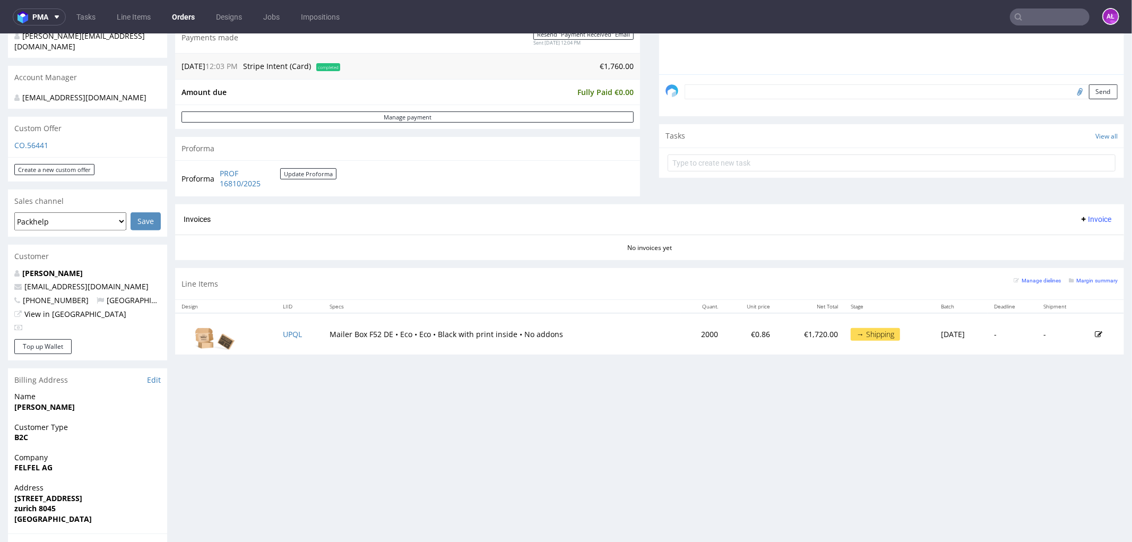
click at [1082, 216] on span "Invoice" at bounding box center [1096, 218] width 32 height 8
click at [1083, 262] on span "Upload" at bounding box center [1077, 260] width 51 height 11
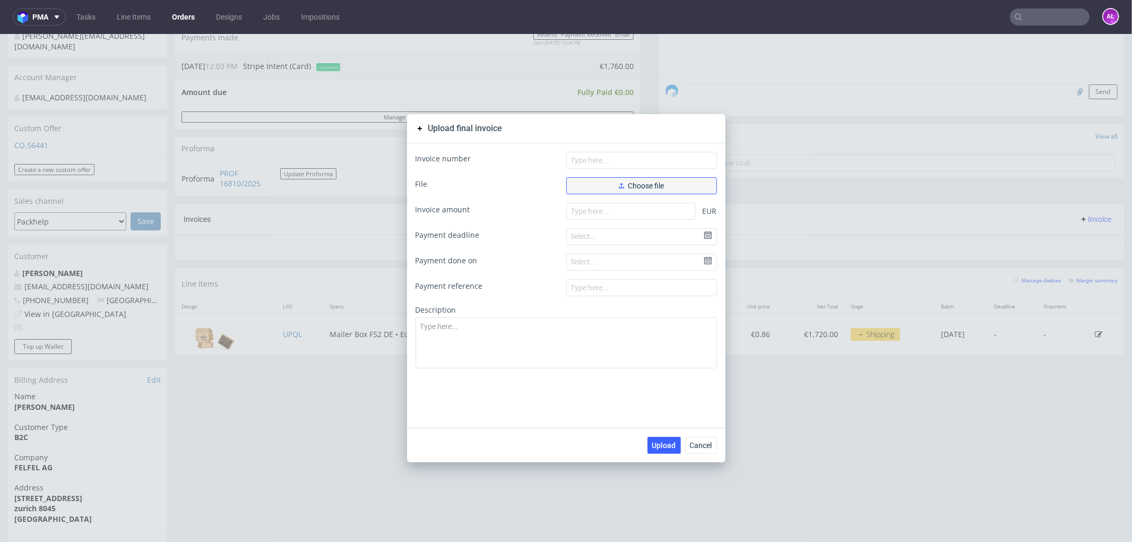
click at [603, 184] on button "Choose file" at bounding box center [641, 185] width 151 height 17
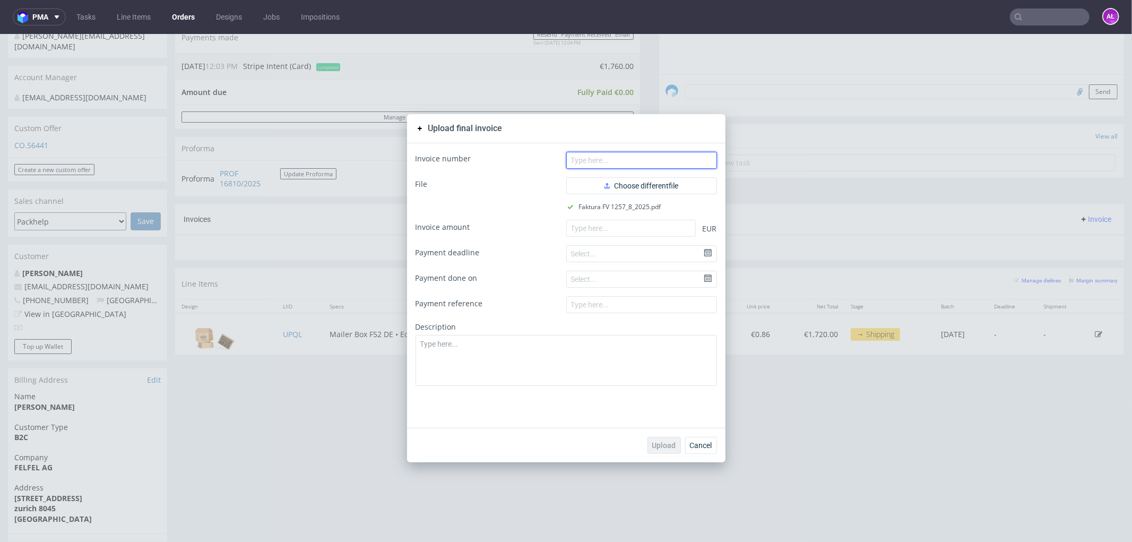
click at [617, 156] on input "text" at bounding box center [641, 159] width 151 height 17
paste input "FV 1257/8/2025"
type input "FV 1257/8/2025"
paste input "1760.00"
click at [672, 229] on input "number" at bounding box center [631, 227] width 130 height 17
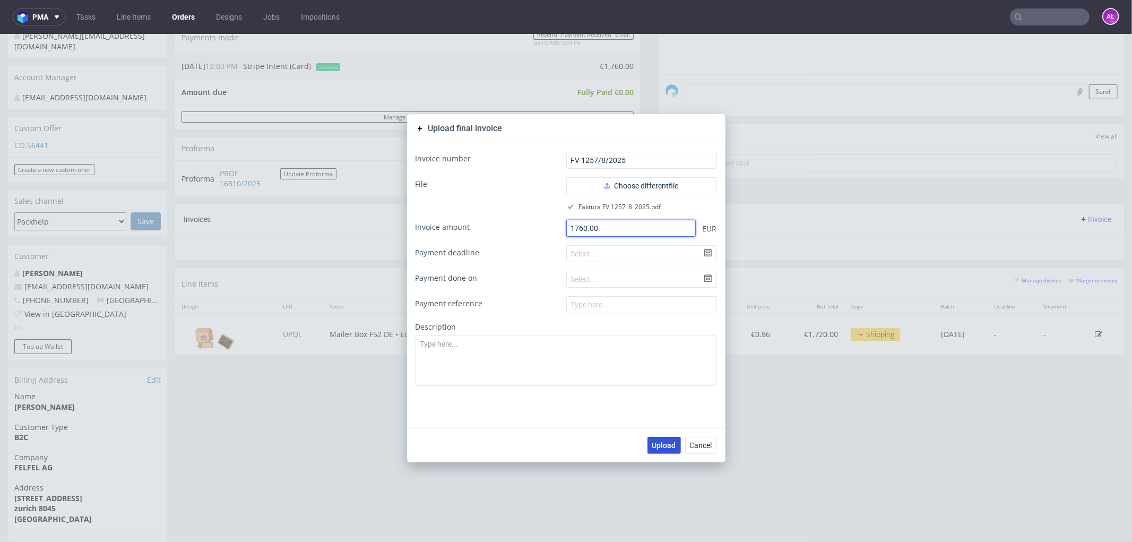
type input "1760.00"
drag, startPoint x: 666, startPoint y: 445, endPoint x: 327, endPoint y: 244, distance: 394.2
click at [666, 444] on span "Upload" at bounding box center [664, 444] width 24 height 7
